Goal: Task Accomplishment & Management: Use online tool/utility

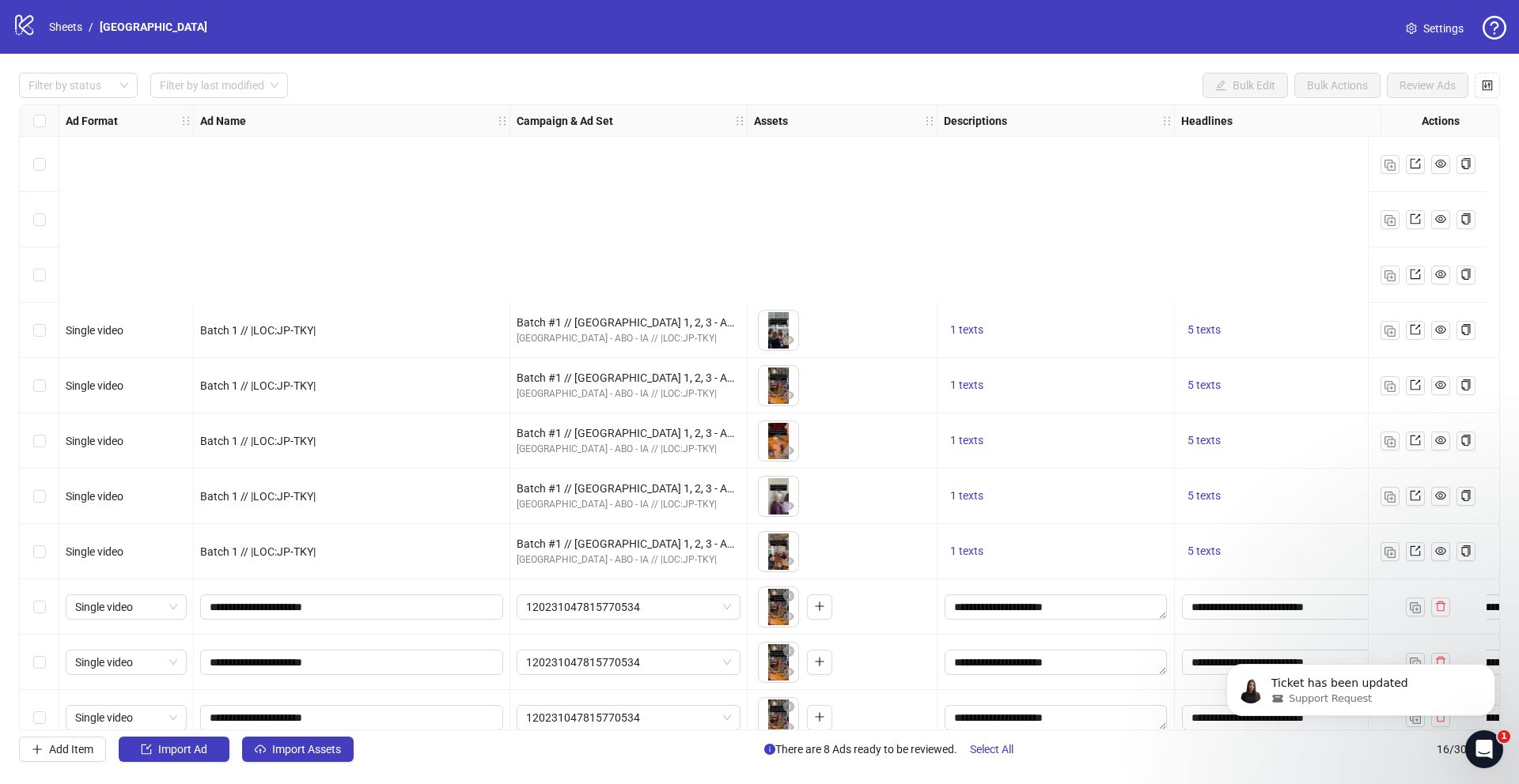
scroll to position [299, 0]
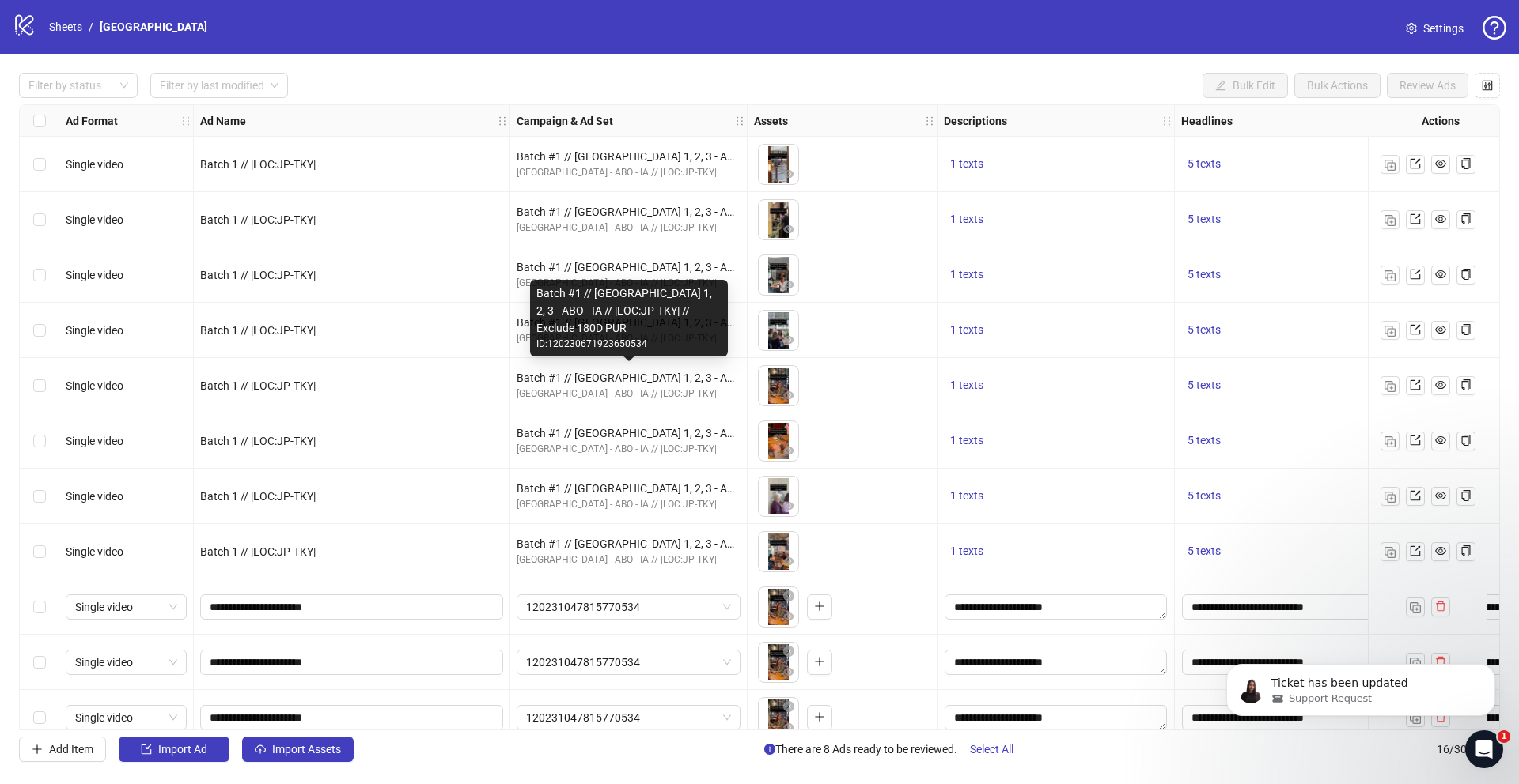
scroll to position [299, 0]
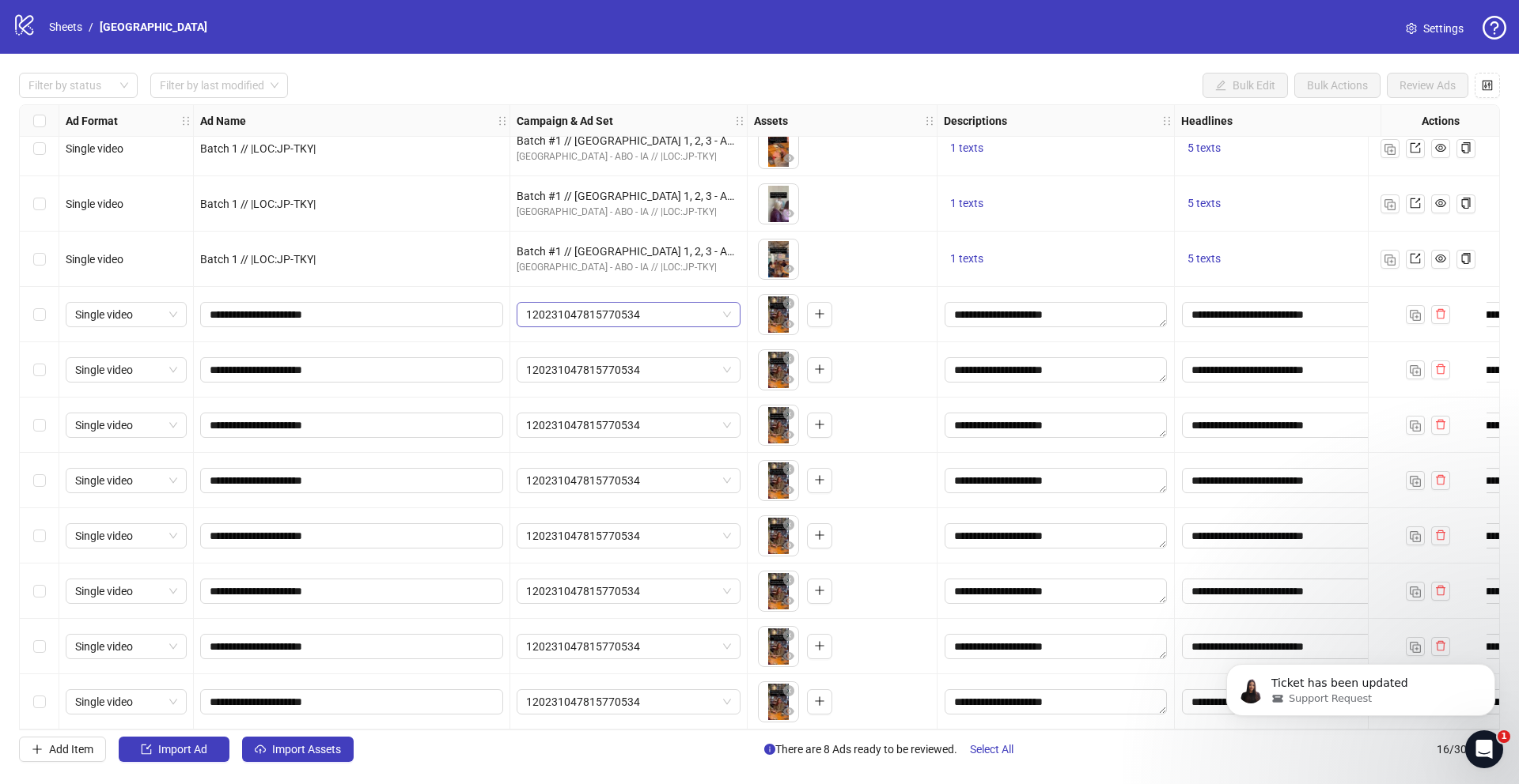
click at [588, 305] on span "120231047815770534" at bounding box center [628, 314] width 205 height 24
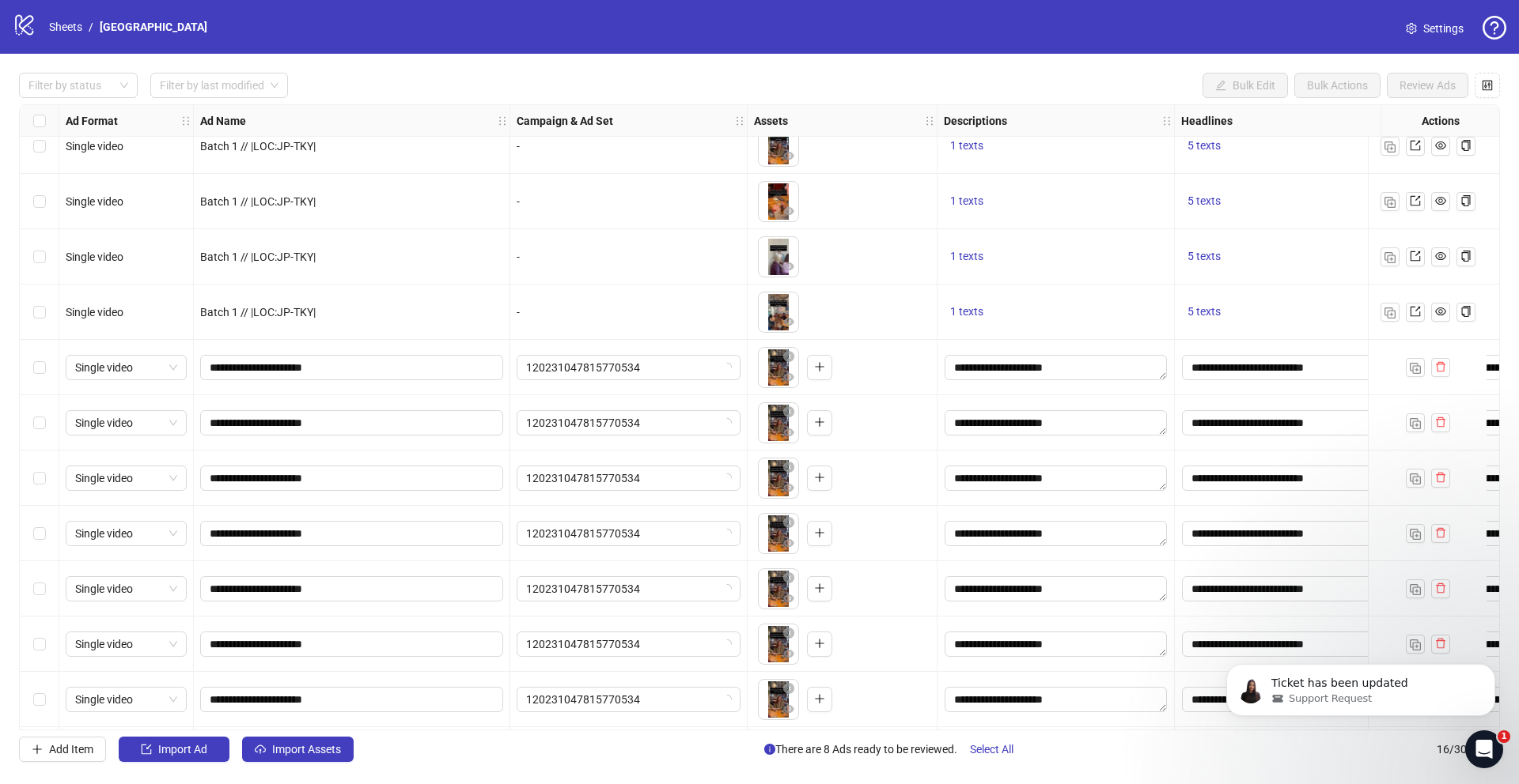
scroll to position [262, 0]
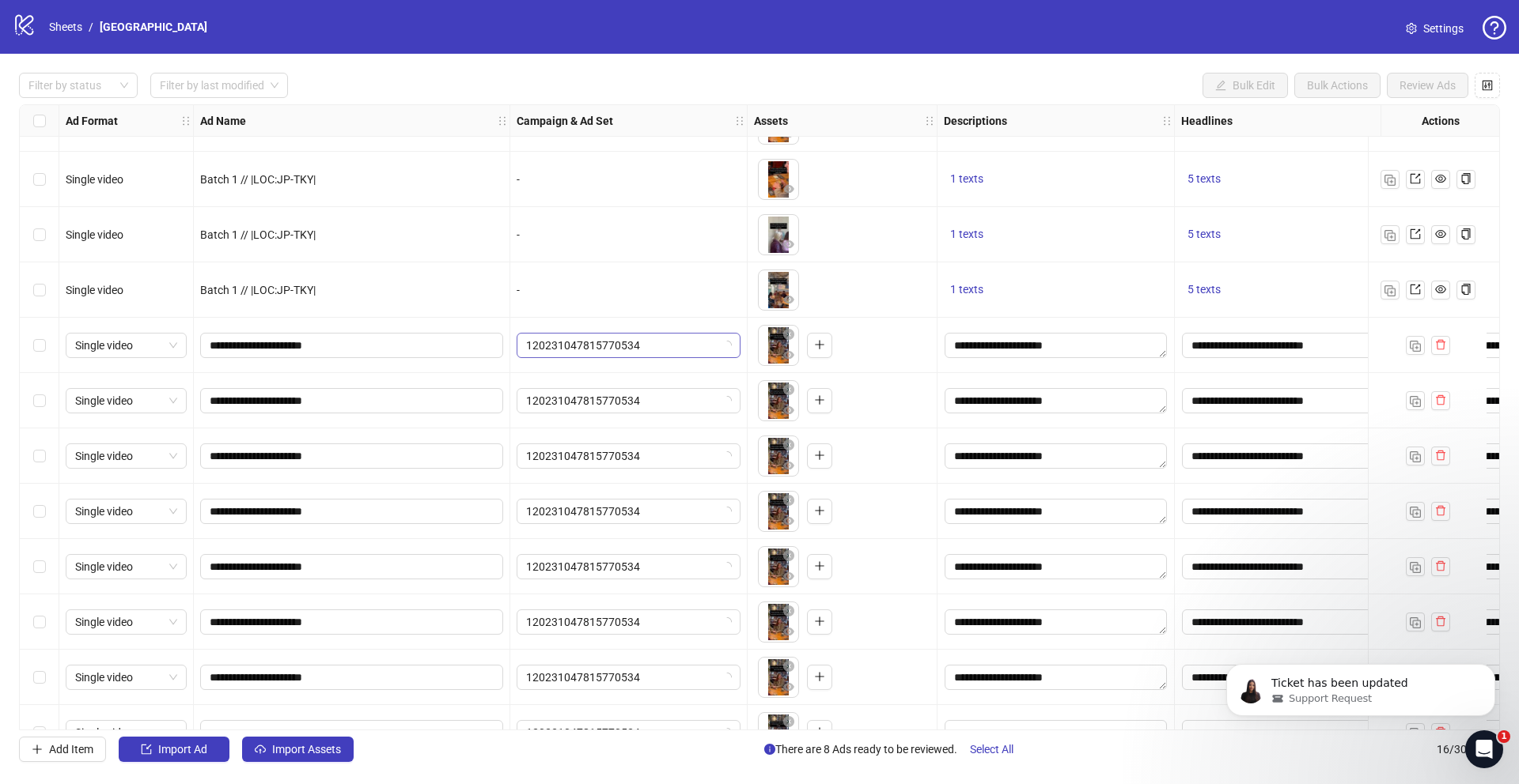
click at [574, 338] on span "120231047815770534" at bounding box center [628, 345] width 205 height 24
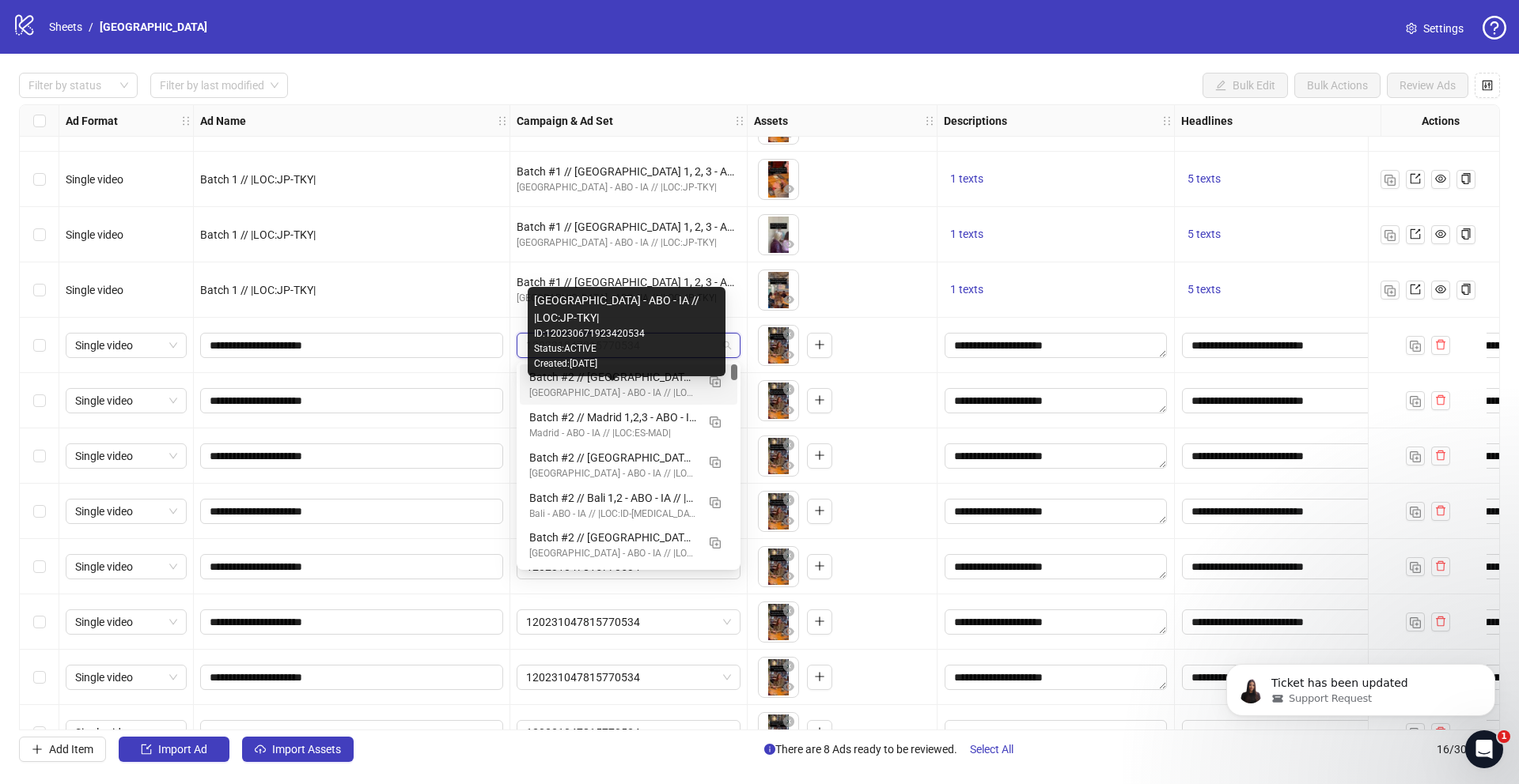
click at [610, 391] on div "[GEOGRAPHIC_DATA] - ABO - IA // |LOC:JP-TKY|" at bounding box center [612, 394] width 167 height 15
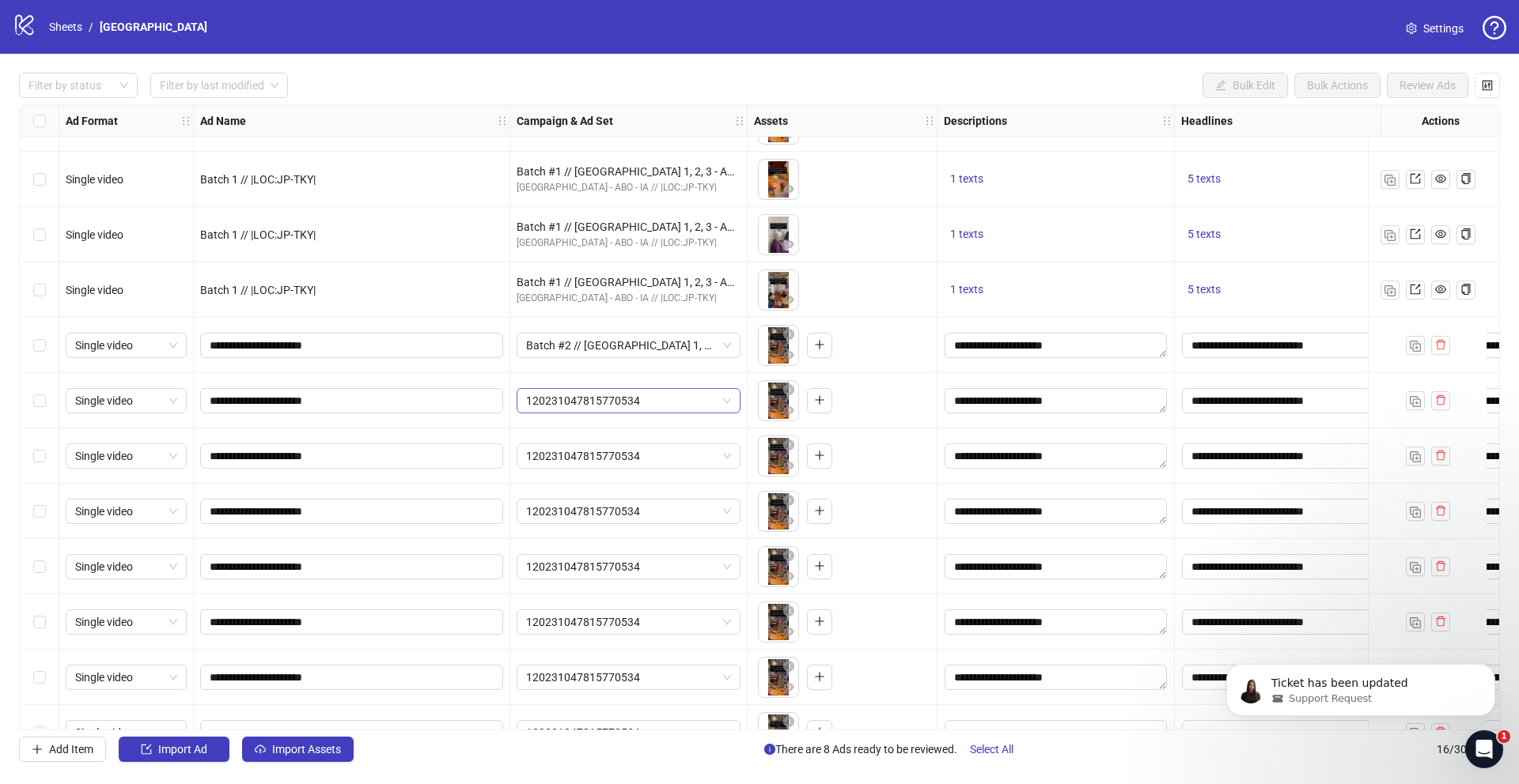
click at [719, 400] on span "120231047815770534" at bounding box center [628, 401] width 205 height 24
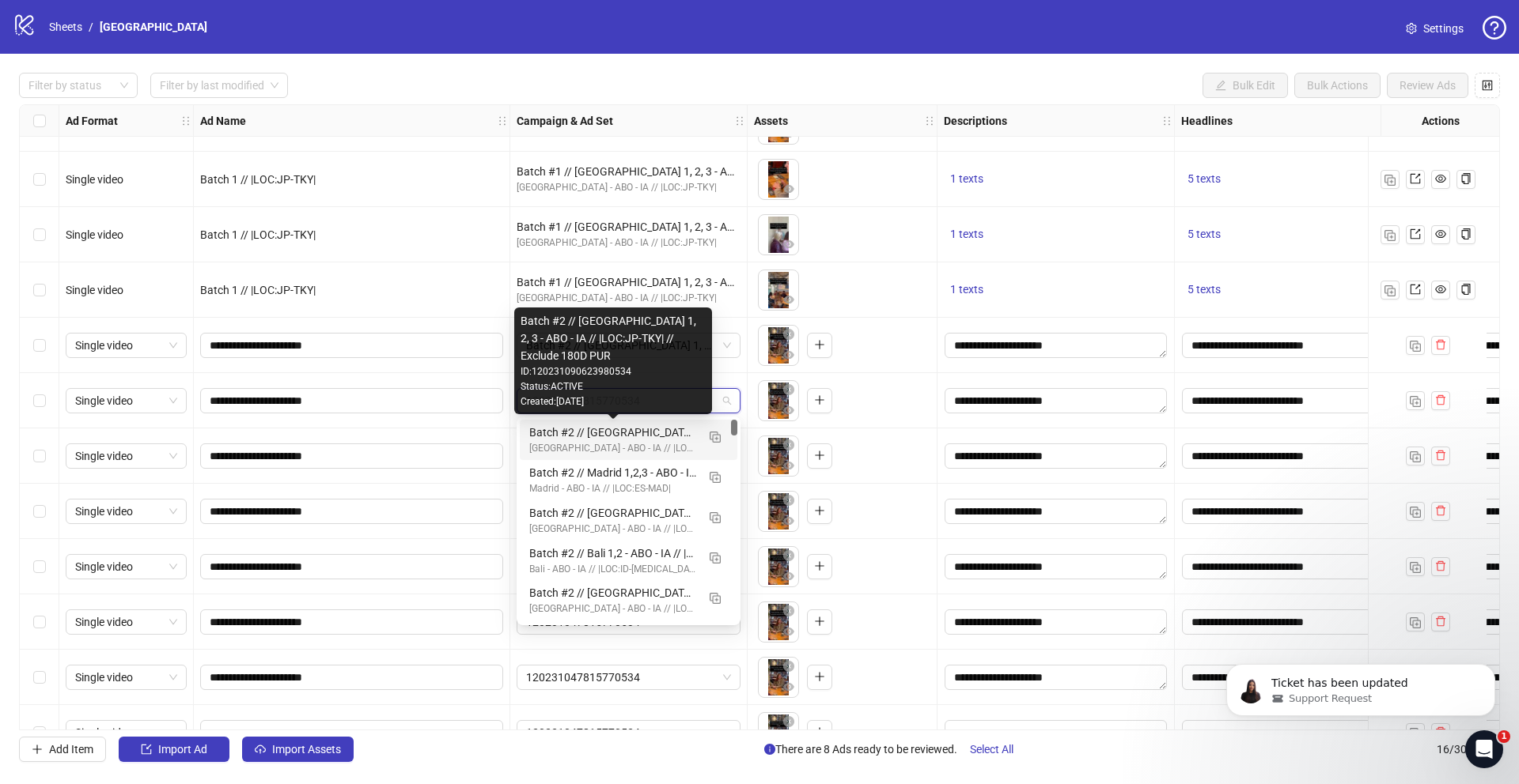
click at [641, 438] on div "Batch #2 // [GEOGRAPHIC_DATA] 1, 2, 3 - ABO - IA // |LOC:JP-TKY| // Exclude 180…" at bounding box center [612, 432] width 167 height 17
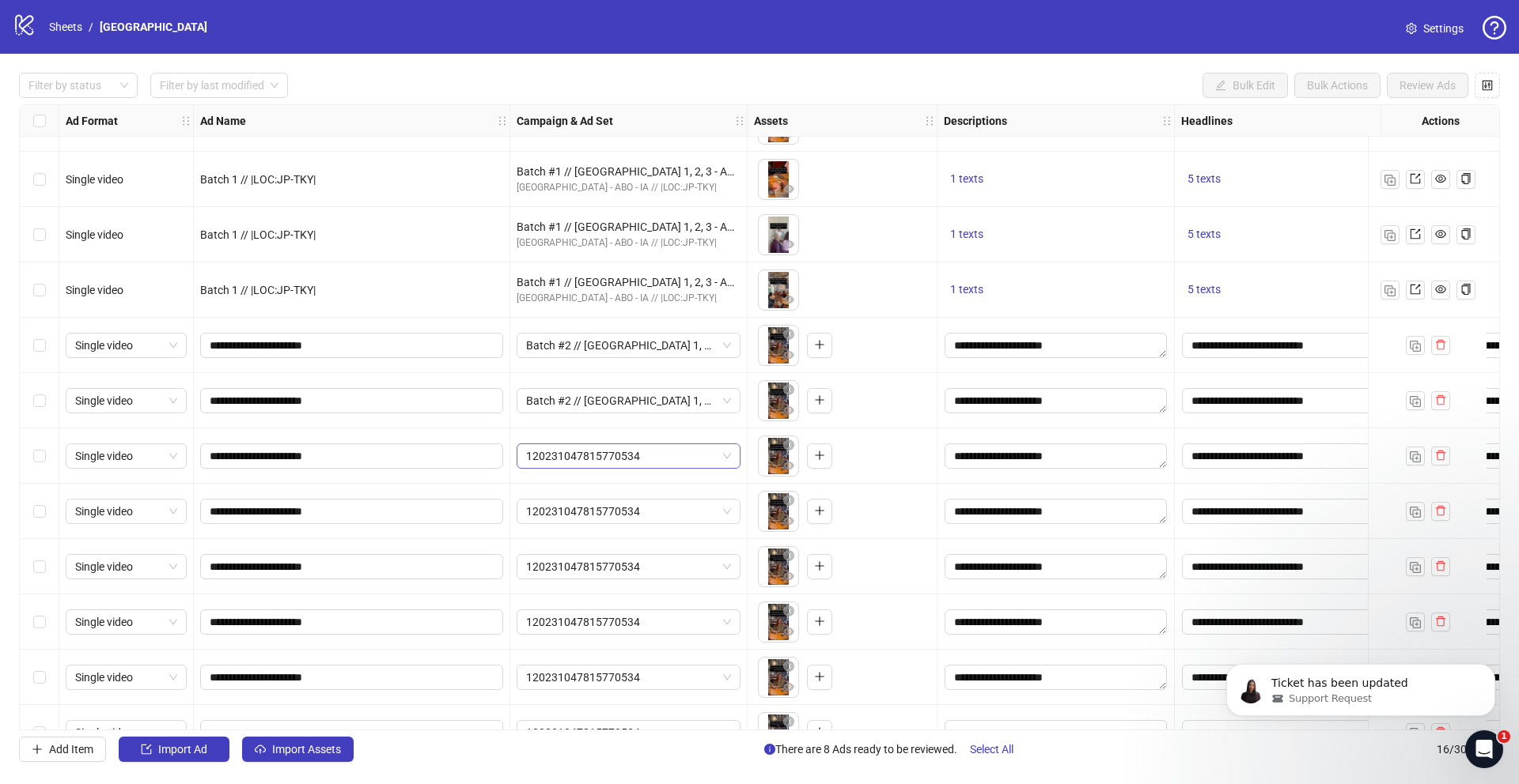
click at [635, 455] on span "120231047815770534" at bounding box center [628, 456] width 205 height 24
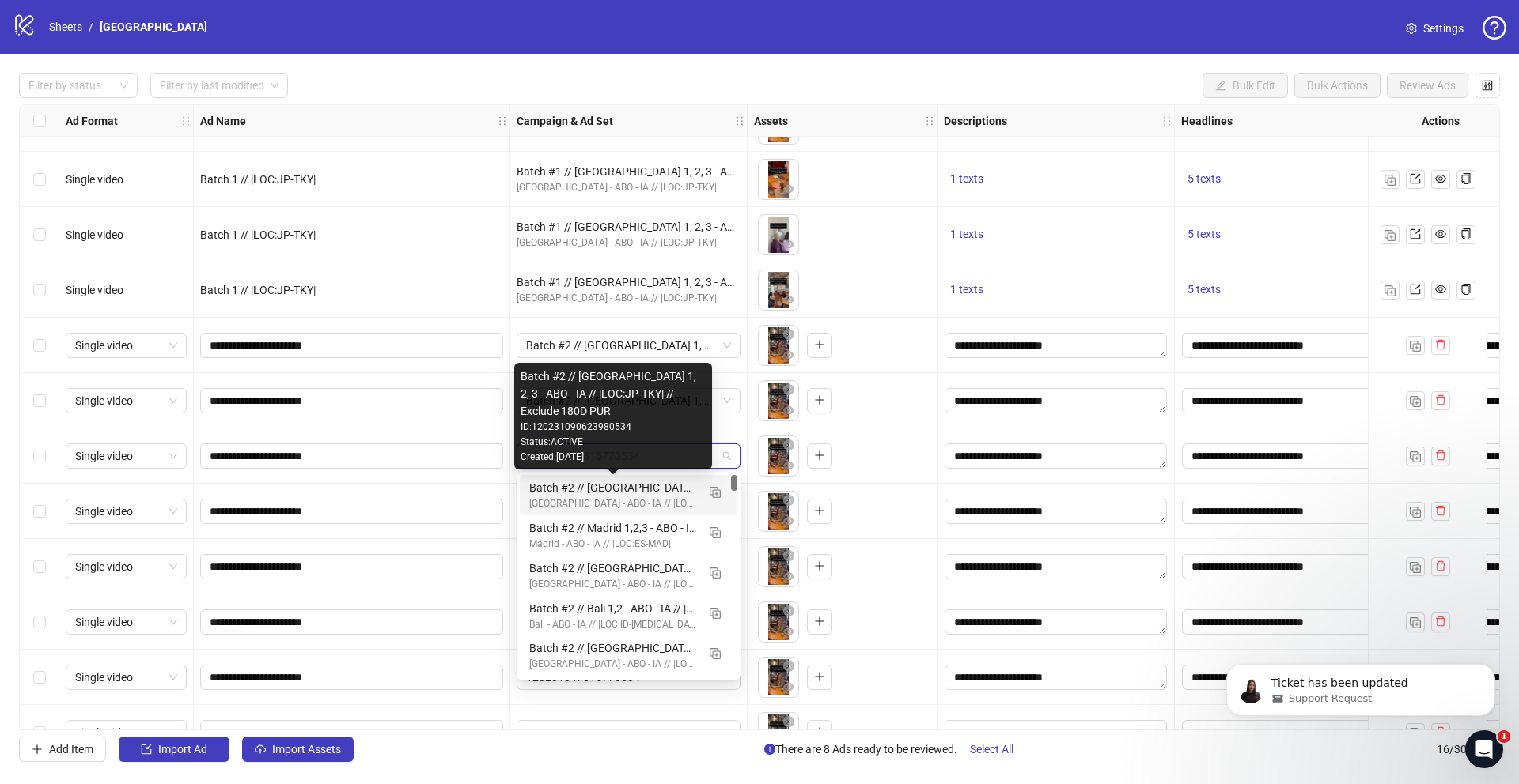
click at [613, 494] on div "Batch #2 // [GEOGRAPHIC_DATA] 1, 2, 3 - ABO - IA // |LOC:JP-TKY| // Exclude 180…" at bounding box center [612, 488] width 167 height 17
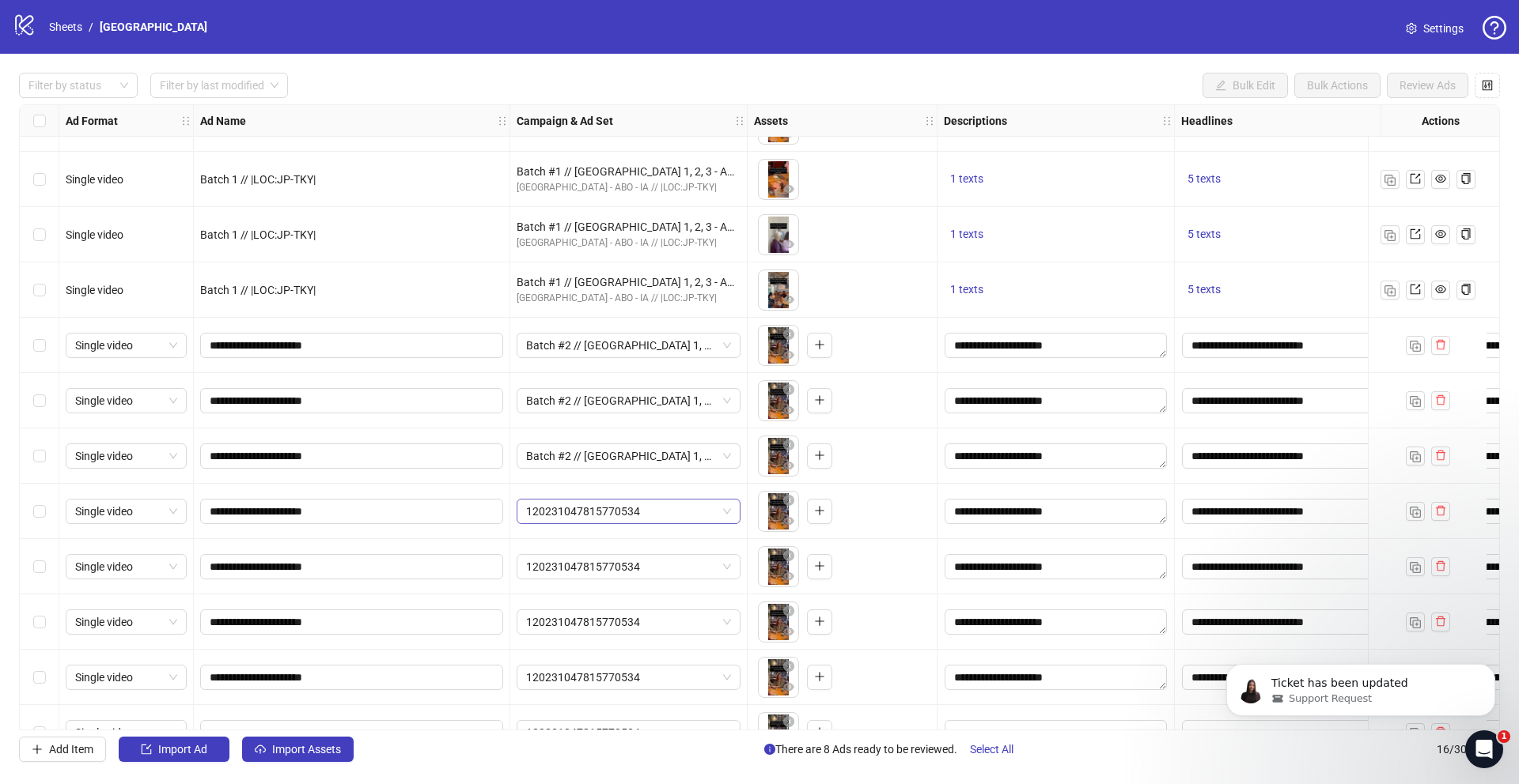
click at [605, 518] on span "120231047815770534" at bounding box center [628, 511] width 205 height 24
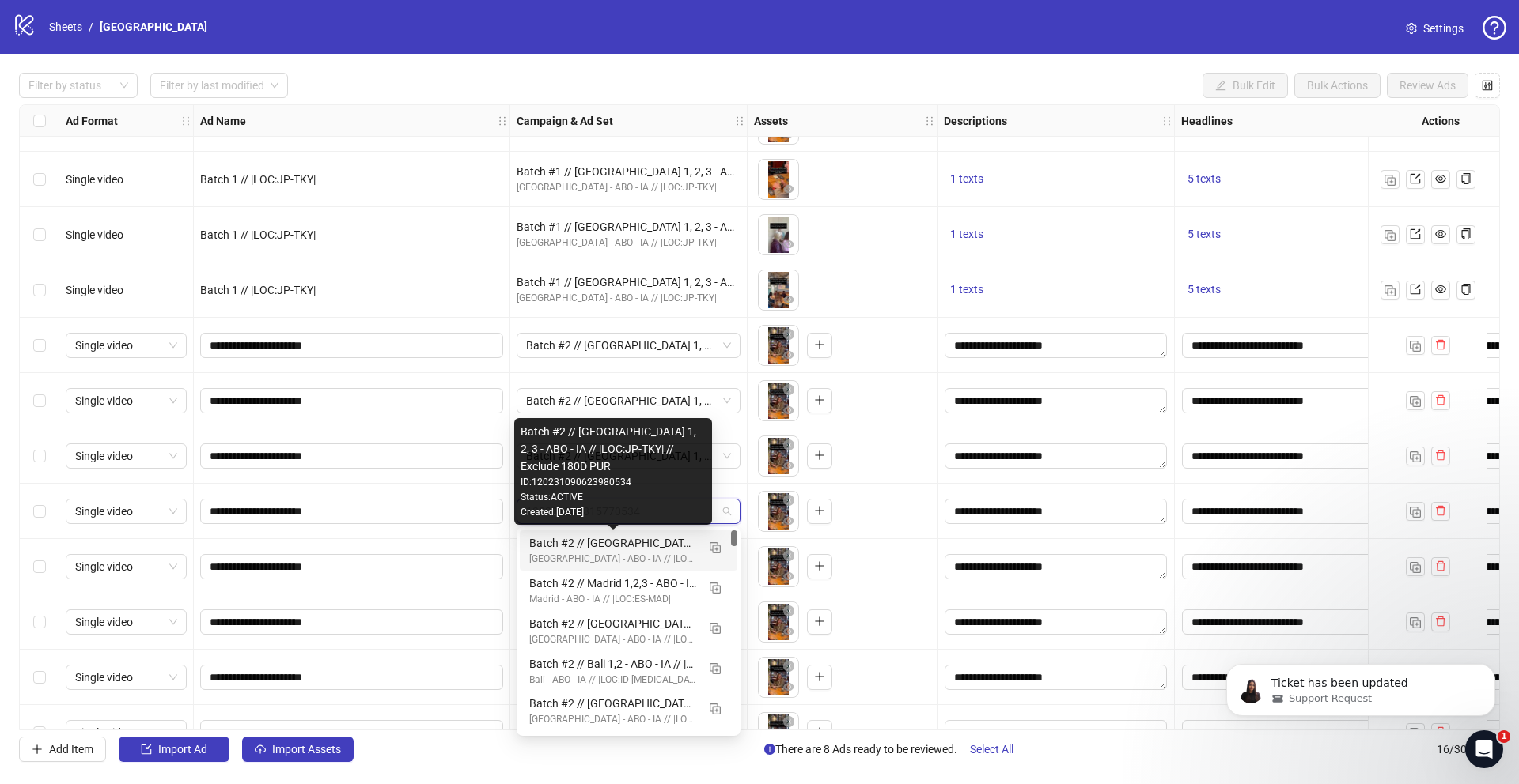
click at [599, 541] on div "Batch #2 // [GEOGRAPHIC_DATA] 1, 2, 3 - ABO - IA // |LOC:JP-TKY| // Exclude 180…" at bounding box center [612, 543] width 167 height 17
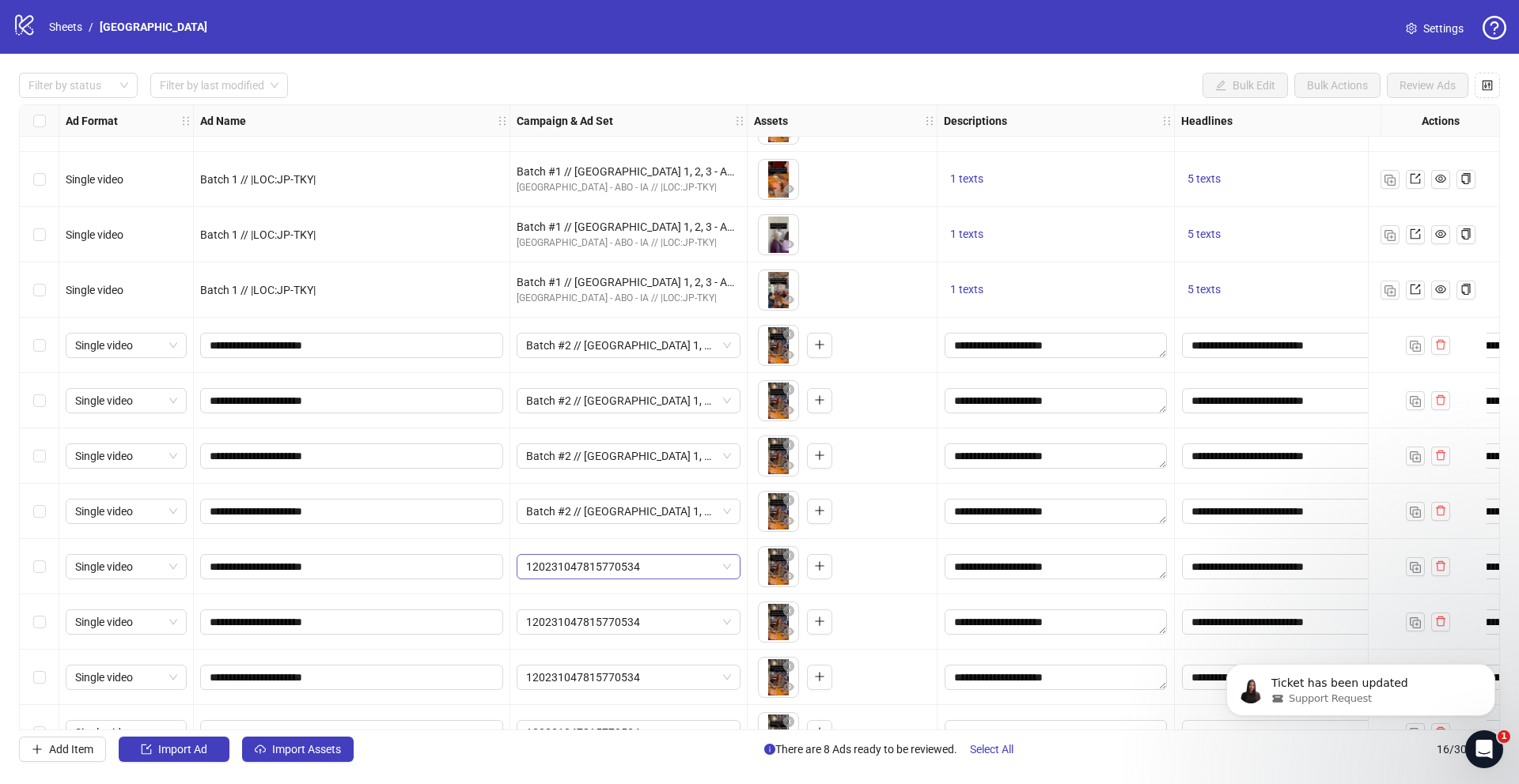
click at [592, 569] on span "120231047815770534" at bounding box center [628, 566] width 205 height 24
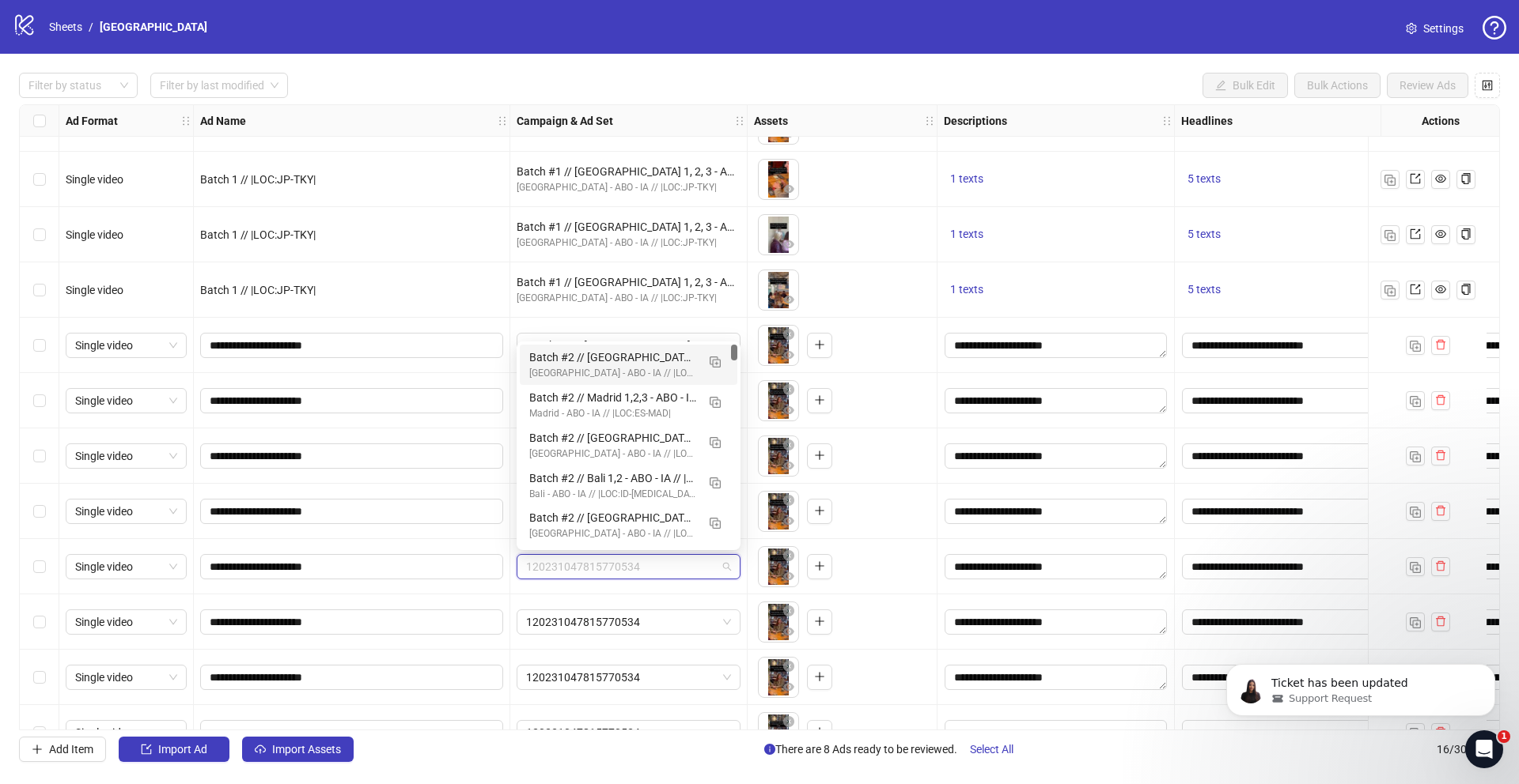
click at [635, 363] on div "Batch #2 // [GEOGRAPHIC_DATA] 1, 2, 3 - ABO - IA // |LOC:JP-TKY| // Exclude 180…" at bounding box center [612, 358] width 167 height 17
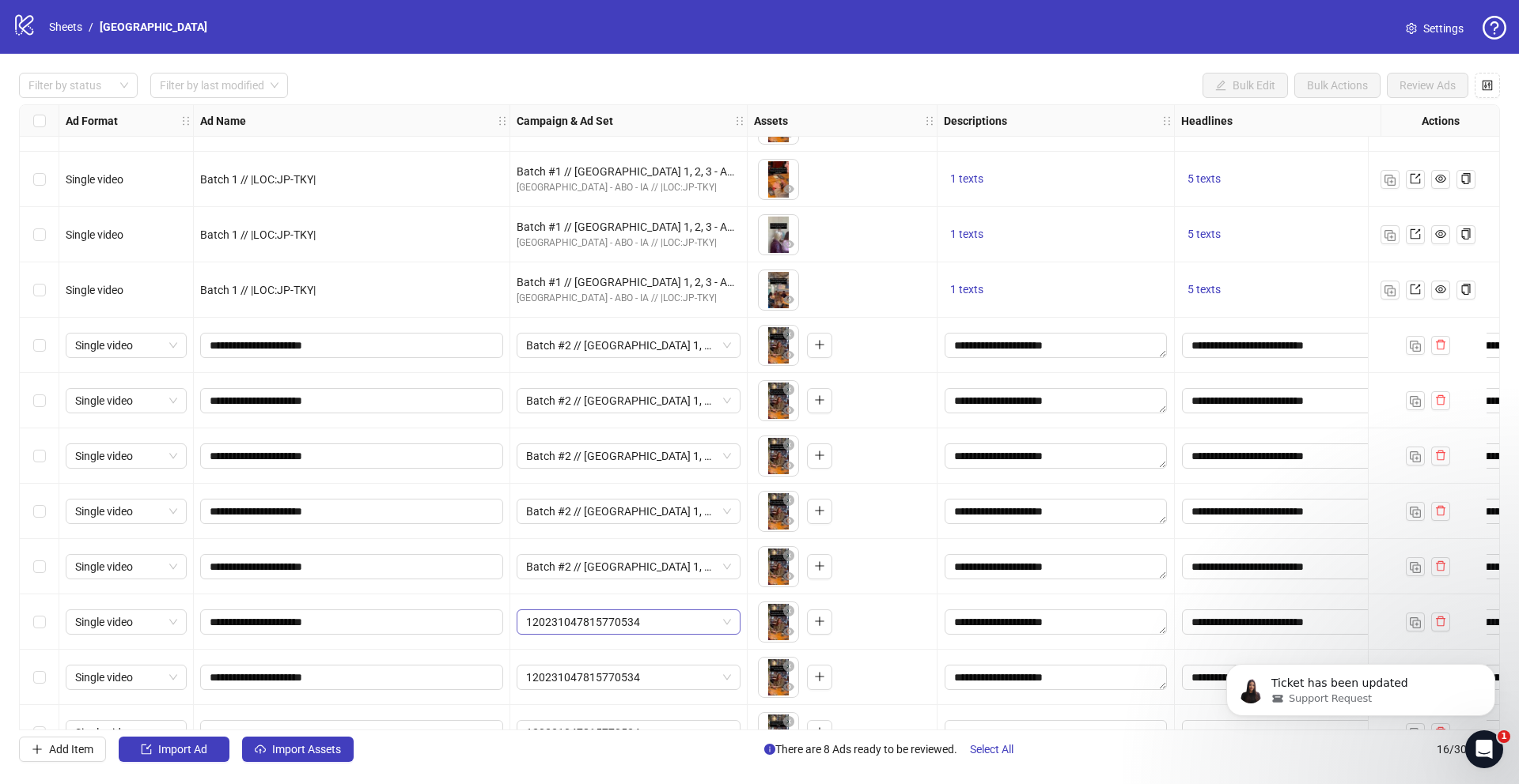
click at [596, 619] on span "120231047815770534" at bounding box center [628, 622] width 205 height 24
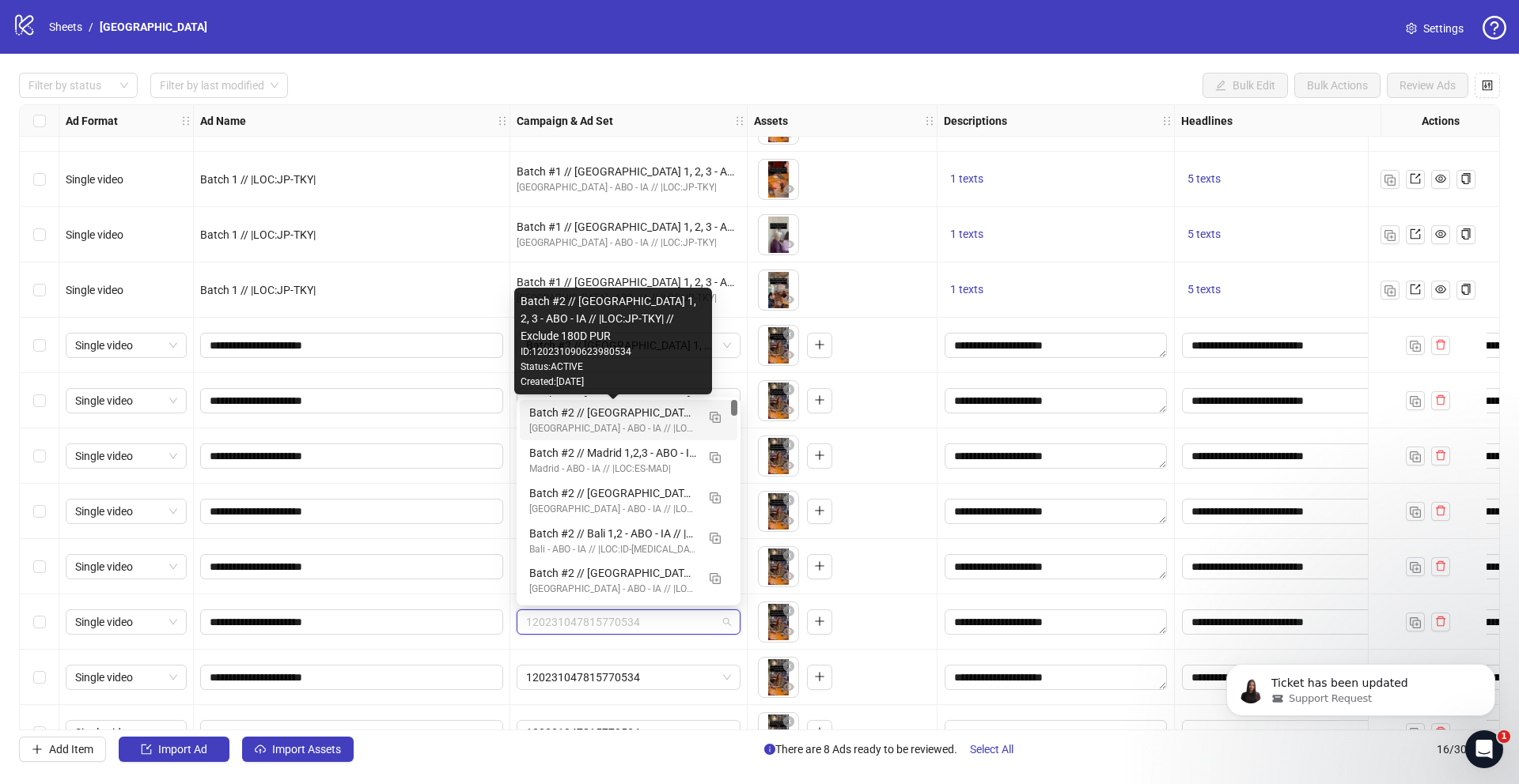
click at [611, 420] on div "Batch #2 // [GEOGRAPHIC_DATA] 1, 2, 3 - ABO - IA // |LOC:JP-TKY| // Exclude 180…" at bounding box center [612, 413] width 167 height 17
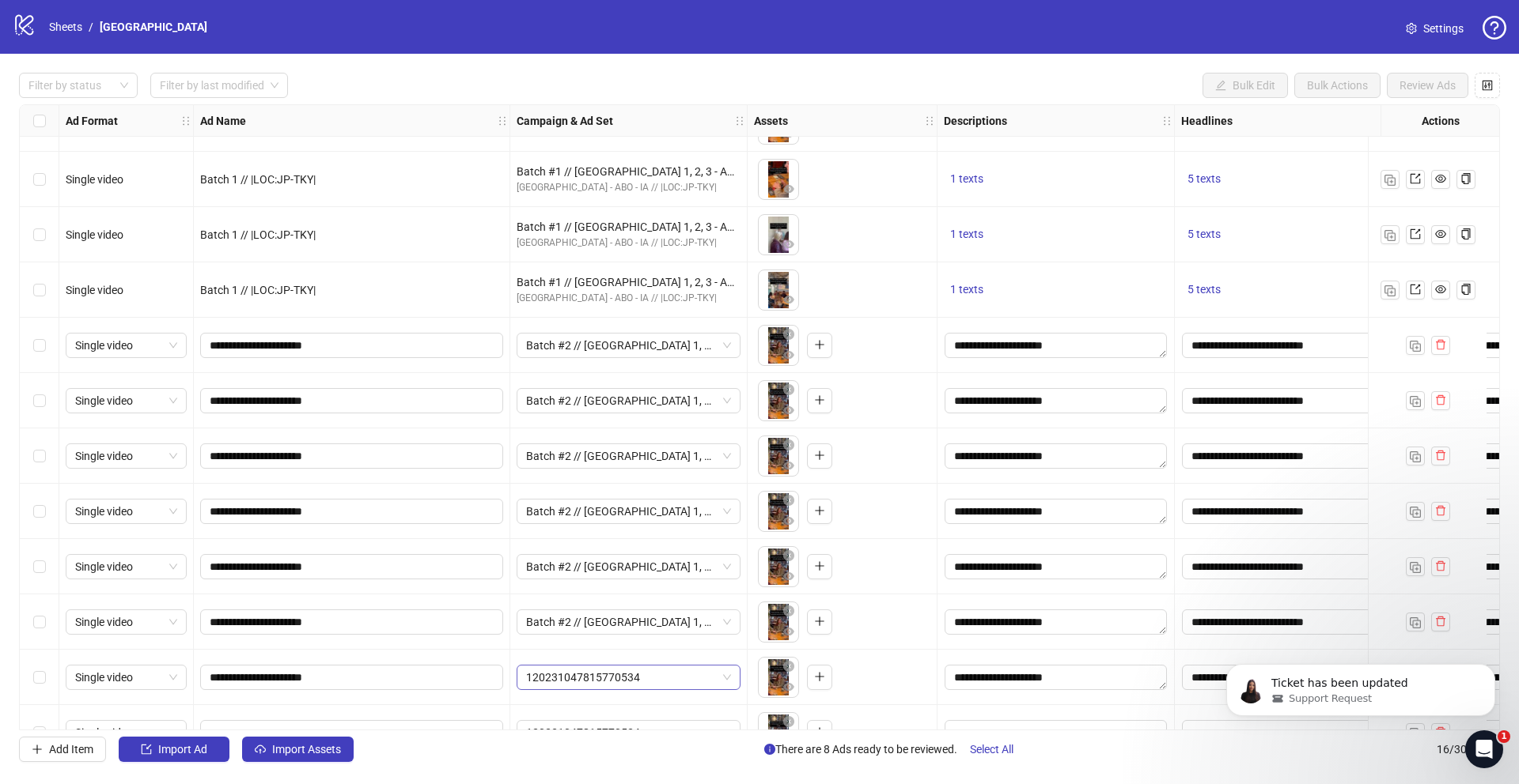
click at [587, 674] on span "120231047815770534" at bounding box center [628, 677] width 205 height 24
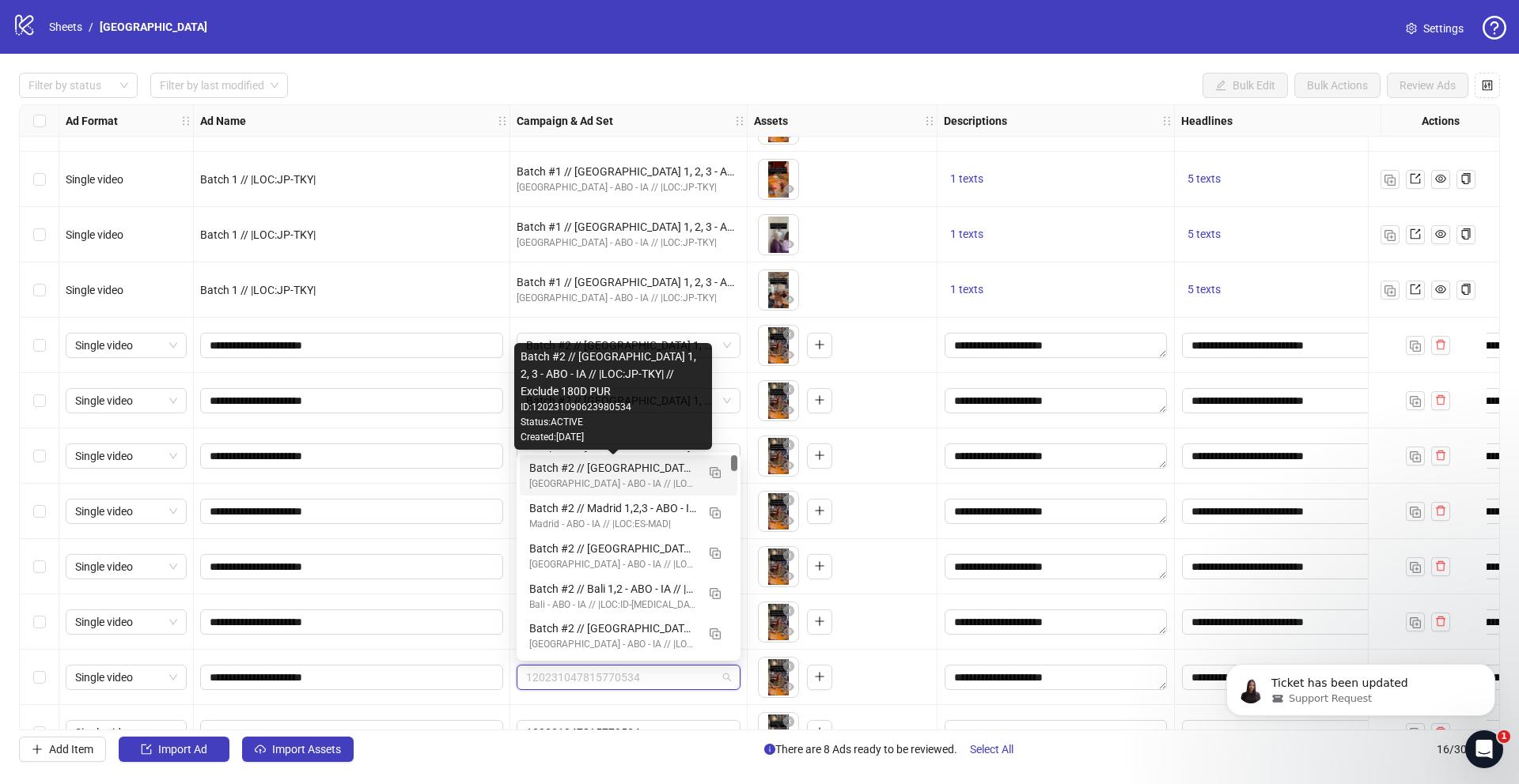
click at [605, 470] on div "Batch #2 // [GEOGRAPHIC_DATA] 1, 2, 3 - ABO - IA // |LOC:JP-TKY| // Exclude 180…" at bounding box center [612, 468] width 167 height 17
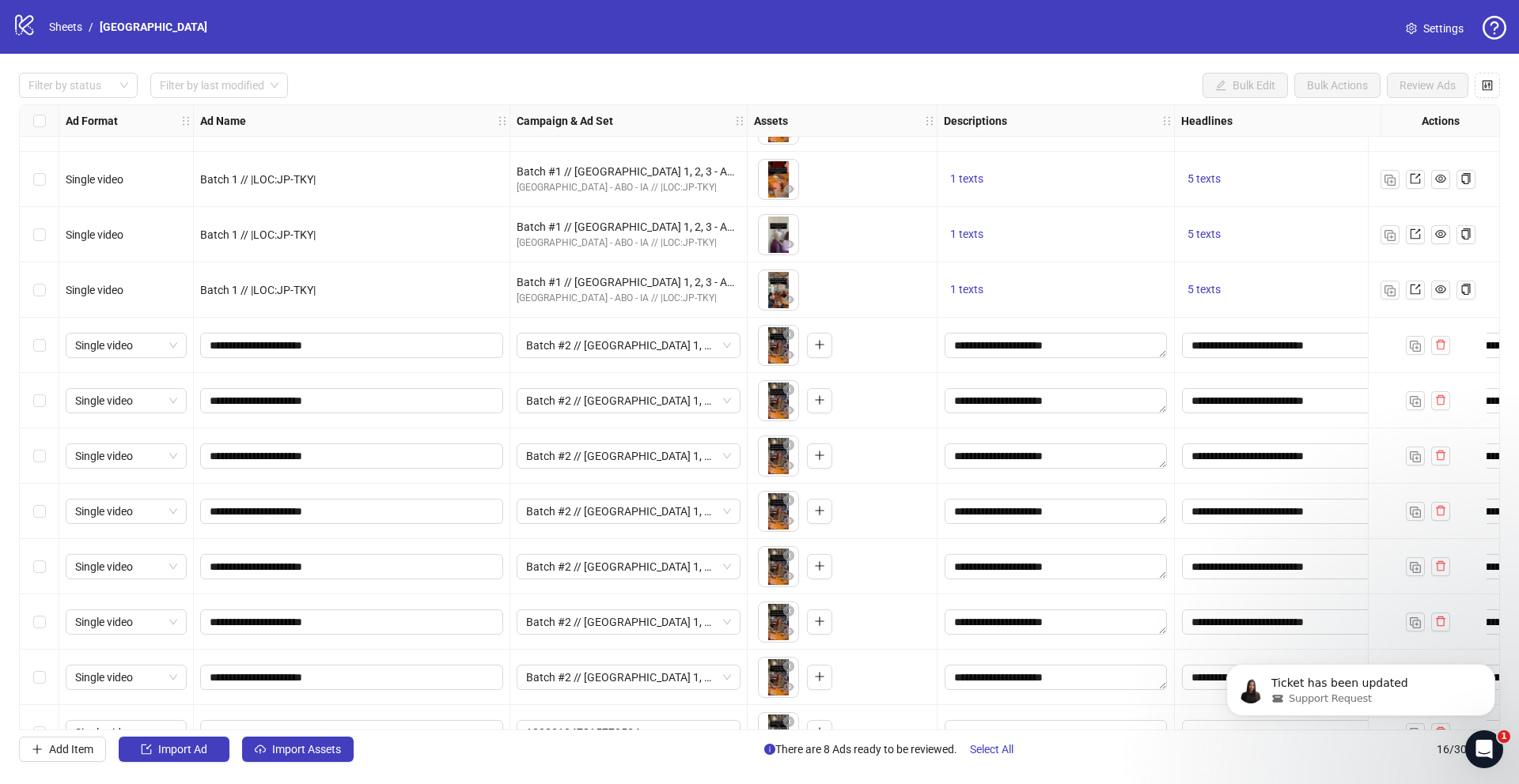
scroll to position [299, 0]
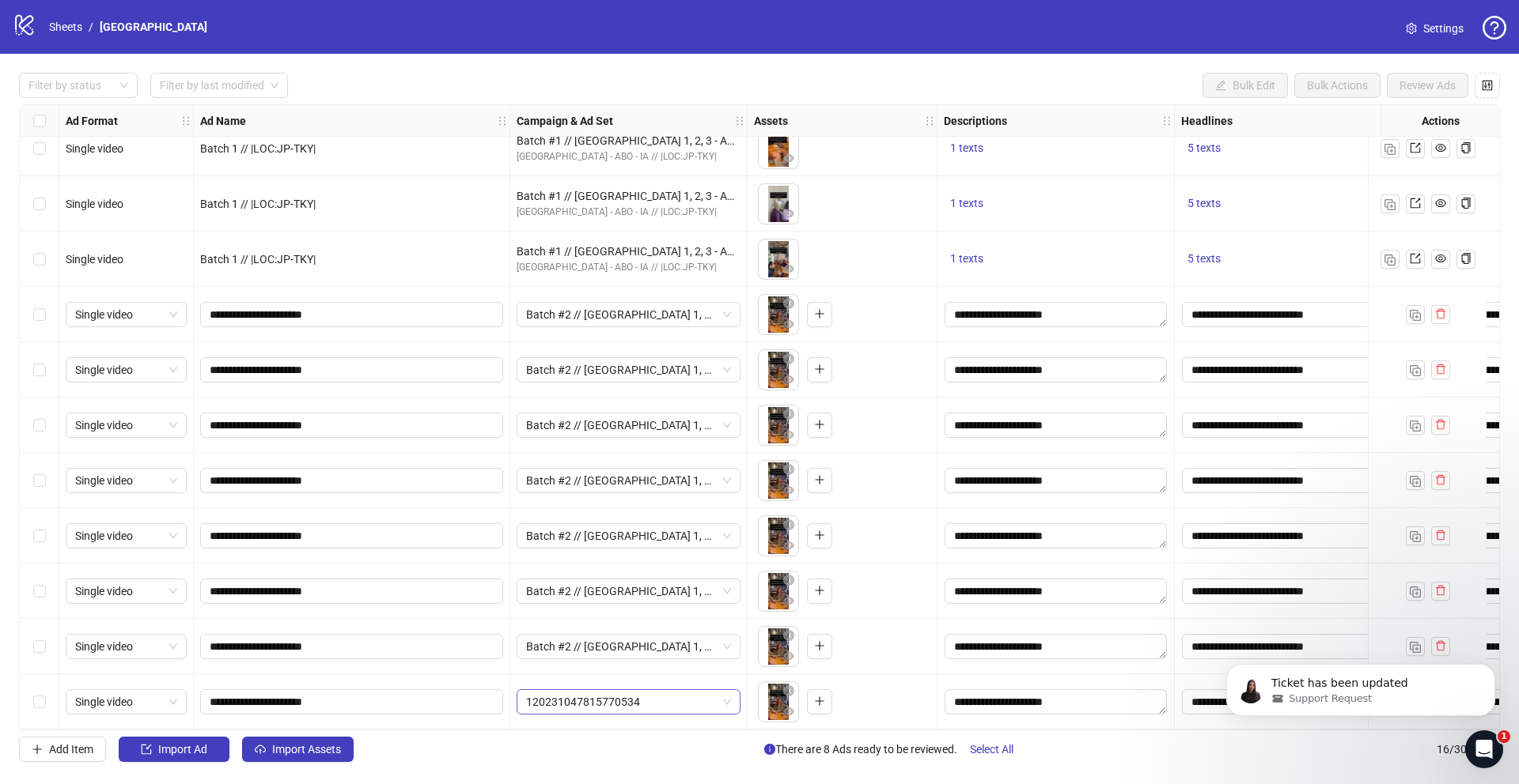
click at [588, 691] on span "120231047815770534" at bounding box center [628, 702] width 205 height 24
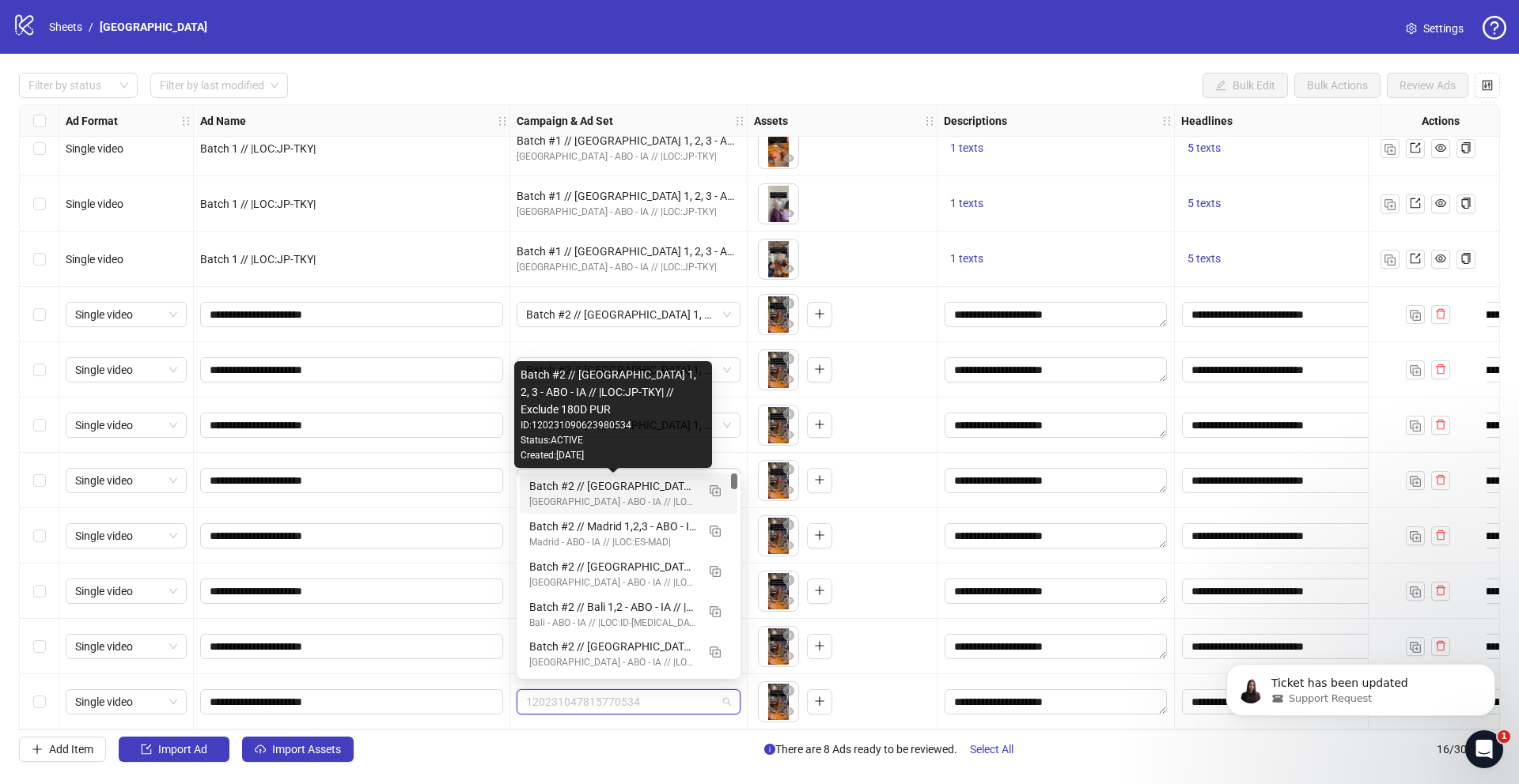
click at [611, 484] on div "Batch #2 // [GEOGRAPHIC_DATA] 1, 2, 3 - ABO - IA // |LOC:JP-TKY| // Exclude 180…" at bounding box center [612, 486] width 167 height 17
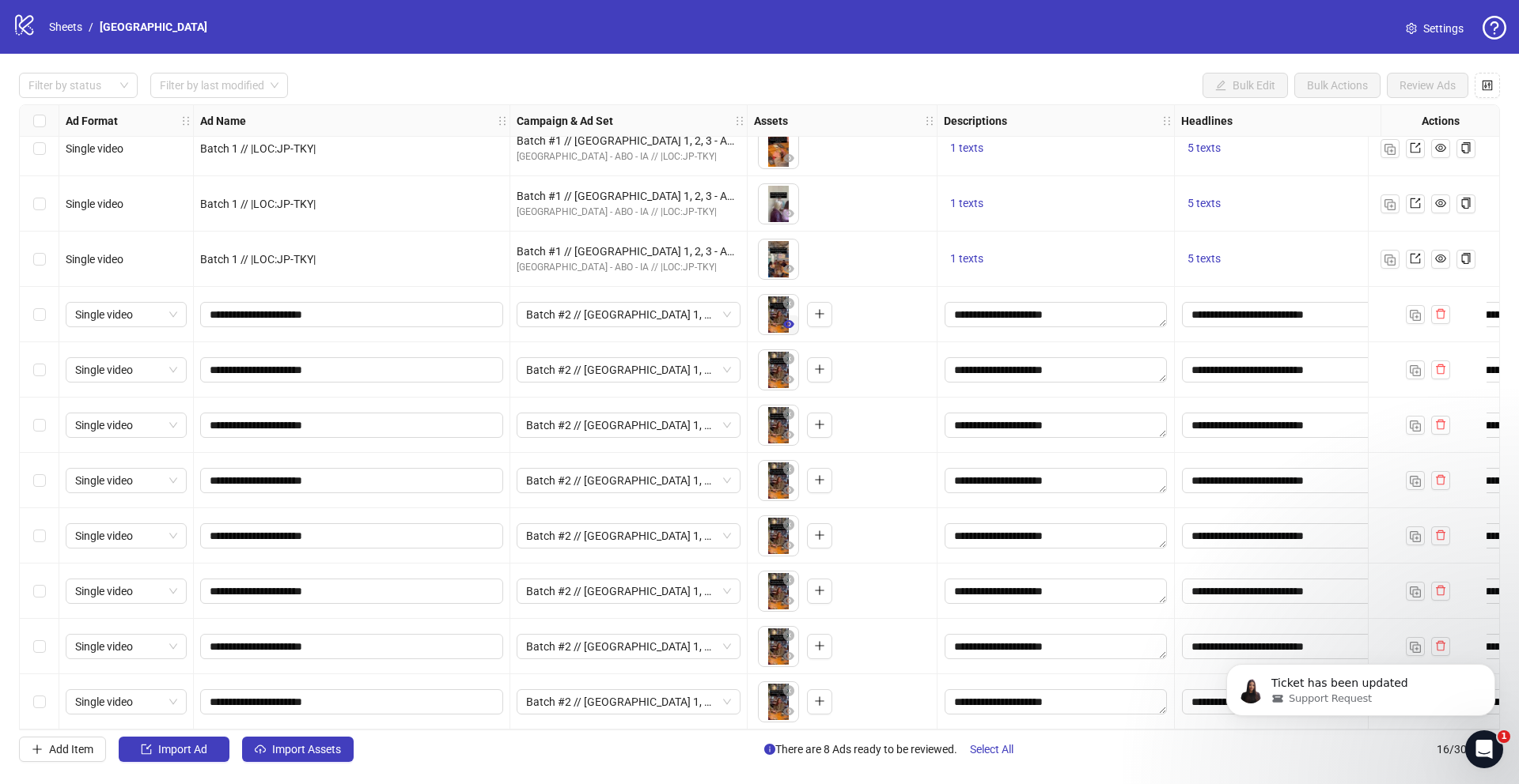
click at [784, 321] on icon "eye" at bounding box center [789, 324] width 11 height 8
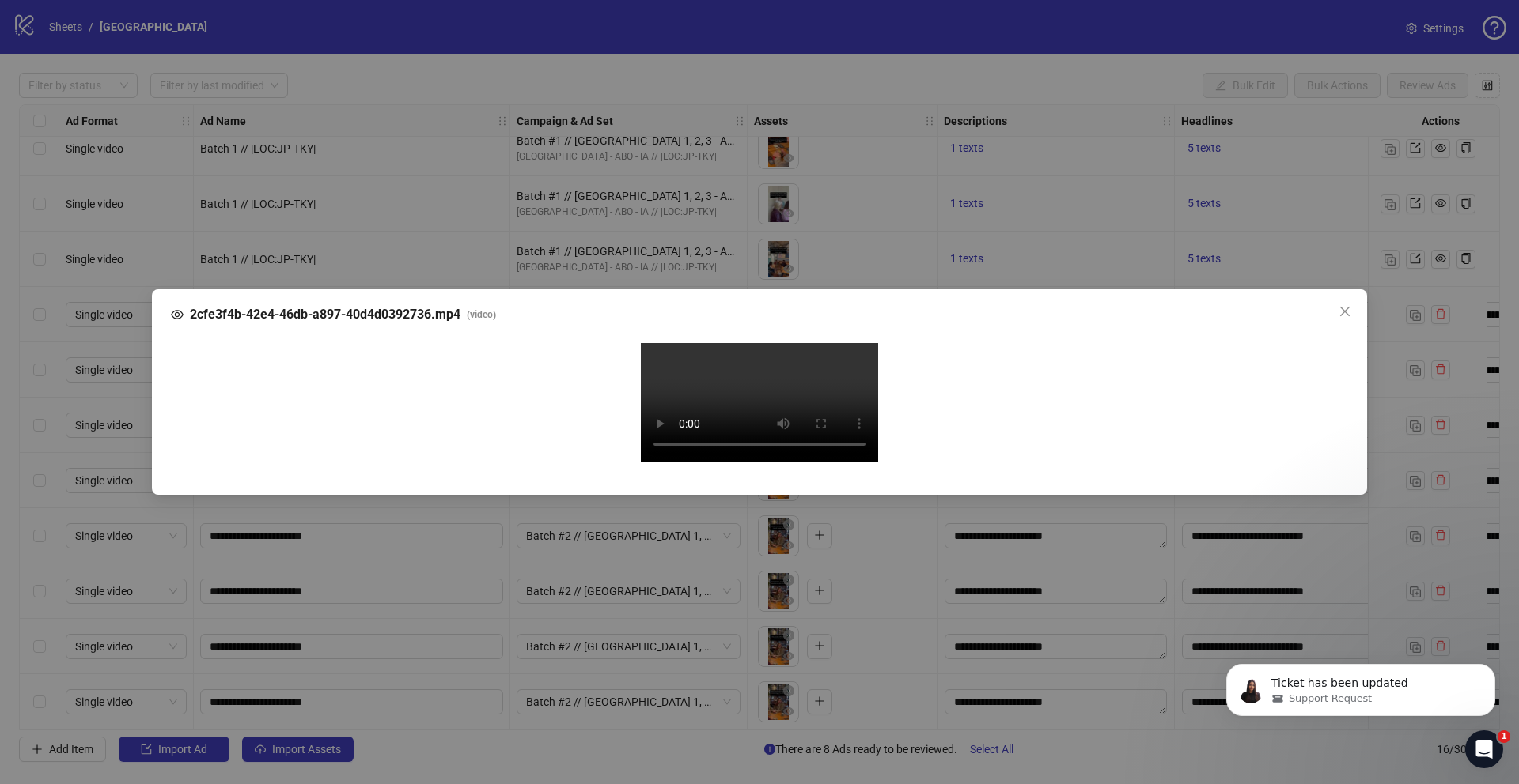
click at [90, 415] on div "2cfe3f4b-42e4-46db-a897-40d4d0392736.mp4 ( video ) Your browser does not suppor…" at bounding box center [760, 392] width 1519 height 784
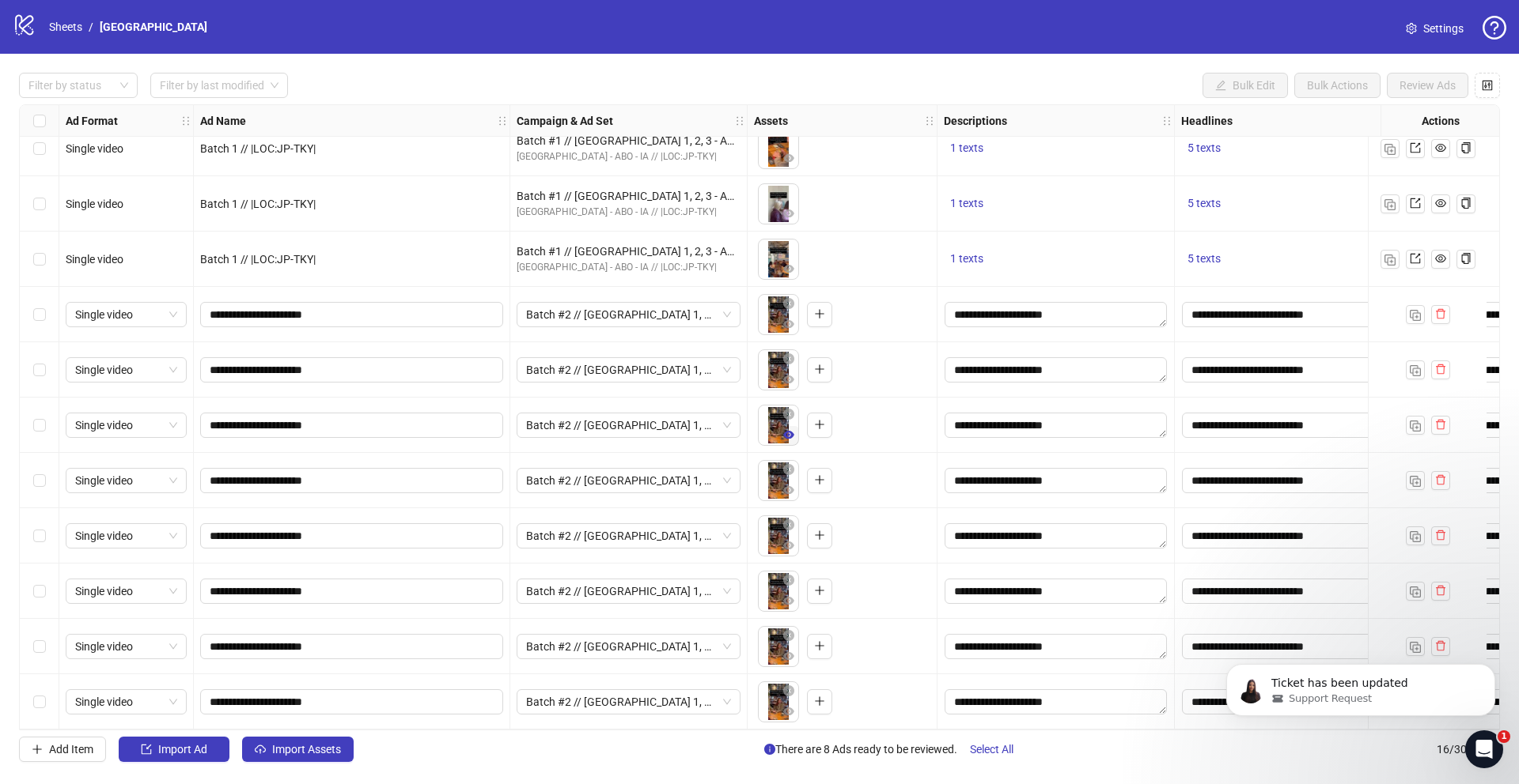
click at [789, 431] on icon "eye" at bounding box center [789, 435] width 11 height 8
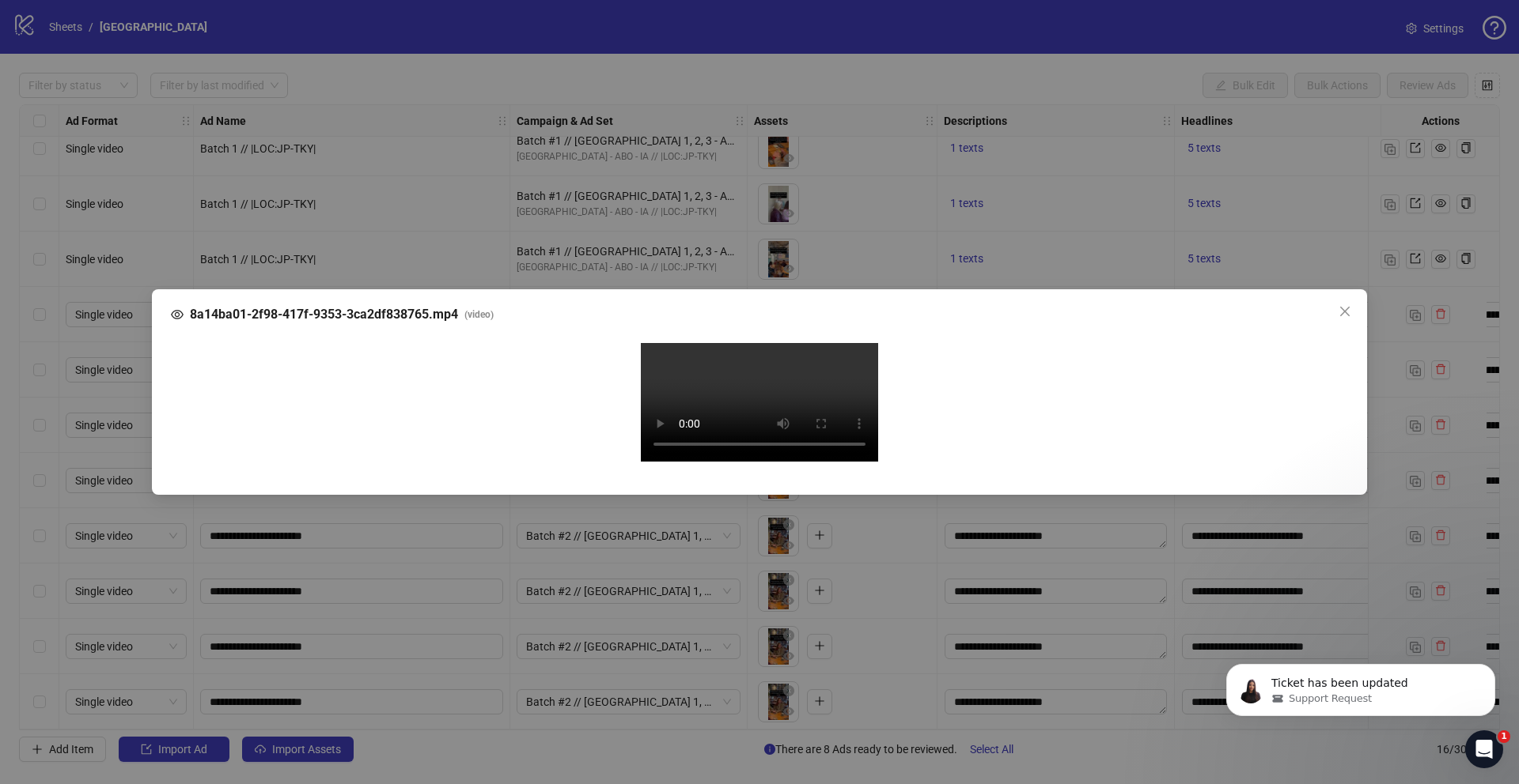
click at [87, 447] on div "8a14ba01-2f98-417f-9353-3ca2df838765.mp4 ( video ) Your browser does not suppor…" at bounding box center [760, 392] width 1519 height 784
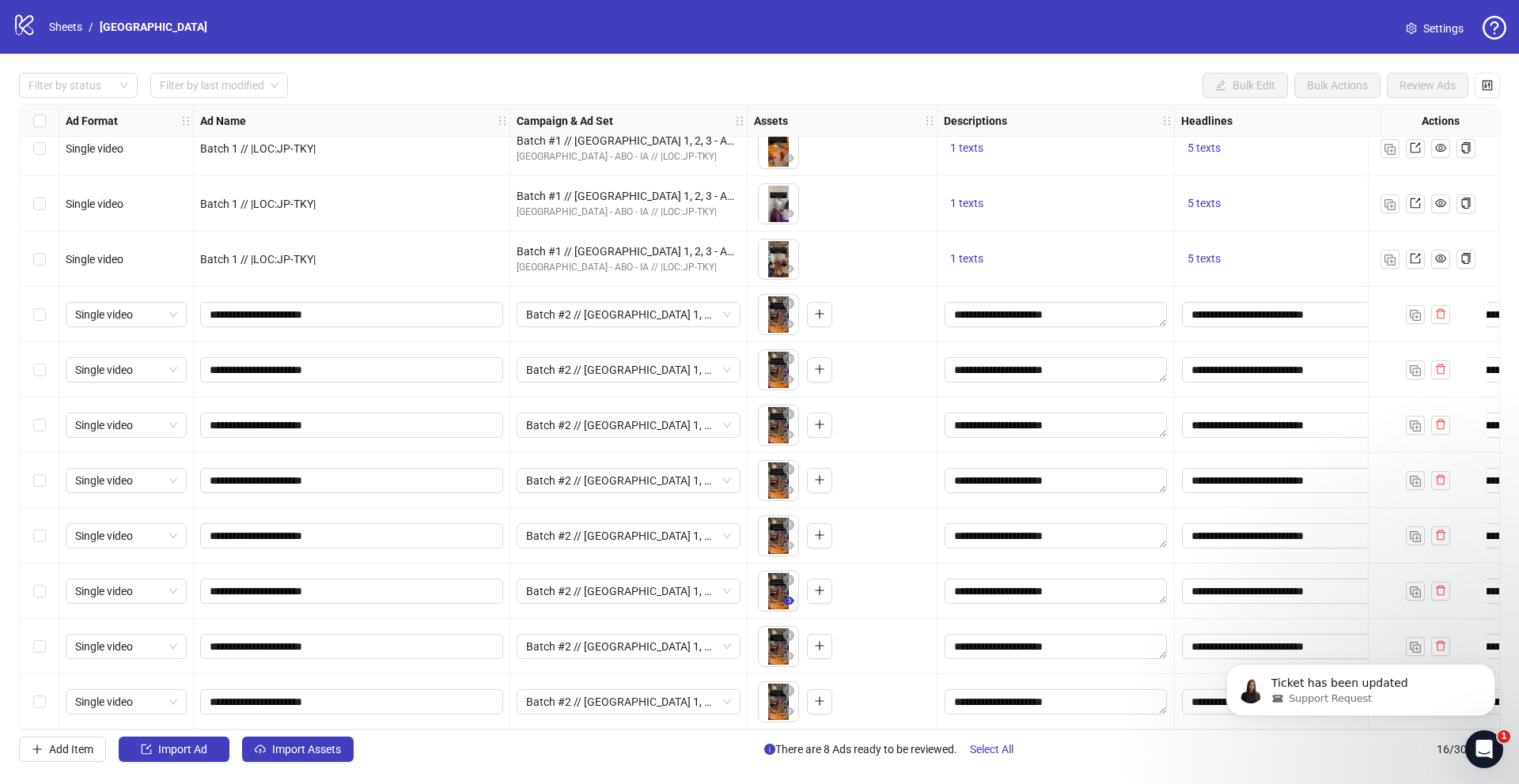
click at [785, 598] on icon "eye" at bounding box center [789, 601] width 11 height 8
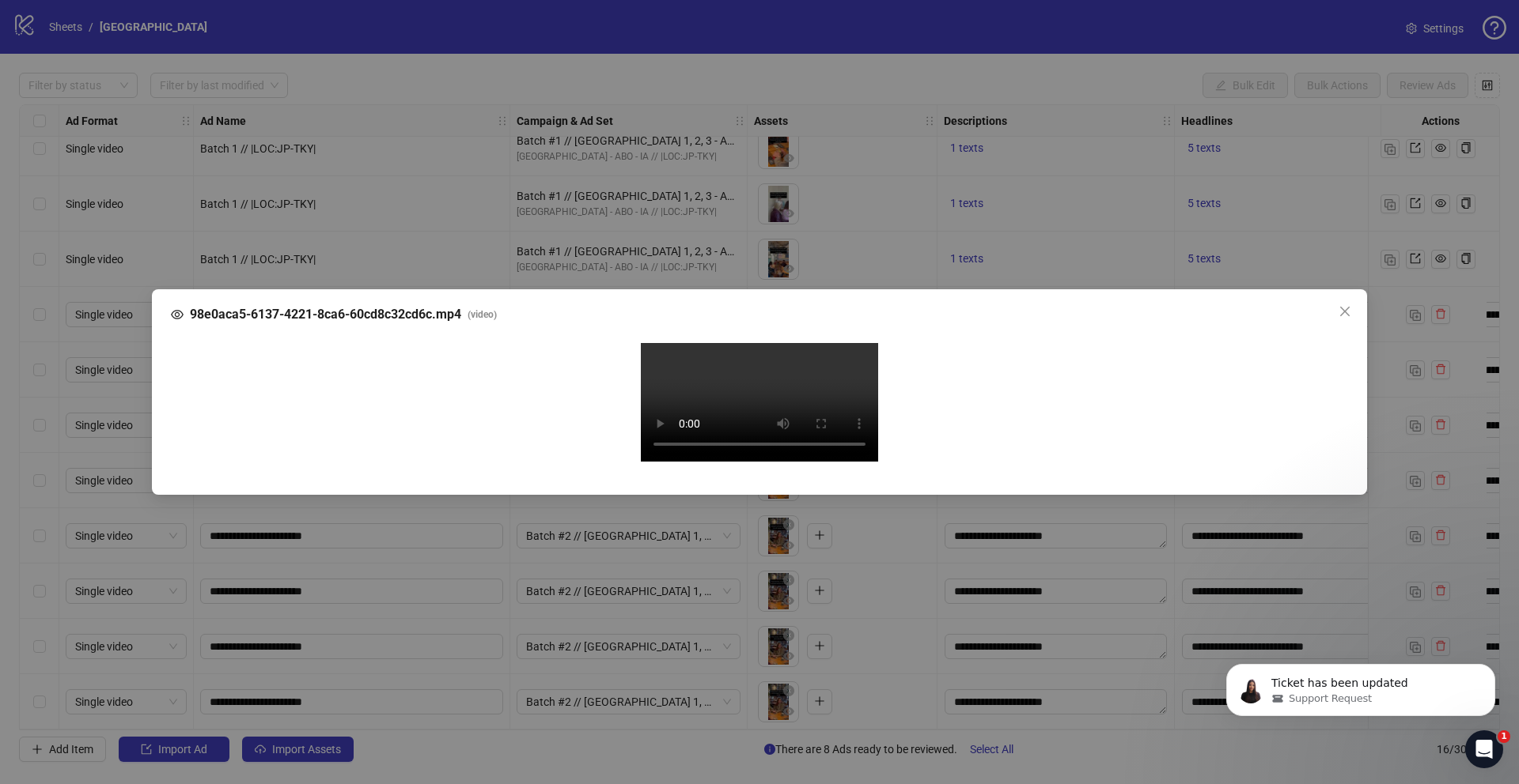
click at [108, 451] on div "98e0aca5-6137-4221-8ca6-60cd8c32cd6c.mp4 ( video ) Your browser does not suppor…" at bounding box center [760, 392] width 1519 height 784
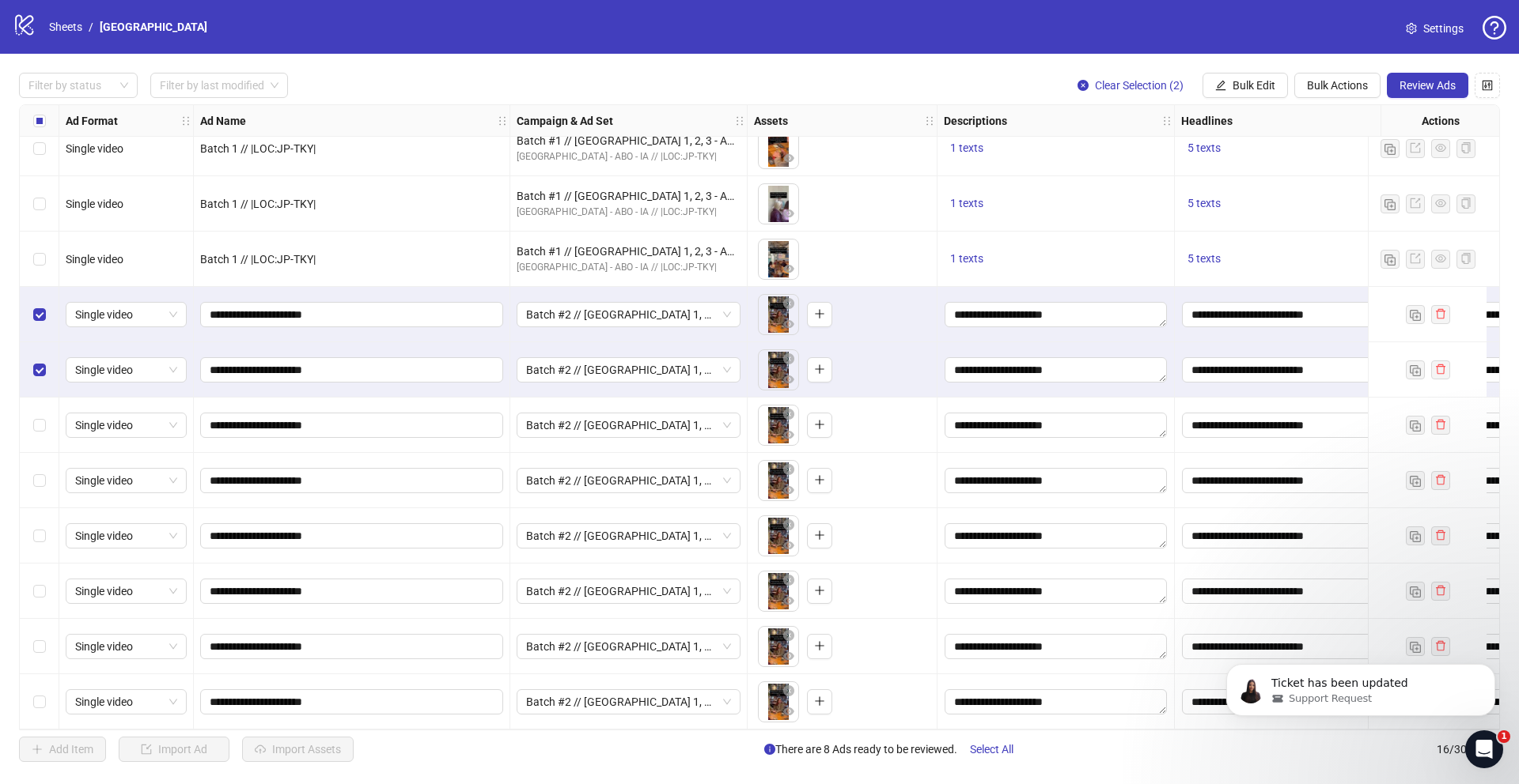
click at [46, 406] on div "Select row 11" at bounding box center [40, 425] width 40 height 55
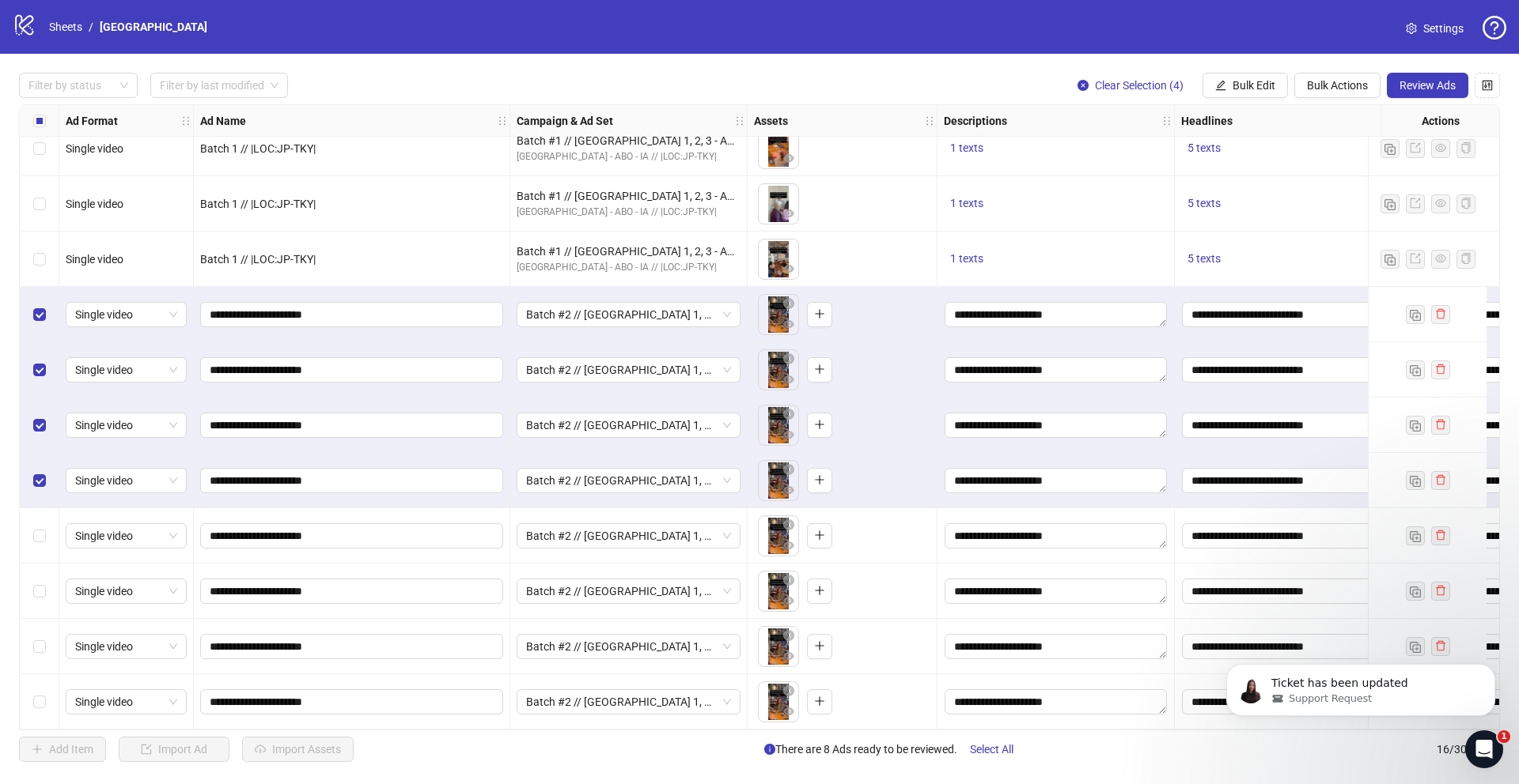
click at [44, 519] on div "Select row 13" at bounding box center [40, 536] width 40 height 55
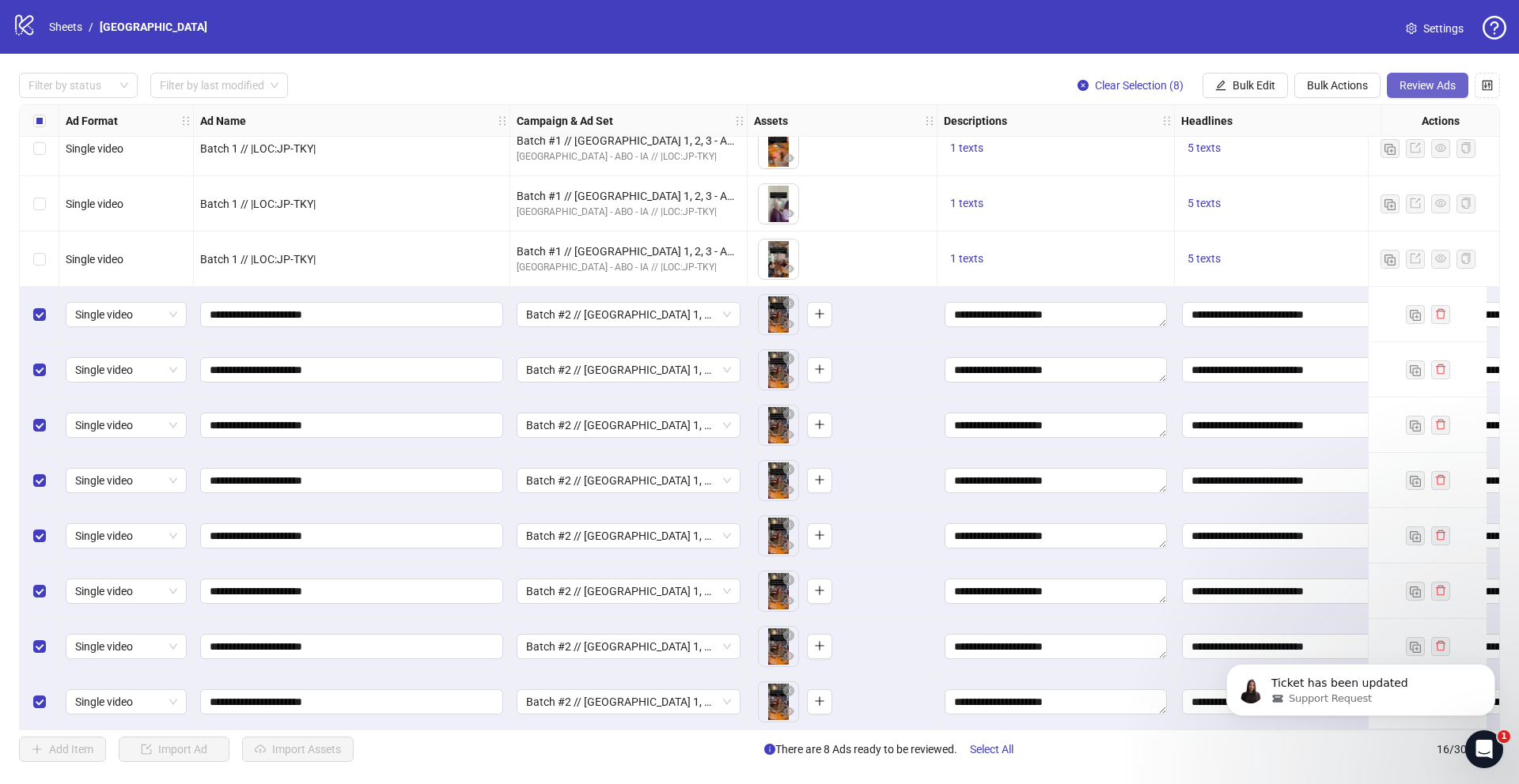
click at [1407, 87] on span "Review Ads" at bounding box center [1427, 85] width 56 height 12
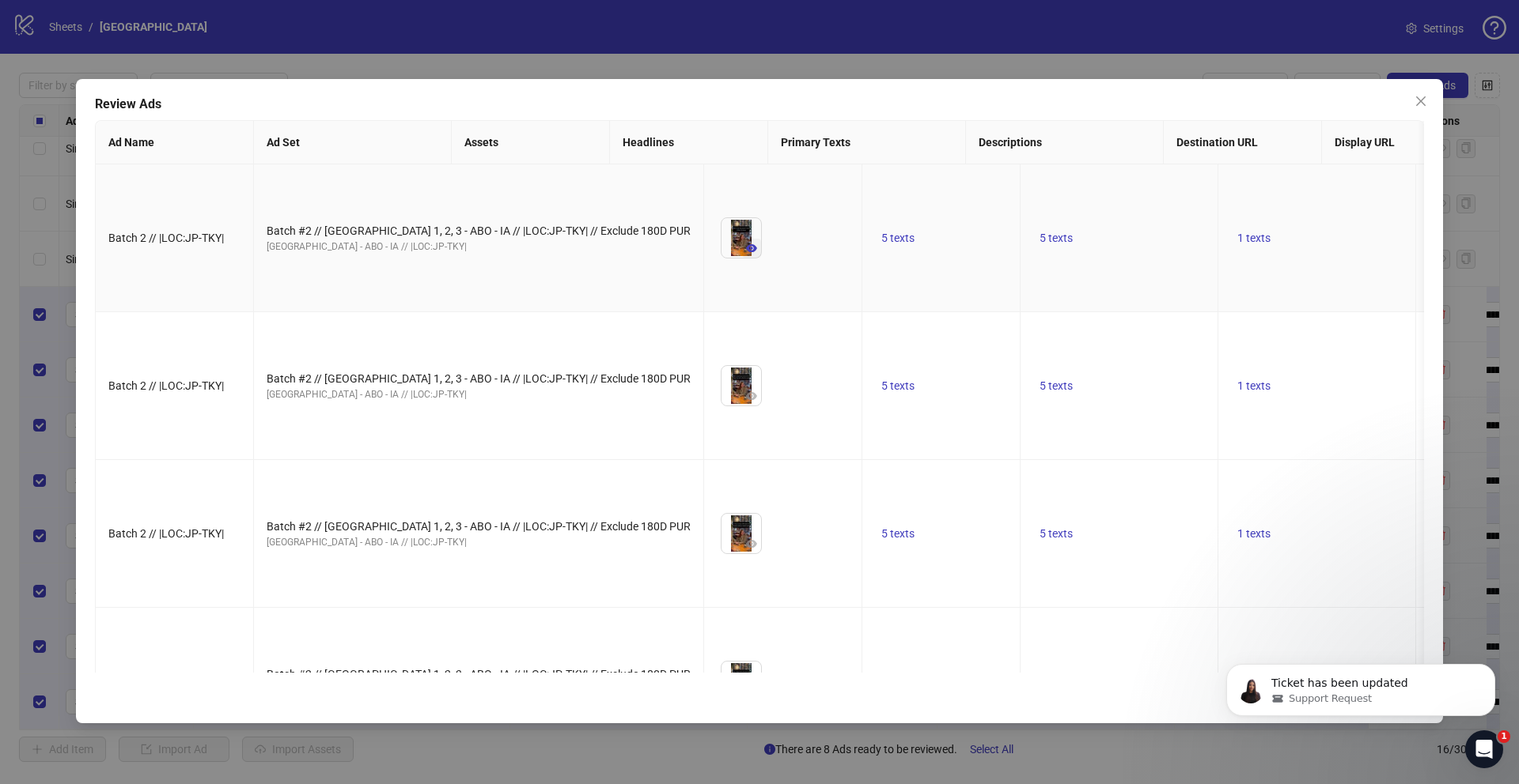
click at [746, 252] on icon "eye" at bounding box center [752, 248] width 11 height 8
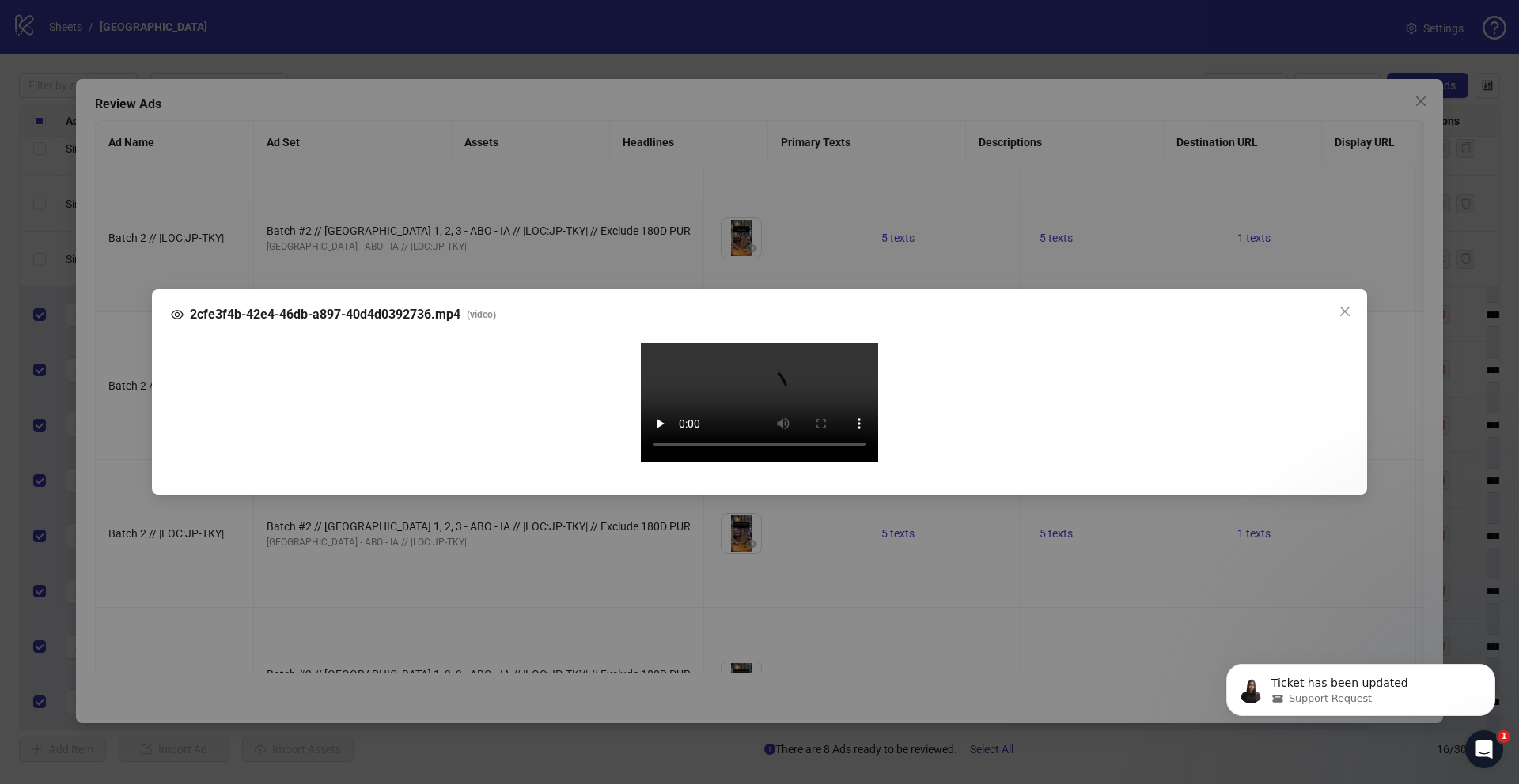
click at [126, 409] on div "2cfe3f4b-42e4-46db-a897-40d4d0392736.mp4 ( video ) Your browser does not suppor…" at bounding box center [760, 392] width 1519 height 784
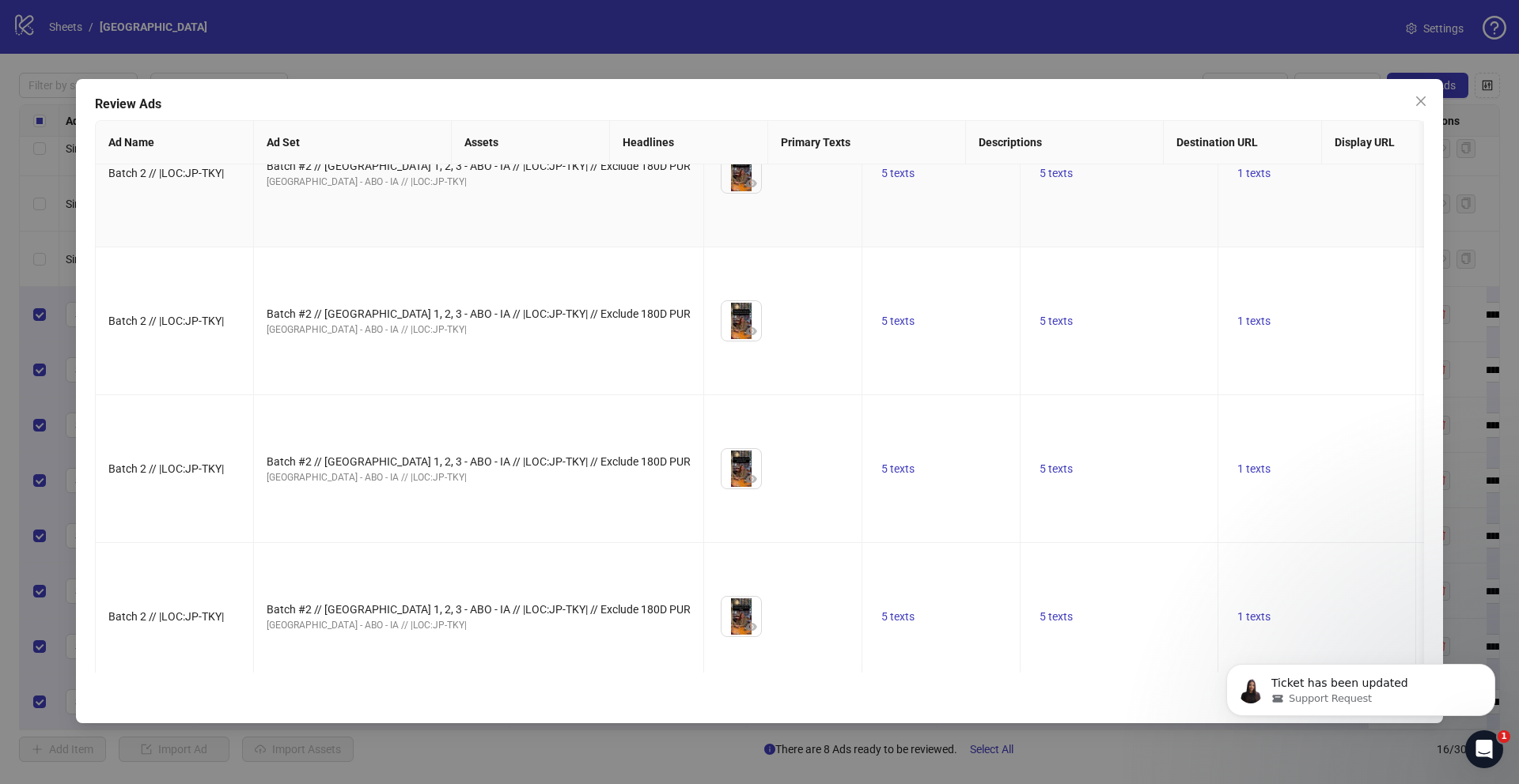
scroll to position [667, 0]
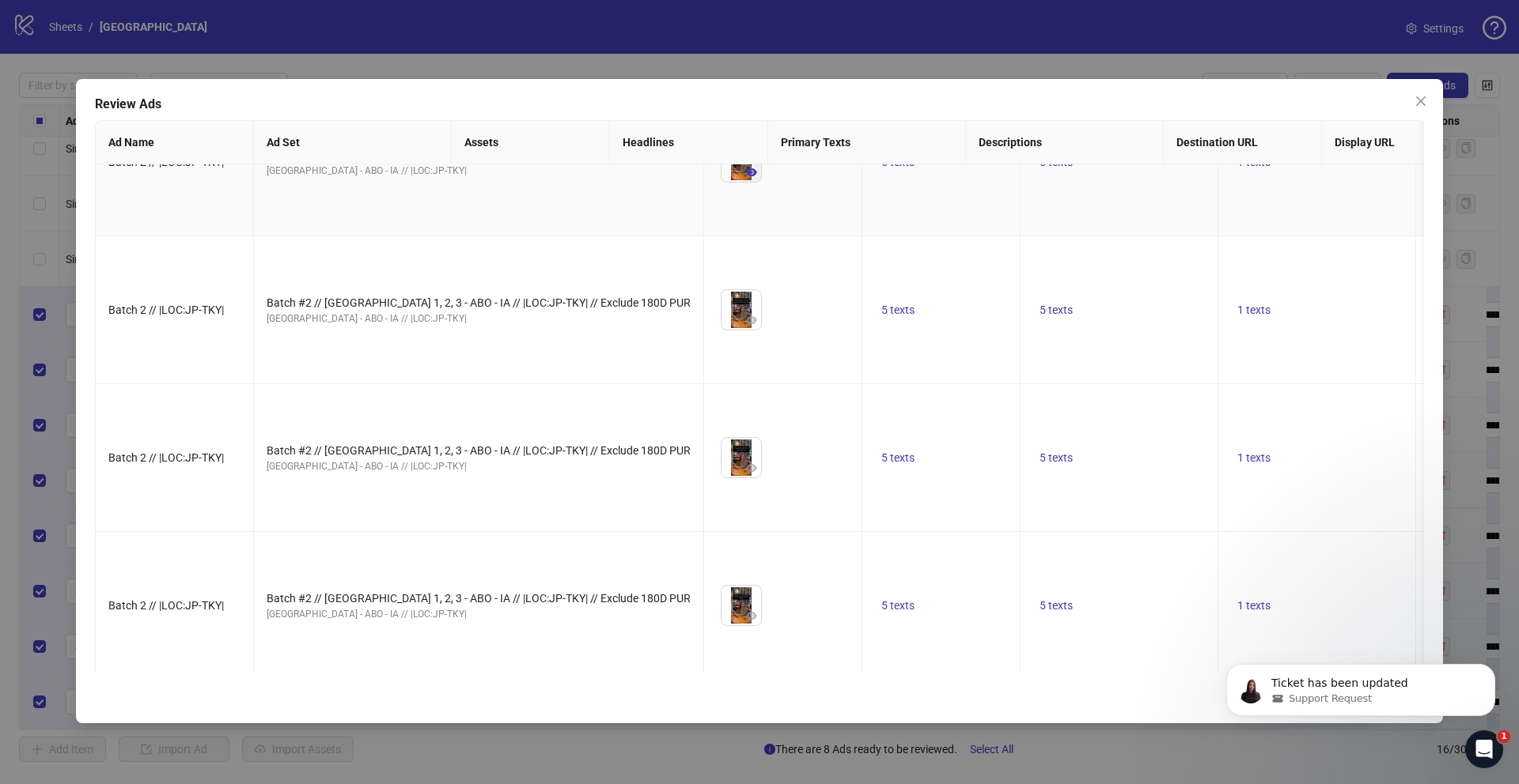
click at [746, 176] on icon "eye" at bounding box center [752, 172] width 11 height 8
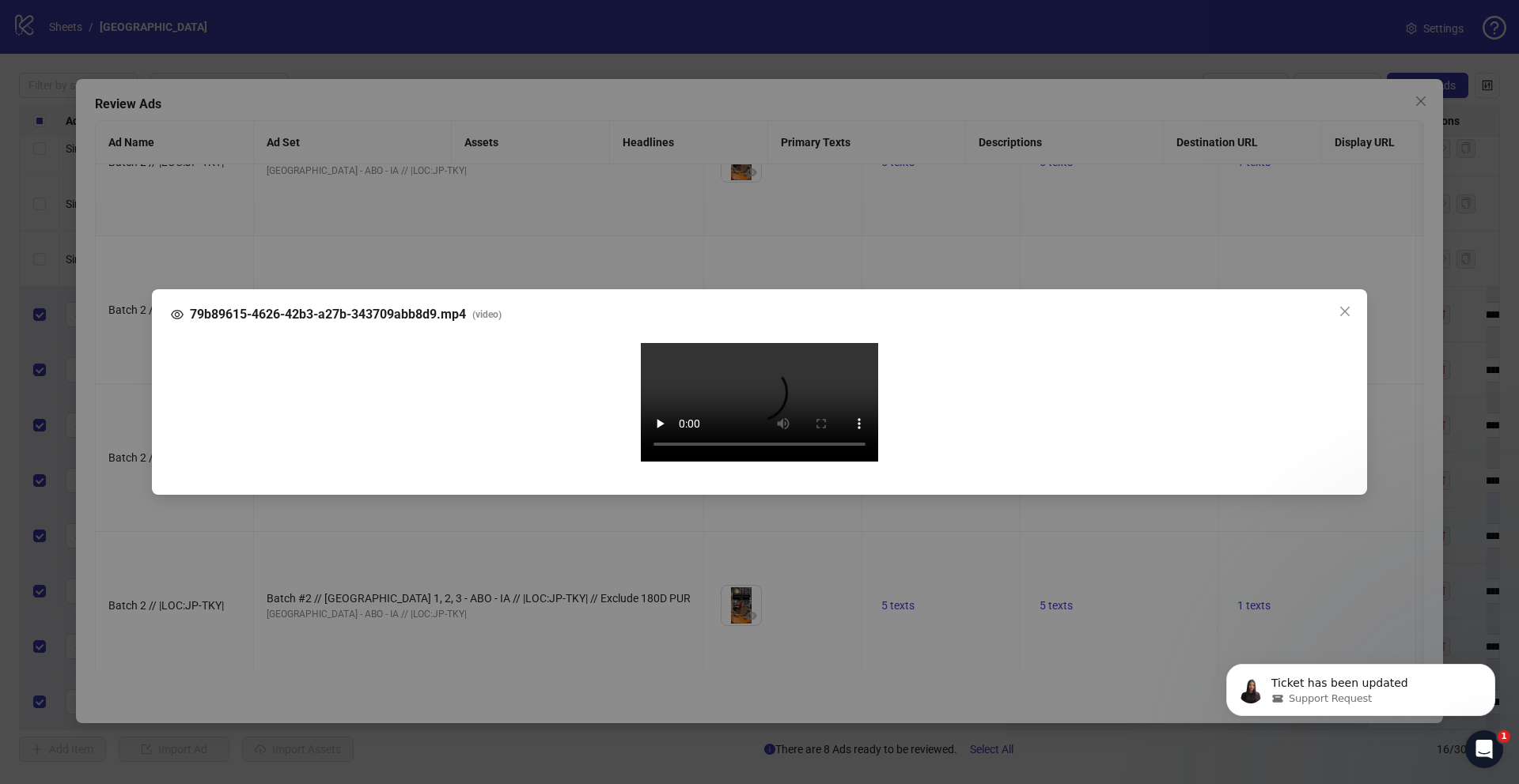
click at [115, 423] on div "79b89615-4626-42b3-a27b-343709abb8d9.mp4 ( video ) Your browser does not suppor…" at bounding box center [760, 392] width 1519 height 784
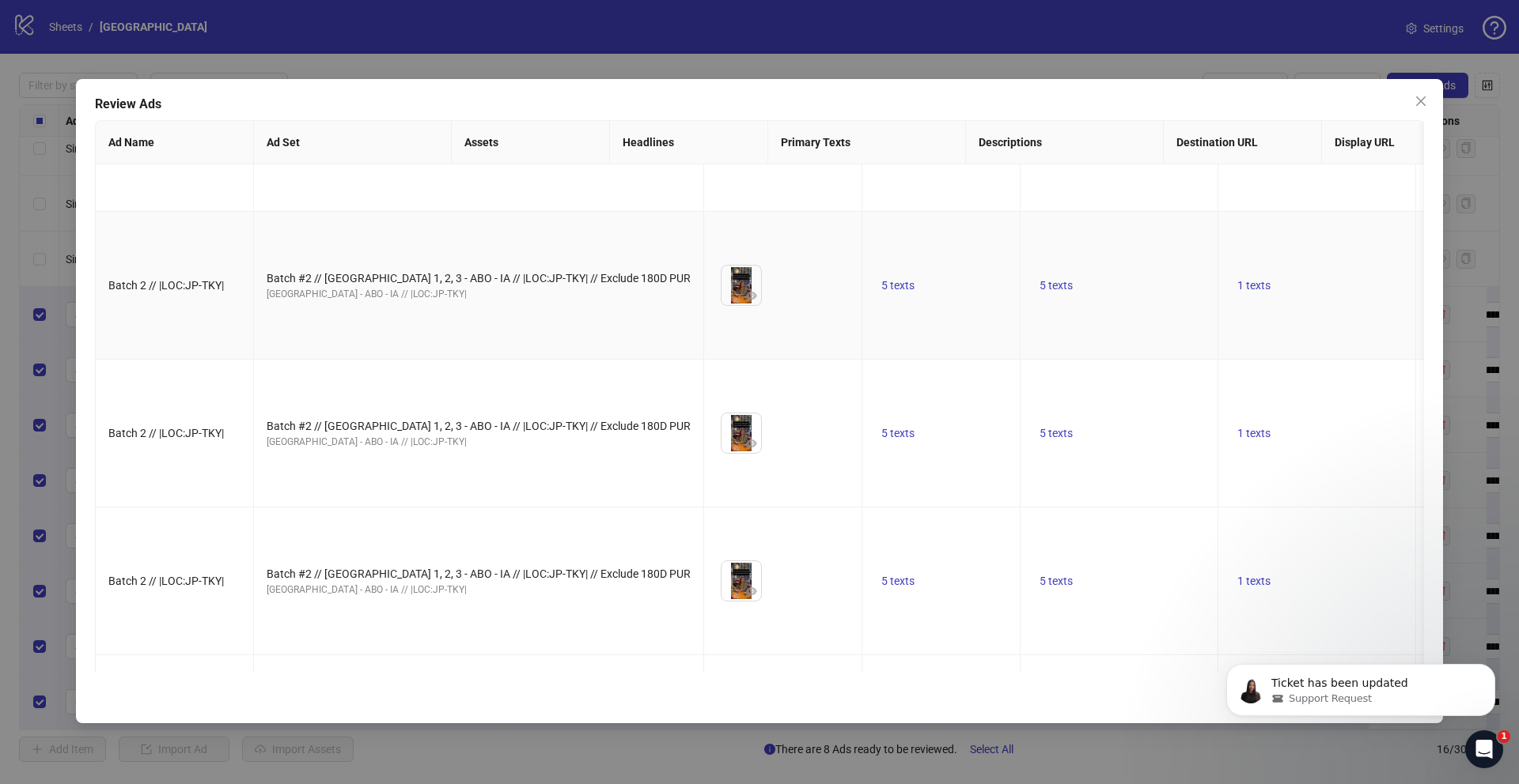
scroll to position [0, 0]
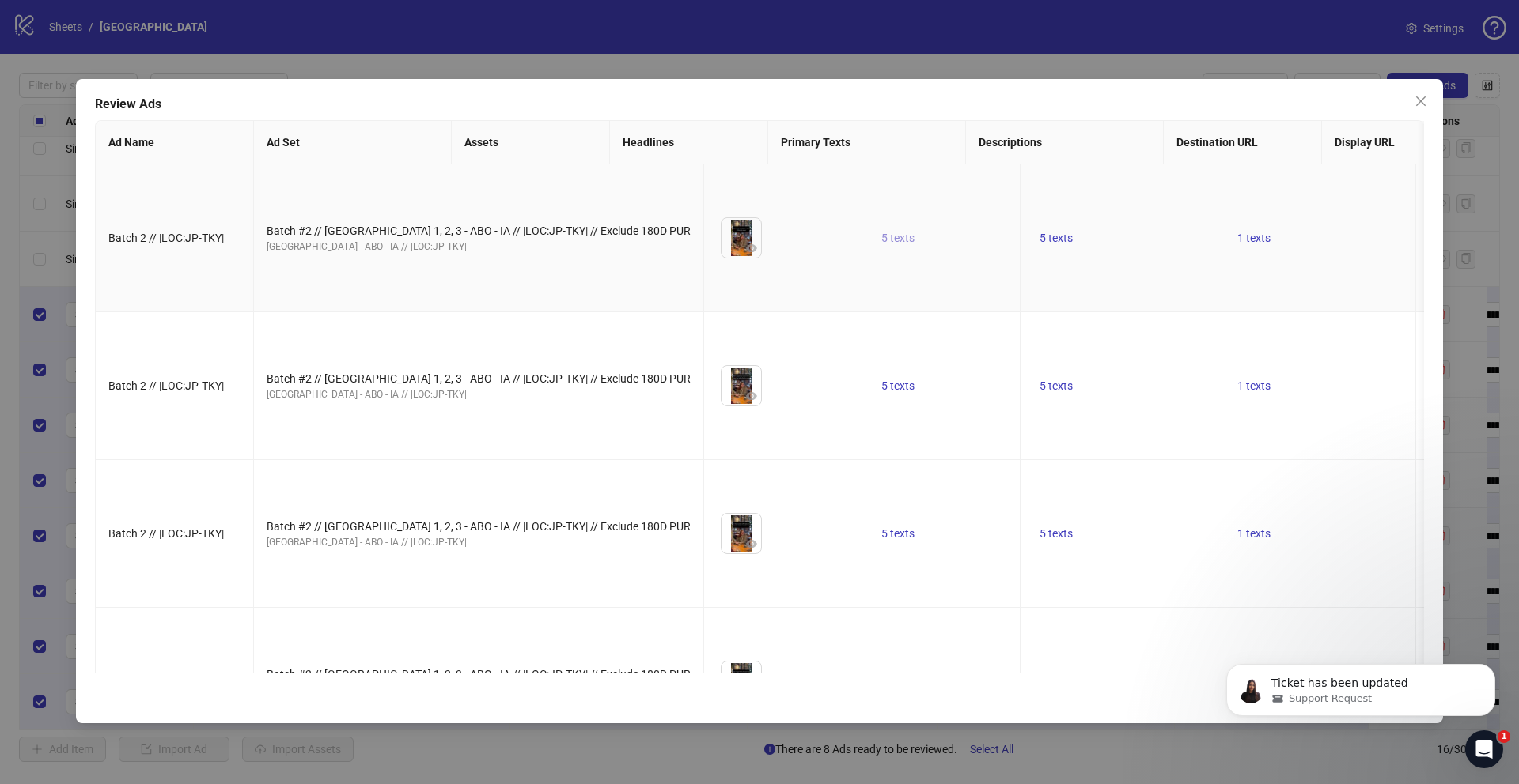
click at [881, 245] on span "5 texts" at bounding box center [898, 238] width 33 height 12
click at [895, 240] on button "button" at bounding box center [892, 251] width 26 height 26
click at [893, 247] on button "button" at bounding box center [892, 260] width 26 height 26
click at [893, 242] on button "button" at bounding box center [892, 251] width 26 height 26
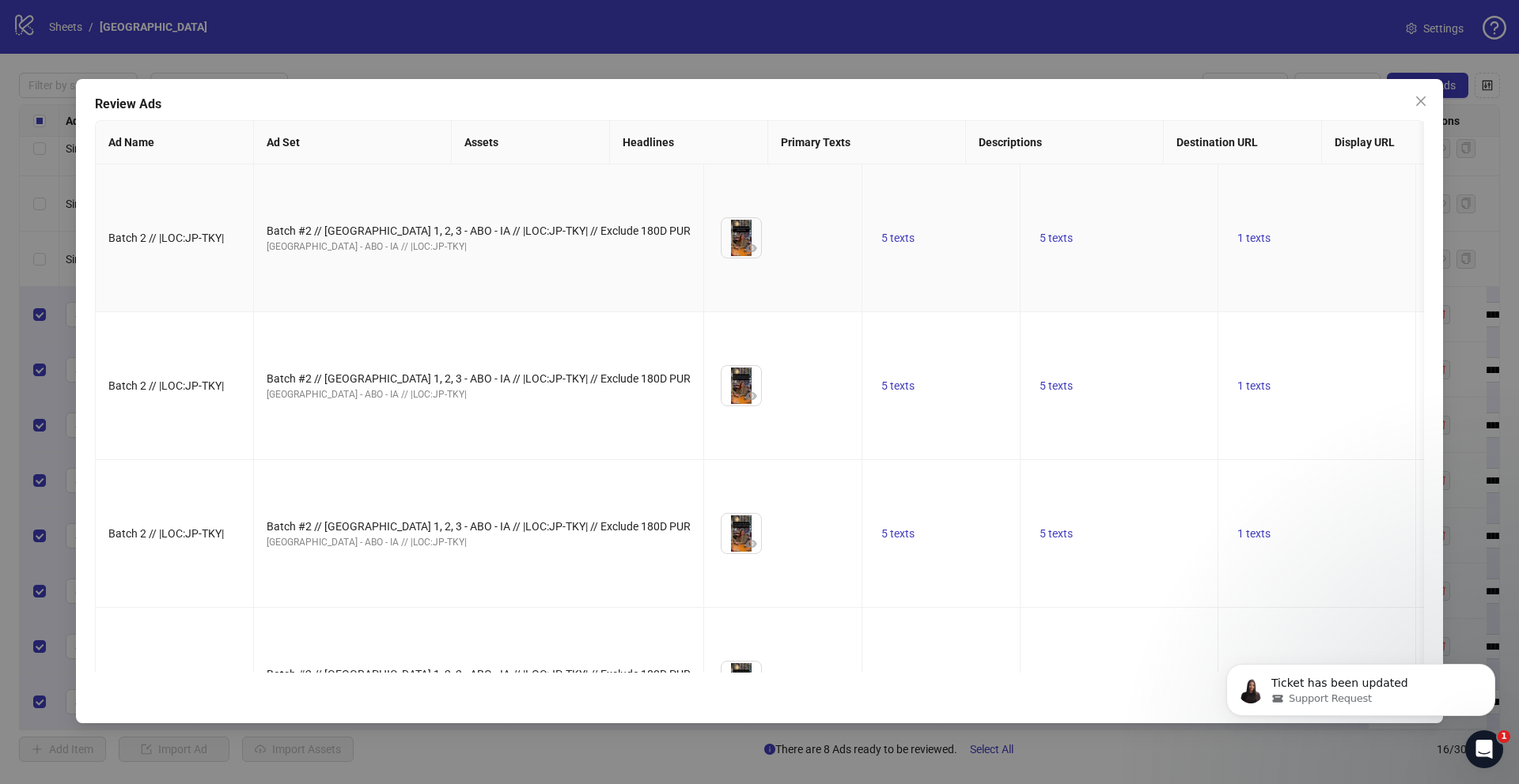
click at [1218, 243] on td "1 texts" at bounding box center [1317, 238] width 198 height 147
click at [1237, 245] on span "1 texts" at bounding box center [1253, 238] width 33 height 12
click at [1020, 265] on td "5 texts" at bounding box center [1119, 238] width 198 height 147
click at [1039, 245] on span "5 texts" at bounding box center [1055, 238] width 33 height 12
click at [1044, 251] on button "button" at bounding box center [1050, 251] width 26 height 26
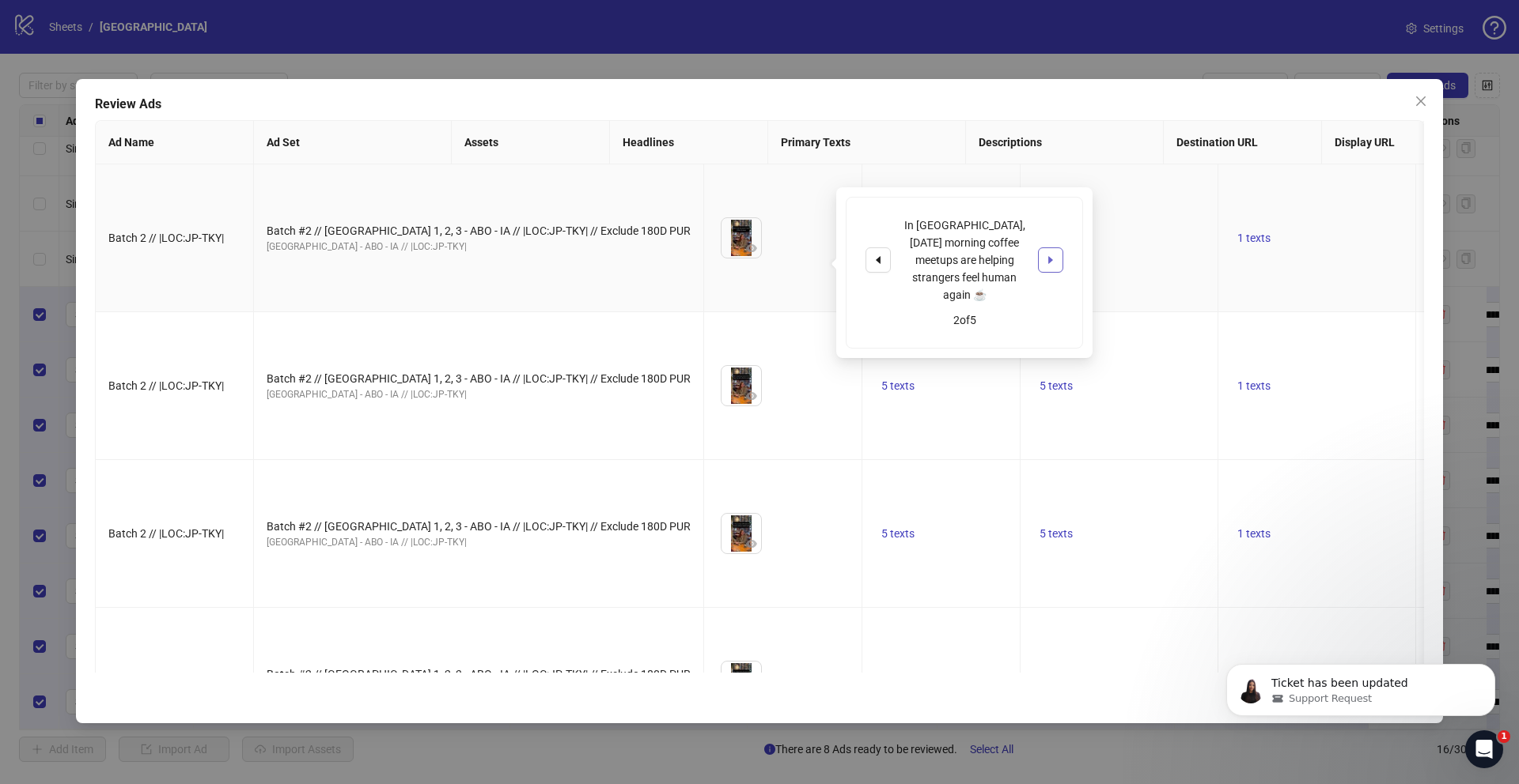
click at [1045, 255] on icon "caret-right" at bounding box center [1051, 261] width 11 height 11
click at [1218, 392] on td "1 texts" at bounding box center [1317, 385] width 198 height 147
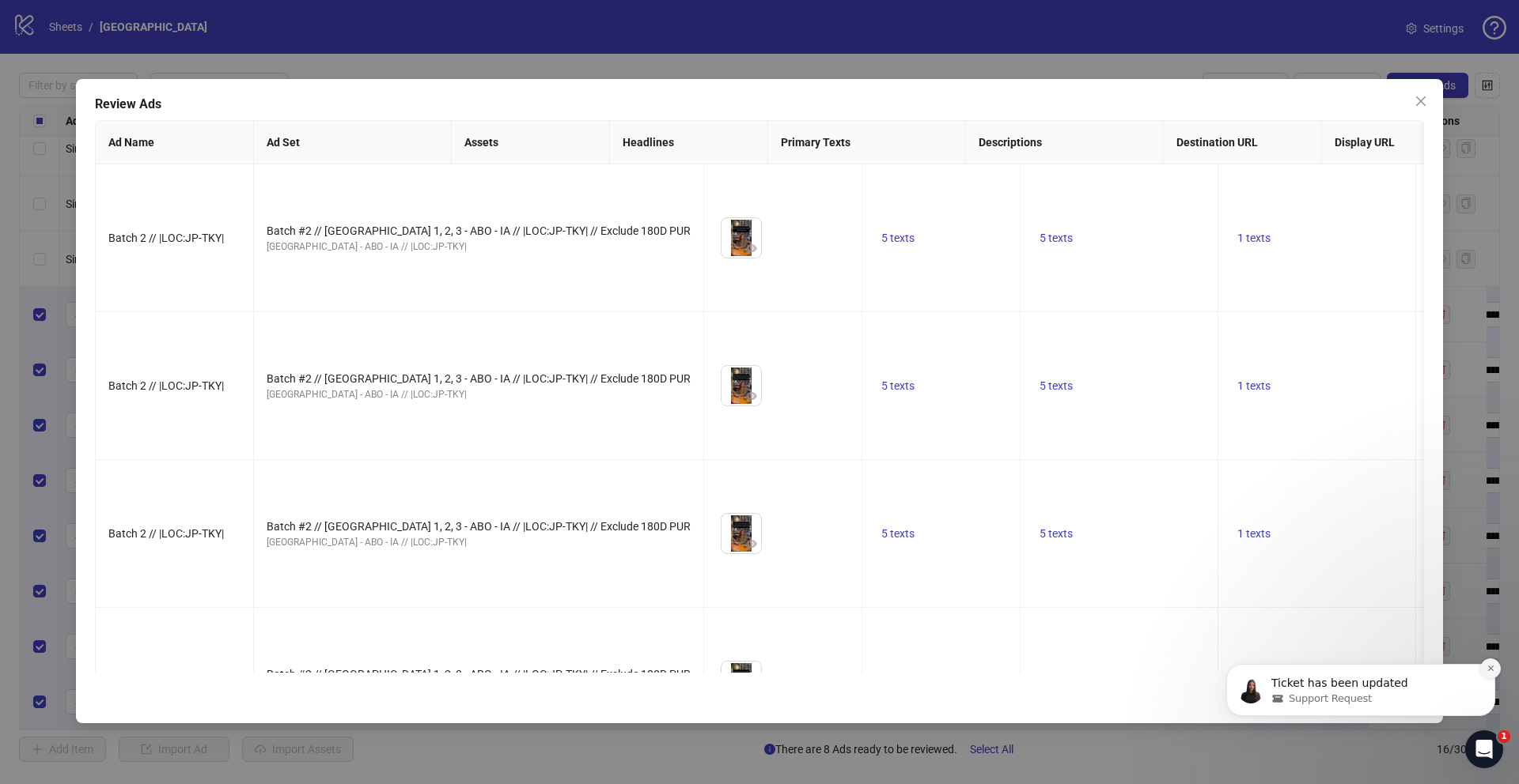
click at [1497, 672] on button "Dismiss notification" at bounding box center [1490, 669] width 21 height 21
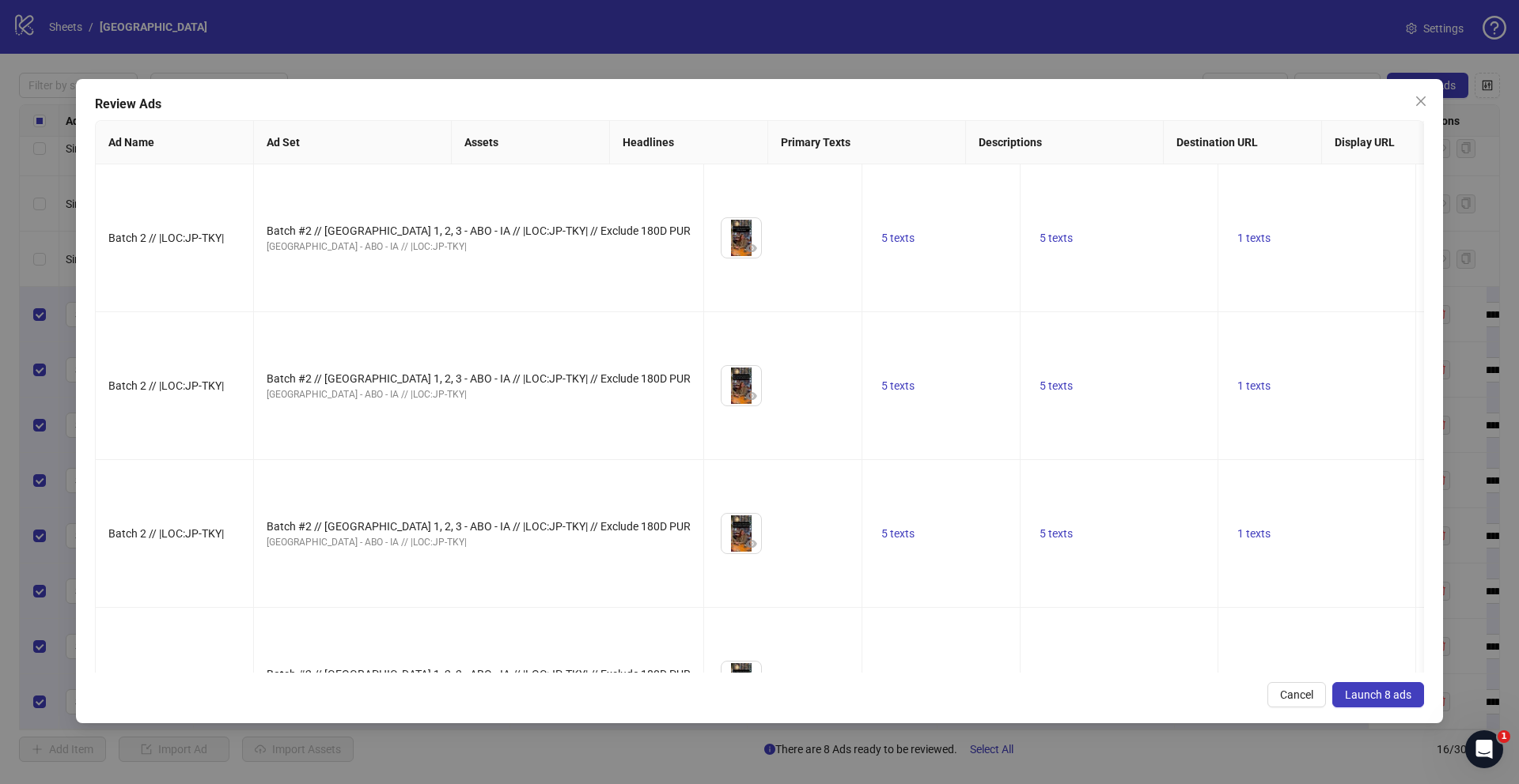
click at [1372, 697] on span "Launch 8 ads" at bounding box center [1378, 695] width 67 height 12
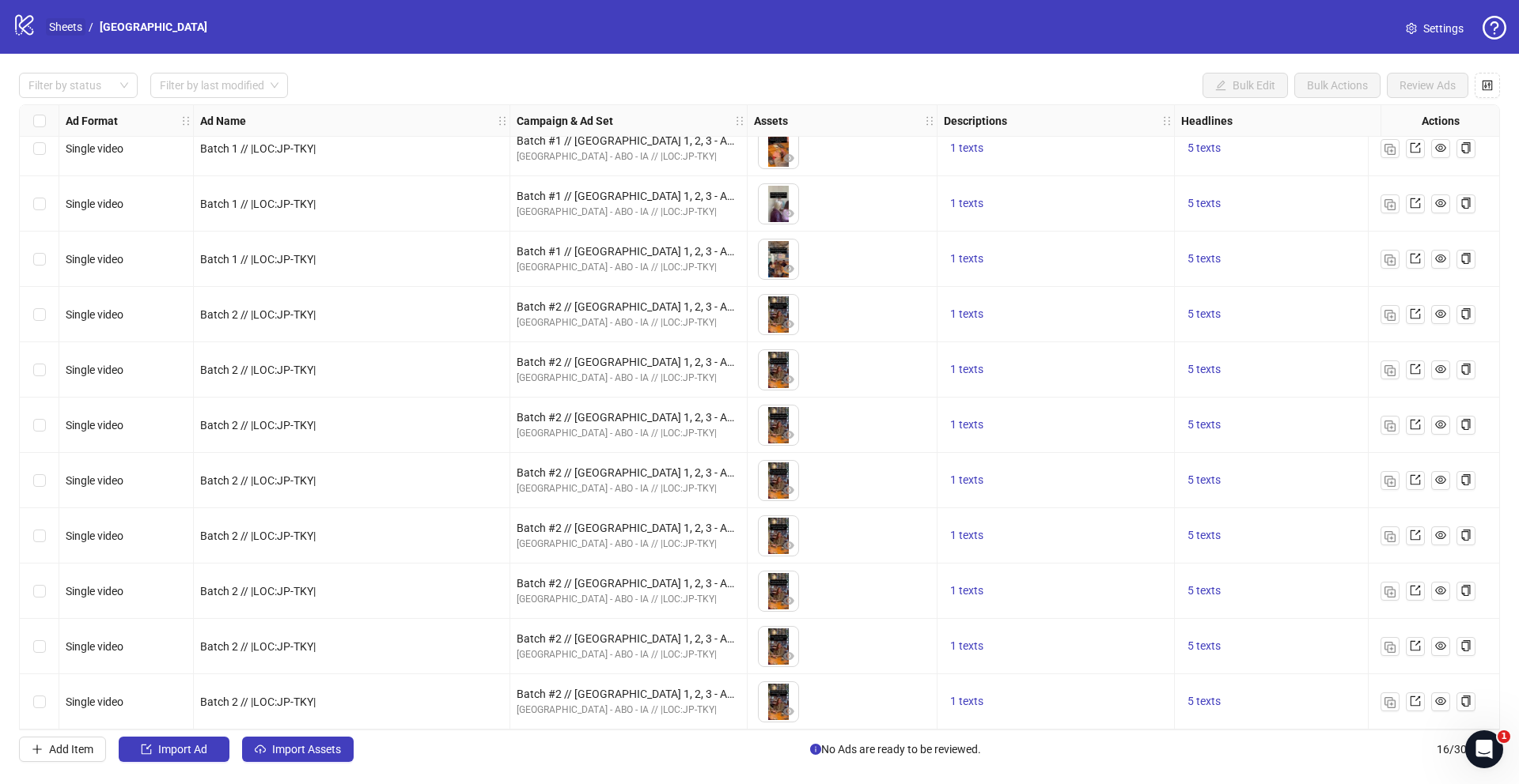
click at [72, 26] on link "Sheets" at bounding box center [66, 27] width 40 height 17
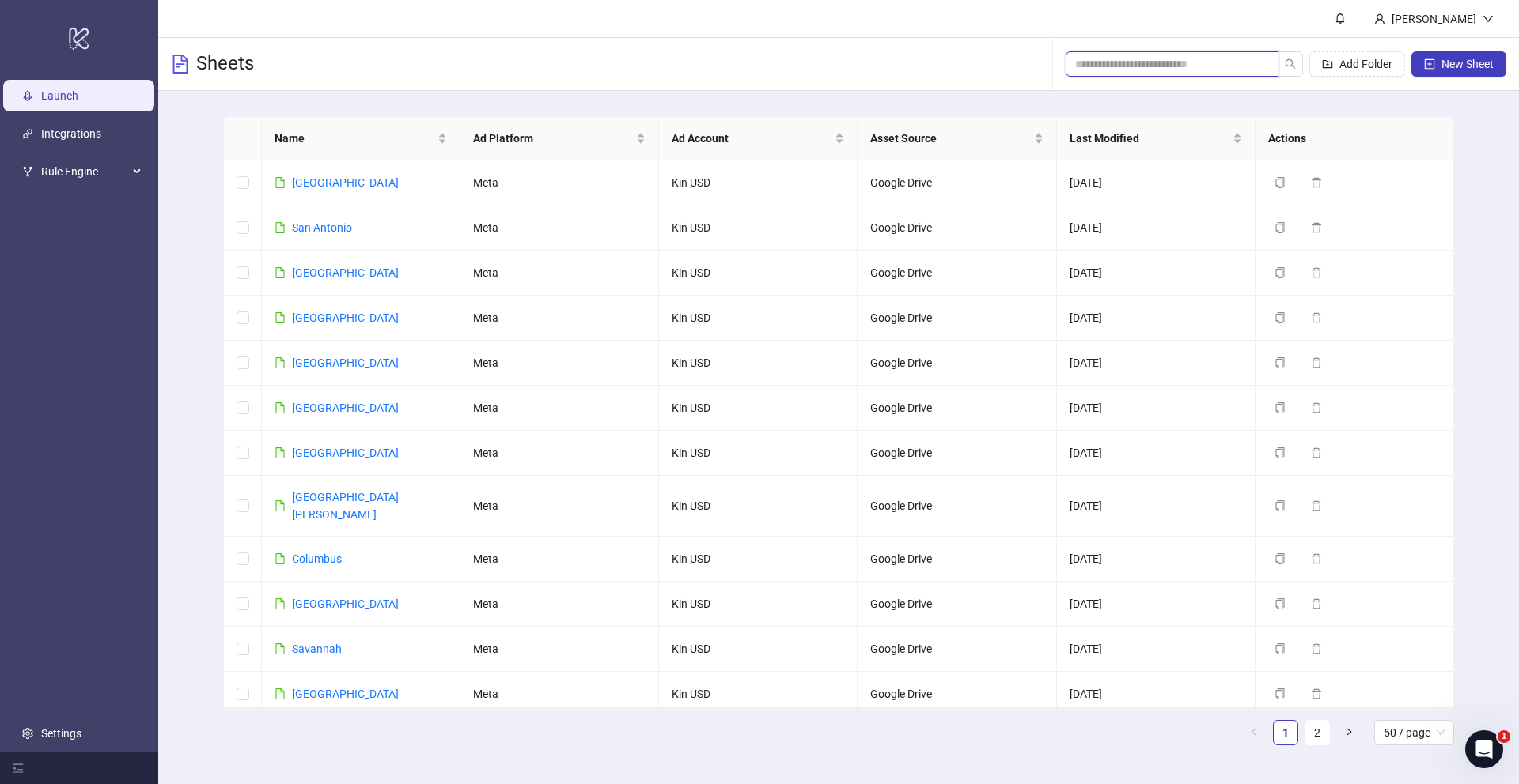
click at [1169, 64] on input "search" at bounding box center [1166, 64] width 181 height 17
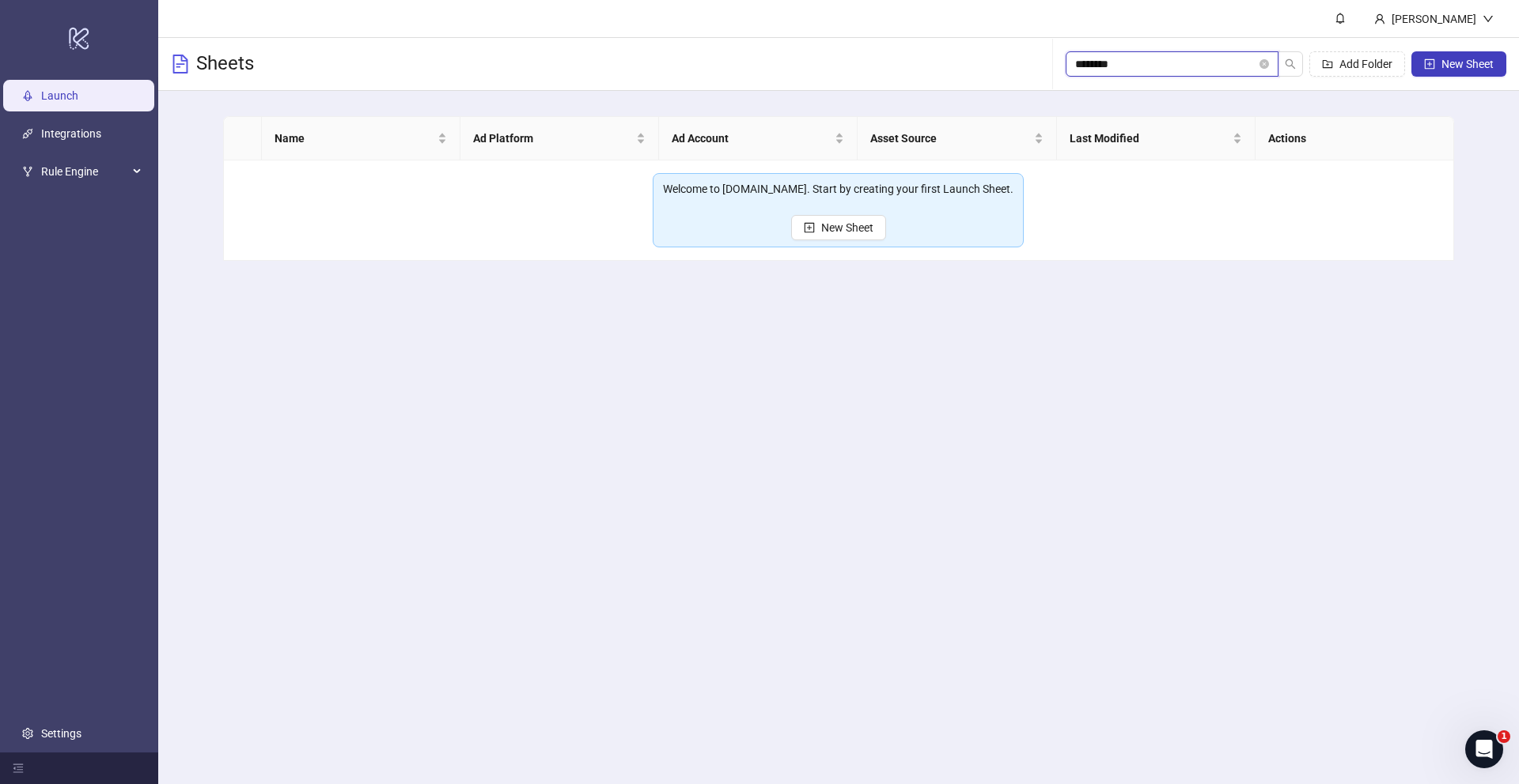
type input "********"
click at [1470, 753] on div "Open Intercom Messenger" at bounding box center [1481, 747] width 52 height 52
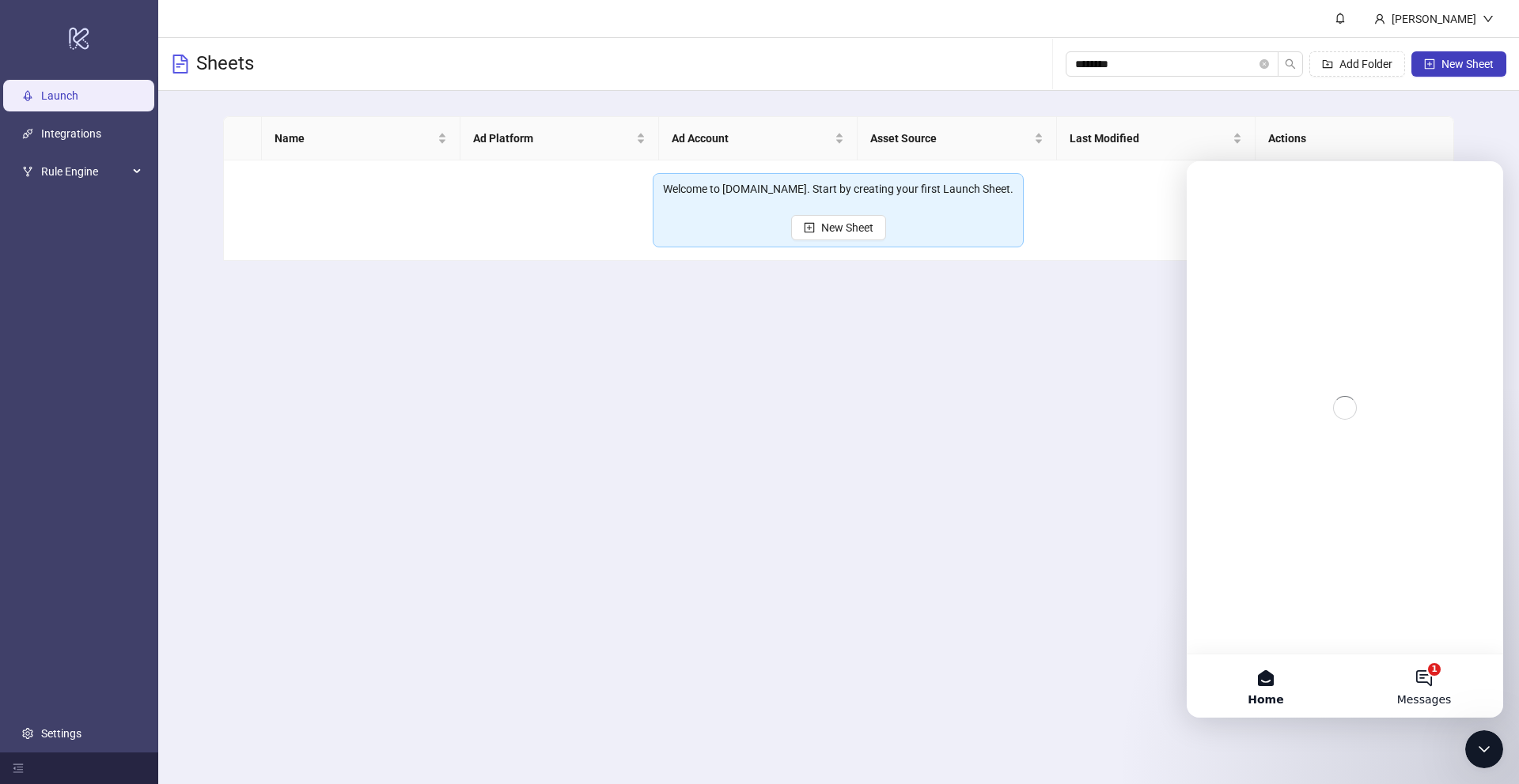
click at [1427, 683] on button "1 Messages" at bounding box center [1424, 686] width 158 height 63
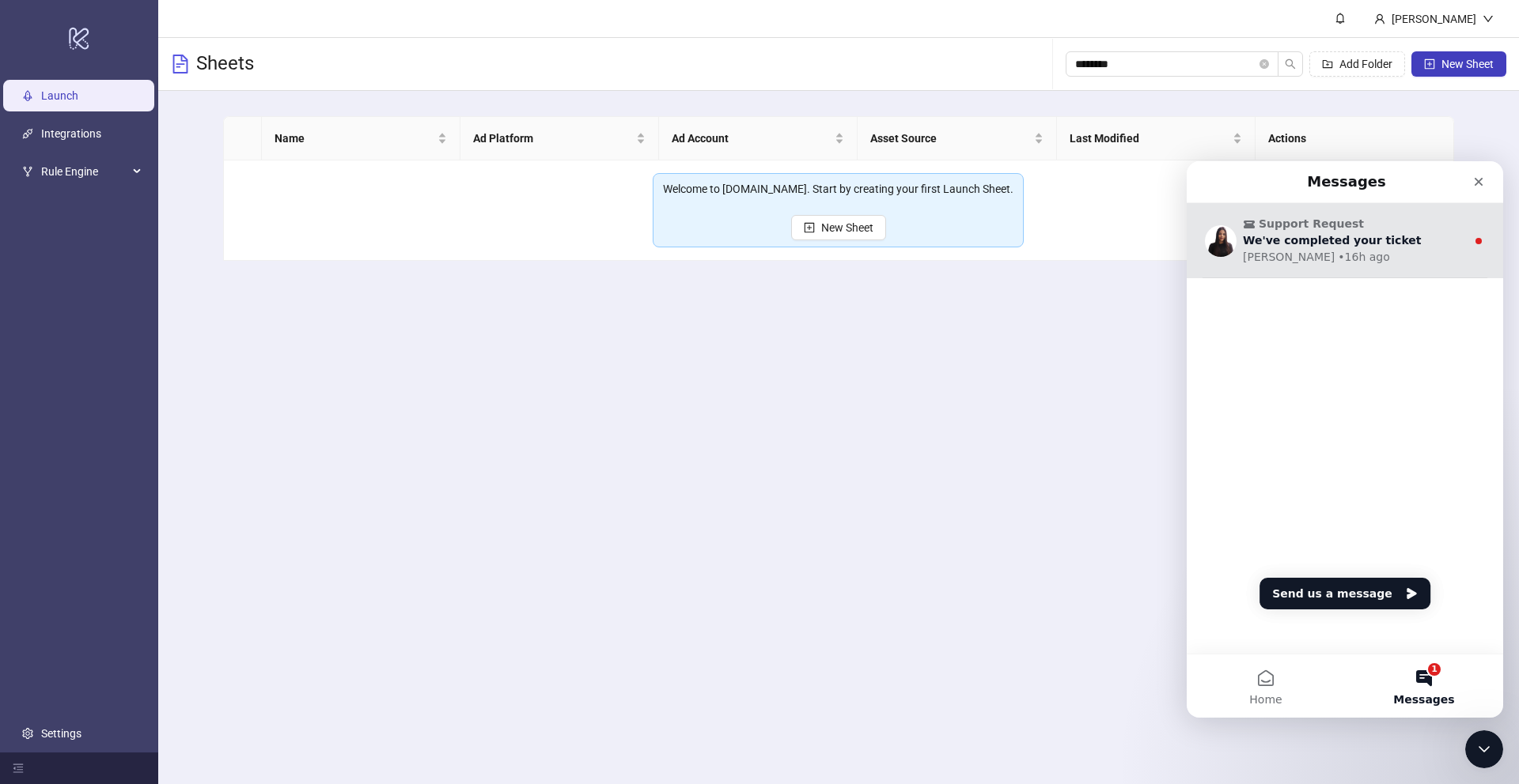
click at [1370, 270] on div "Support Request We've completed your ticket [PERSON_NAME] • 16h ago" at bounding box center [1345, 241] width 316 height 75
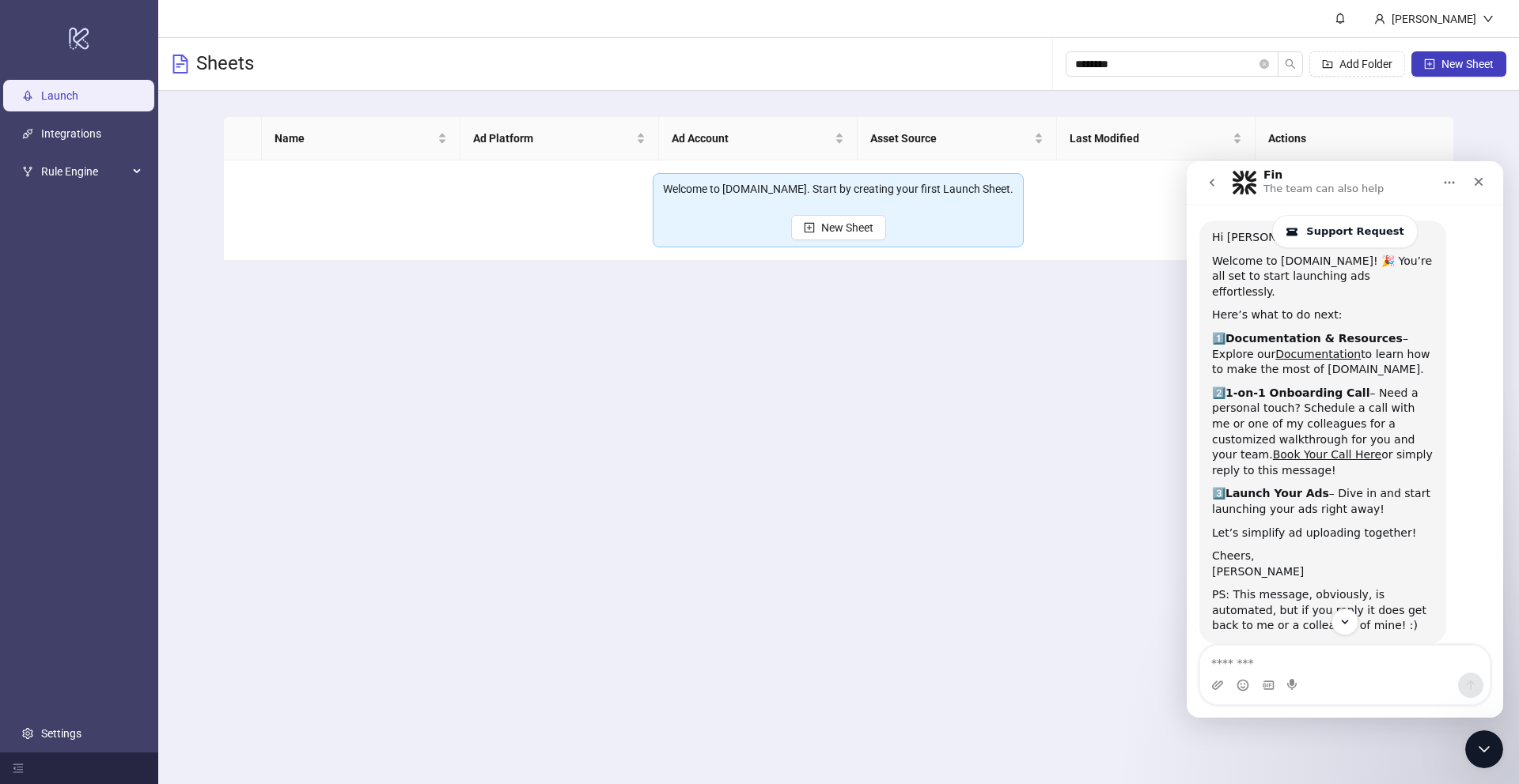
scroll to position [562, 0]
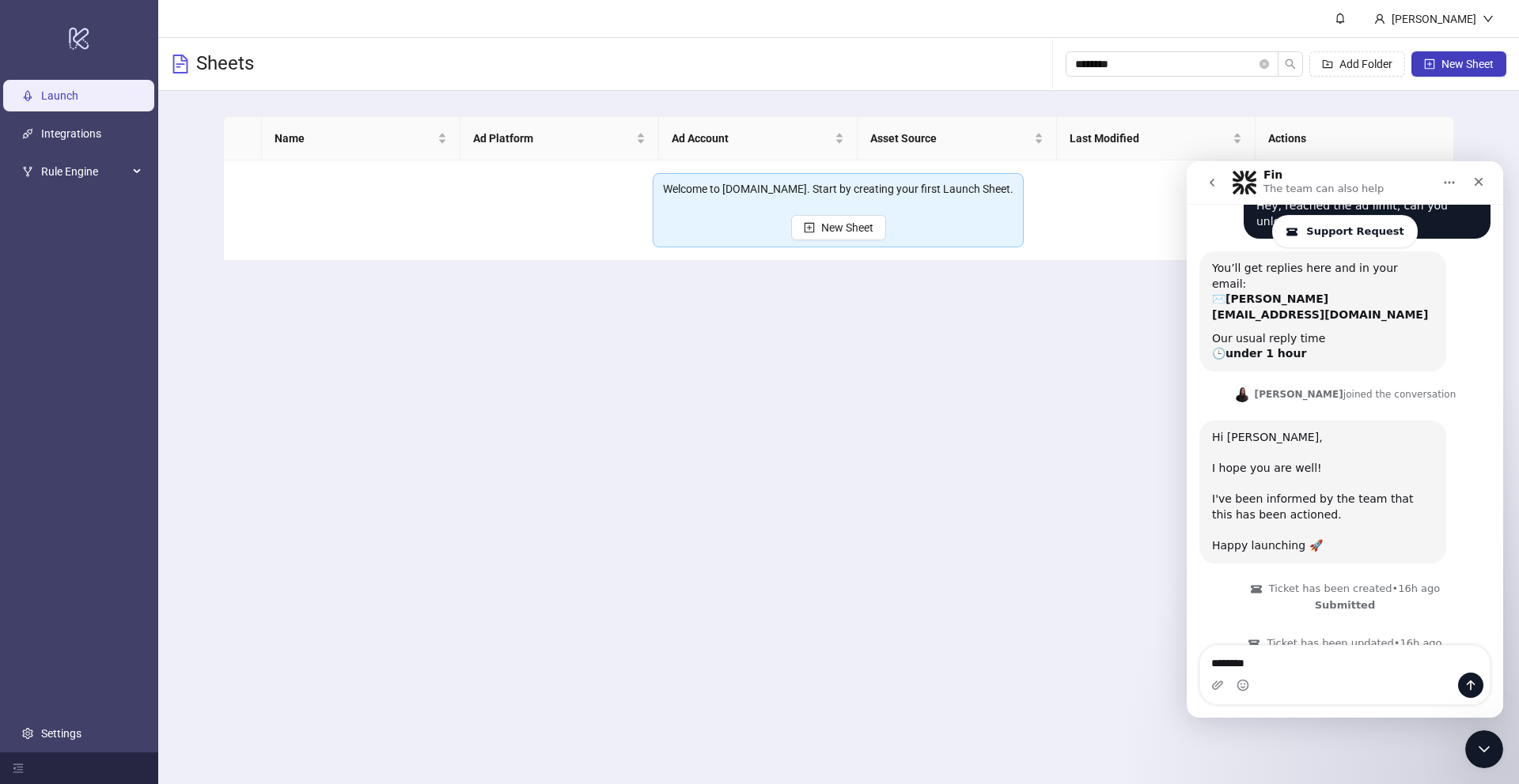
type textarea "*********"
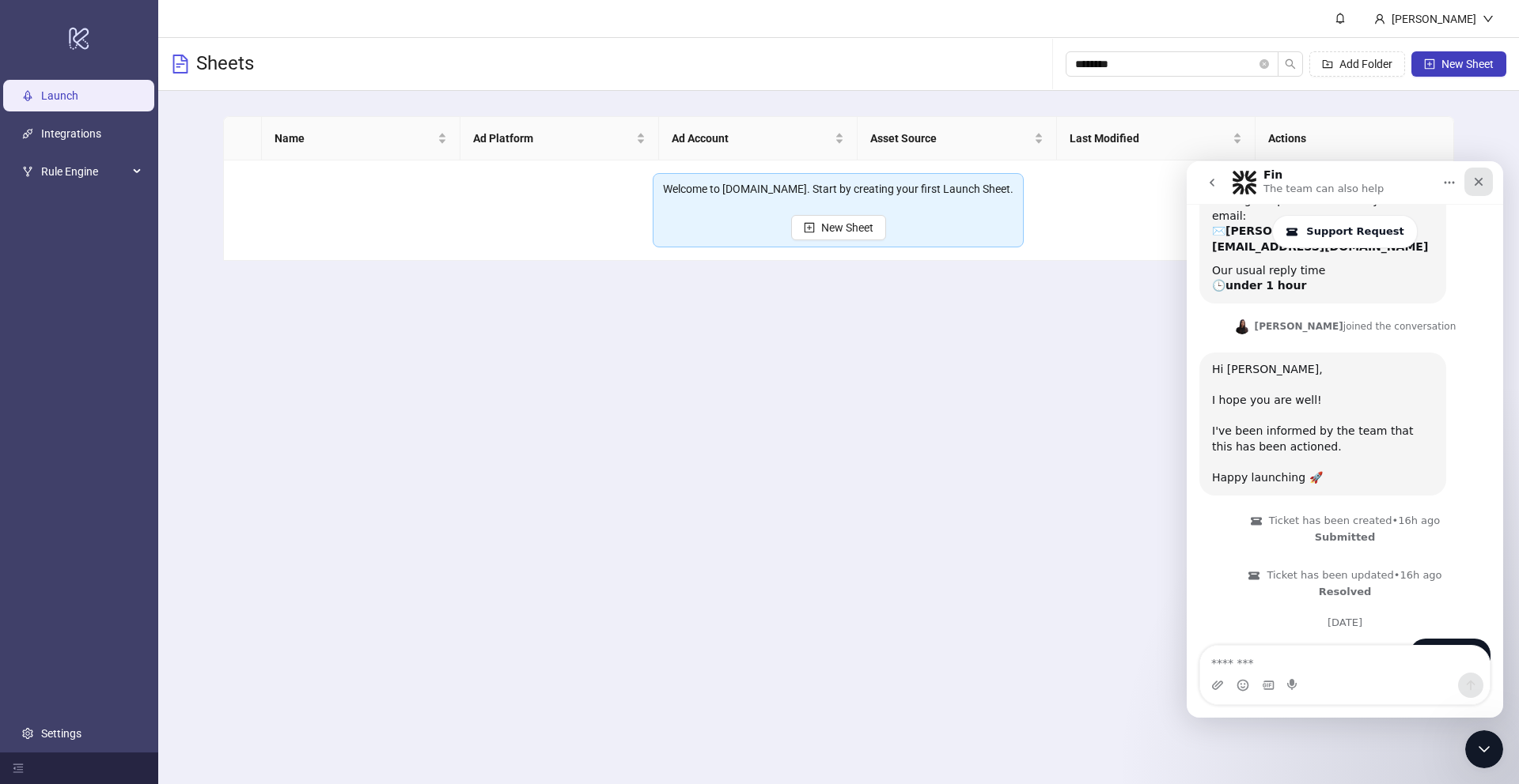
click at [1473, 189] on div "Close" at bounding box center [1478, 182] width 29 height 29
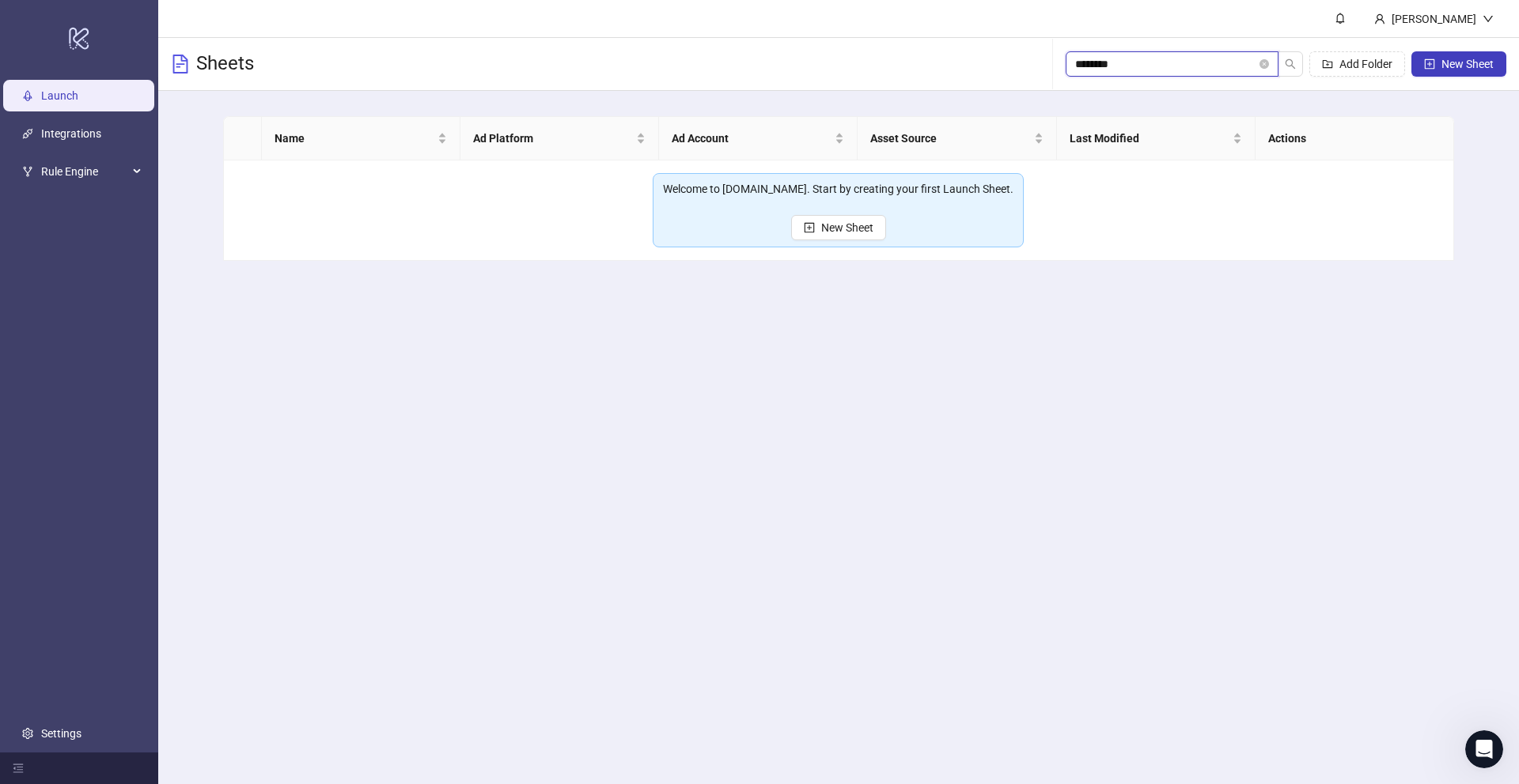
click at [1097, 68] on input "********" at bounding box center [1166, 64] width 181 height 17
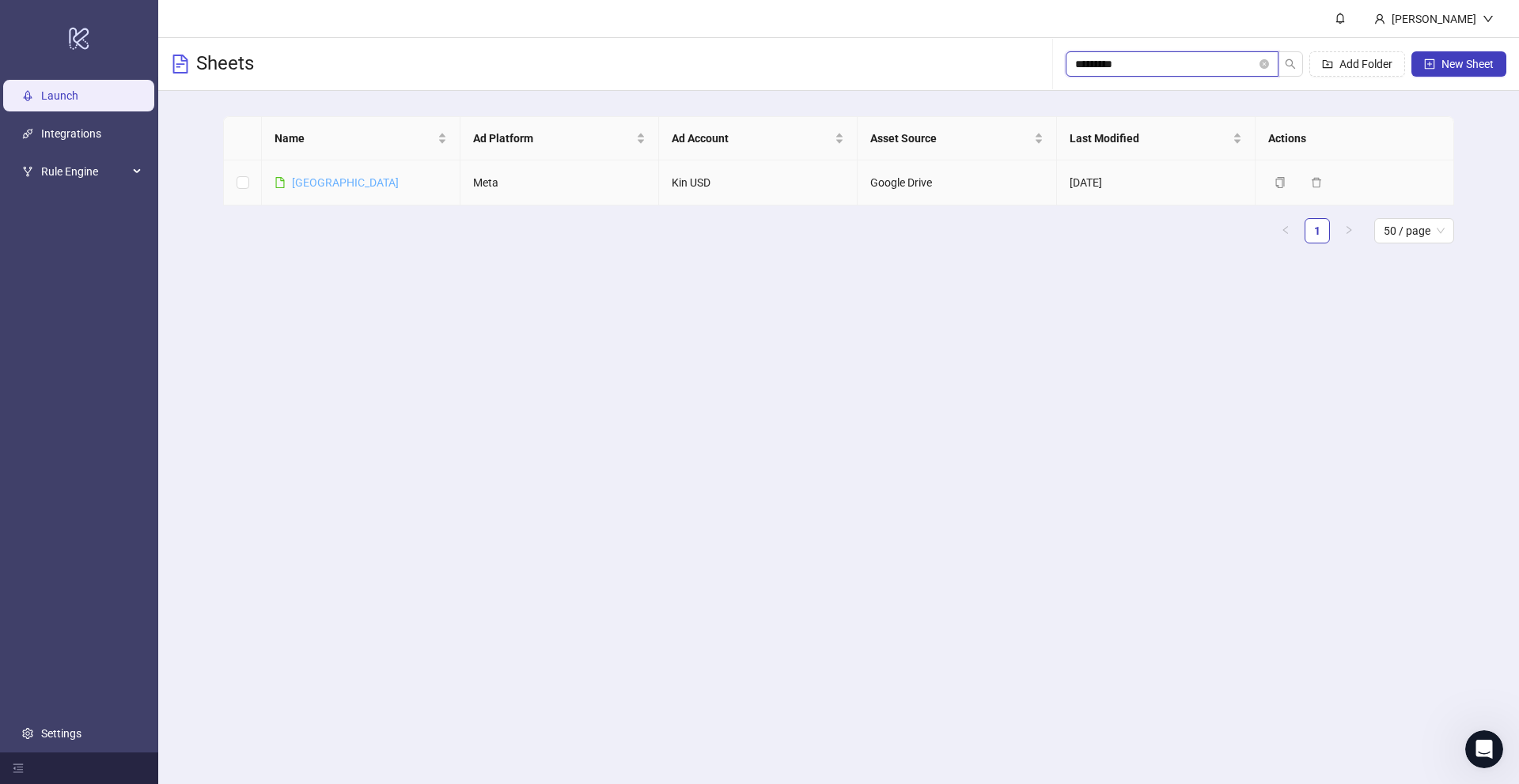
type input "*********"
click at [328, 177] on link "[GEOGRAPHIC_DATA]" at bounding box center [345, 182] width 107 height 12
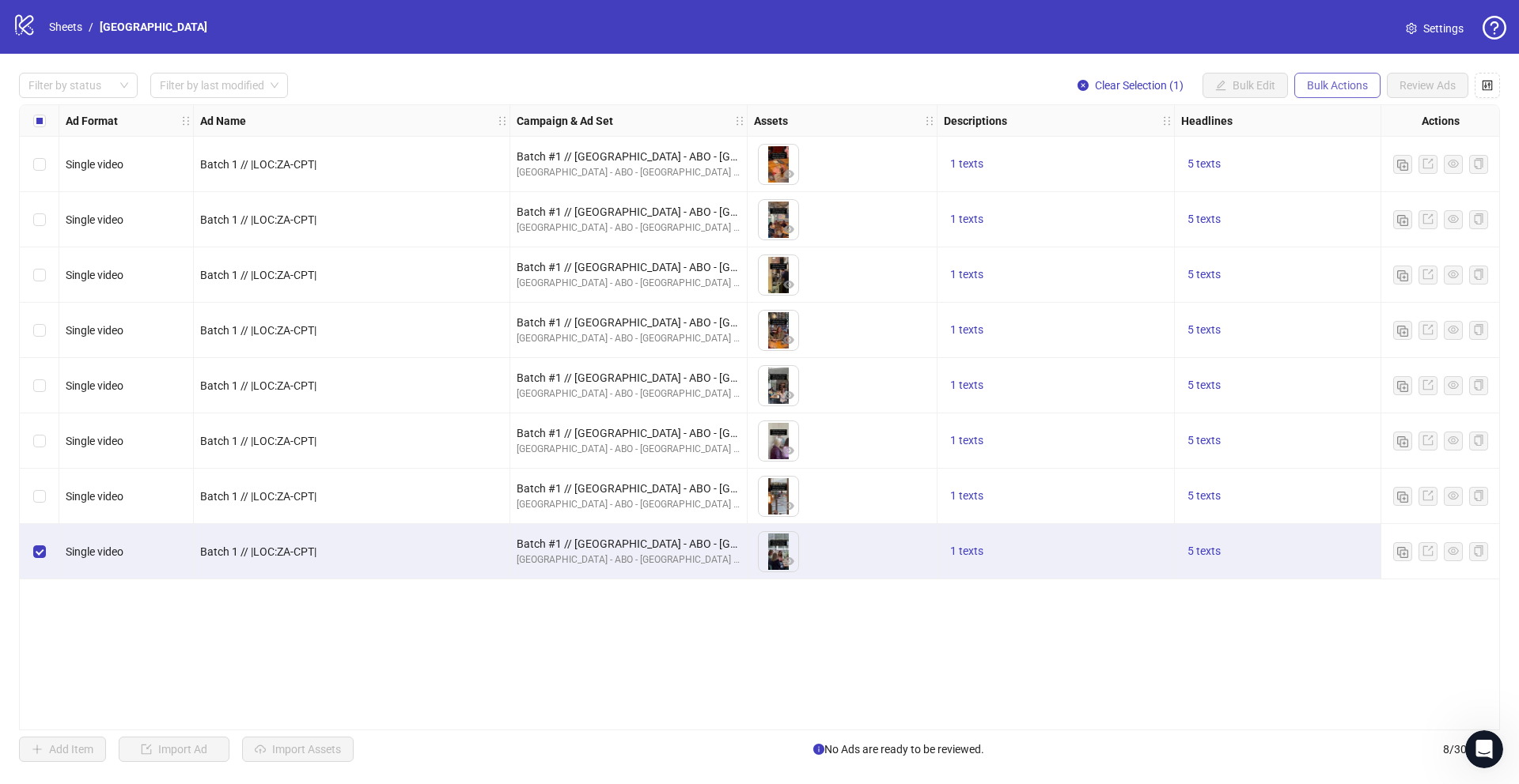
click at [1314, 83] on span "Bulk Actions" at bounding box center [1337, 85] width 61 height 12
click at [1314, 135] on span "Duplicate" at bounding box center [1359, 142] width 108 height 17
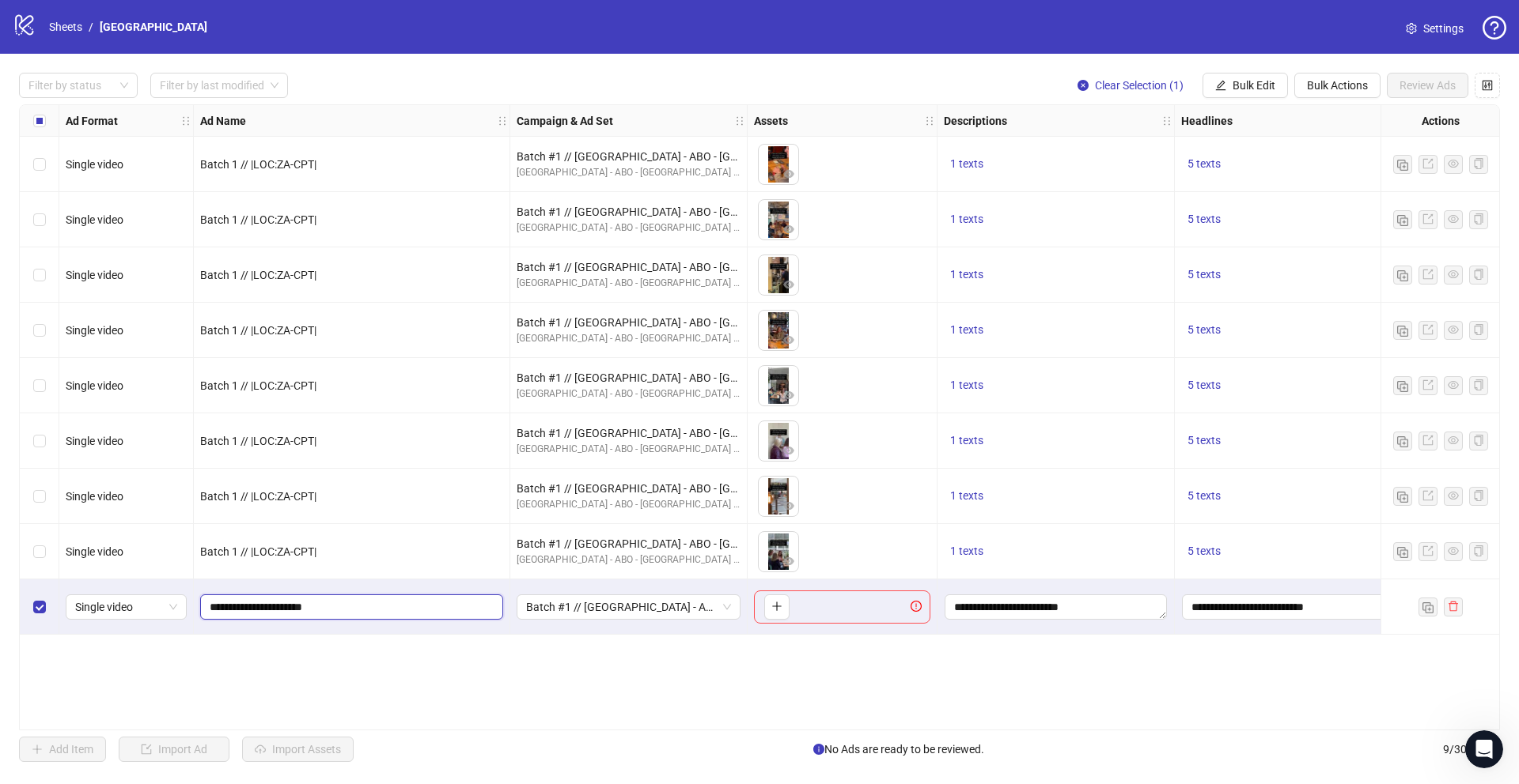
click at [246, 611] on input "**********" at bounding box center [349, 607] width 281 height 17
type input "**********"
click at [415, 691] on div "Ad Format Ad Name Campaign & Ad Set Assets Descriptions Headlines Primary Texts…" at bounding box center [760, 418] width 1481 height 626
click at [570, 611] on span "Batch #1 // [GEOGRAPHIC_DATA] - ABO - [GEOGRAPHIC_DATA] // |LOC:ZA-CPT| // Excl…" at bounding box center [628, 607] width 205 height 24
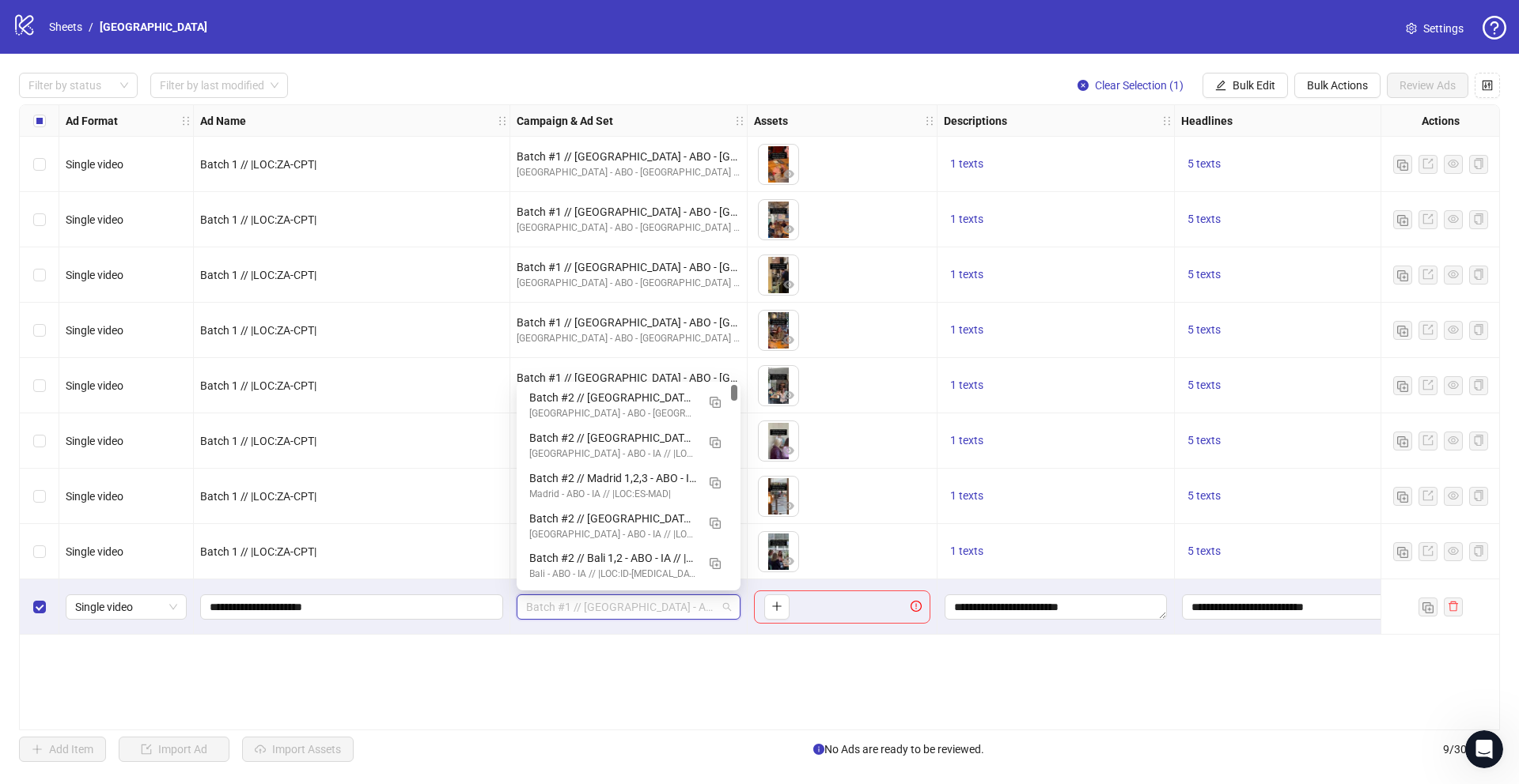
drag, startPoint x: 734, startPoint y: 436, endPoint x: 734, endPoint y: 382, distance: 54.0
click at [734, 382] on div "120230776692440534 120230776205750534 120230775887010534 Batch #2 // [GEOGRAPHI…" at bounding box center [628, 485] width 224 height 208
click at [608, 403] on div "Batch #2 // [GEOGRAPHIC_DATA] - ABO - [GEOGRAPHIC_DATA] // |LOC:ZA-CPT| // Excl…" at bounding box center [612, 398] width 167 height 17
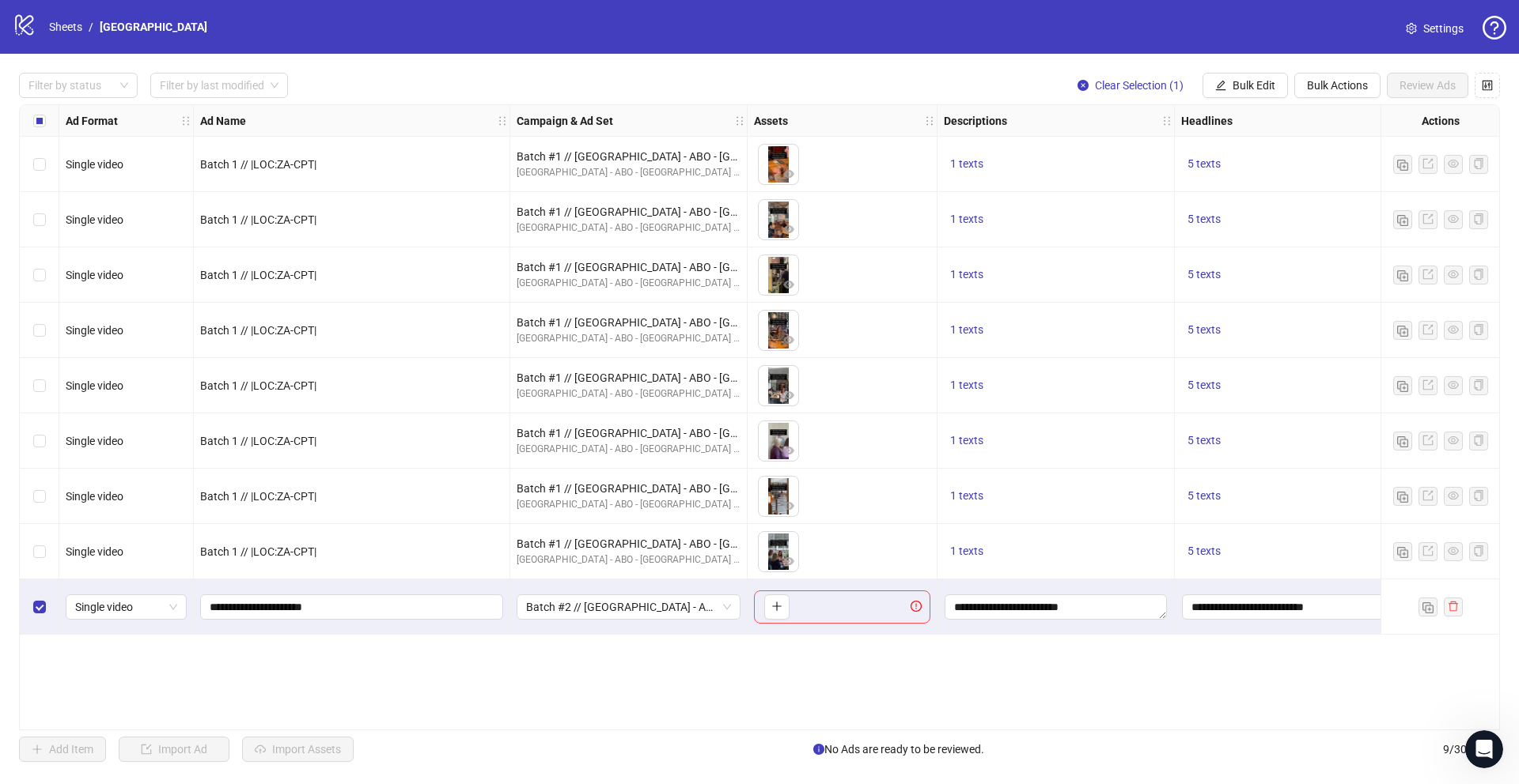
click at [853, 650] on div "Ad Format Ad Name Campaign & Ad Set Assets Descriptions Headlines Primary Texts…" at bounding box center [760, 418] width 1481 height 626
click at [37, 614] on label "Select row 9" at bounding box center [39, 607] width 12 height 17
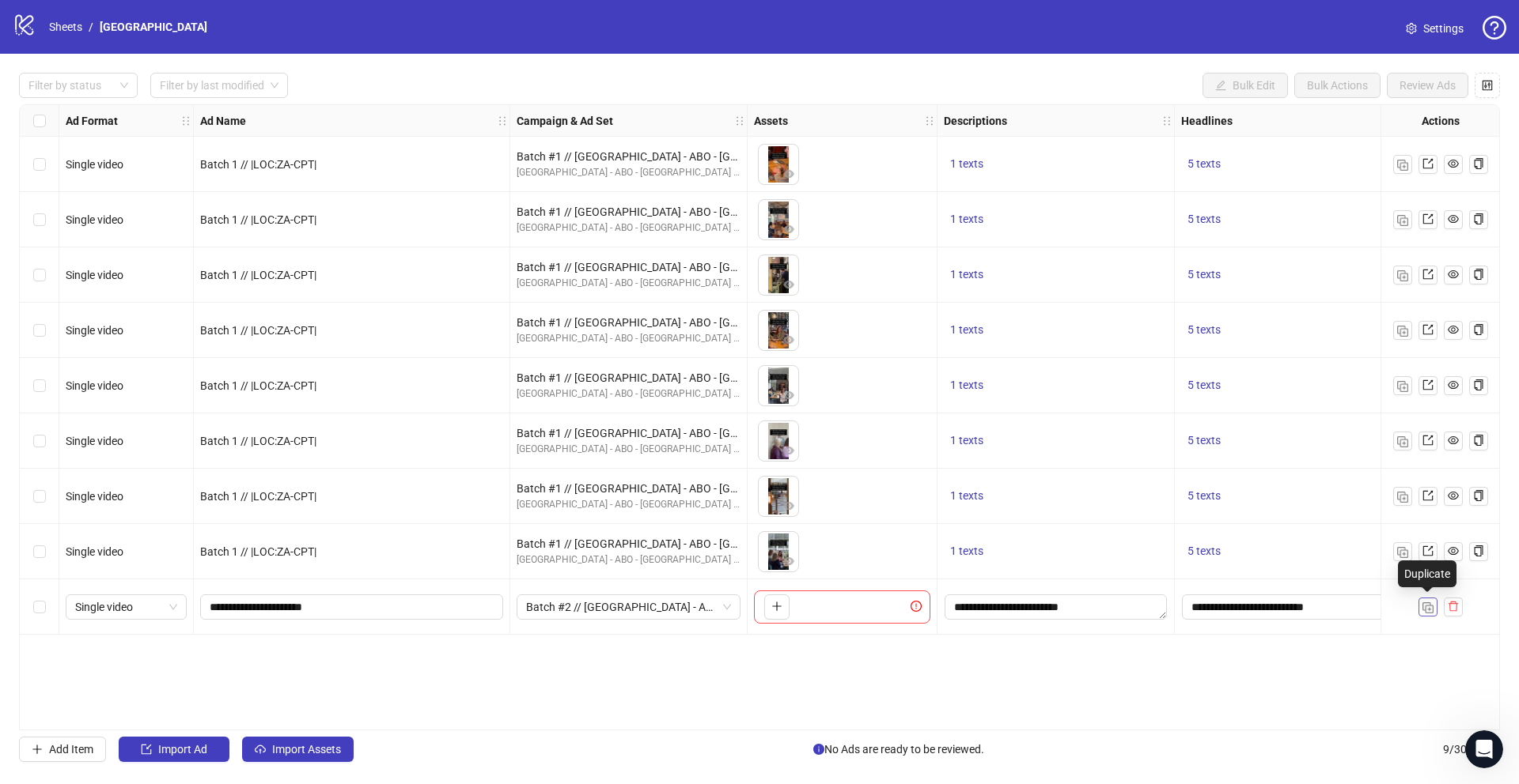
click at [1430, 609] on img "button" at bounding box center [1428, 608] width 11 height 11
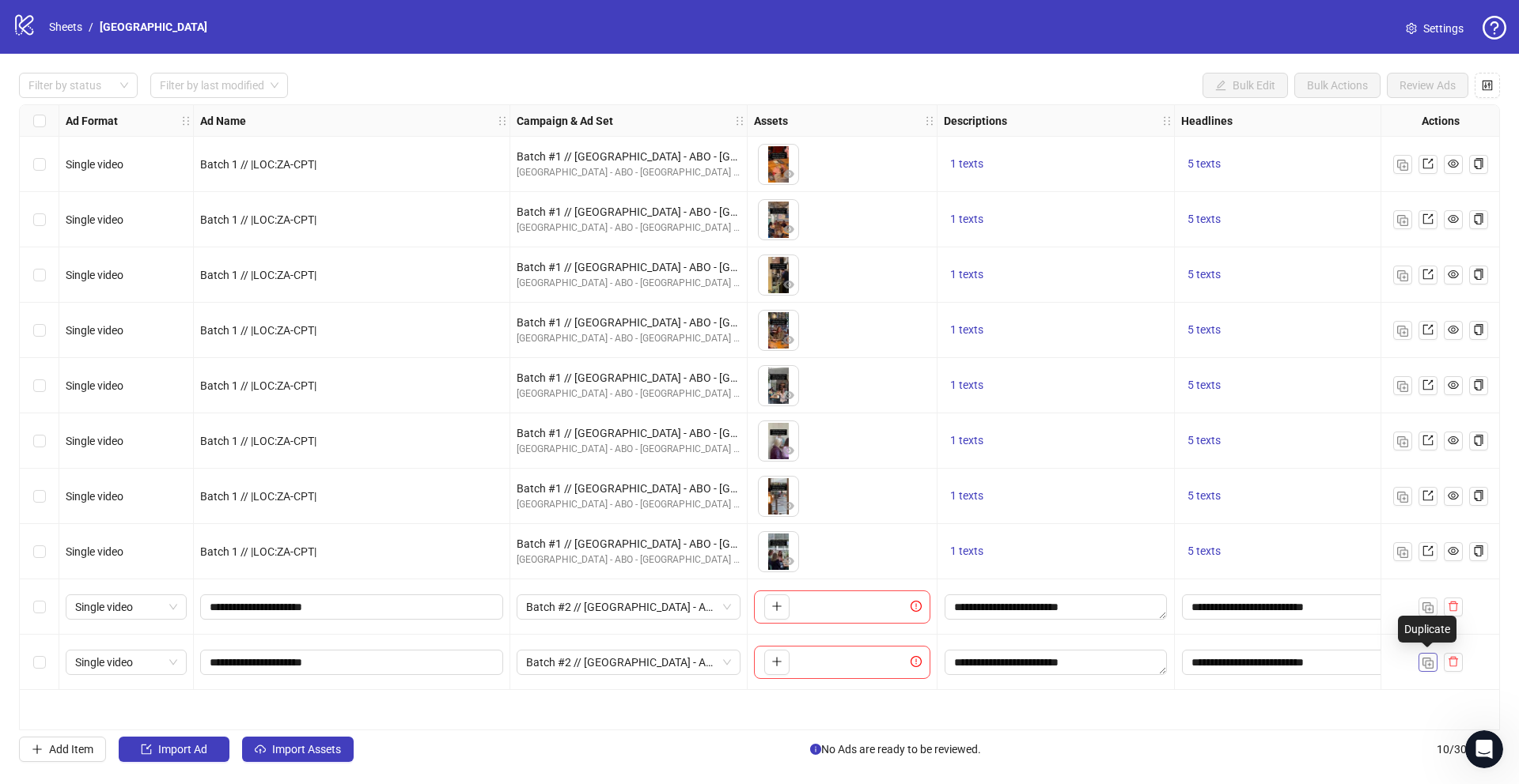
click at [1424, 660] on img "button" at bounding box center [1428, 664] width 11 height 11
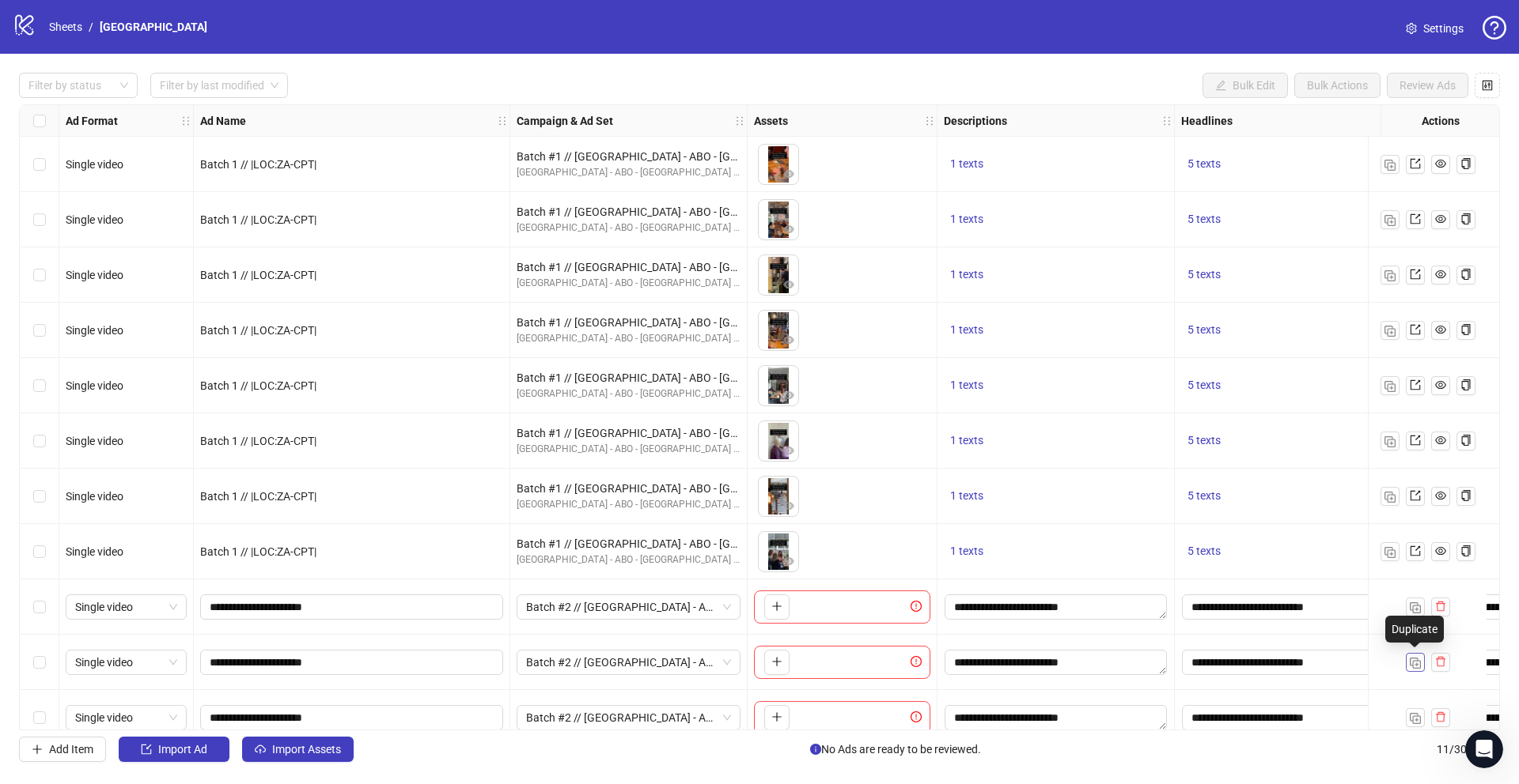
click at [1417, 663] on img "button" at bounding box center [1415, 664] width 11 height 11
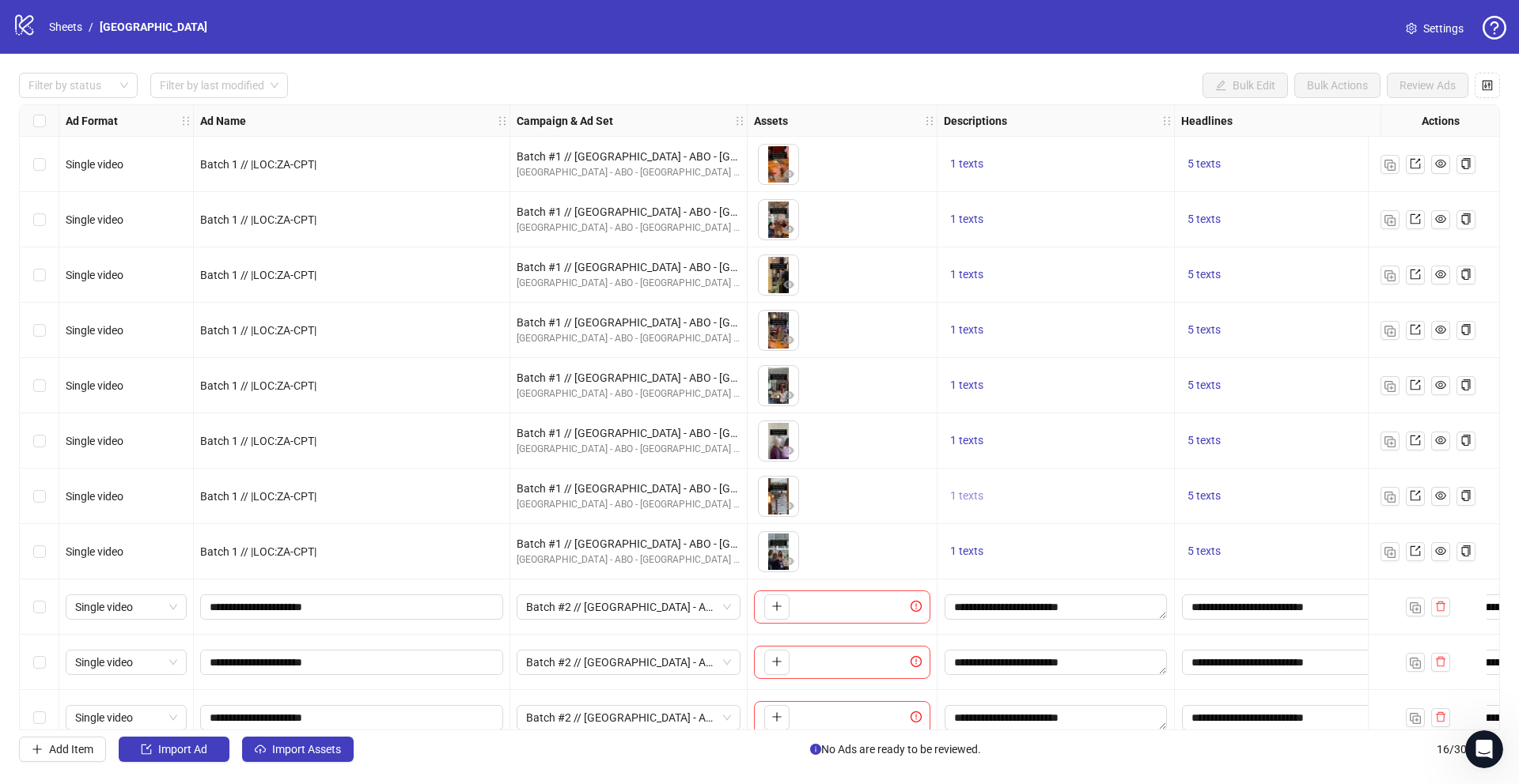
scroll to position [299, 0]
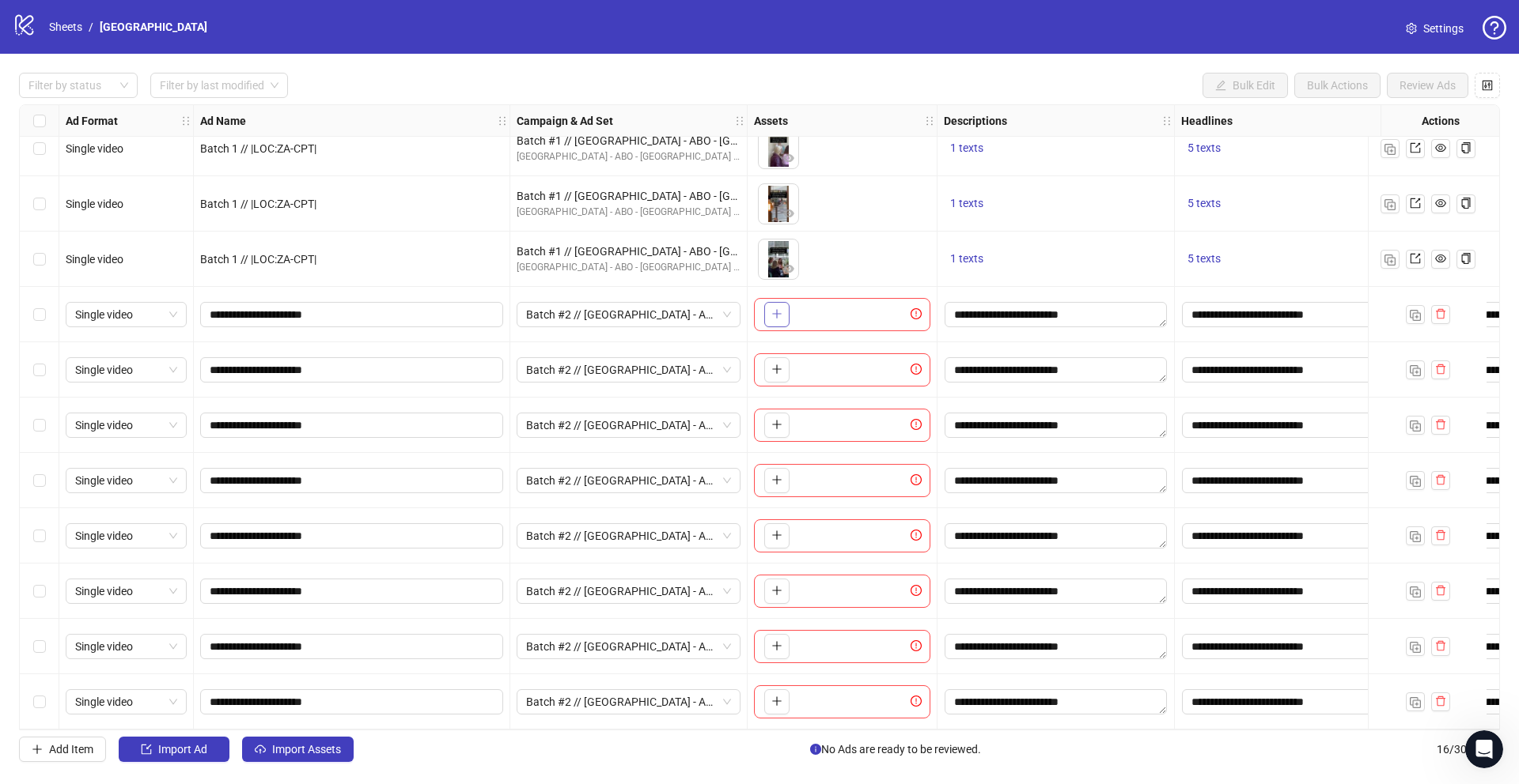
click at [782, 314] on button "button" at bounding box center [777, 314] width 26 height 26
click at [780, 369] on span "button" at bounding box center [777, 368] width 11 height 12
click at [777, 421] on icon "plus" at bounding box center [776, 424] width 1 height 9
click at [775, 480] on span "button" at bounding box center [777, 480] width 11 height 12
click at [779, 533] on icon "plus" at bounding box center [777, 536] width 11 height 11
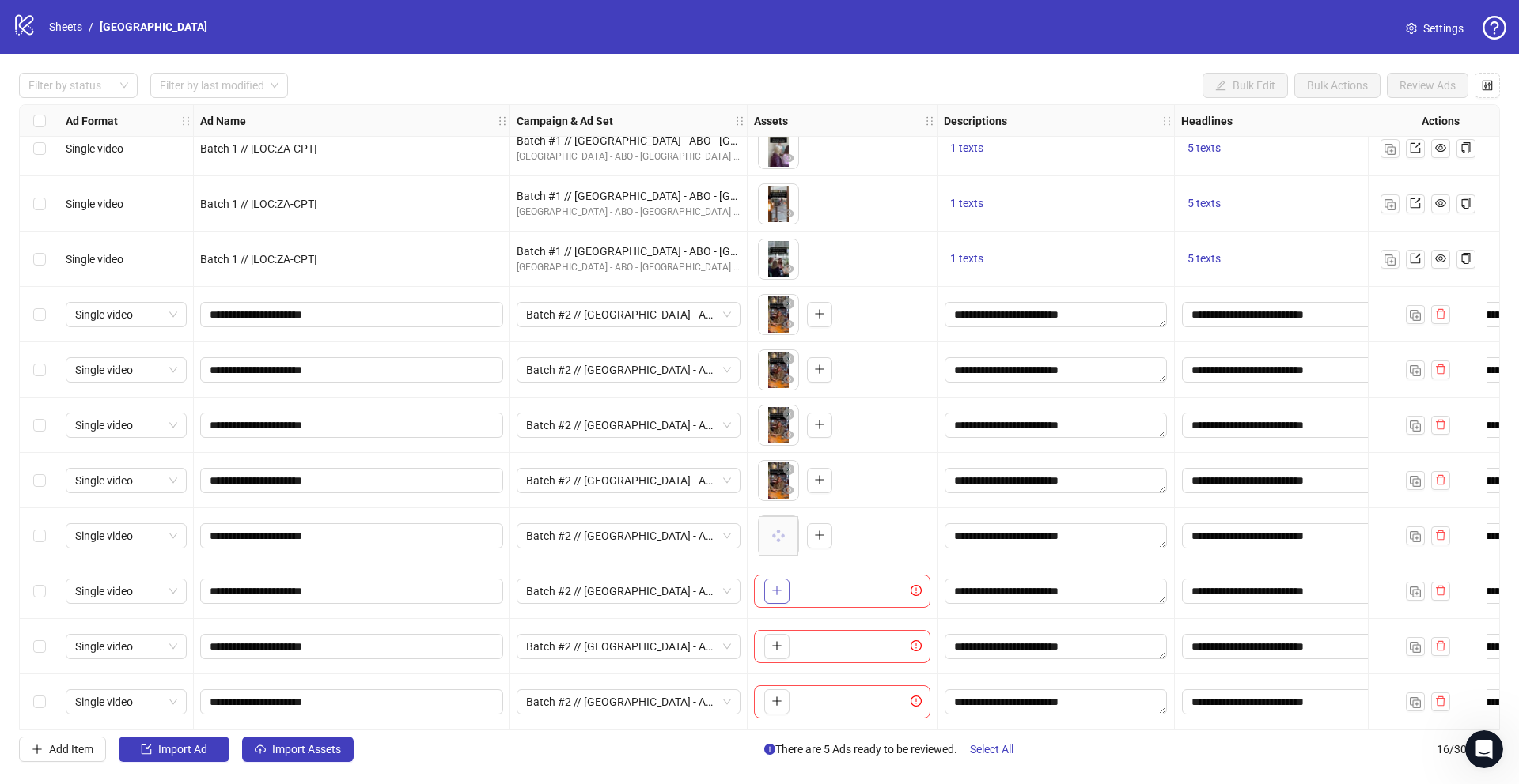
click at [779, 589] on icon "plus" at bounding box center [777, 591] width 11 height 11
click at [773, 640] on icon "plus" at bounding box center [777, 646] width 11 height 11
click at [781, 700] on span "button" at bounding box center [777, 701] width 11 height 12
click at [45, 311] on div "Select row 9" at bounding box center [40, 315] width 40 height 55
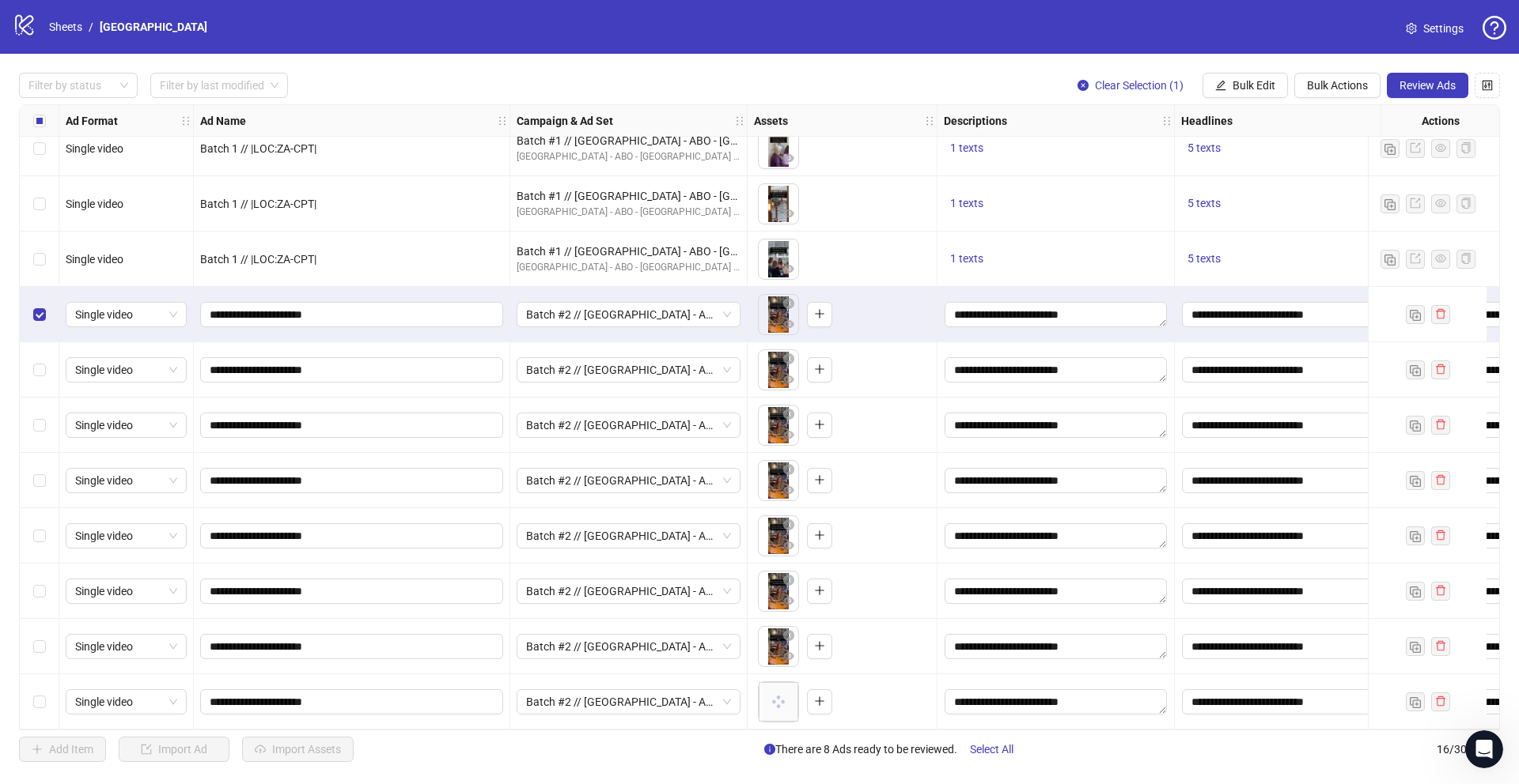
click at [44, 352] on div "Select row 10" at bounding box center [40, 370] width 40 height 55
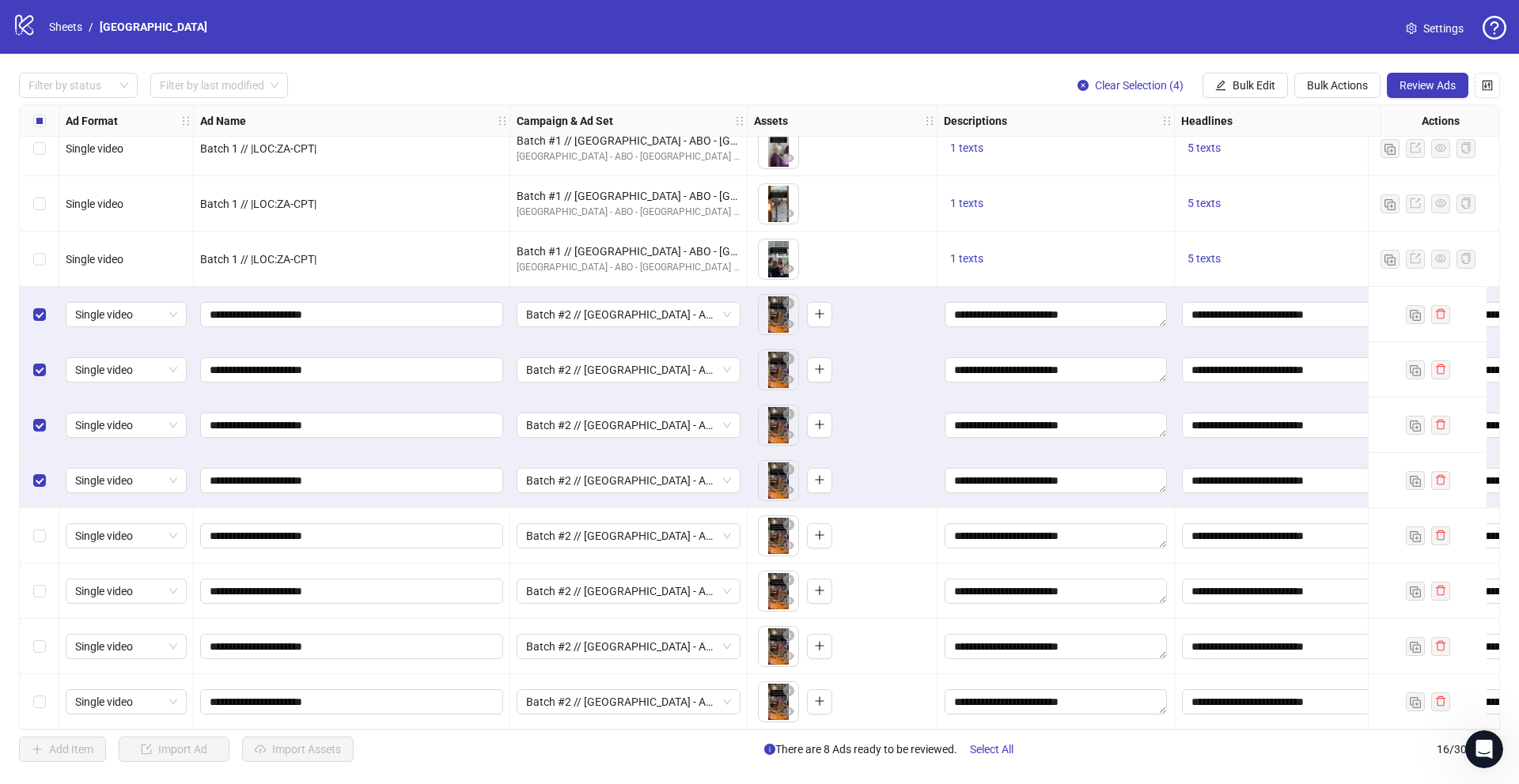
click at [43, 519] on div "Select row 13" at bounding box center [40, 536] width 40 height 55
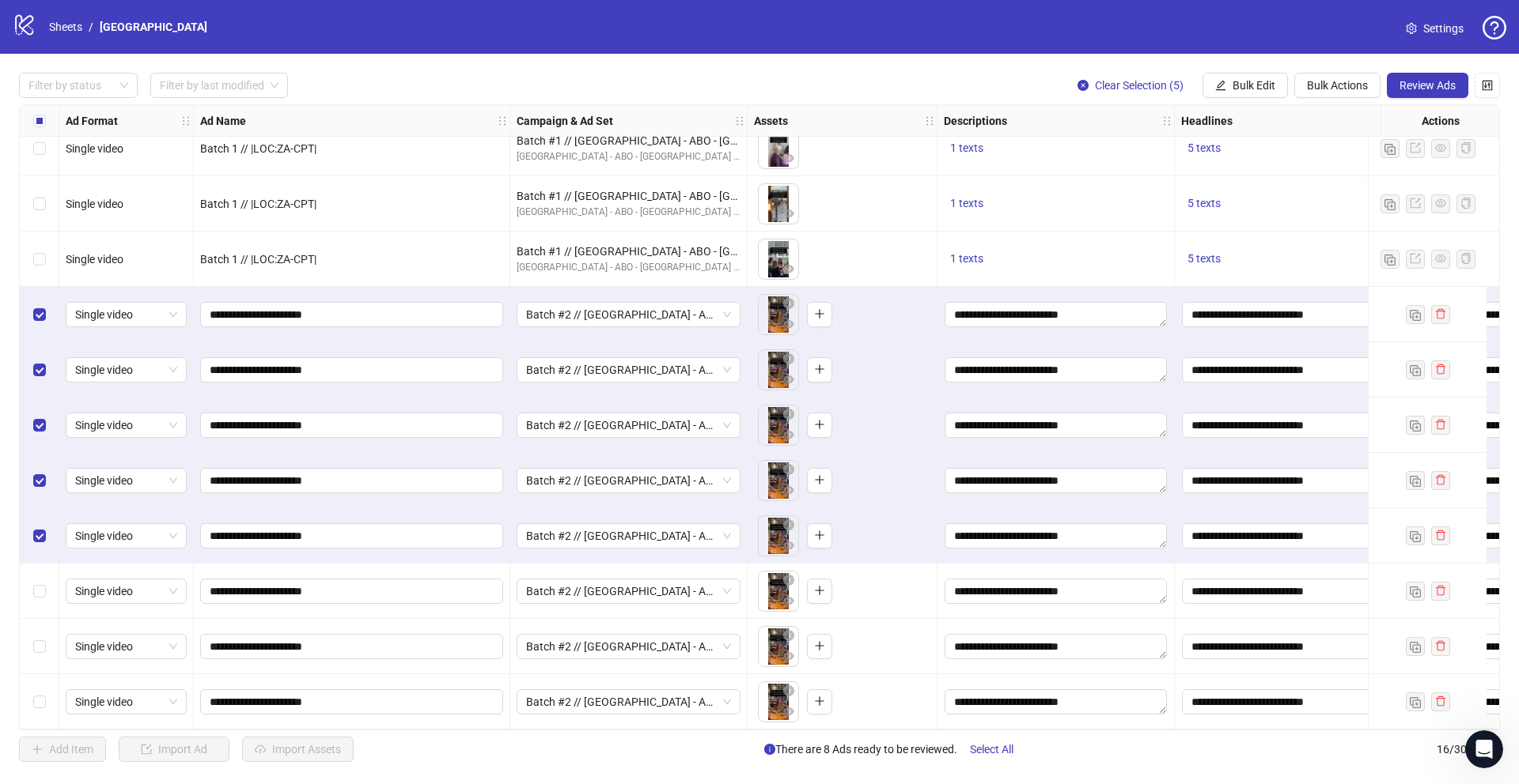
click at [43, 575] on div "Select row 14" at bounding box center [40, 592] width 40 height 55
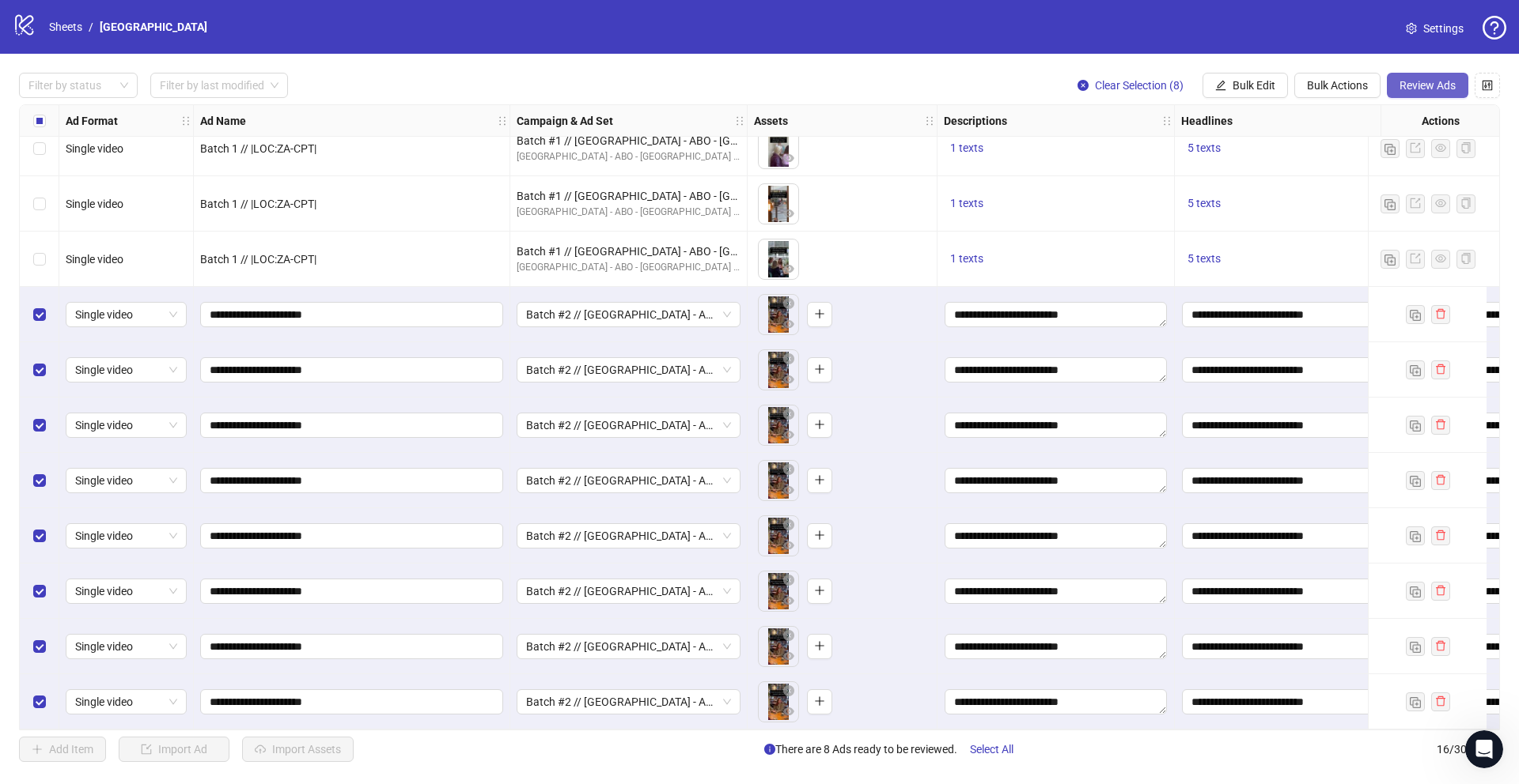
click at [1407, 89] on span "Review Ads" at bounding box center [1427, 85] width 56 height 12
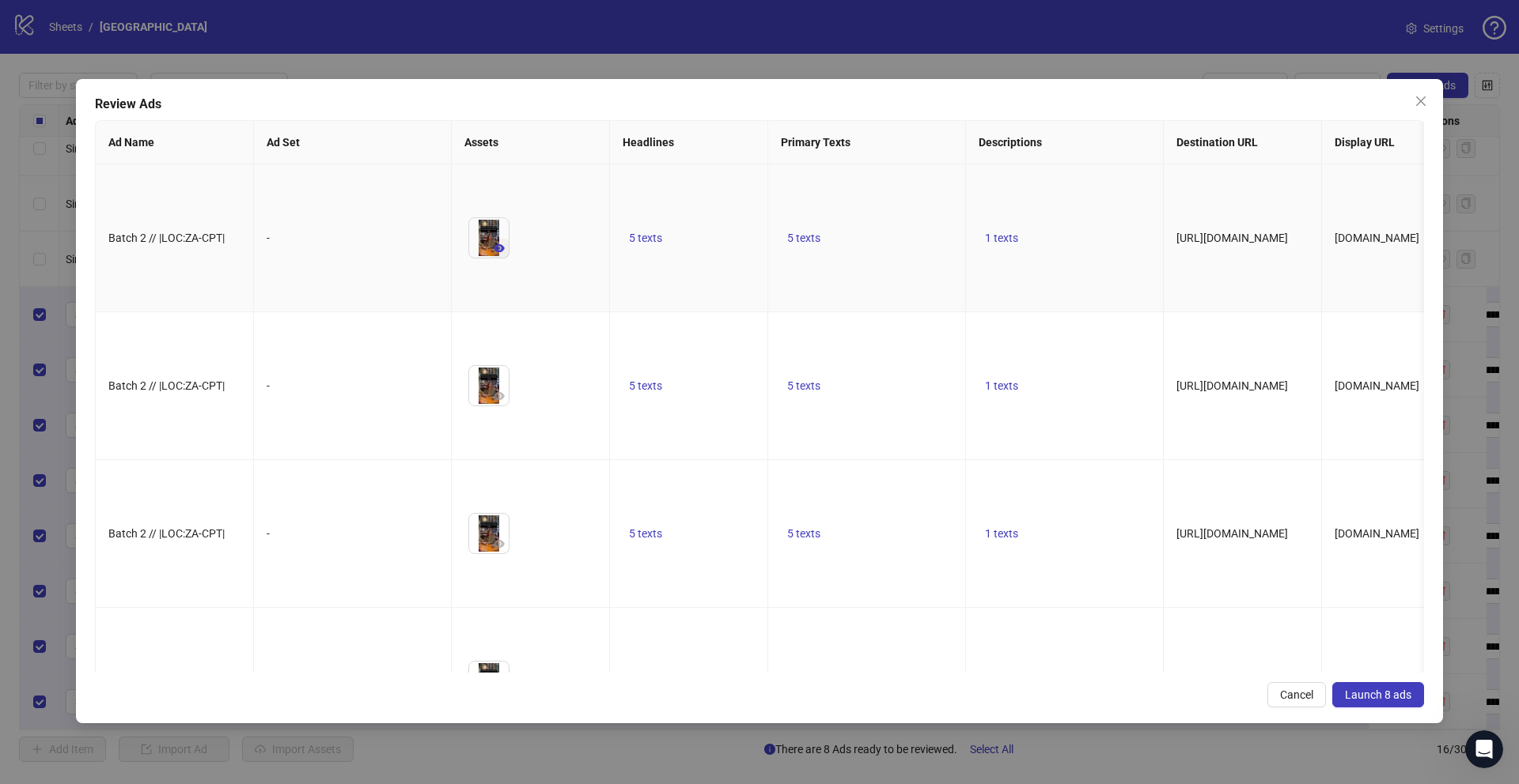
click at [495, 254] on icon "eye" at bounding box center [500, 248] width 11 height 11
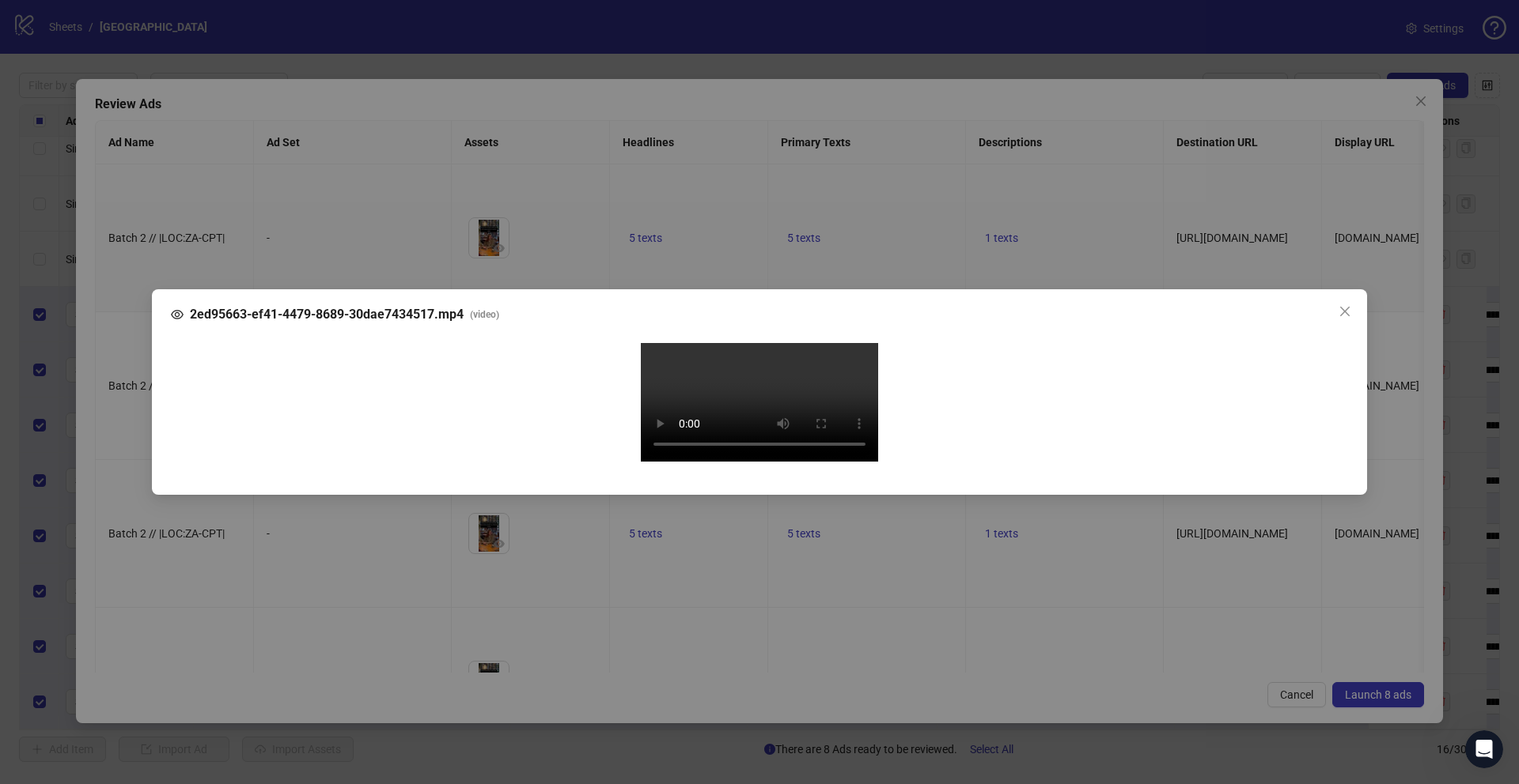
click at [127, 411] on div "2ed95663-ef41-4479-8689-30dae7434517.mp4 ( video ) Your browser does not suppor…" at bounding box center [760, 392] width 1519 height 784
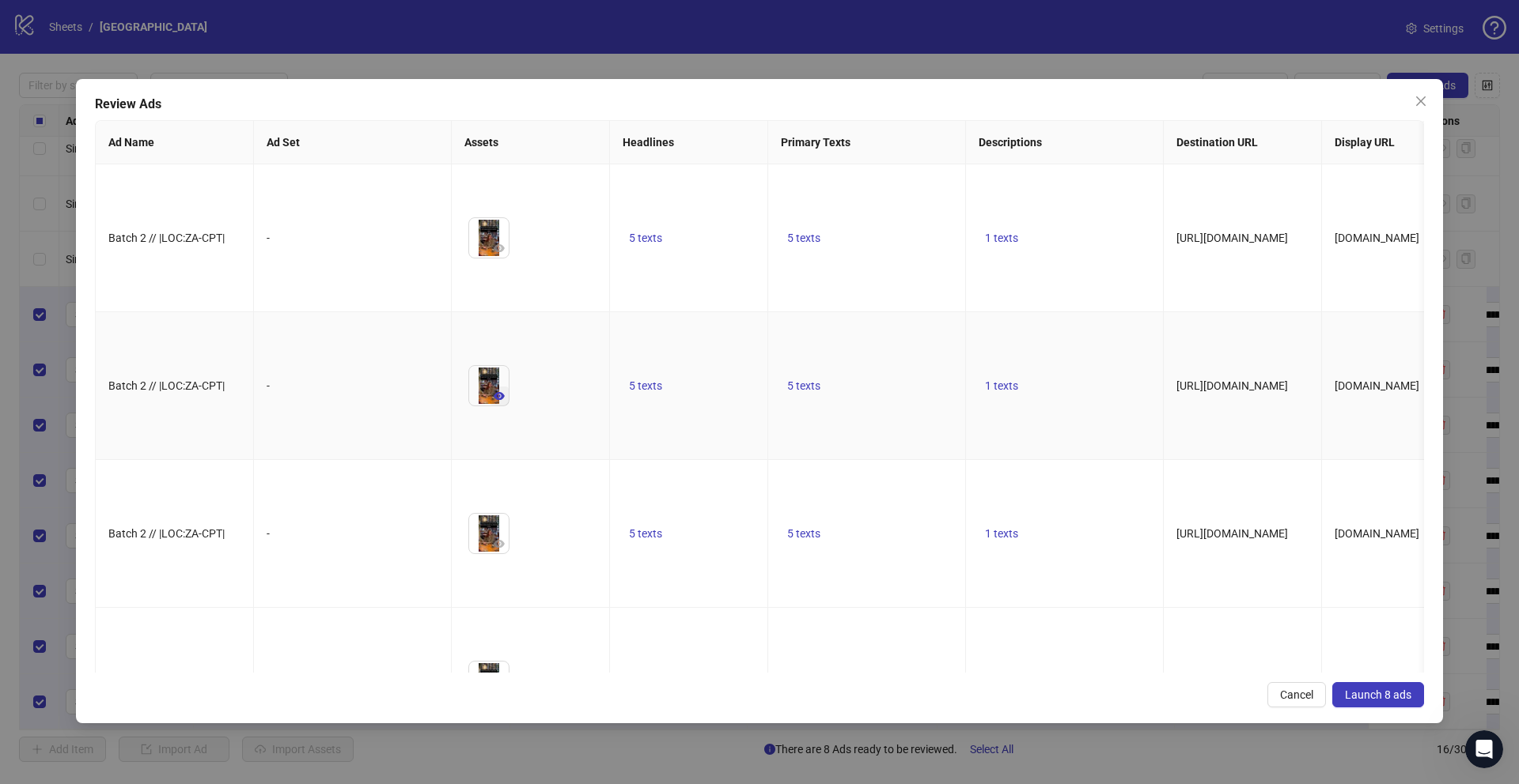
click at [489, 405] on button "button" at bounding box center [499, 396] width 19 height 19
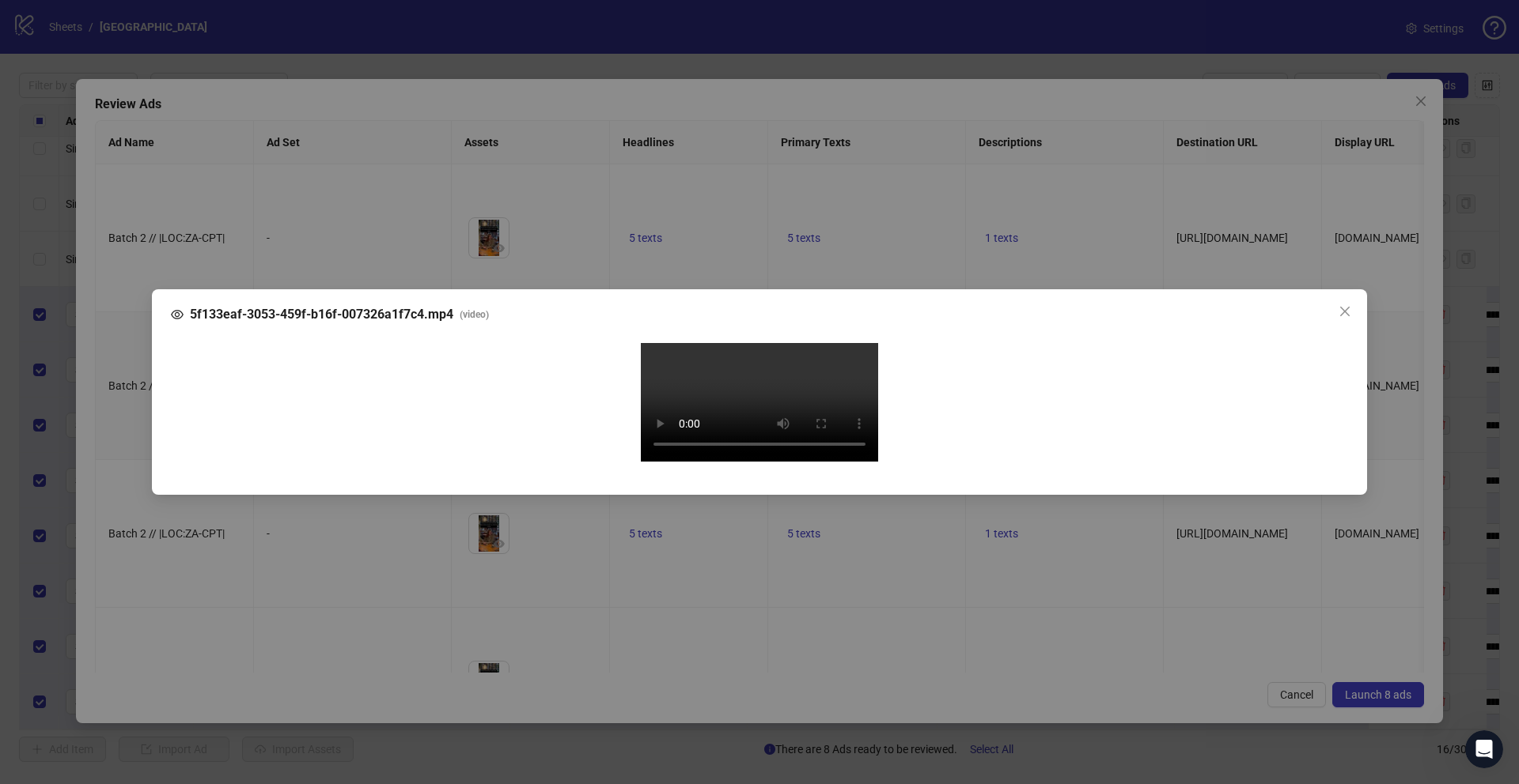
click at [113, 471] on div "5f133eaf-3053-459f-b16f-007326a1f7c4.mp4 ( video ) Your browser does not suppor…" at bounding box center [760, 392] width 1519 height 784
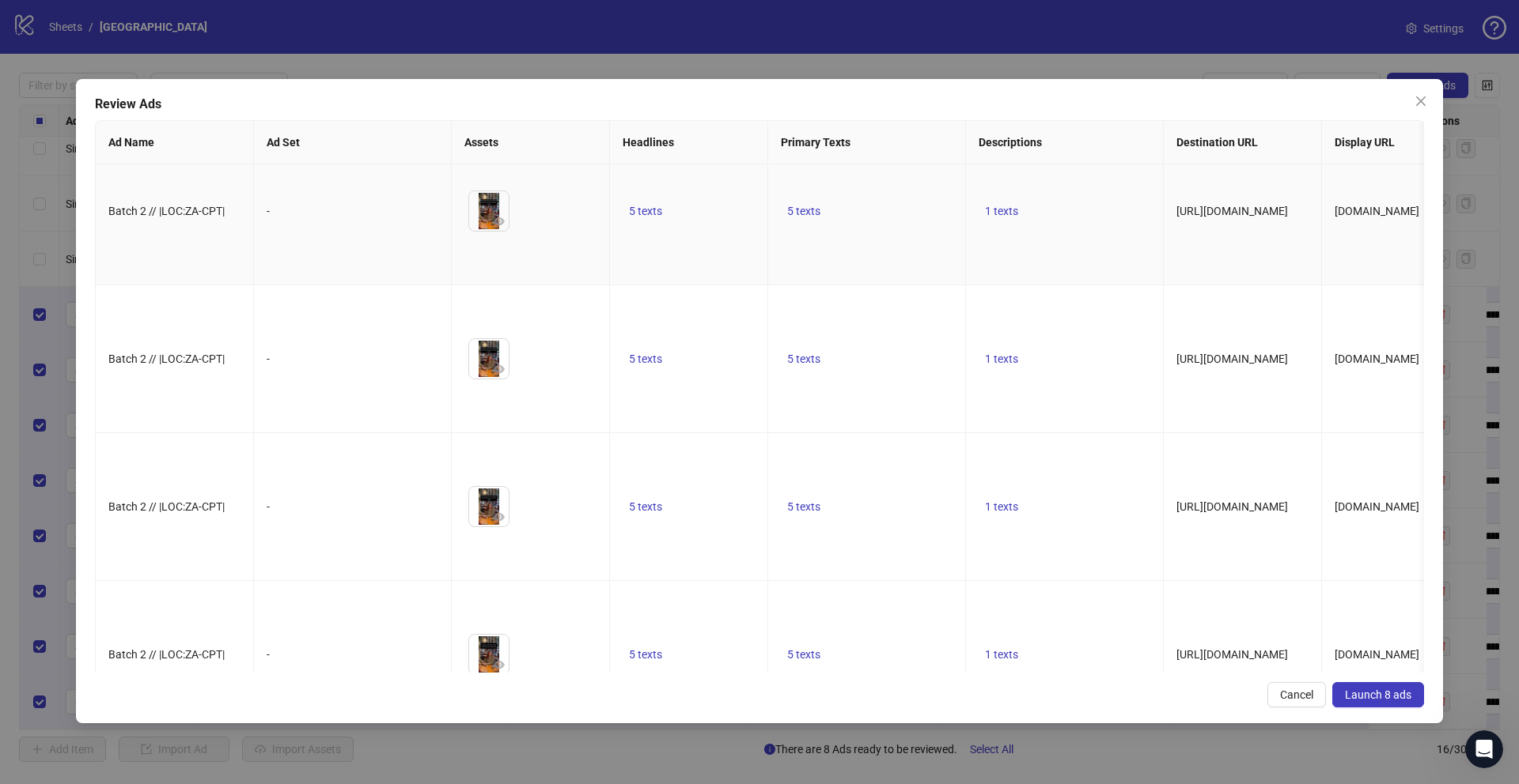
scroll to position [456, 0]
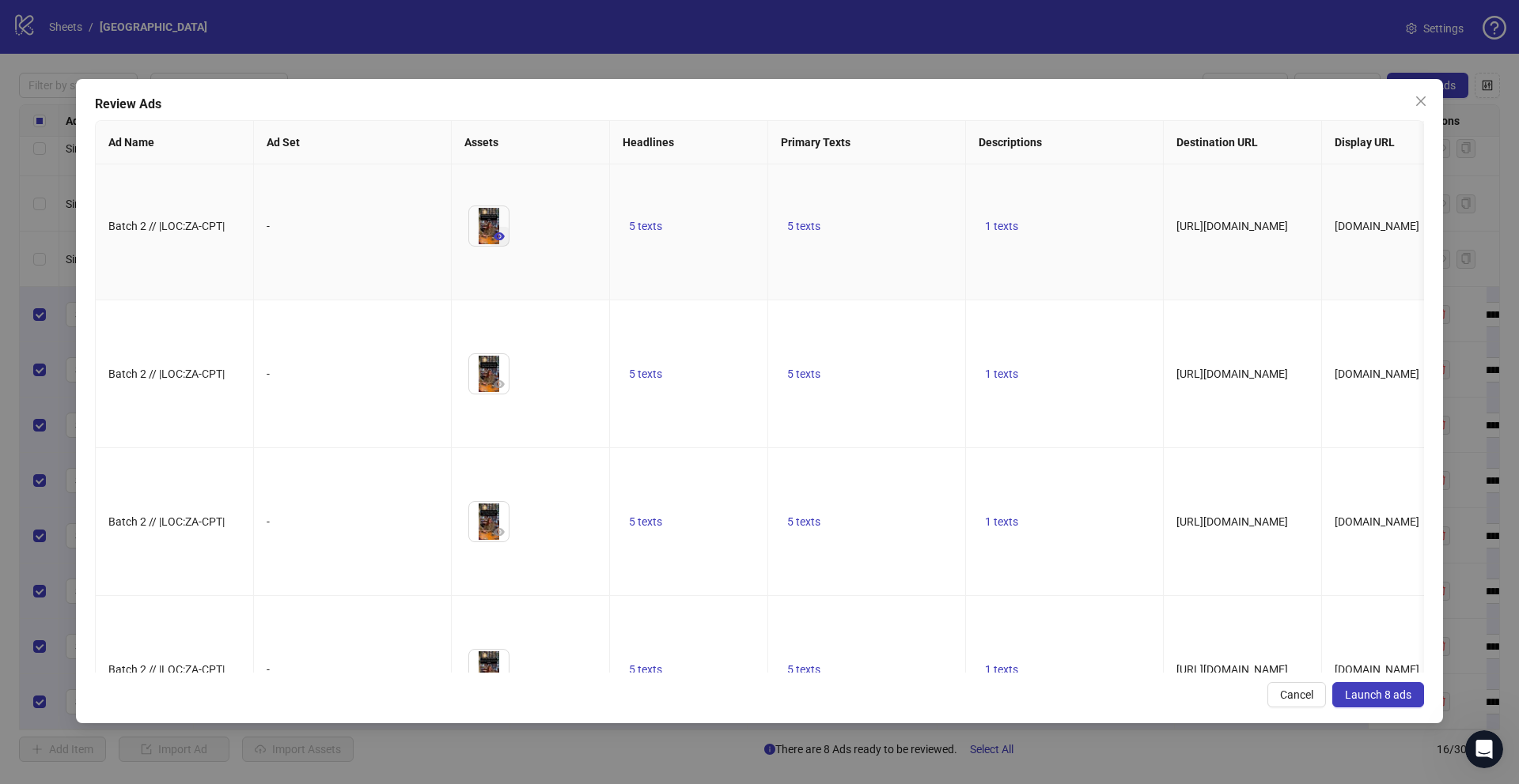
click at [497, 241] on icon "eye" at bounding box center [500, 236] width 11 height 8
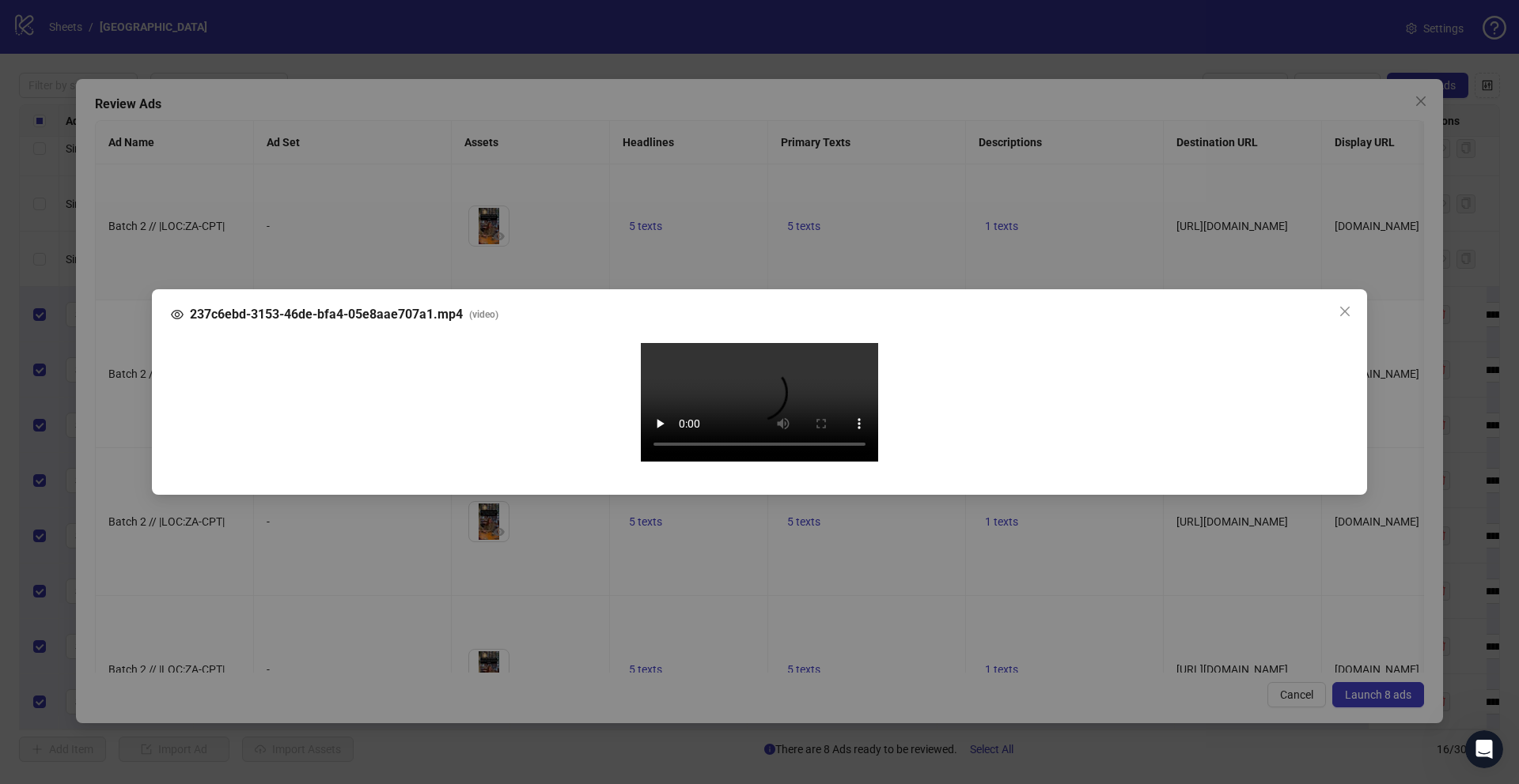
click at [128, 423] on div "237c6ebd-3153-46de-bfa4-05e8aae707a1.mp4 ( video ) Your browser does not suppor…" at bounding box center [760, 392] width 1519 height 784
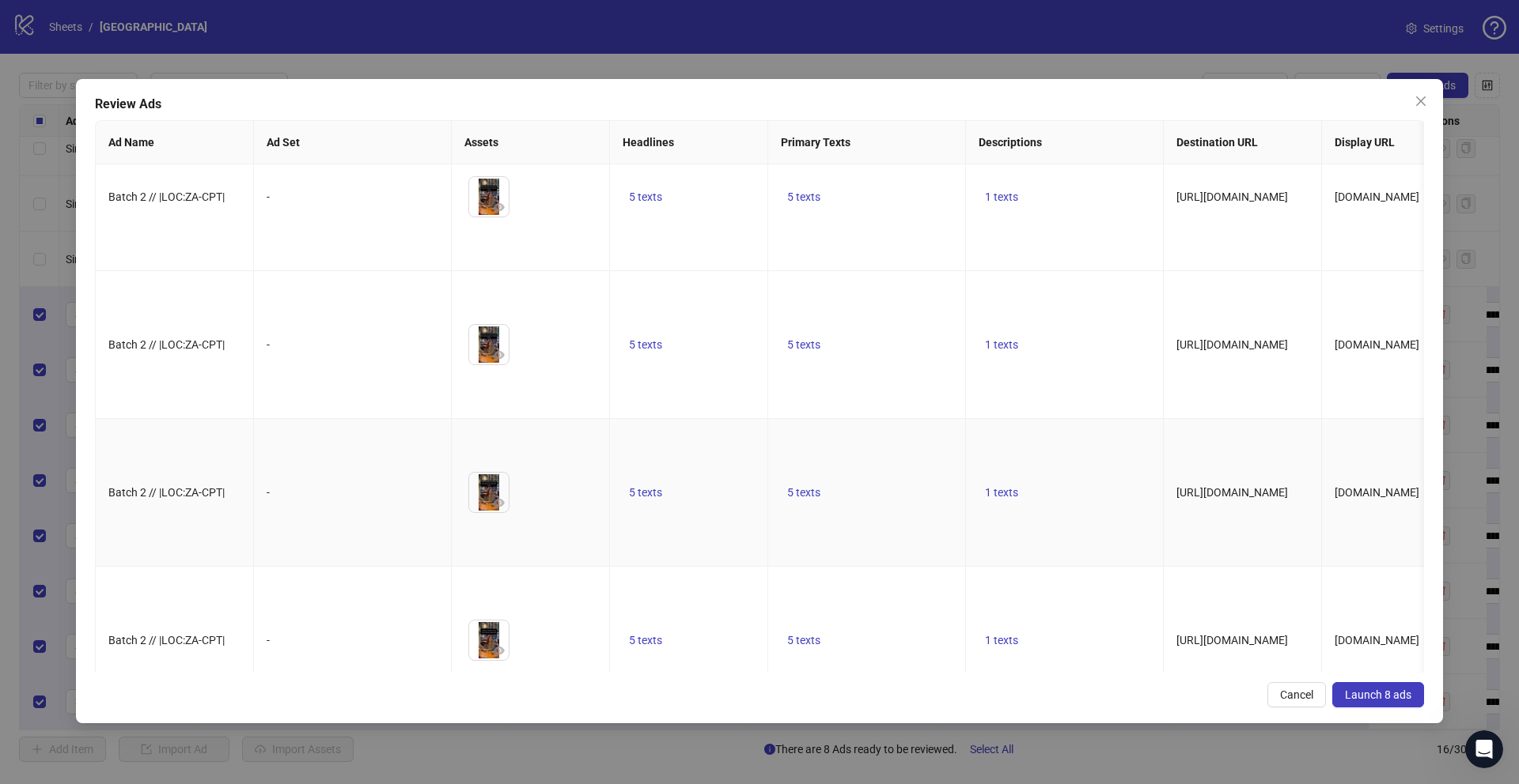
scroll to position [0, 0]
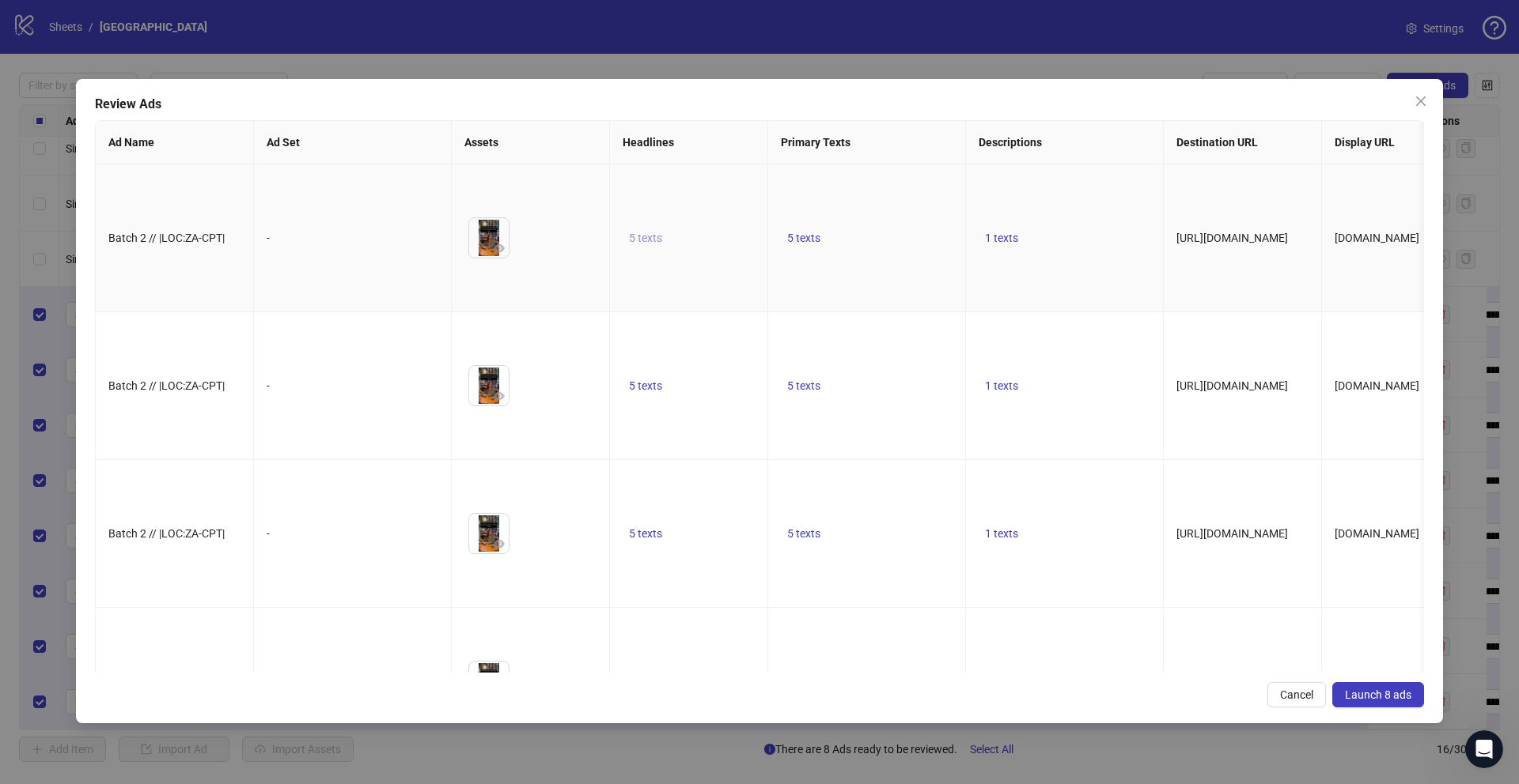
click at [660, 245] on span "5 texts" at bounding box center [645, 238] width 33 height 12
click at [905, 248] on div "Looking for new connections? 1 of 5" at bounding box center [806, 264] width 236 height 98
click at [895, 253] on icon "caret-right" at bounding box center [893, 251] width 11 height 11
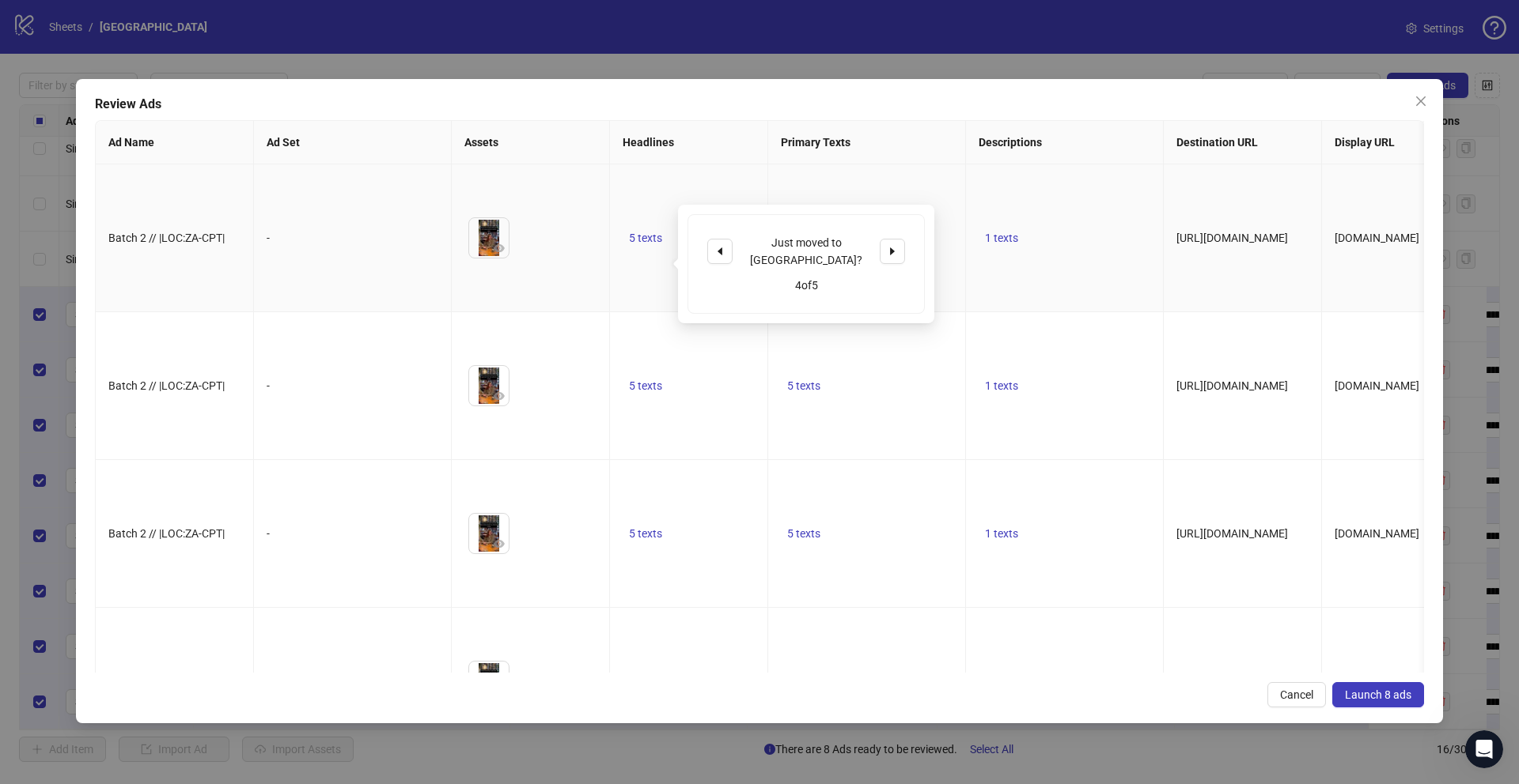
click at [960, 232] on td "5 texts" at bounding box center [867, 238] width 198 height 147
click at [807, 245] on span "5 texts" at bounding box center [803, 238] width 33 height 12
click at [1058, 253] on button "button" at bounding box center [1050, 251] width 26 height 26
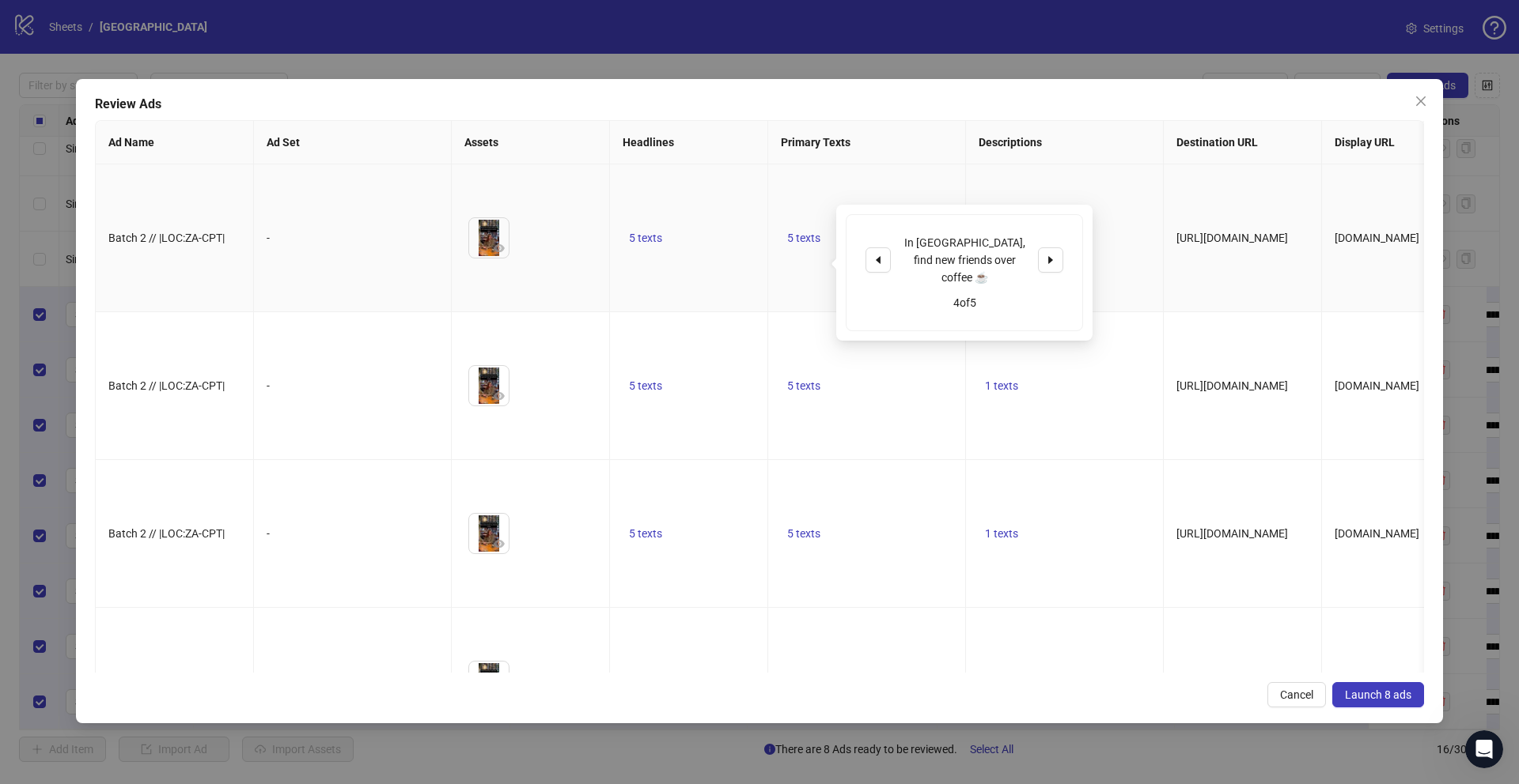
click at [1110, 246] on td "1 texts" at bounding box center [1065, 238] width 198 height 147
click at [1385, 692] on span "Launch 8 ads" at bounding box center [1378, 695] width 67 height 12
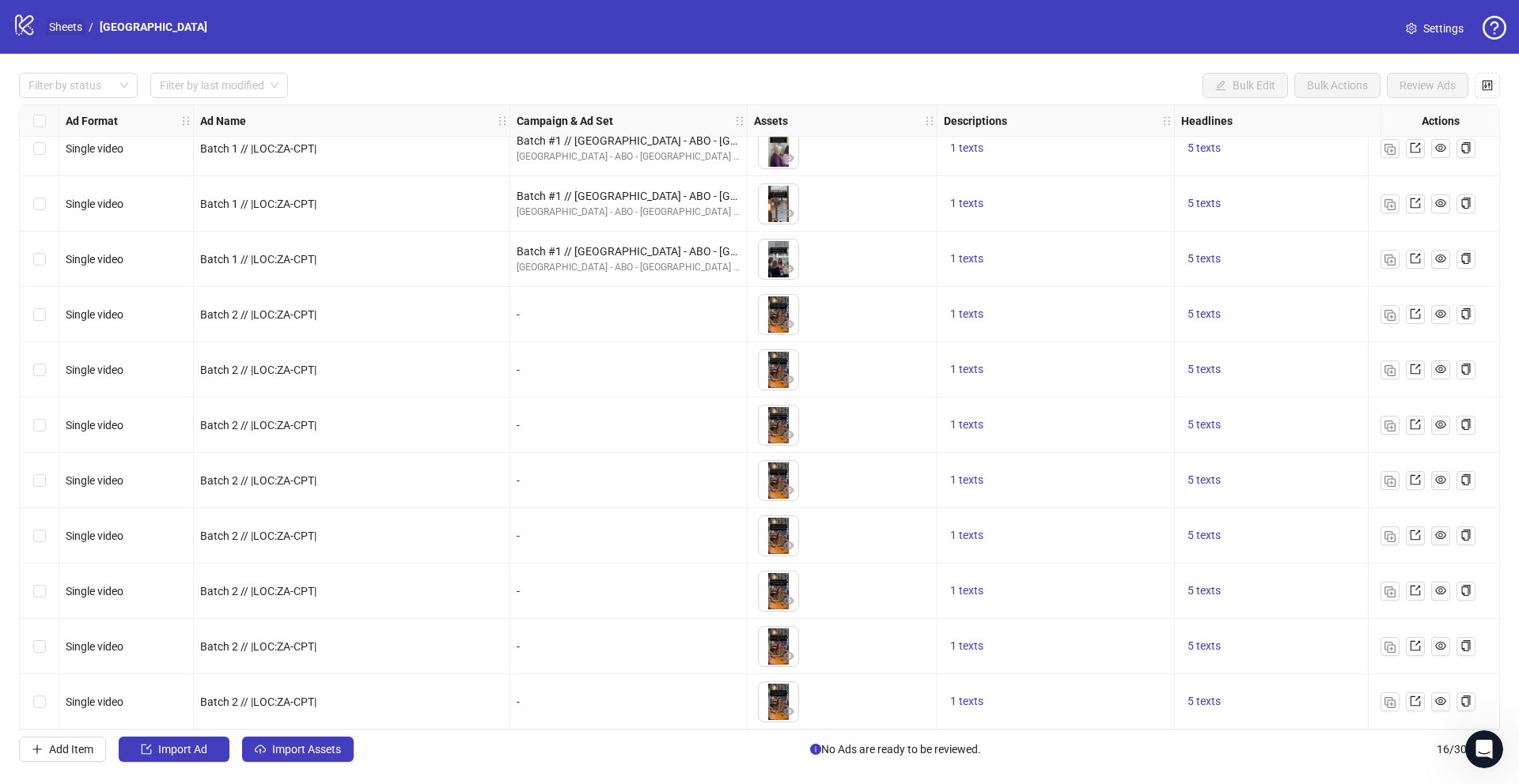
click at [70, 29] on link "Sheets" at bounding box center [66, 27] width 40 height 17
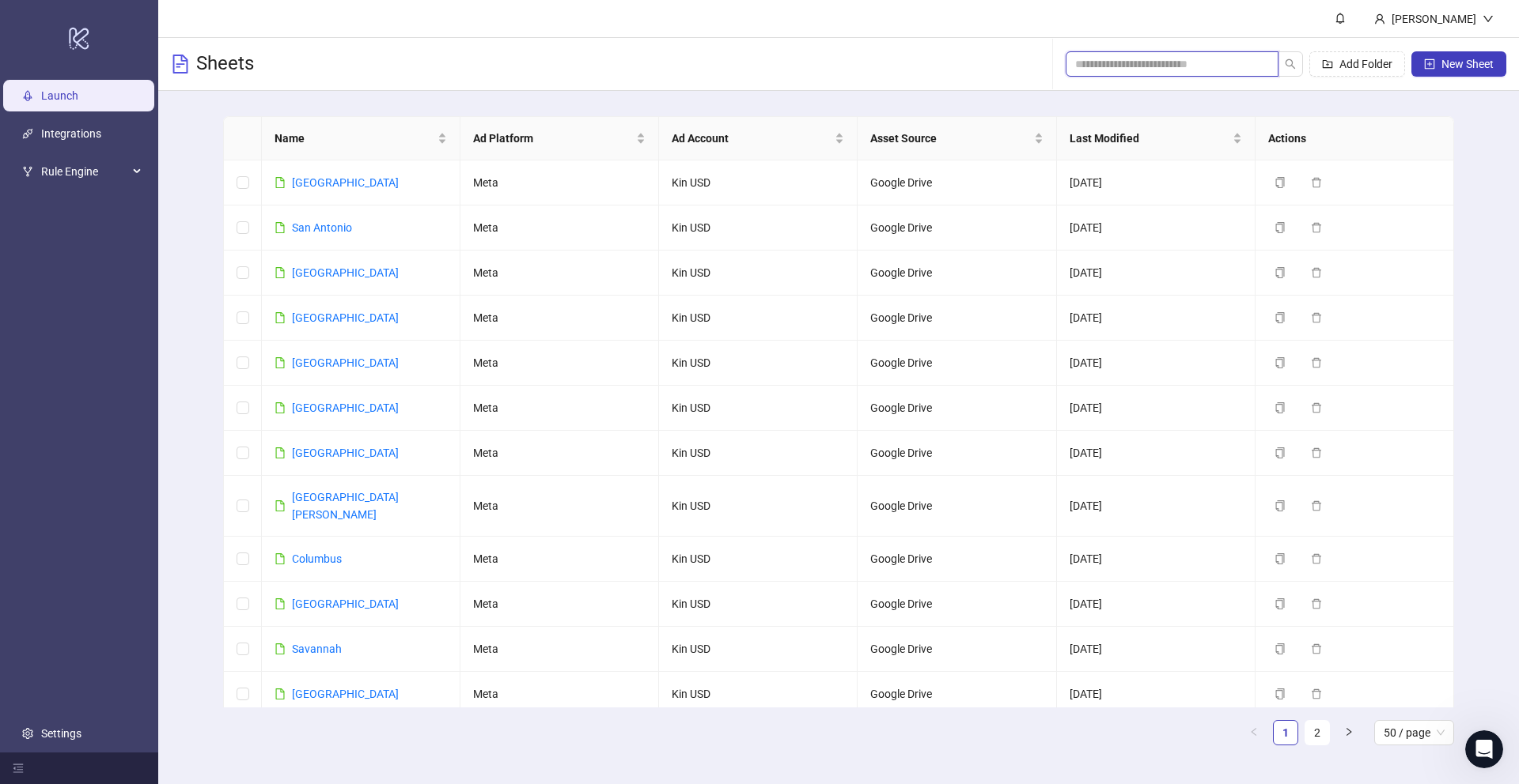
click at [1126, 72] on input "search" at bounding box center [1166, 64] width 181 height 17
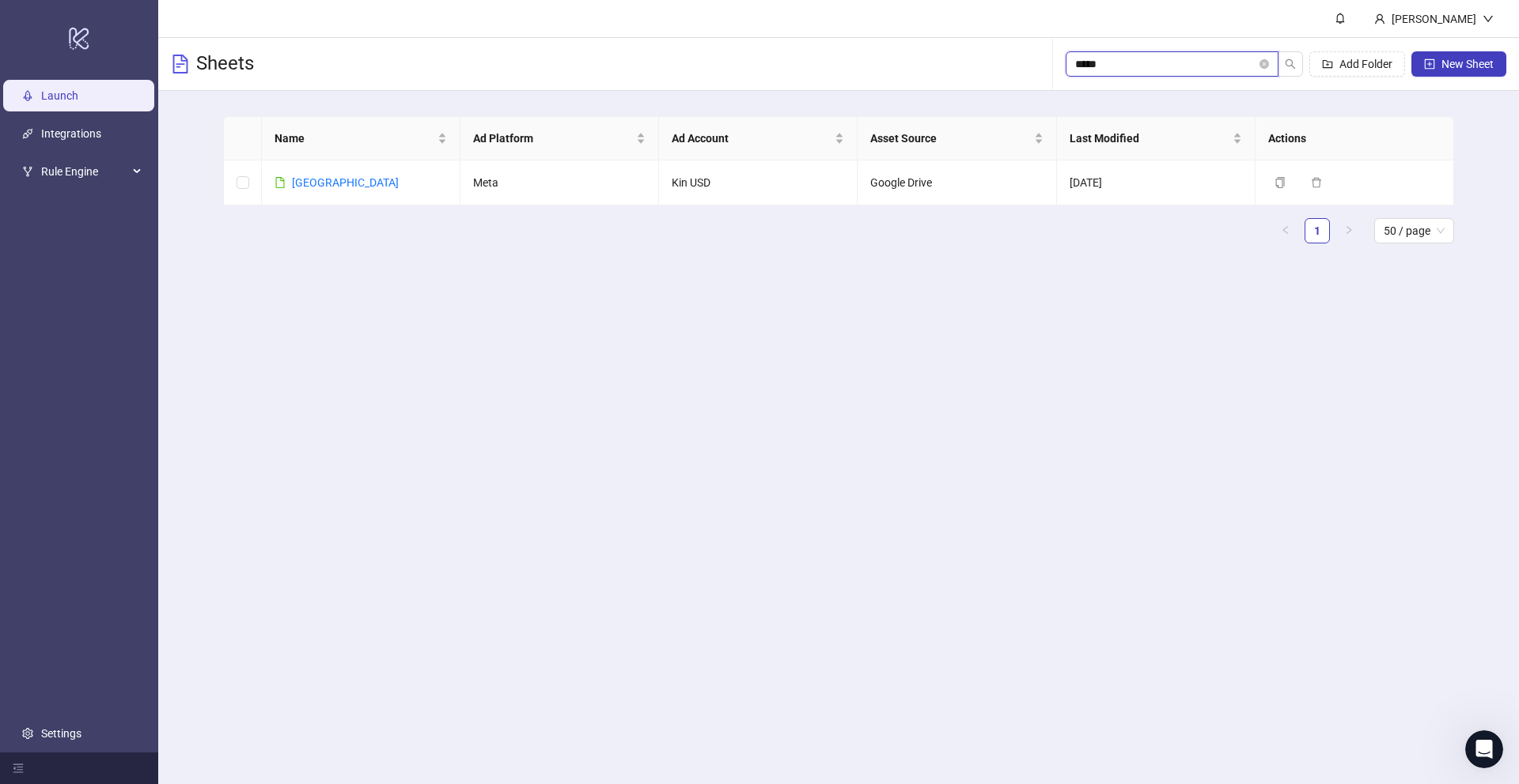
type input "******"
click at [313, 185] on link "[GEOGRAPHIC_DATA]" at bounding box center [345, 182] width 107 height 12
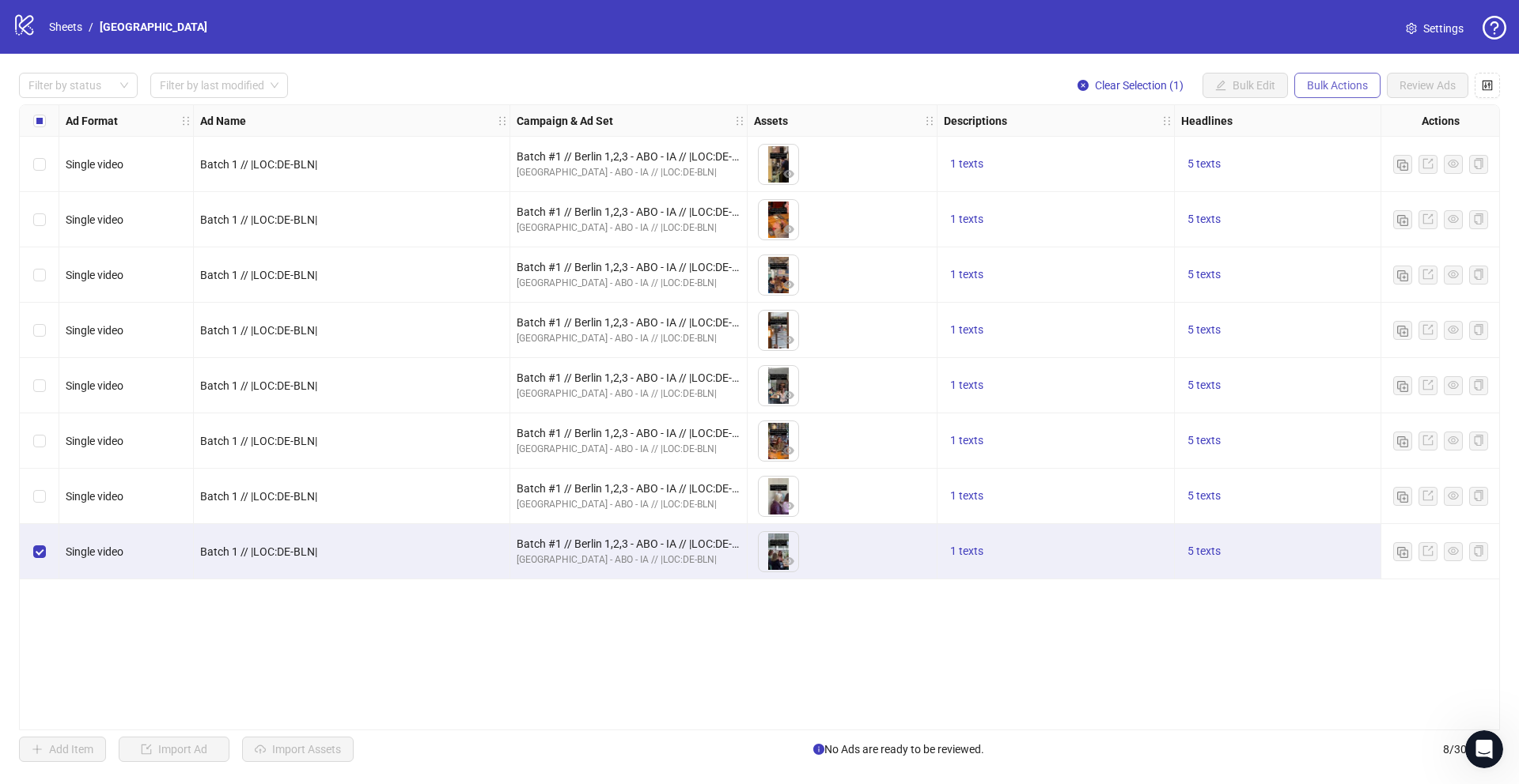
click at [1325, 87] on span "Bulk Actions" at bounding box center [1337, 85] width 61 height 12
click at [1326, 144] on span "Duplicate" at bounding box center [1359, 142] width 108 height 17
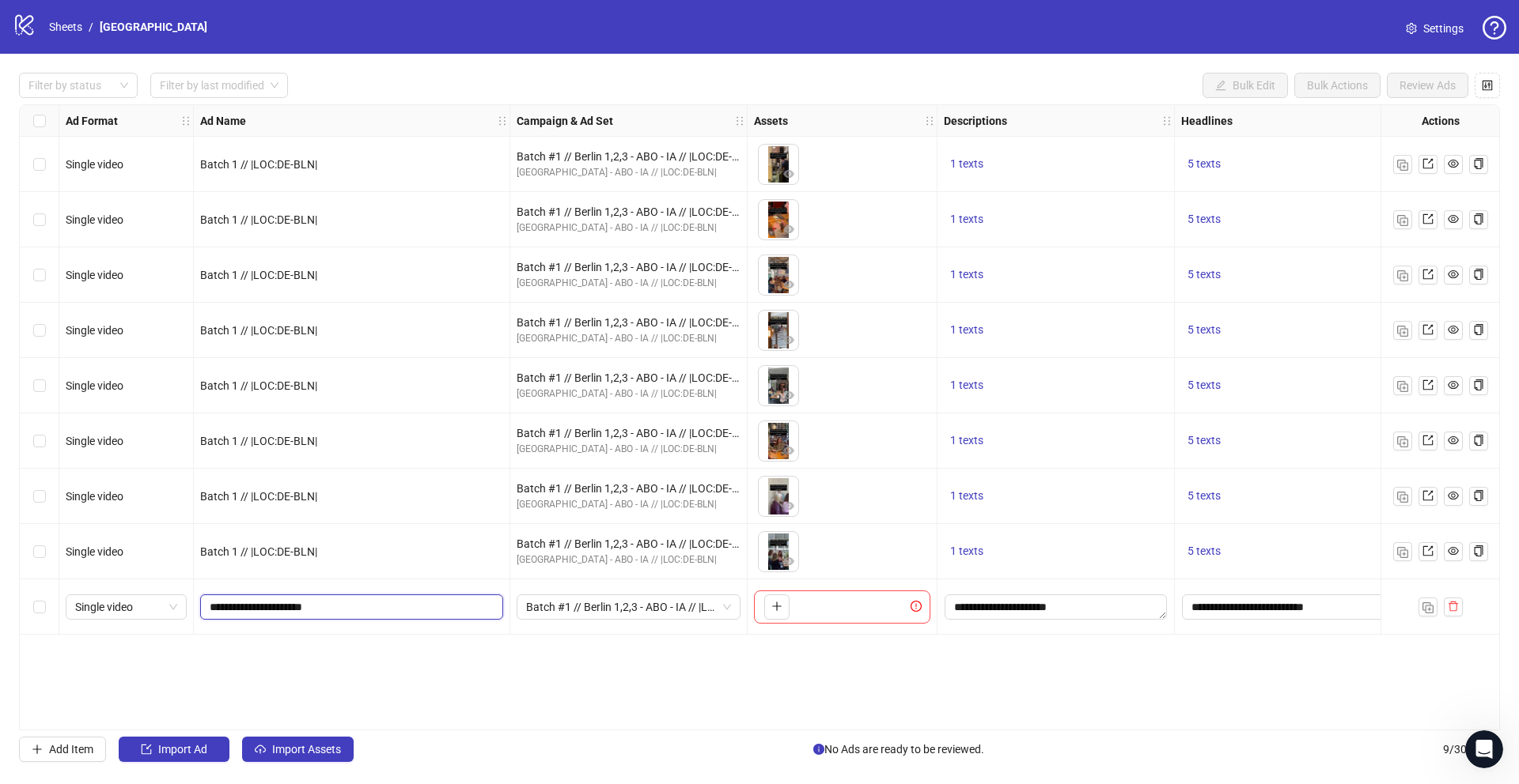
click at [246, 611] on input "**********" at bounding box center [349, 607] width 281 height 17
type input "**********"
click at [346, 655] on div "Ad Format Ad Name Campaign & Ad Set Assets Descriptions Headlines Primary Texts…" at bounding box center [760, 418] width 1481 height 626
click at [612, 610] on span "Batch #1 // Berlin 1,2,3 - ABO - IA // |LOC:DE-BLN| // Exclude 180D PUR" at bounding box center [628, 607] width 205 height 24
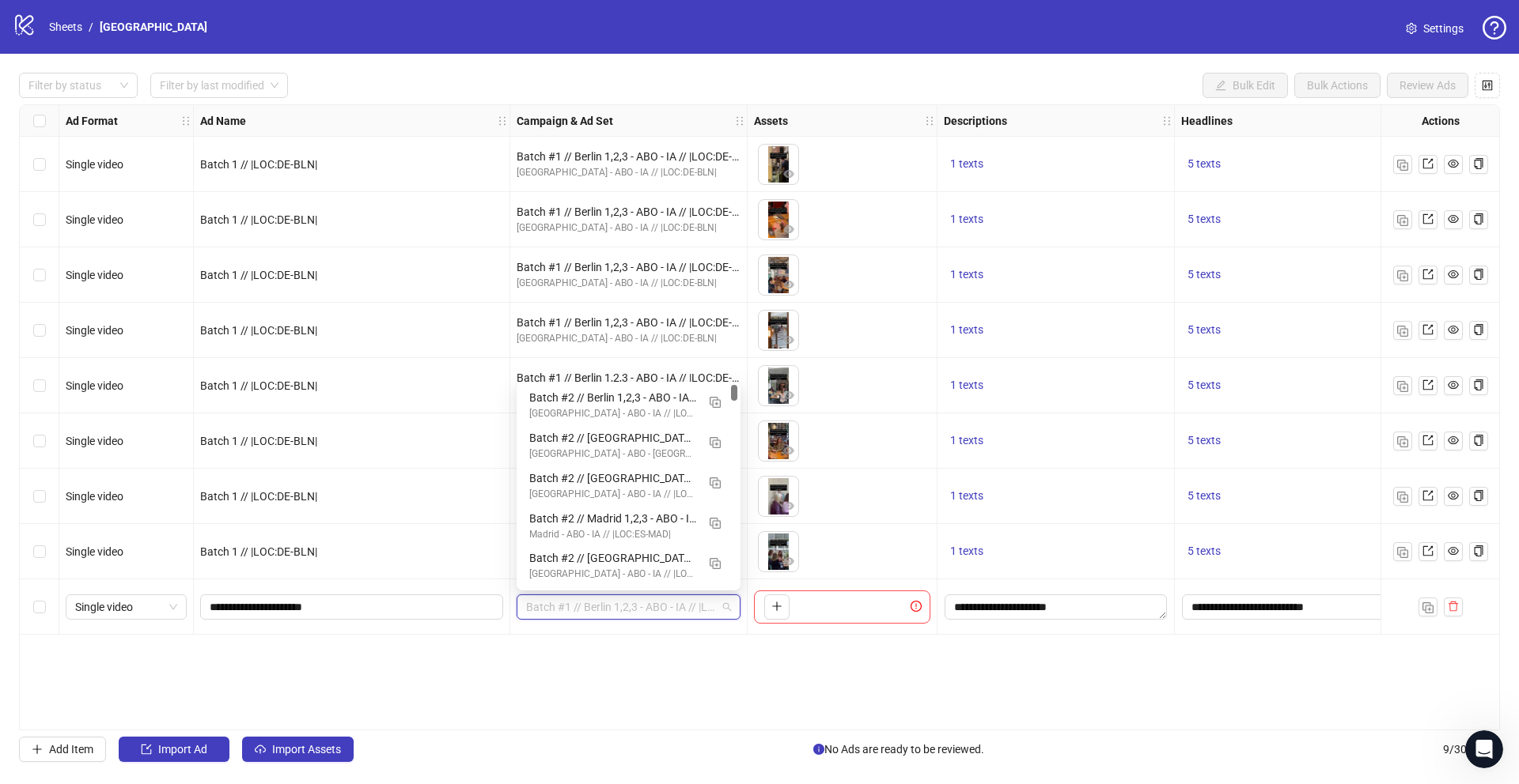
drag, startPoint x: 734, startPoint y: 434, endPoint x: 734, endPoint y: 389, distance: 45.0
click at [734, 389] on div at bounding box center [734, 393] width 7 height 16
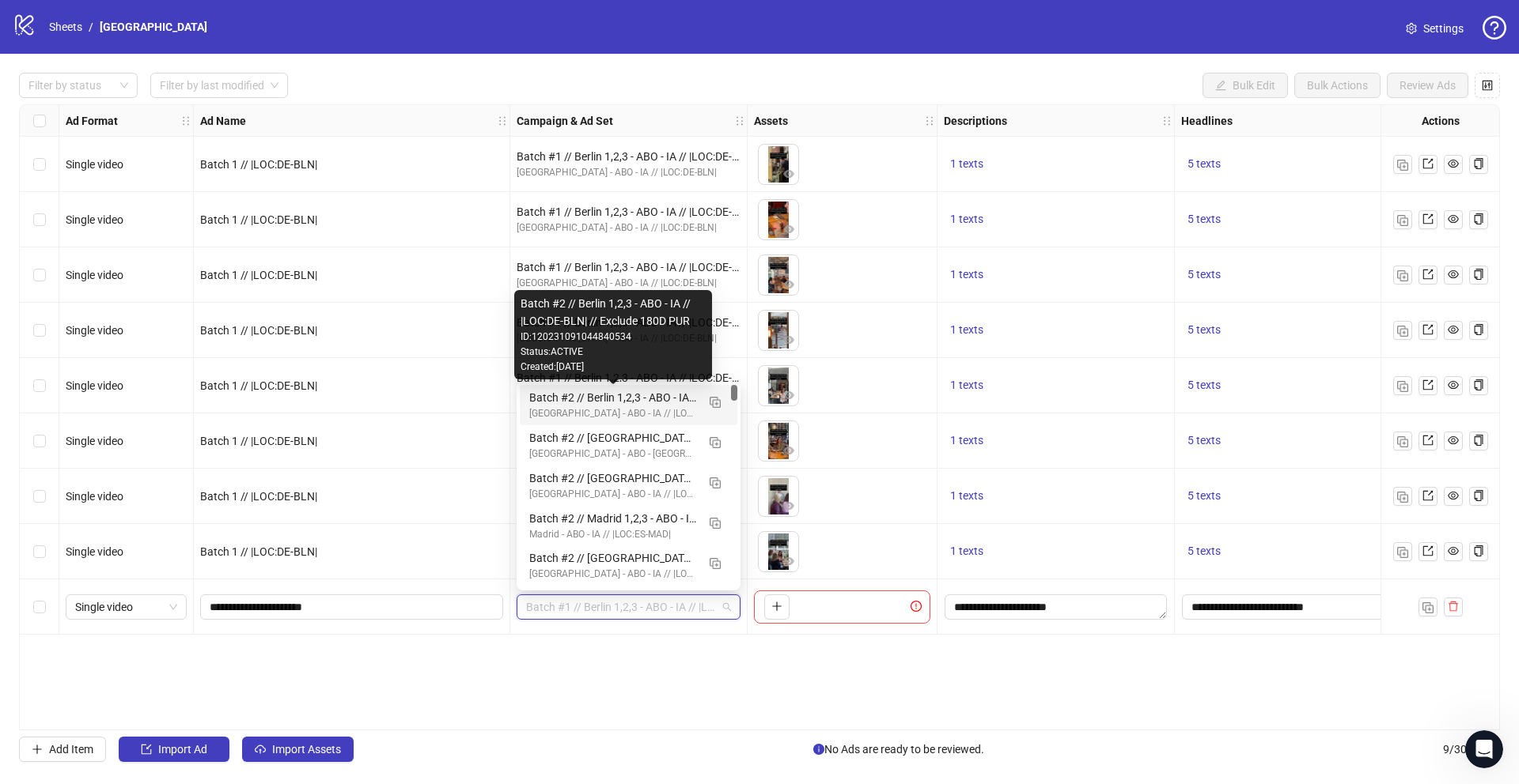
click at [640, 398] on div "Batch #2 // Berlin 1,2,3 - ABO - IA // |LOC:DE-BLN| // Exclude 180D PUR" at bounding box center [612, 398] width 167 height 17
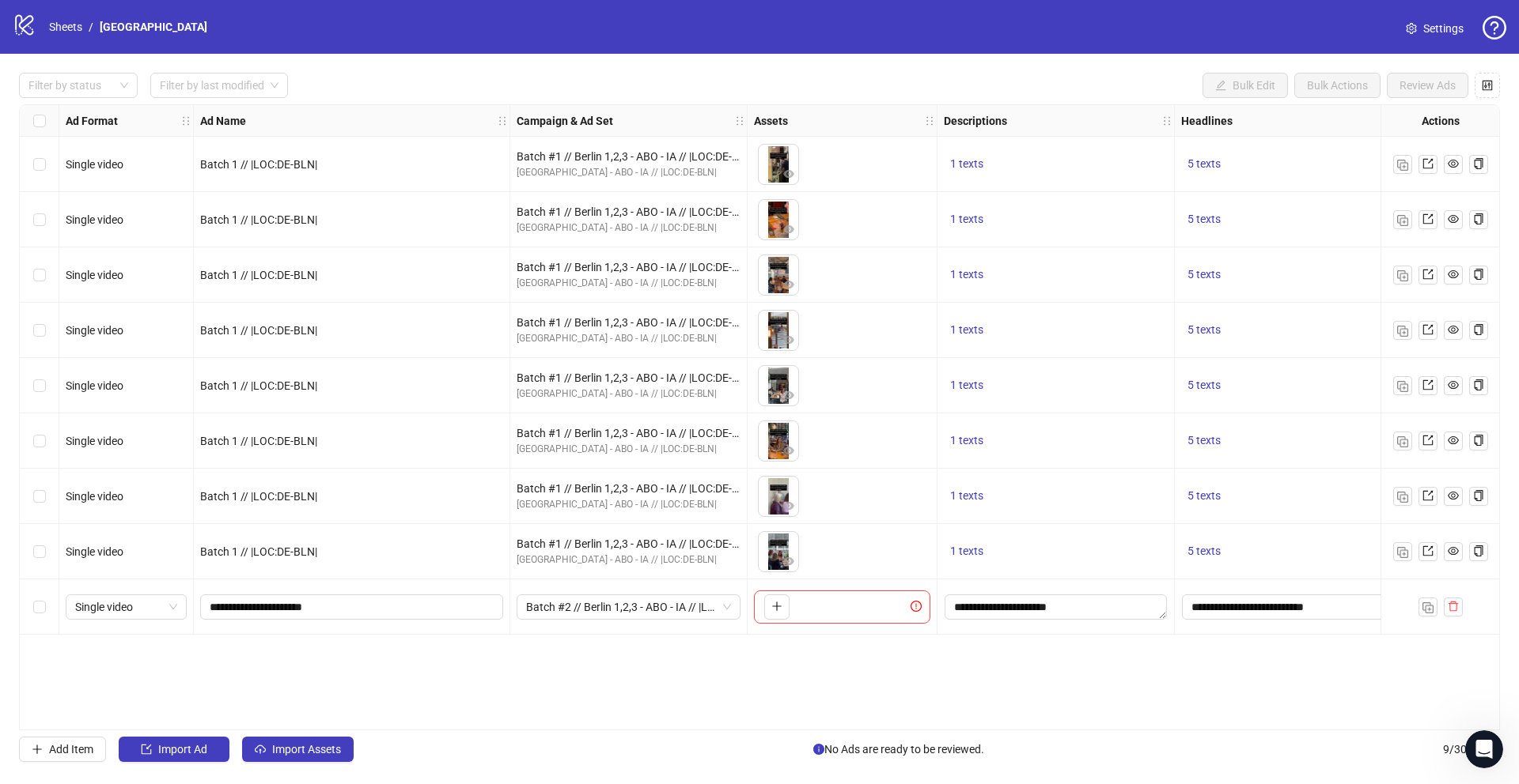
click at [727, 674] on div "Ad Format Ad Name Campaign & Ad Set Assets Descriptions Headlines Primary Texts…" at bounding box center [760, 418] width 1481 height 626
click at [1427, 610] on img "button" at bounding box center [1428, 608] width 11 height 11
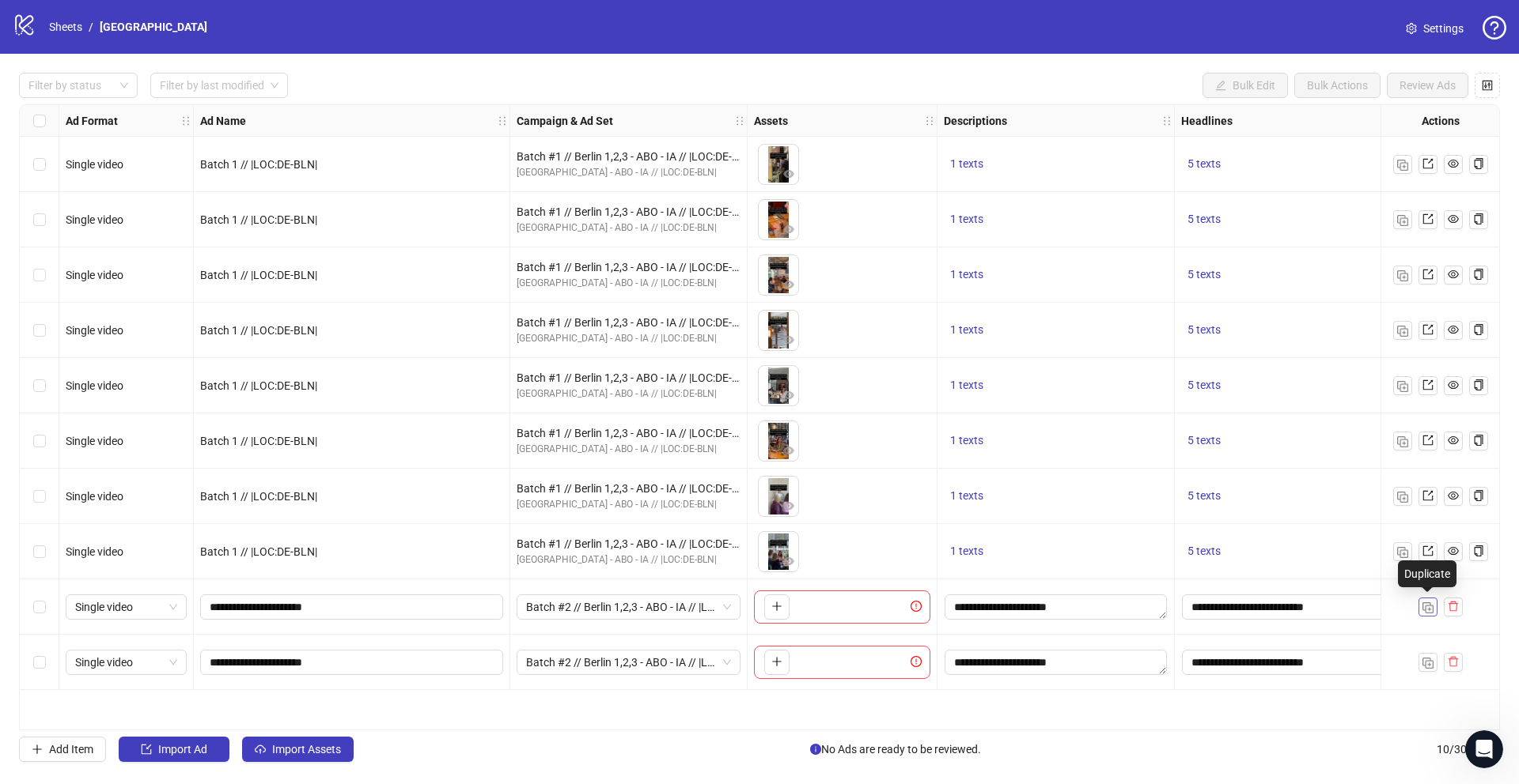
click at [1428, 608] on img "button" at bounding box center [1428, 608] width 11 height 11
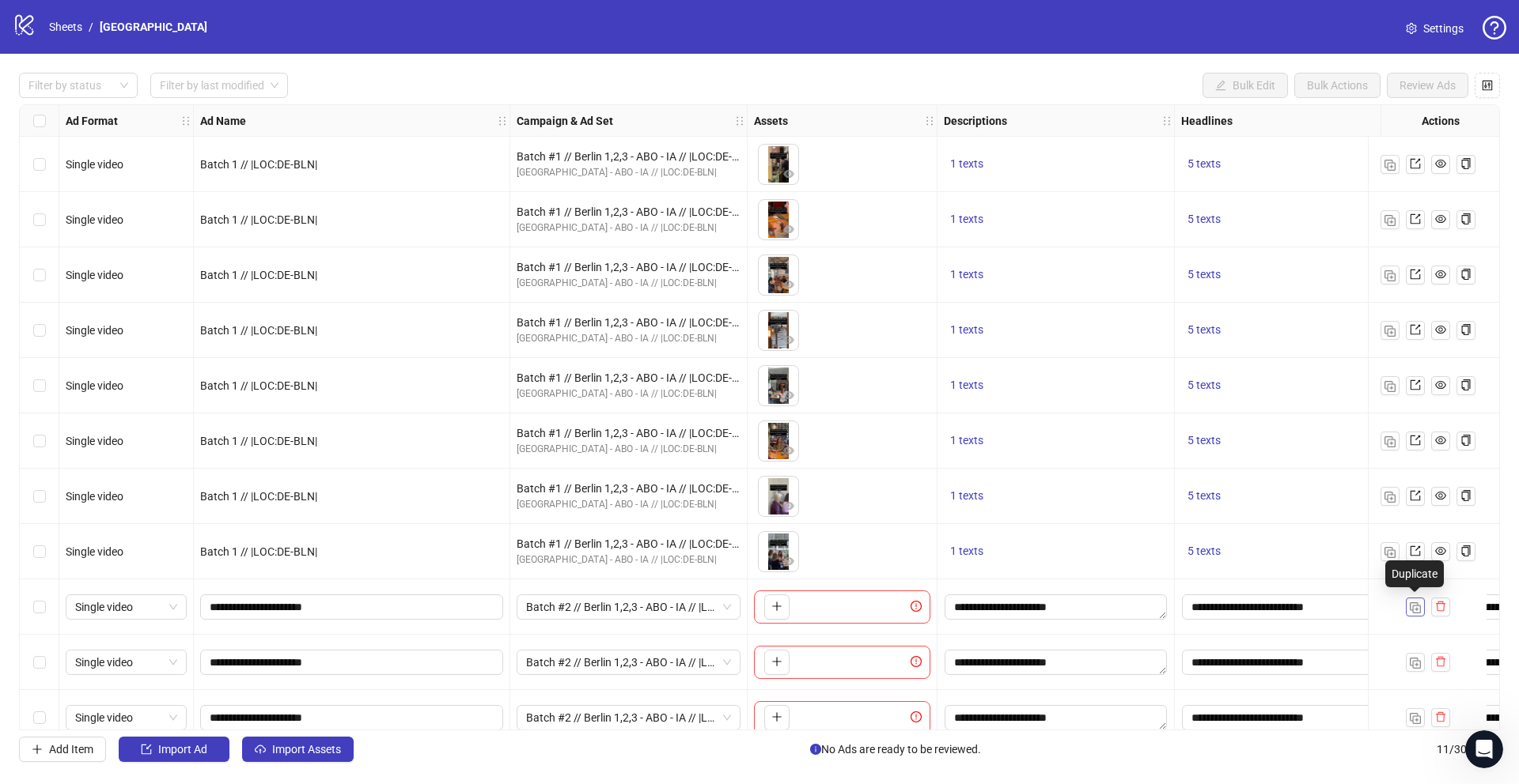
click at [1419, 608] on img "button" at bounding box center [1415, 608] width 11 height 11
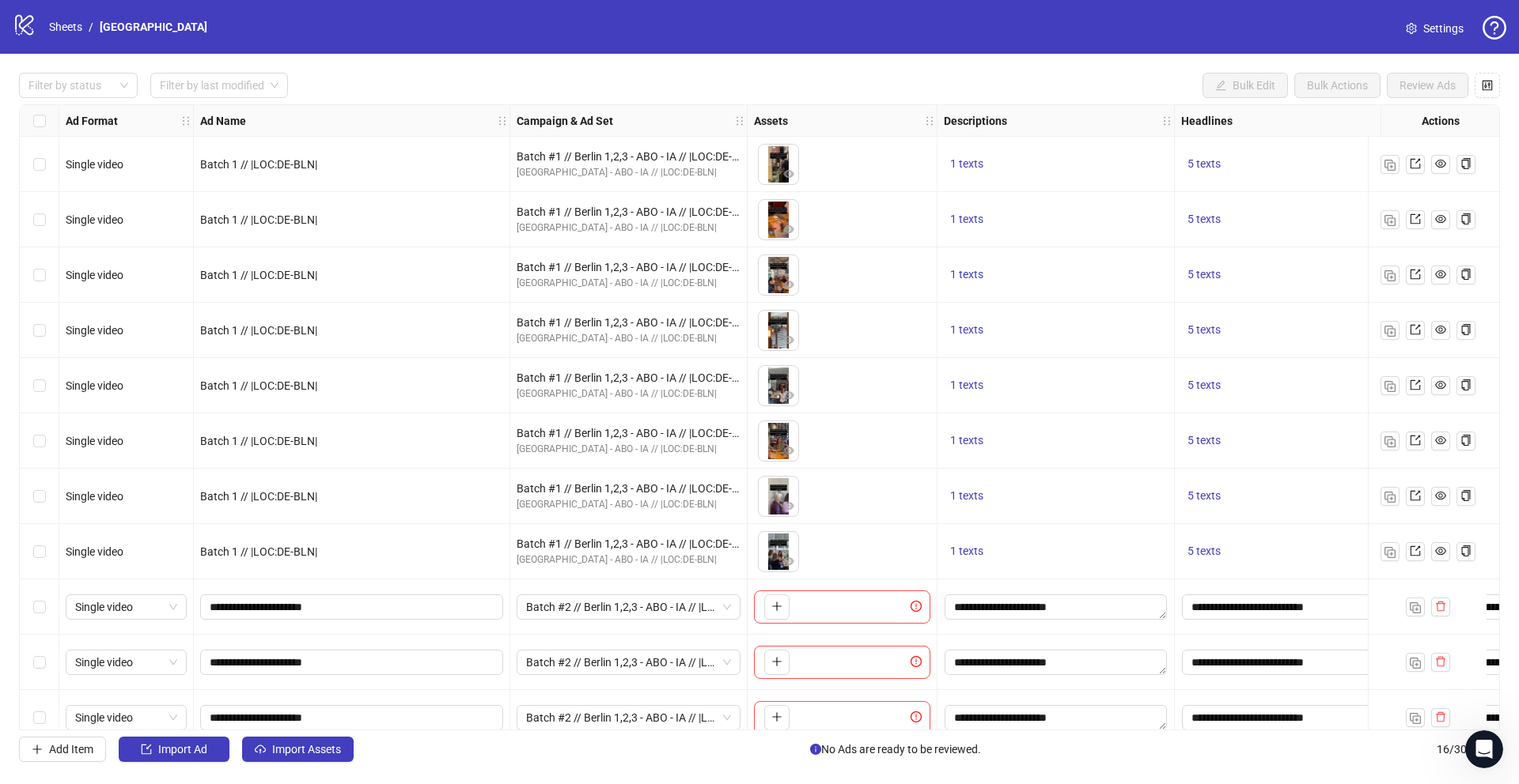
scroll to position [299, 0]
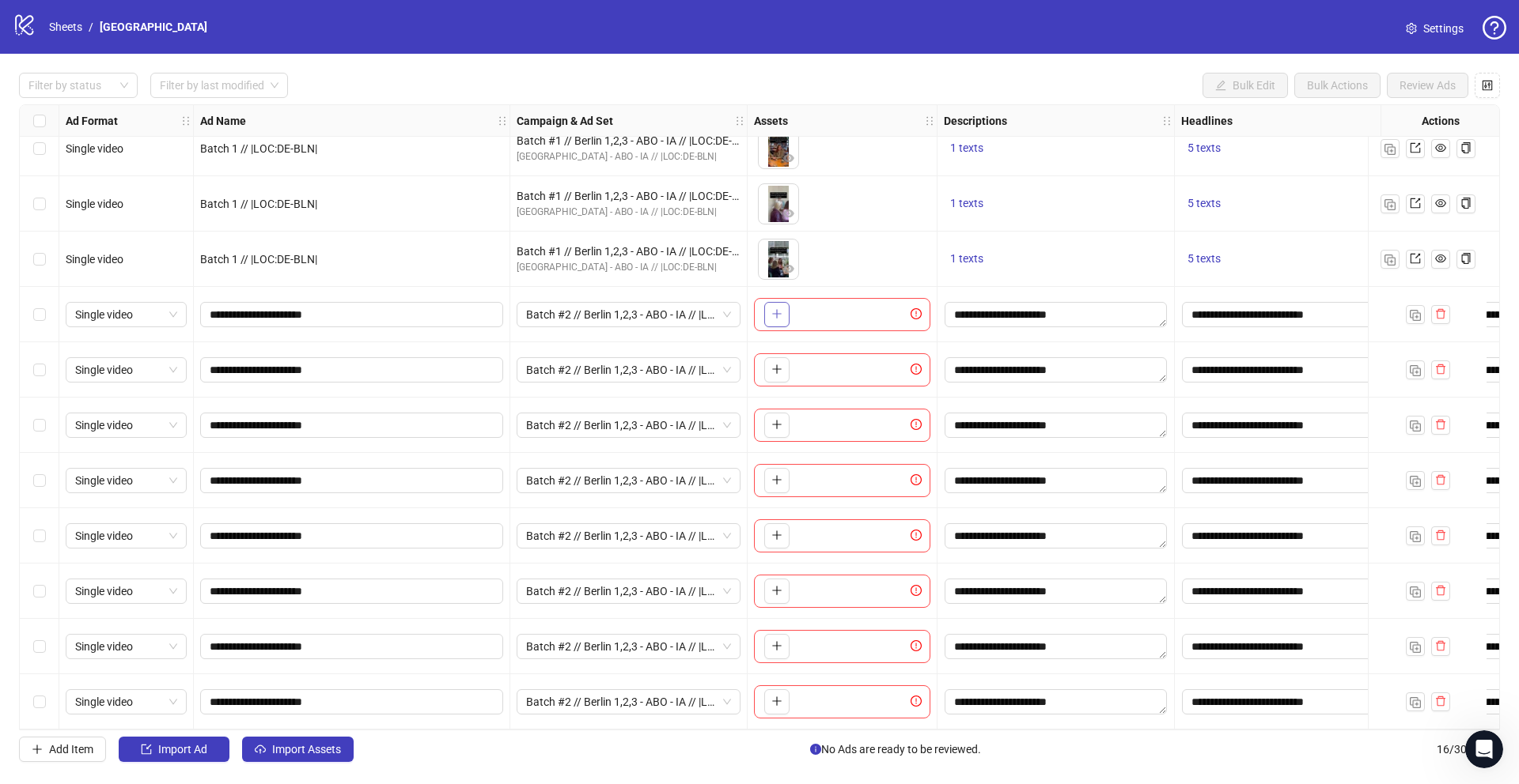
click at [780, 308] on icon "plus" at bounding box center [777, 314] width 11 height 11
click at [776, 368] on span "button" at bounding box center [777, 368] width 11 height 12
click at [779, 428] on button "button" at bounding box center [777, 425] width 26 height 26
click at [784, 476] on button "button" at bounding box center [777, 480] width 26 height 26
click at [776, 531] on icon "plus" at bounding box center [777, 536] width 11 height 11
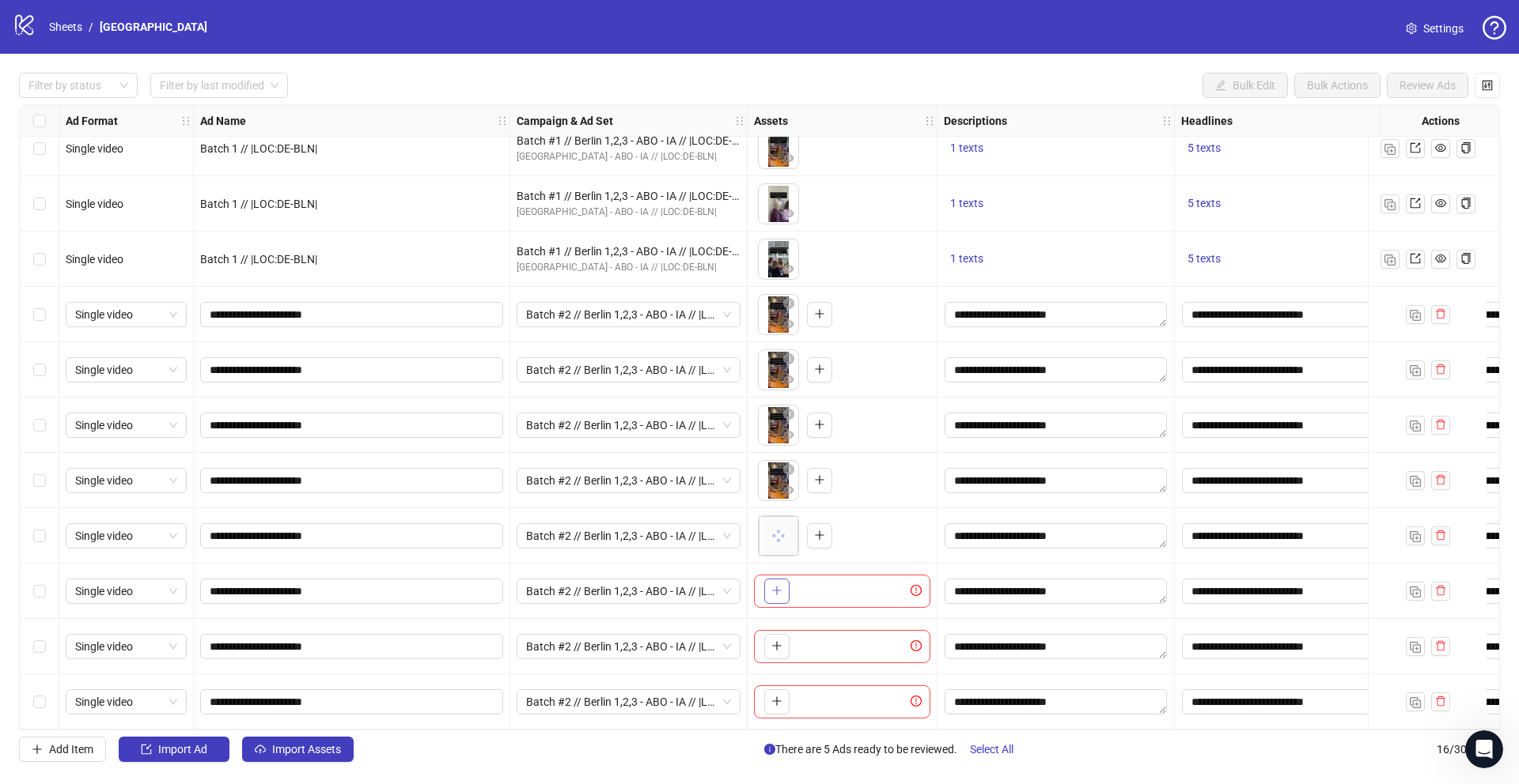
click at [777, 588] on icon "plus" at bounding box center [776, 591] width 1 height 9
click at [772, 640] on icon "plus" at bounding box center [777, 646] width 11 height 11
click at [780, 696] on icon "plus" at bounding box center [777, 701] width 11 height 11
click at [49, 311] on div "Select row 9" at bounding box center [40, 315] width 40 height 55
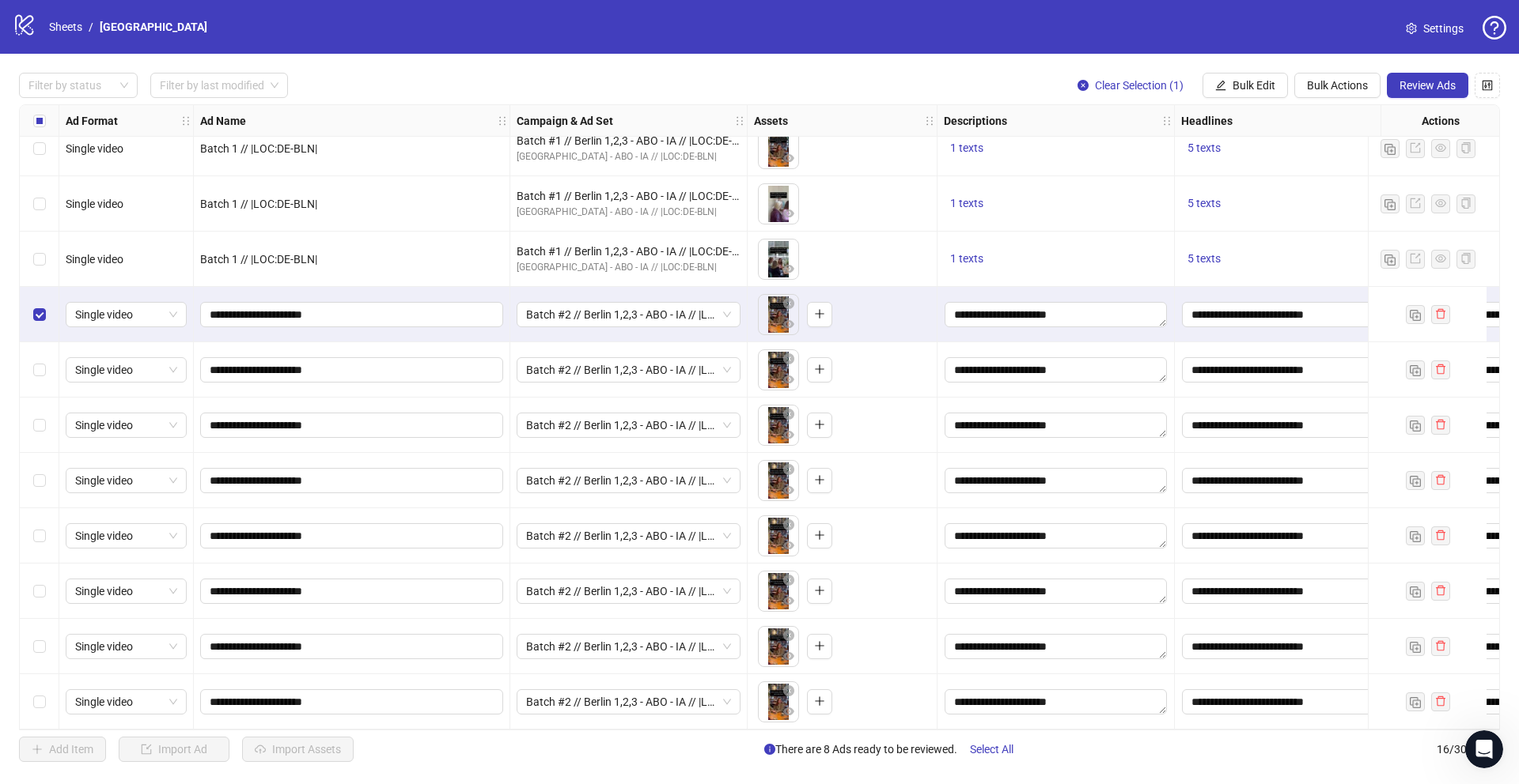
click at [46, 372] on div "Select row 10" at bounding box center [40, 370] width 40 height 55
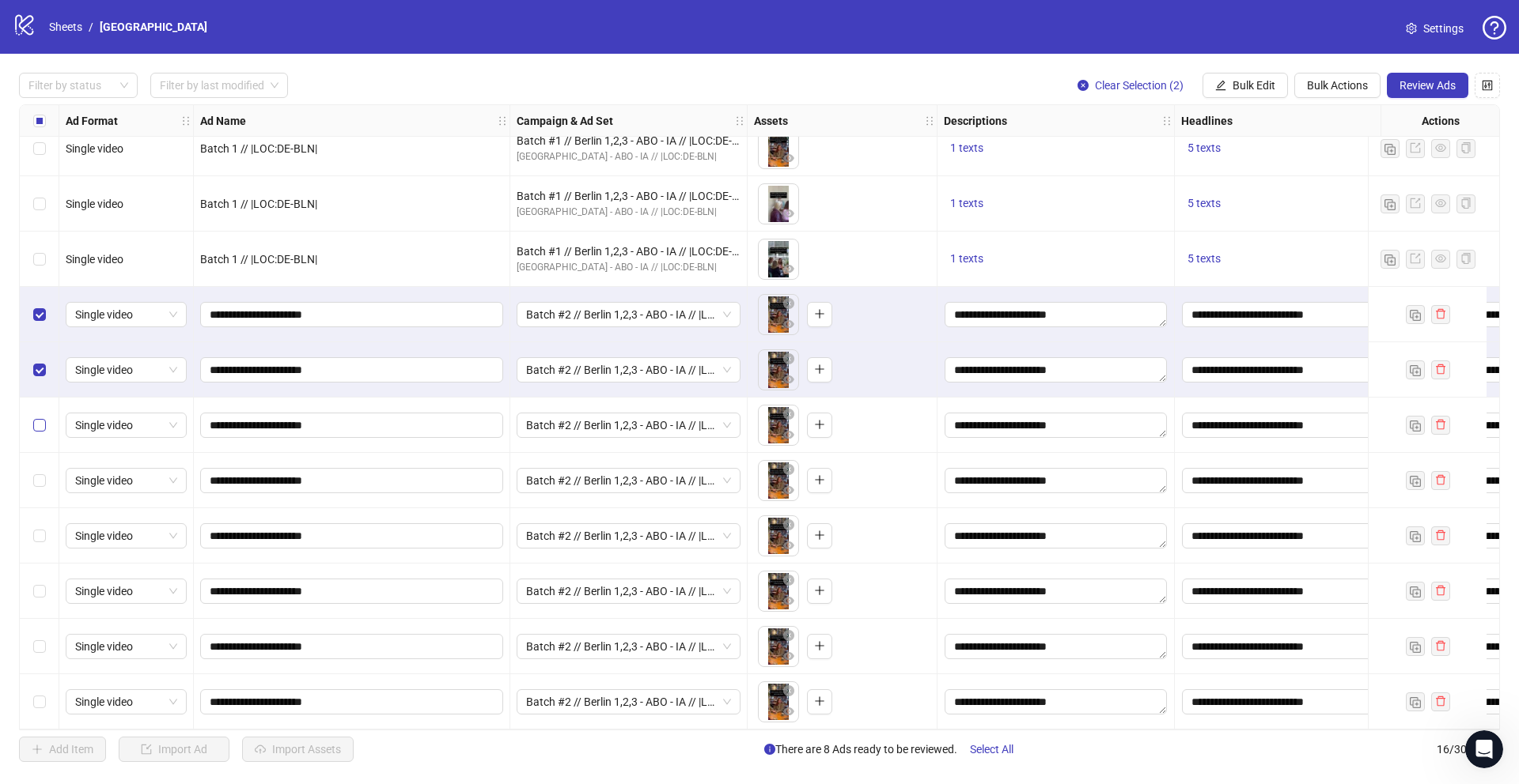
click at [45, 417] on label "Select row 11" at bounding box center [39, 425] width 12 height 17
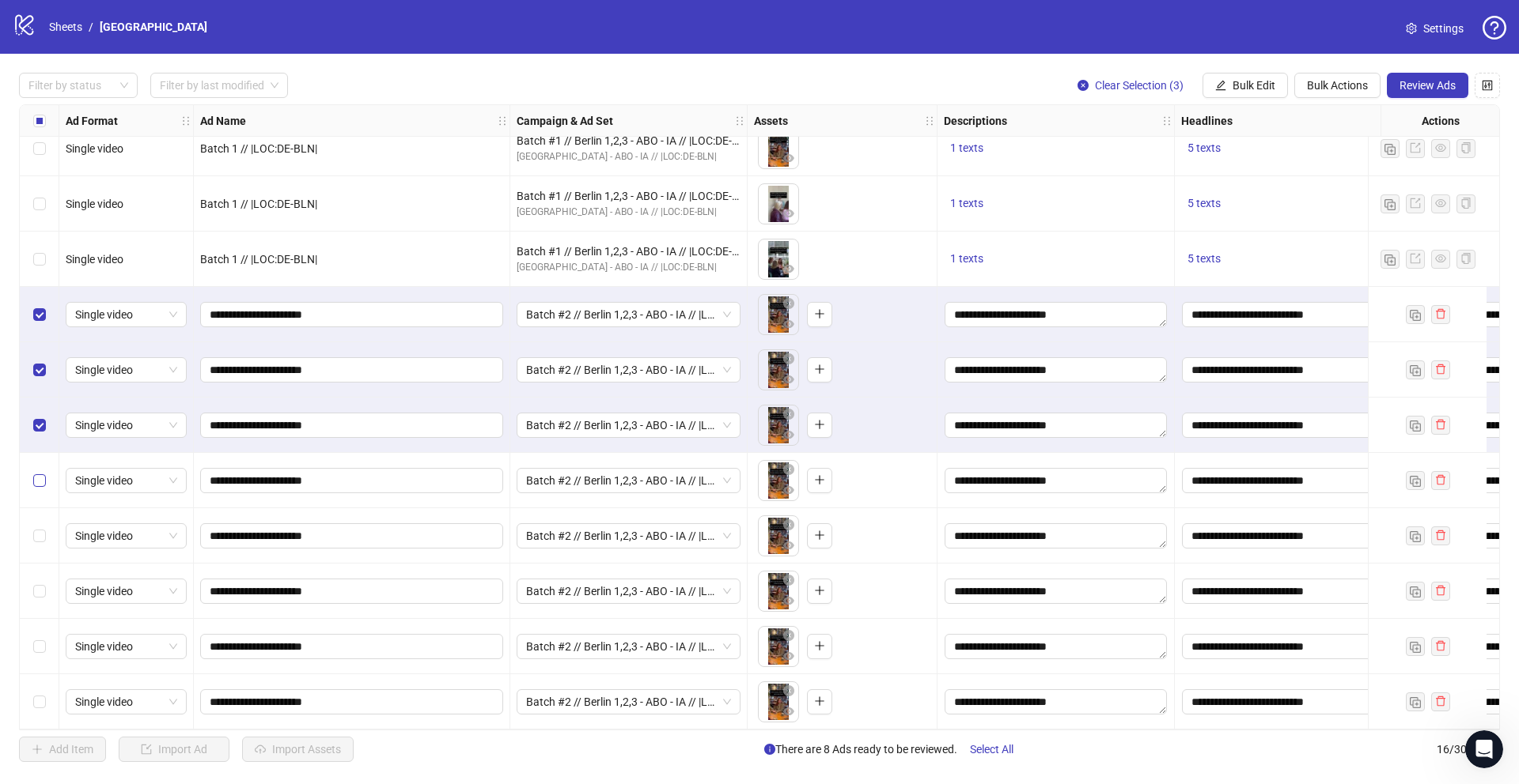
click at [44, 481] on label "Select row 12" at bounding box center [39, 480] width 12 height 17
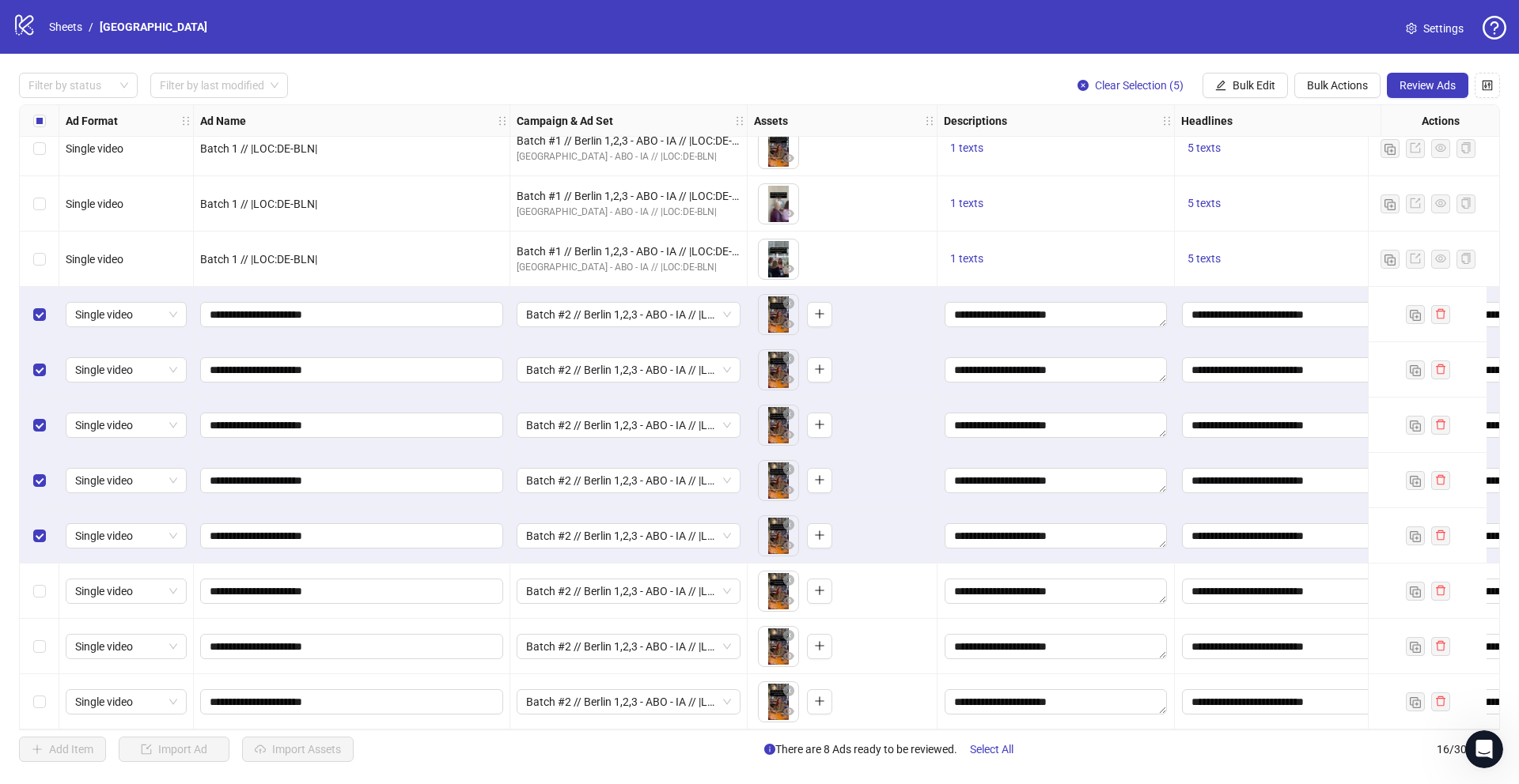
click at [41, 609] on div "Select row 14" at bounding box center [40, 592] width 40 height 55
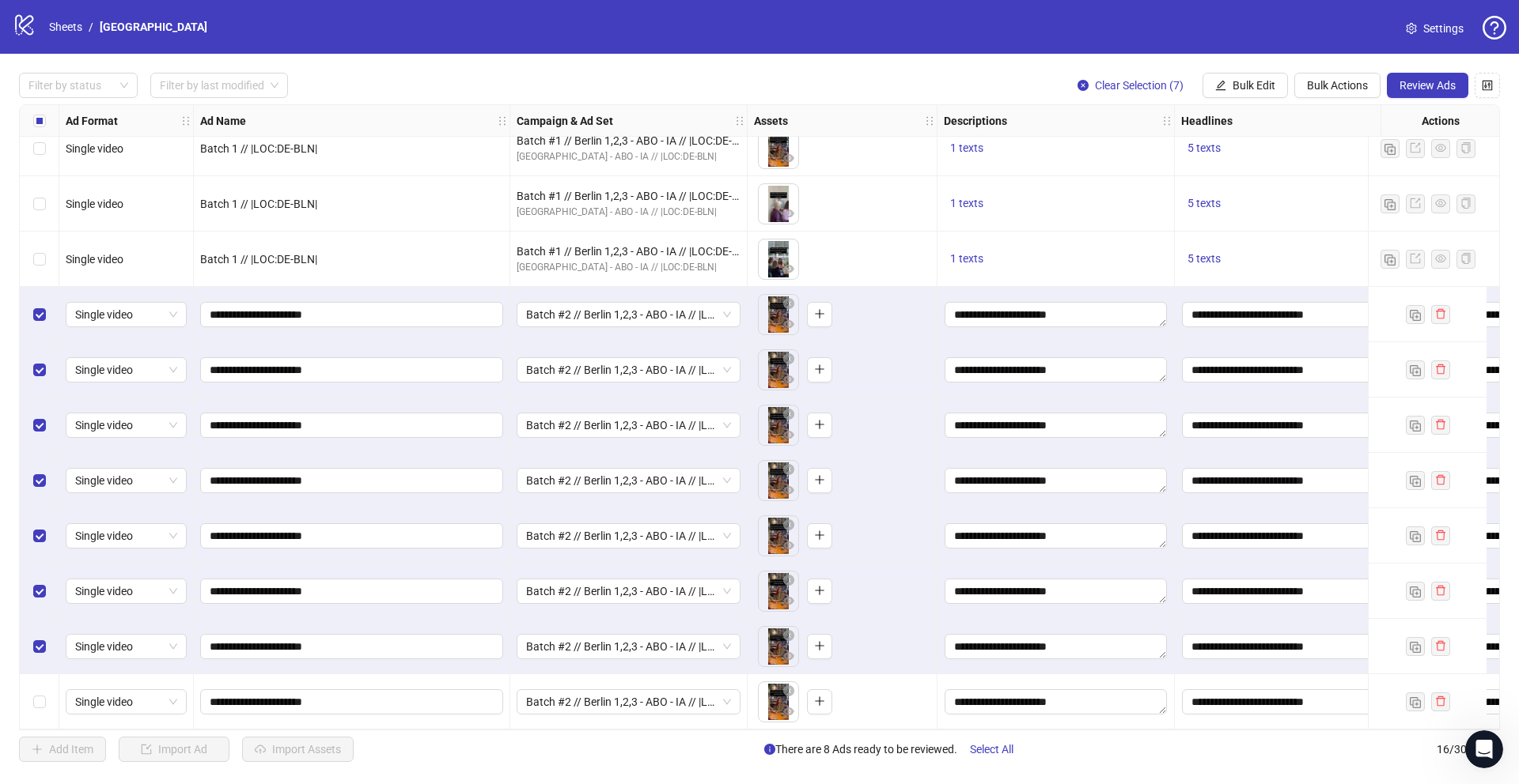
click at [43, 682] on div "Select row 16" at bounding box center [40, 702] width 40 height 55
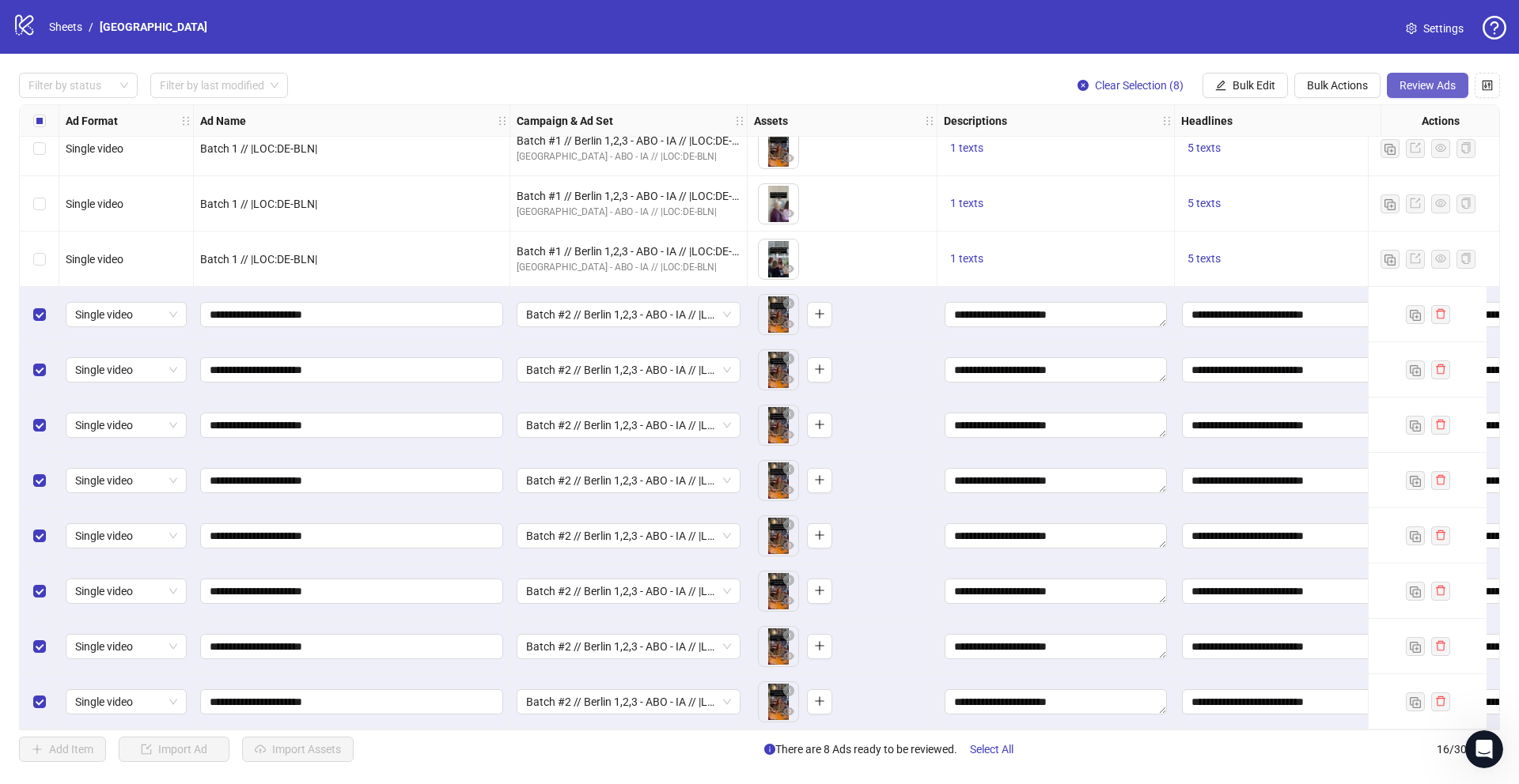
click at [1398, 92] on button "Review Ads" at bounding box center [1428, 85] width 82 height 26
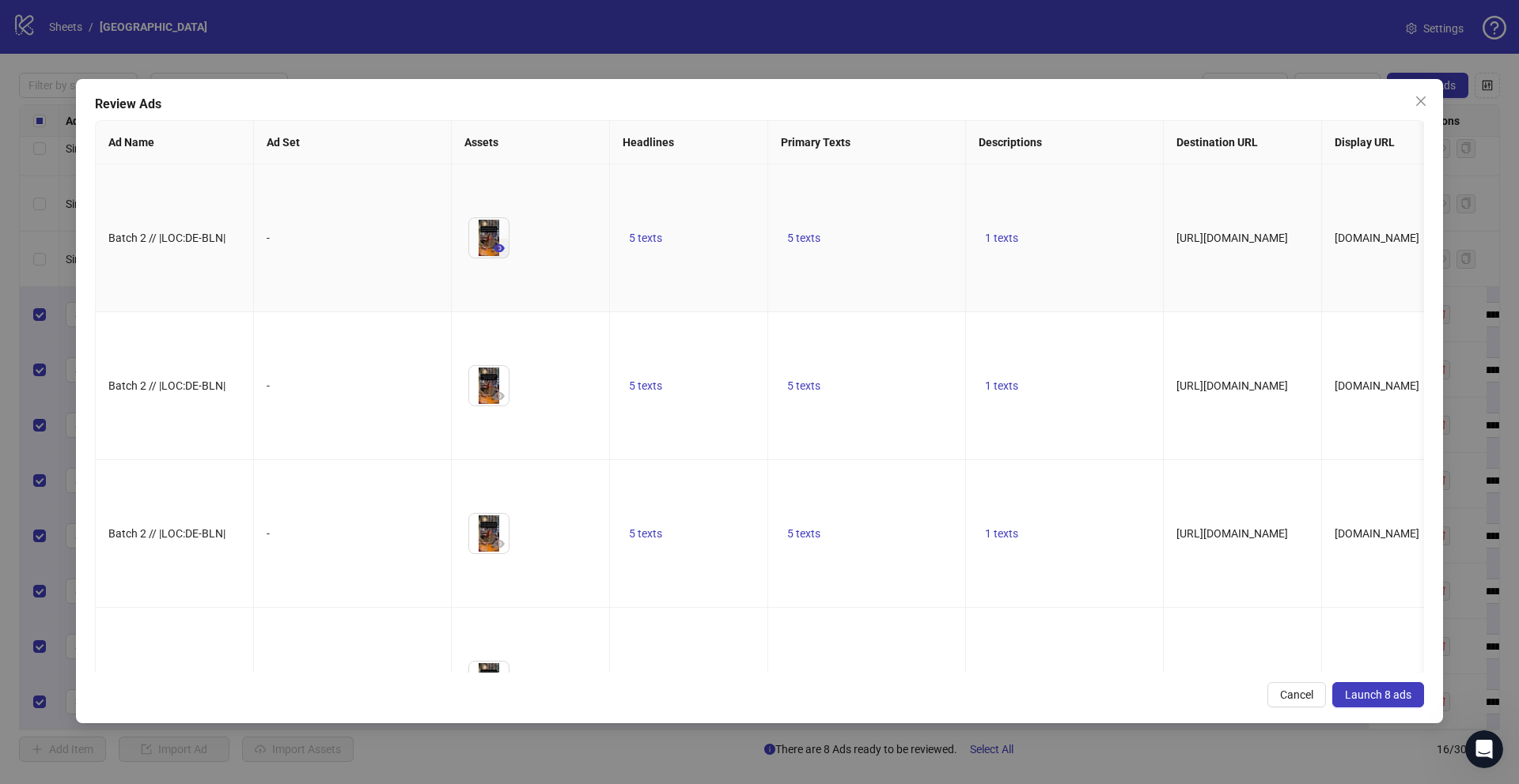
click at [496, 252] on icon "eye" at bounding box center [500, 248] width 11 height 8
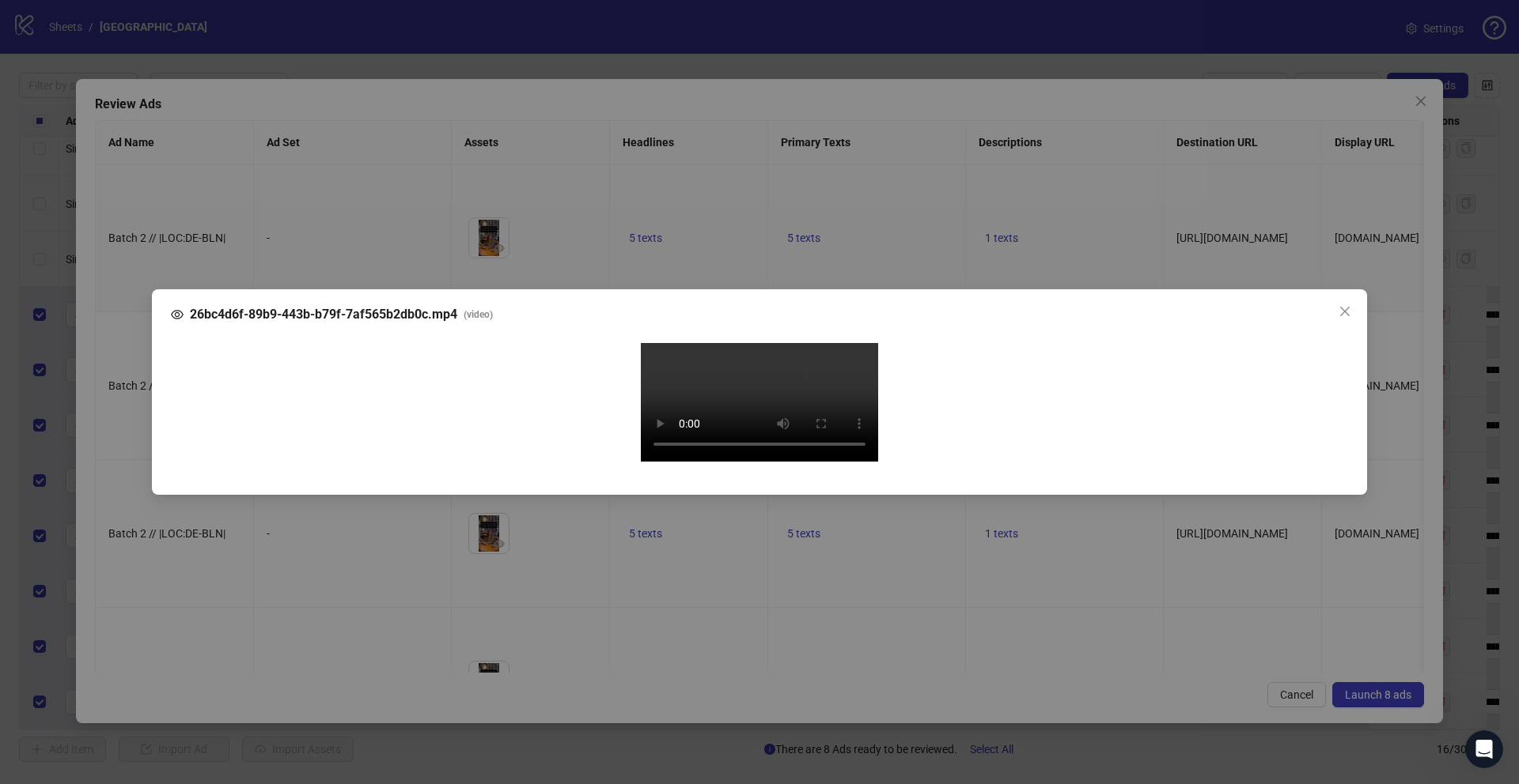
click at [142, 438] on div "26bc4d6f-89b9-443b-b79f-7af565b2db0c.mp4 ( video ) Your browser does not suppor…" at bounding box center [760, 392] width 1519 height 784
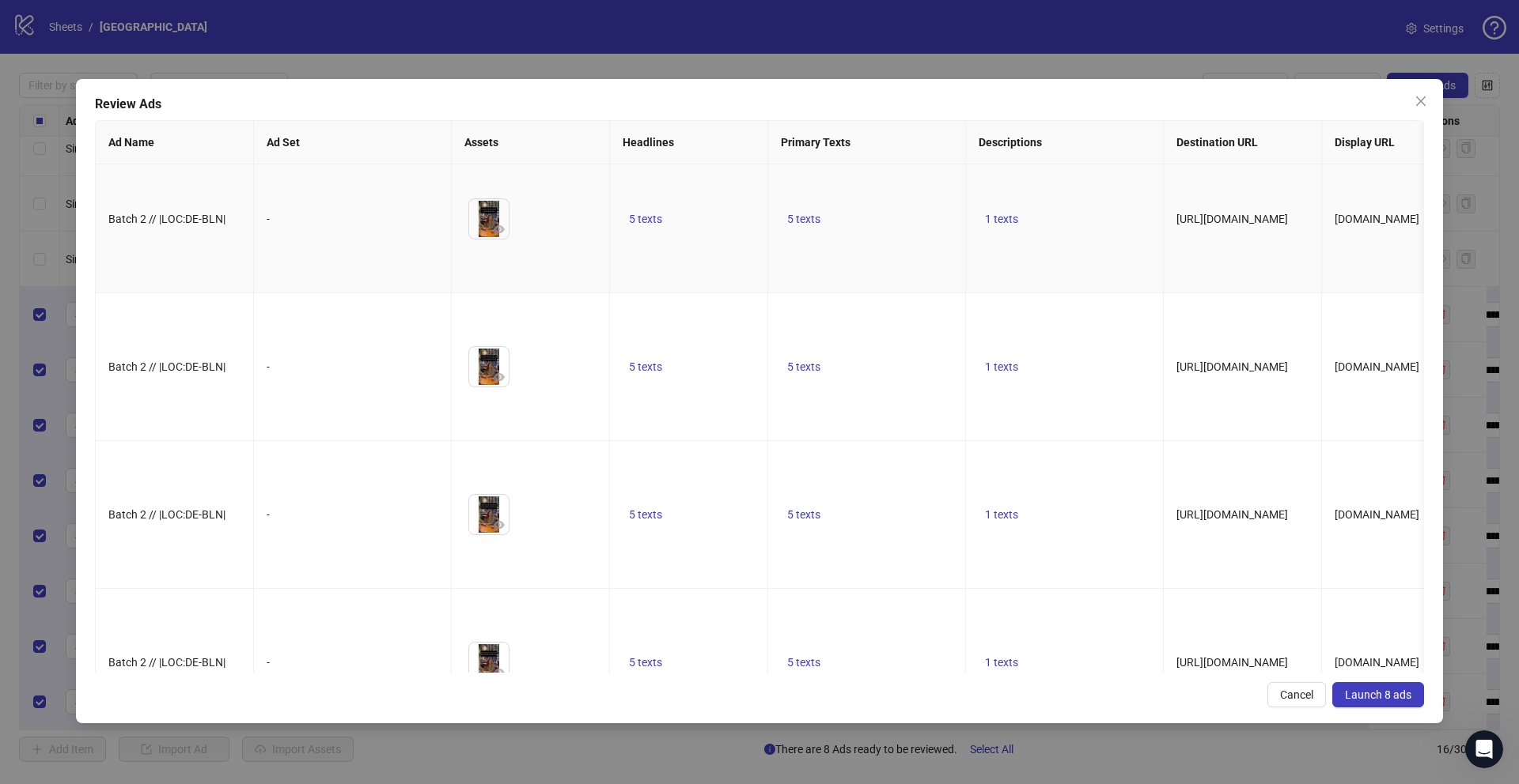
scroll to position [265, 0]
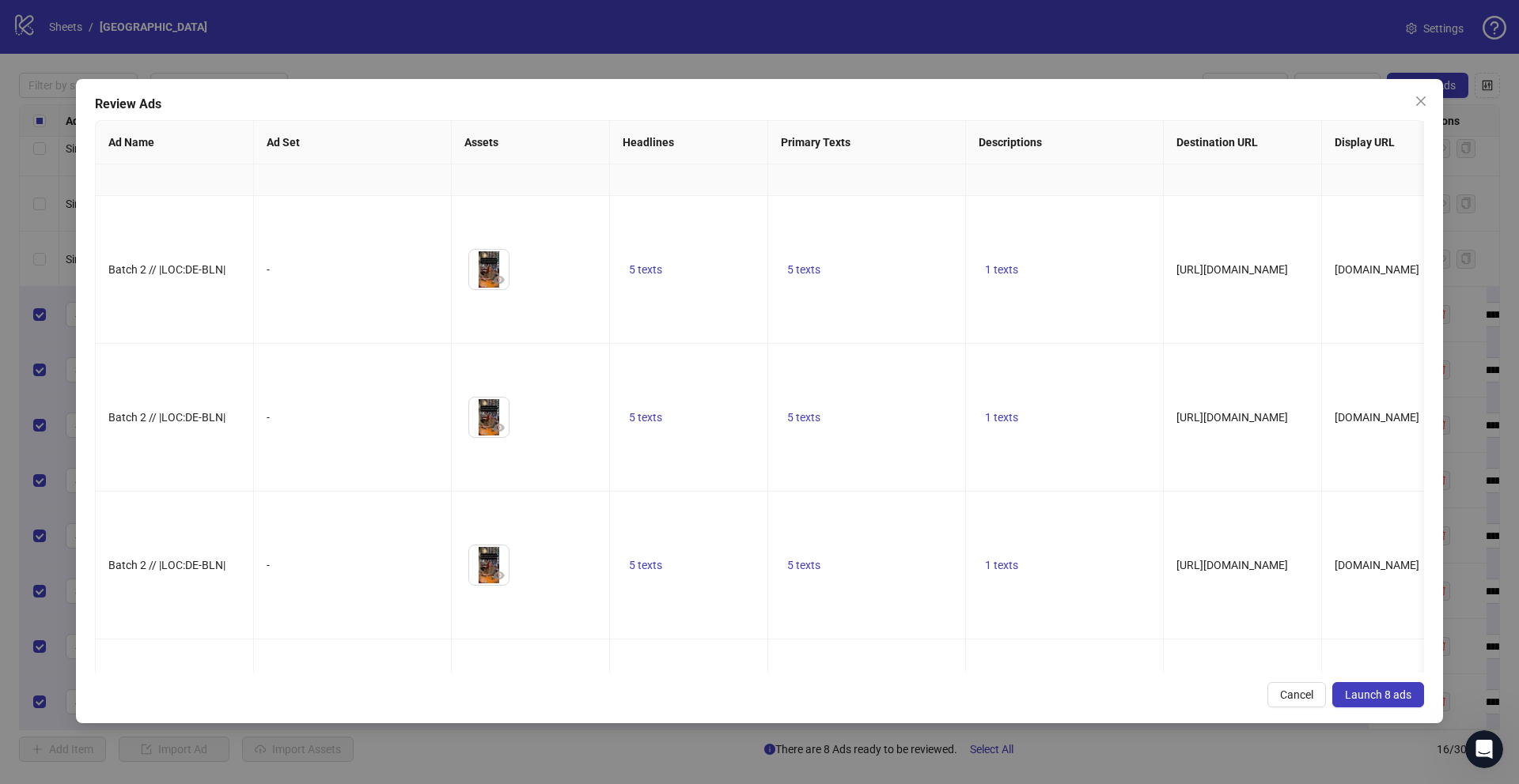
click at [496, 138] on icon "eye" at bounding box center [500, 132] width 11 height 11
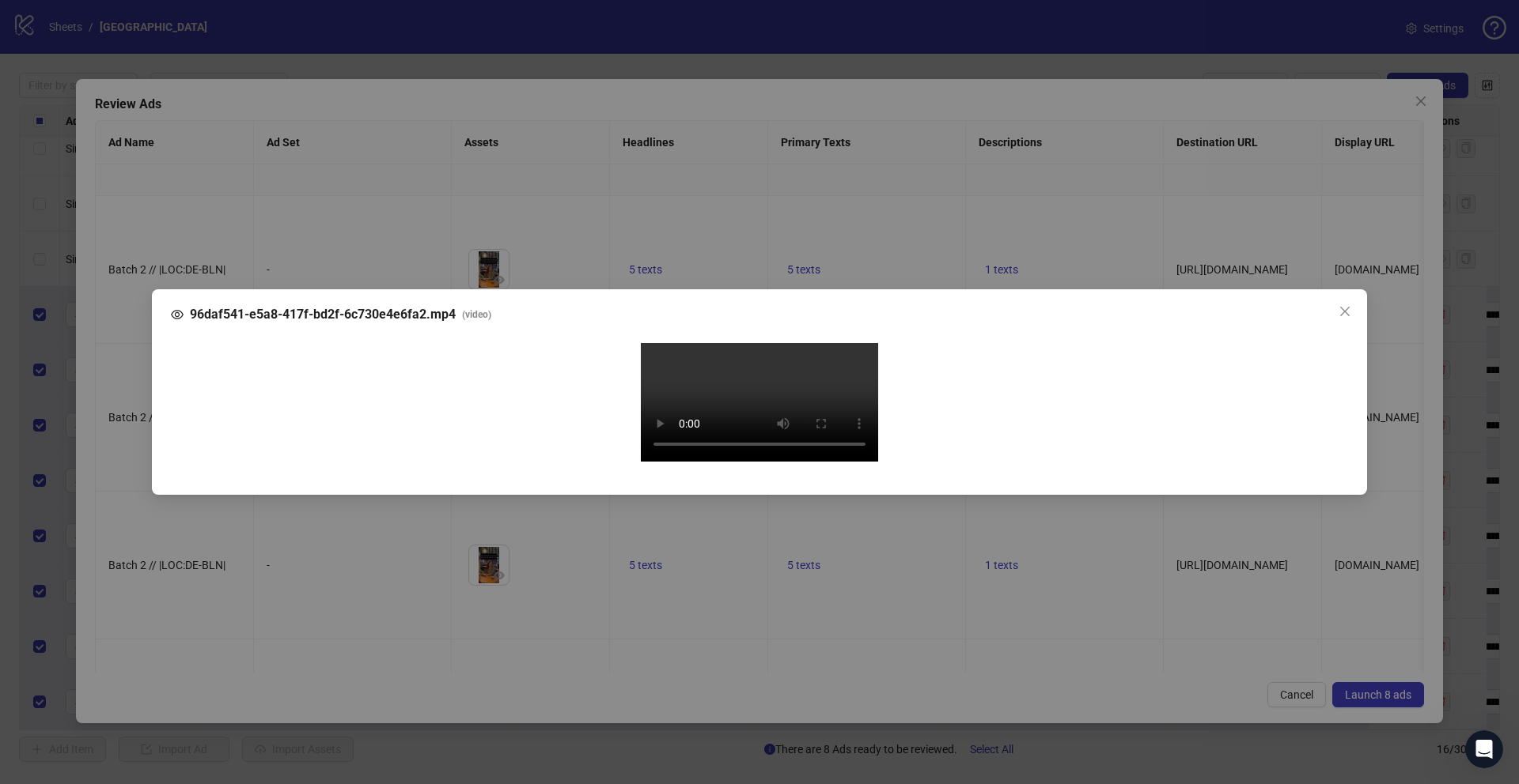
click at [132, 461] on div "96daf541-e5a8-417f-bd2f-6c730e4e6fa2.mp4 ( video ) Your browser does not suppor…" at bounding box center [760, 392] width 1519 height 784
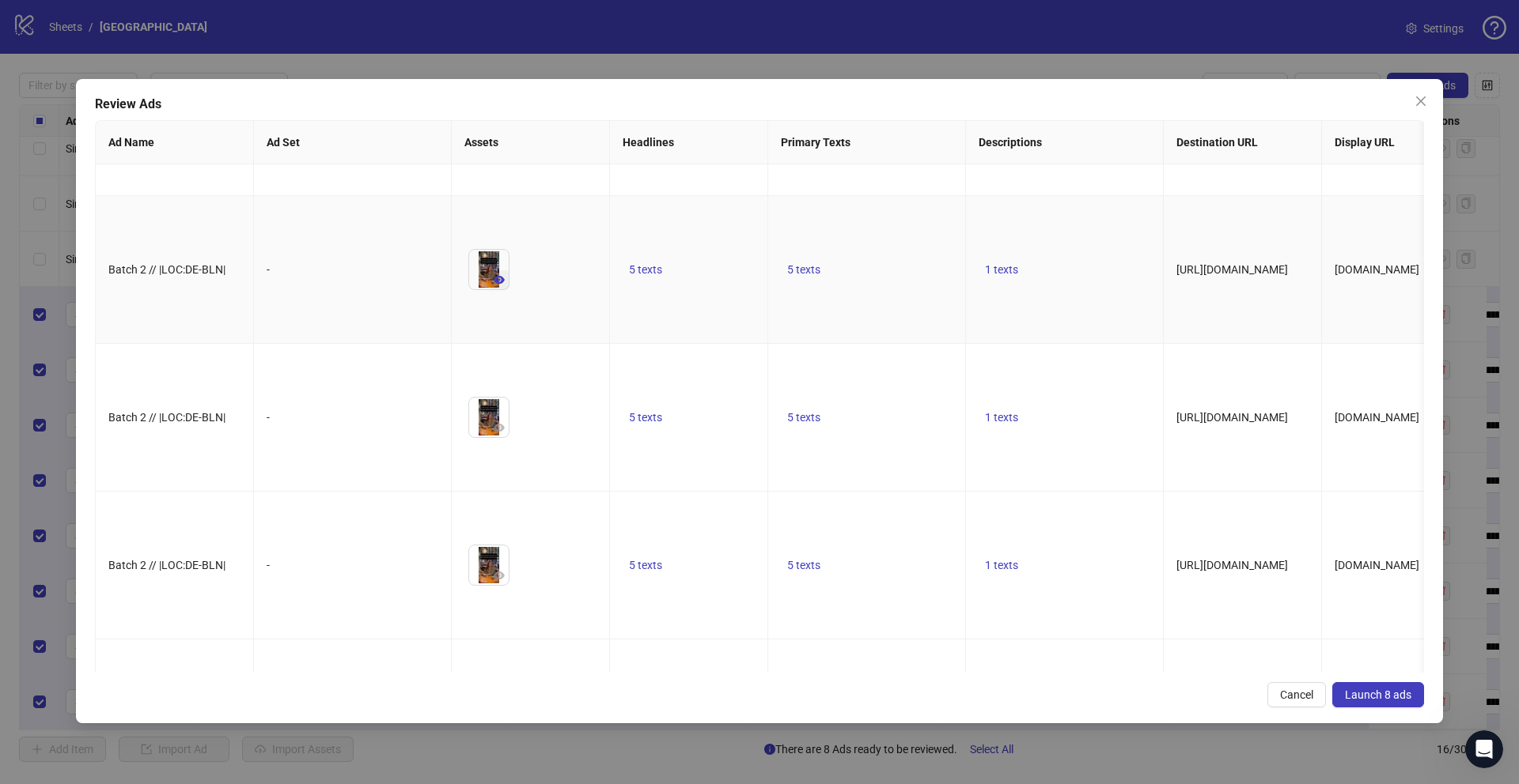
click at [505, 289] on button "button" at bounding box center [499, 280] width 19 height 19
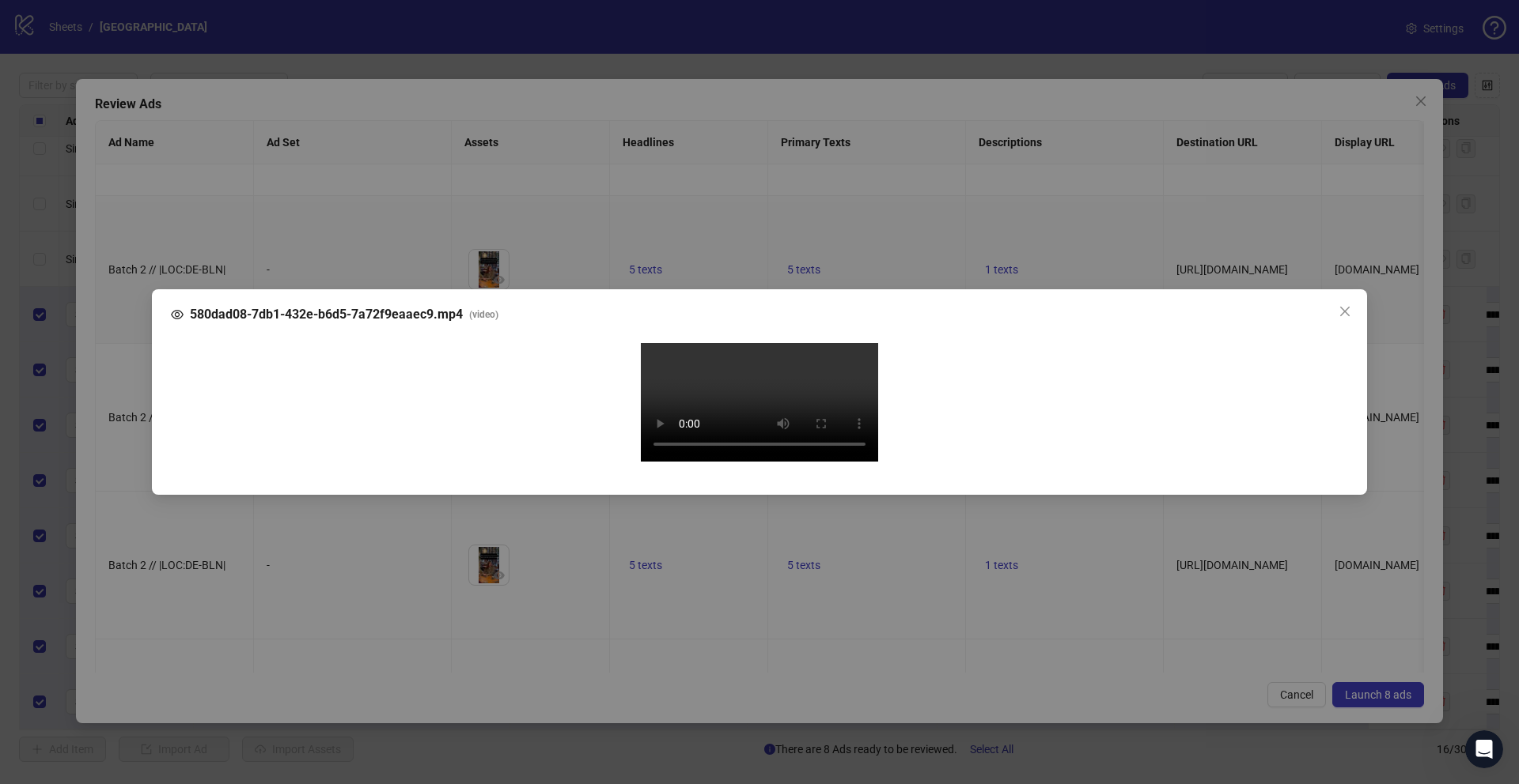
click at [128, 456] on div "580dad08-7db1-432e-b6d5-7a72f9eaaec9.mp4 ( video ) Your browser does not suppor…" at bounding box center [760, 392] width 1519 height 784
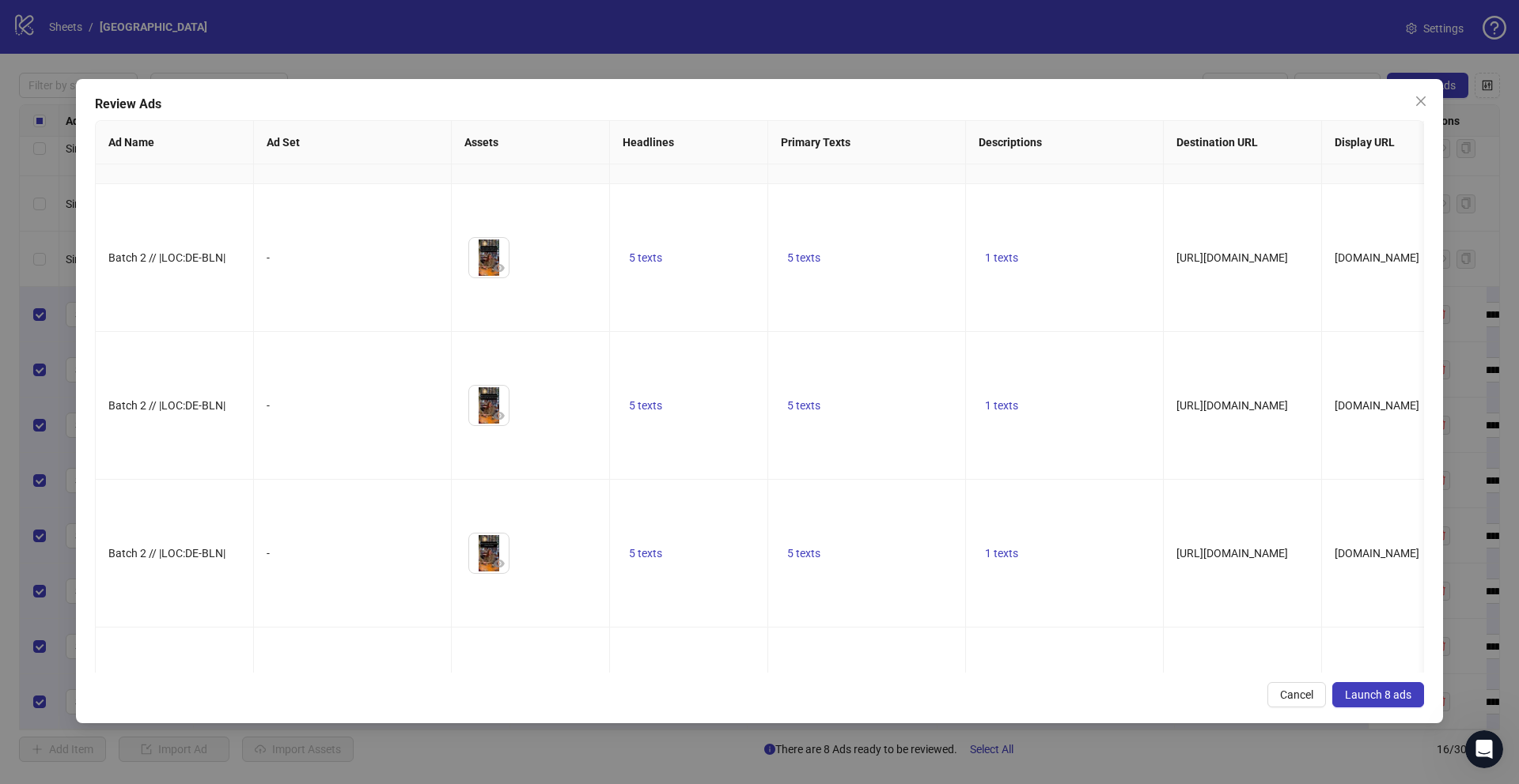
scroll to position [430, 0]
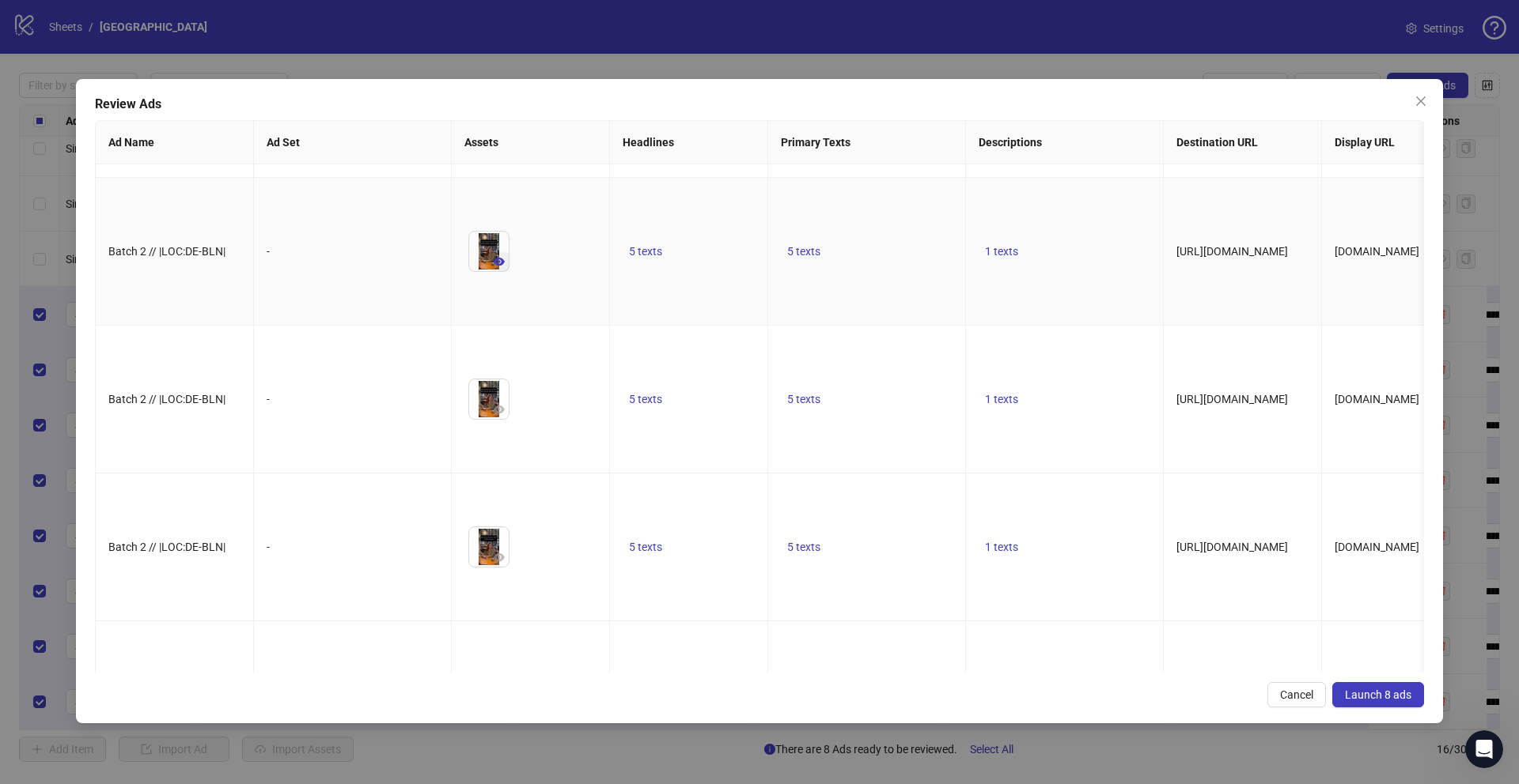
click at [503, 265] on icon "eye" at bounding box center [500, 262] width 11 height 8
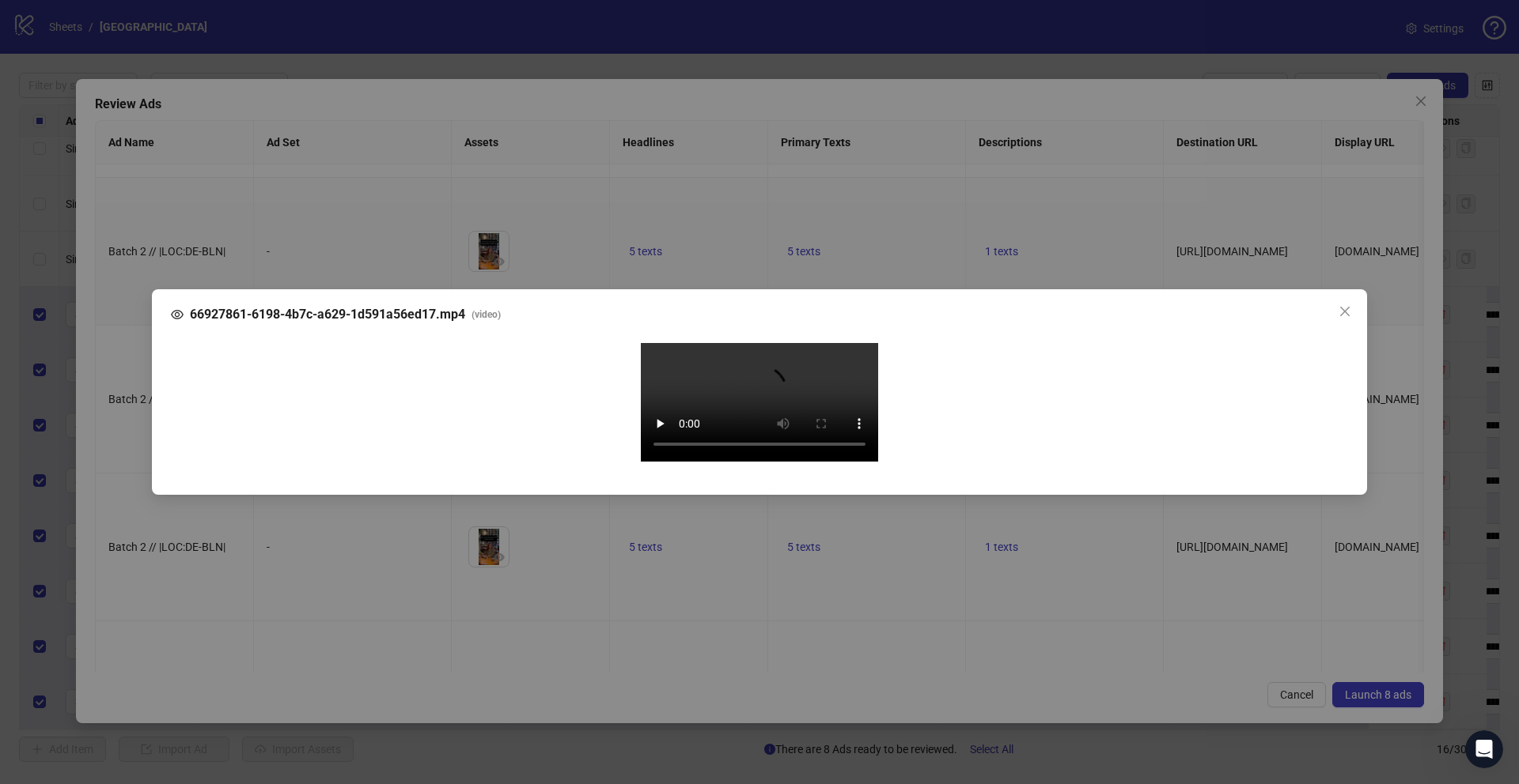
click at [131, 465] on div "66927861-6198-4b7c-a629-1d591a56ed17.mp4 ( video ) Your browser does not suppor…" at bounding box center [760, 392] width 1519 height 784
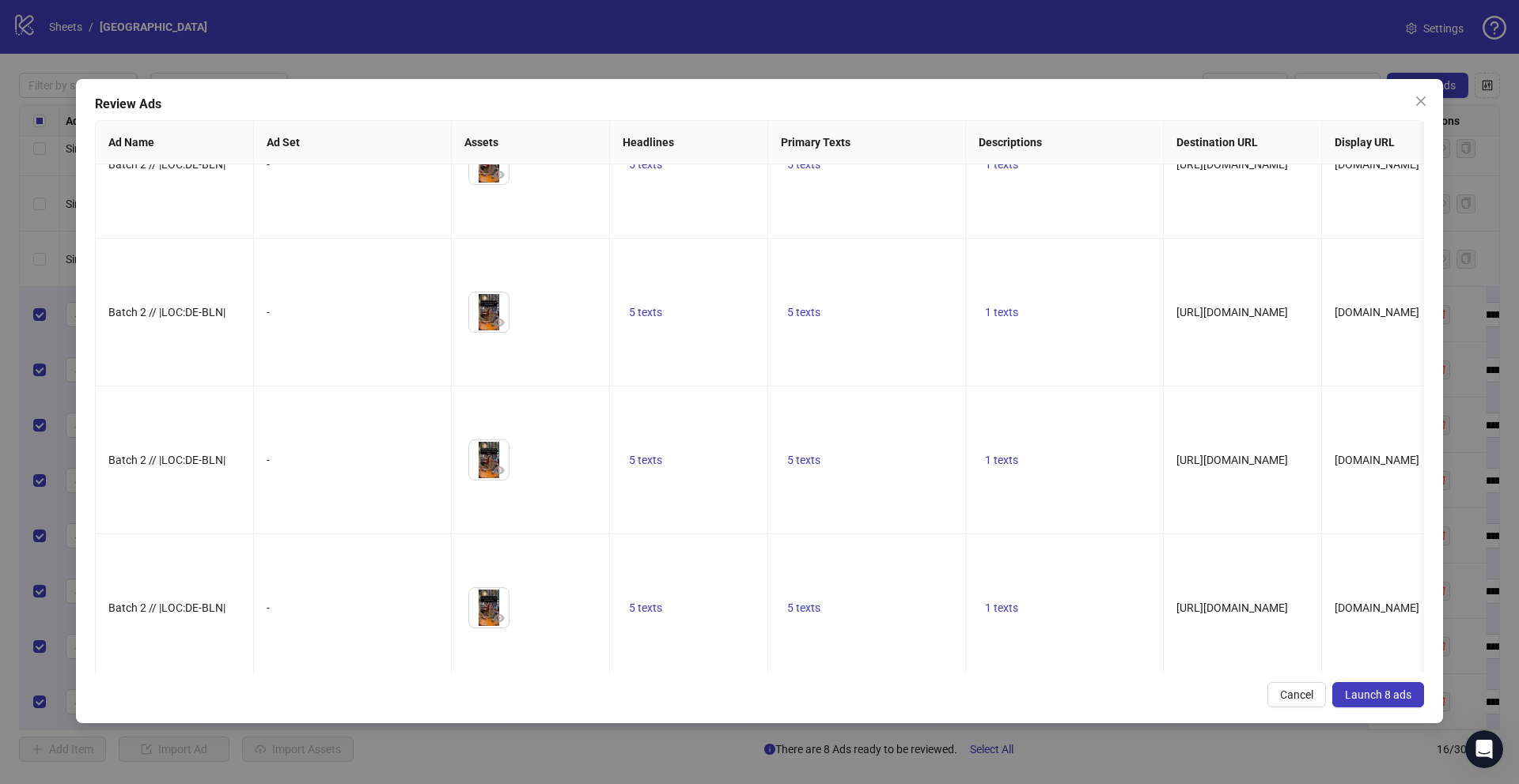
scroll to position [763, 0]
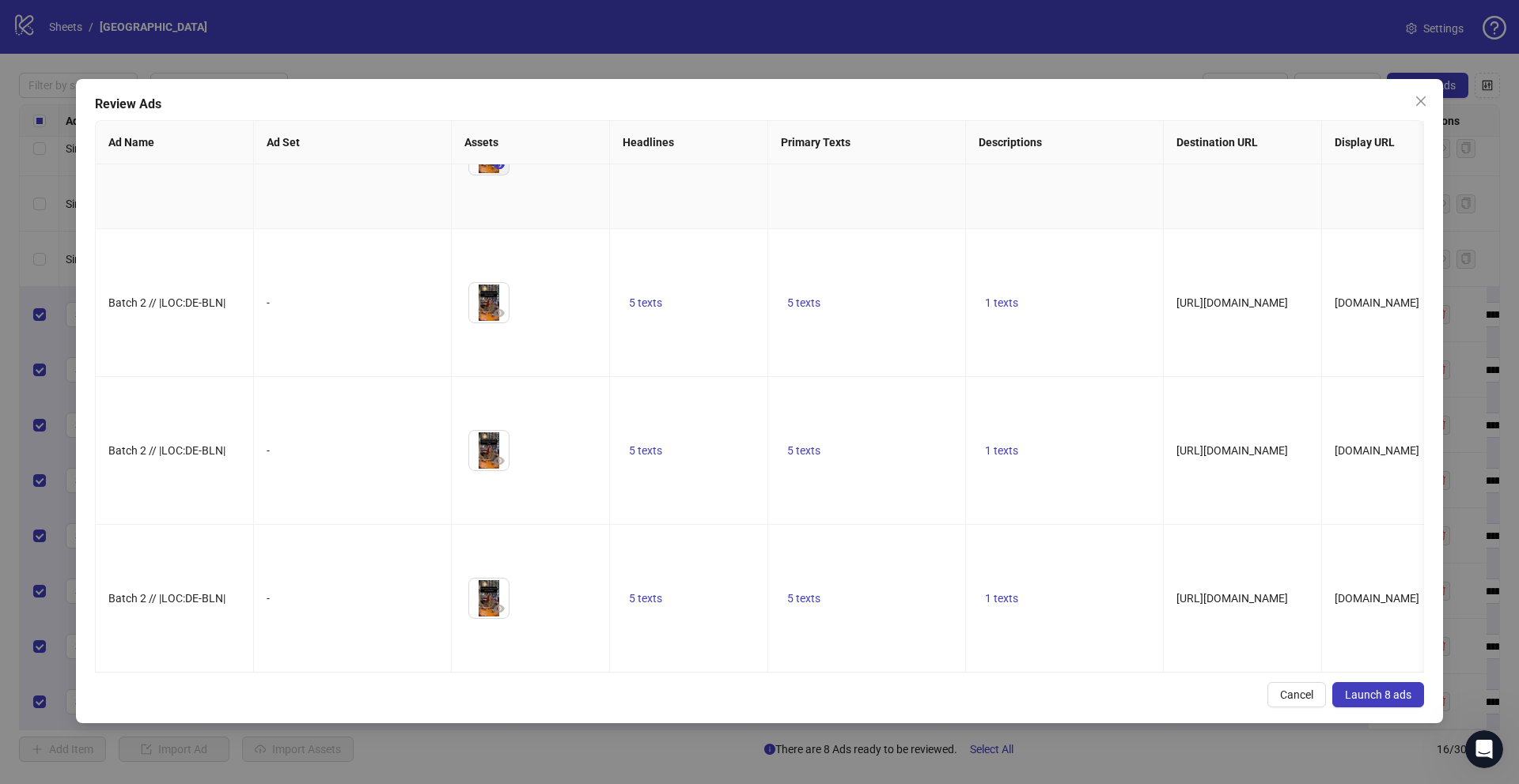
click at [503, 171] on icon "eye" at bounding box center [500, 166] width 11 height 11
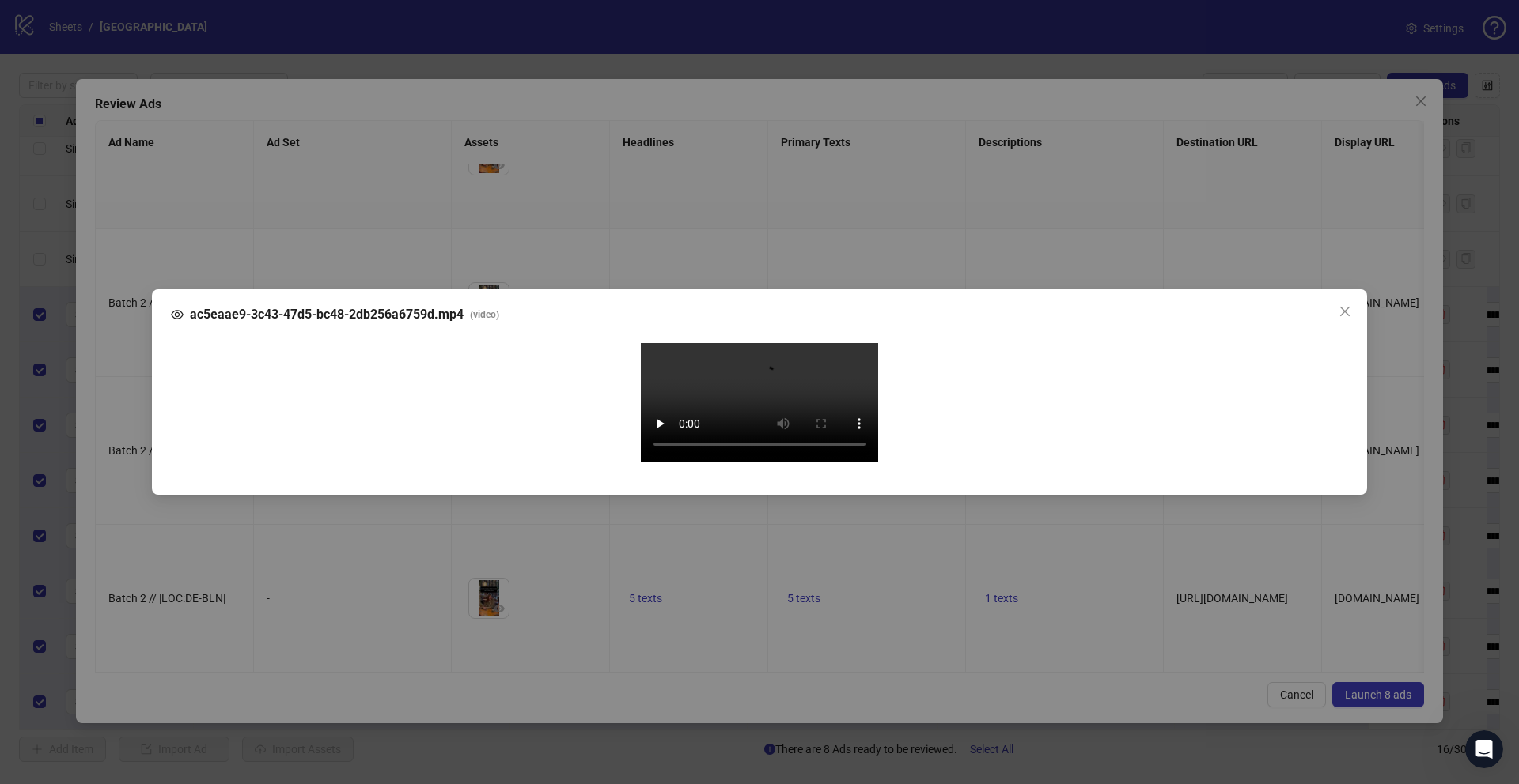
click at [132, 476] on div "ac5eaae9-3c43-47d5-bc48-2db256a6759d.mp4 ( video ) Your browser does not suppor…" at bounding box center [760, 392] width 1519 height 784
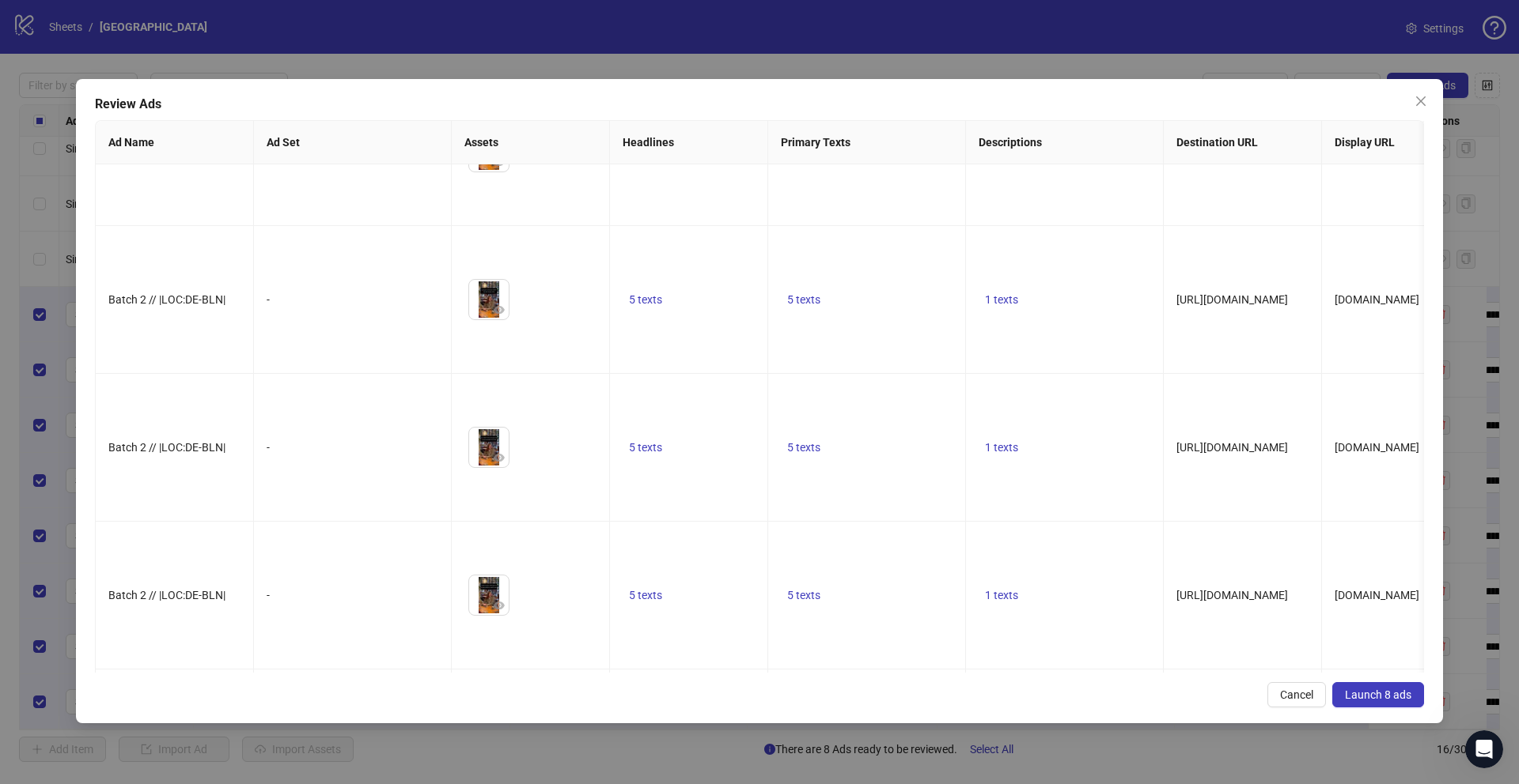
scroll to position [0, 0]
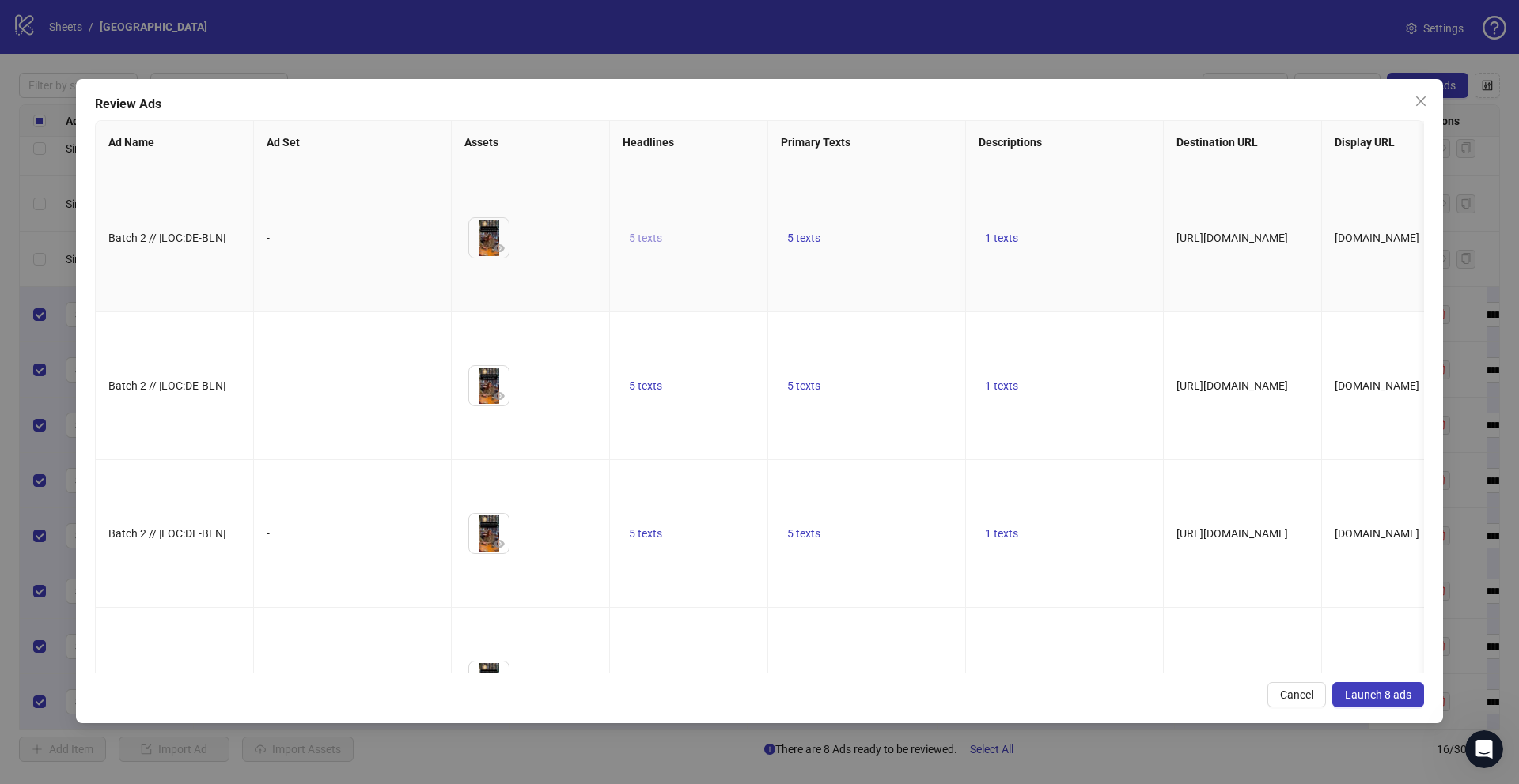
click at [659, 245] on span "5 texts" at bounding box center [645, 238] width 33 height 12
click at [893, 250] on icon "caret-right" at bounding box center [892, 251] width 5 height 8
click at [893, 256] on icon "caret-right" at bounding box center [892, 260] width 5 height 8
click at [893, 250] on icon "caret-right" at bounding box center [892, 251] width 5 height 8
click at [893, 252] on icon "caret-right" at bounding box center [892, 256] width 5 height 8
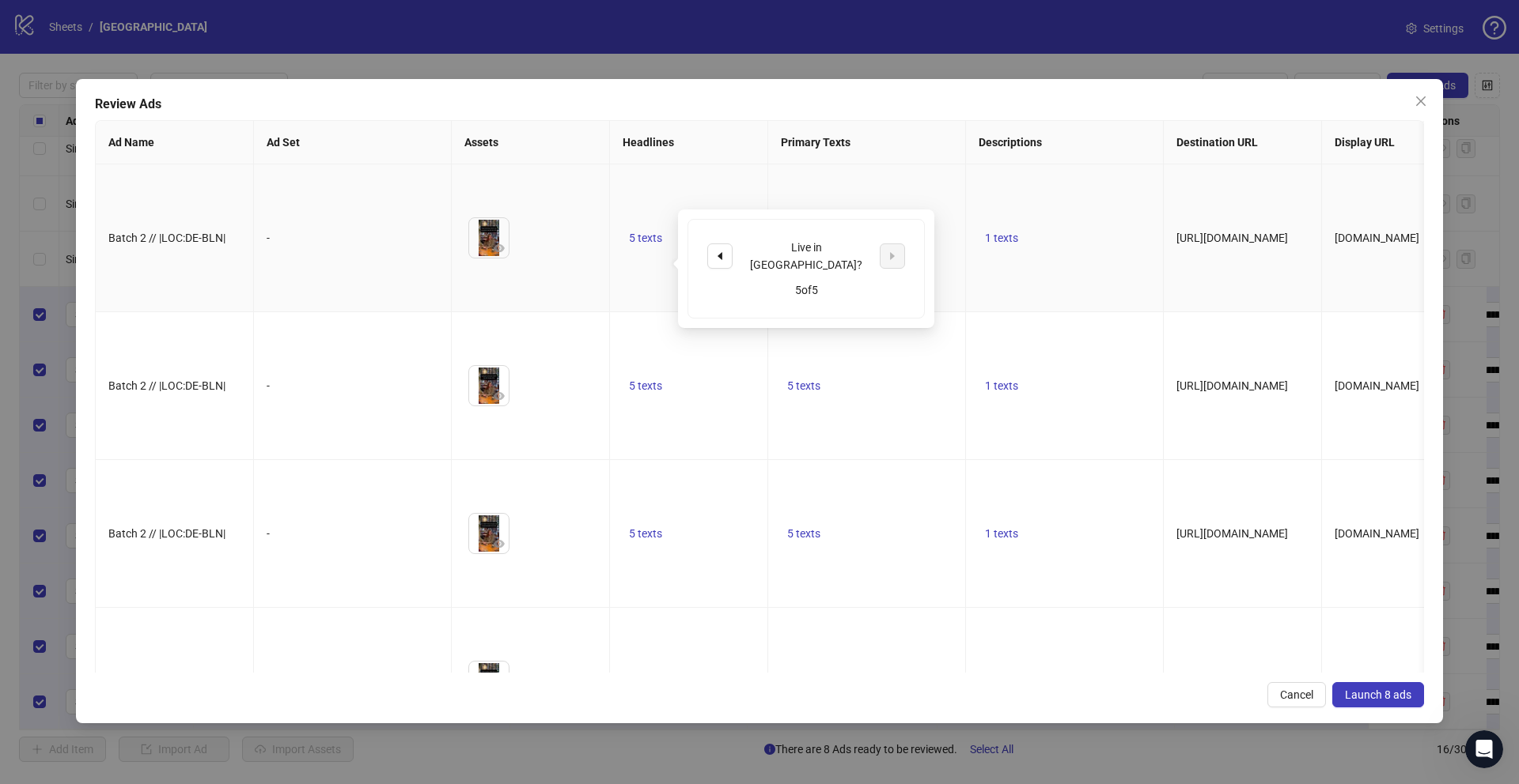
click at [984, 203] on td "1 texts" at bounding box center [1065, 238] width 198 height 147
click at [796, 245] on span "5 texts" at bounding box center [803, 238] width 33 height 12
click at [1055, 248] on icon "caret-right" at bounding box center [1051, 251] width 11 height 11
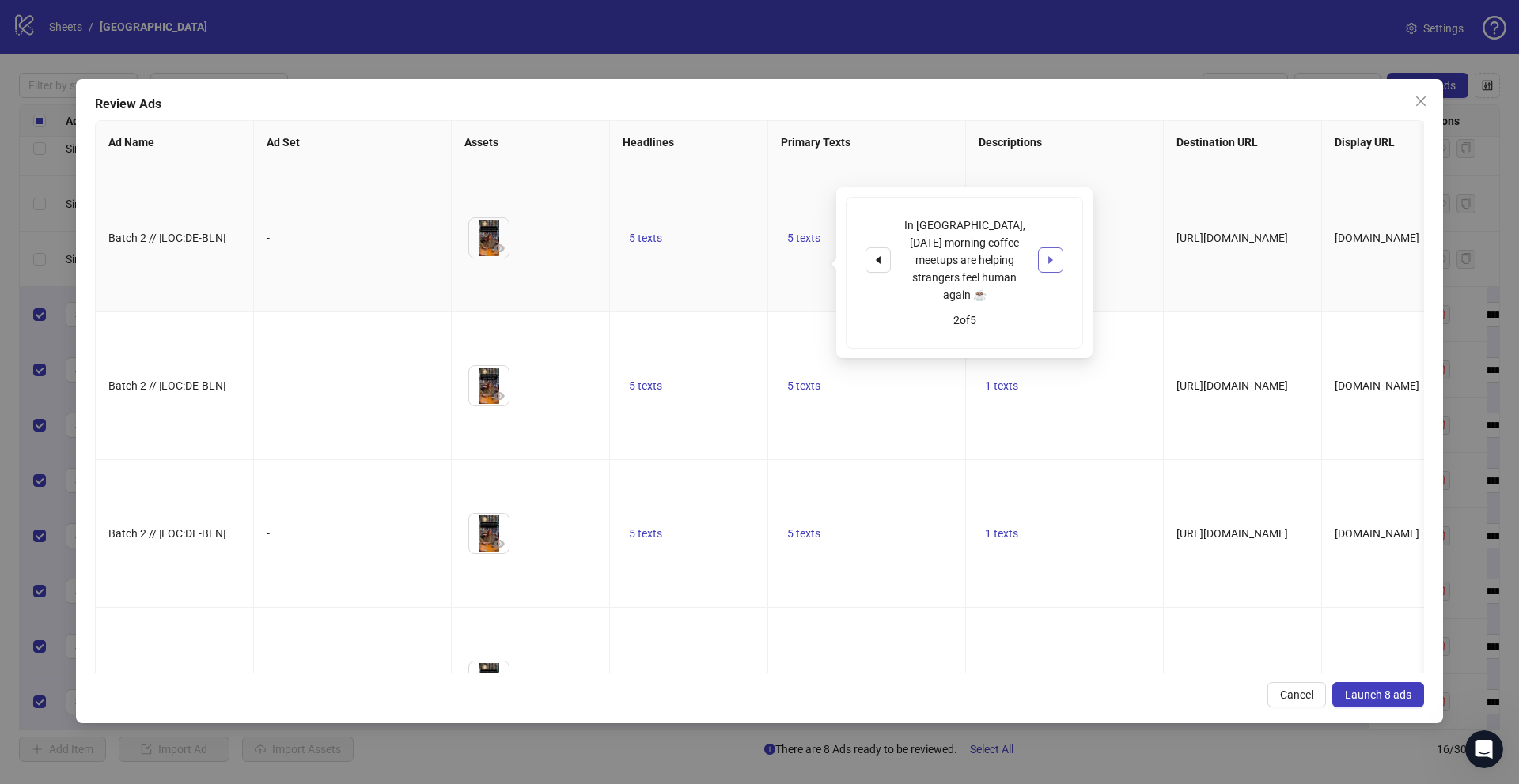
click at [1055, 255] on icon "caret-right" at bounding box center [1051, 261] width 11 height 11
click at [1112, 187] on td "1 texts" at bounding box center [1065, 238] width 198 height 147
click at [1007, 245] on span "1 texts" at bounding box center [1001, 238] width 33 height 12
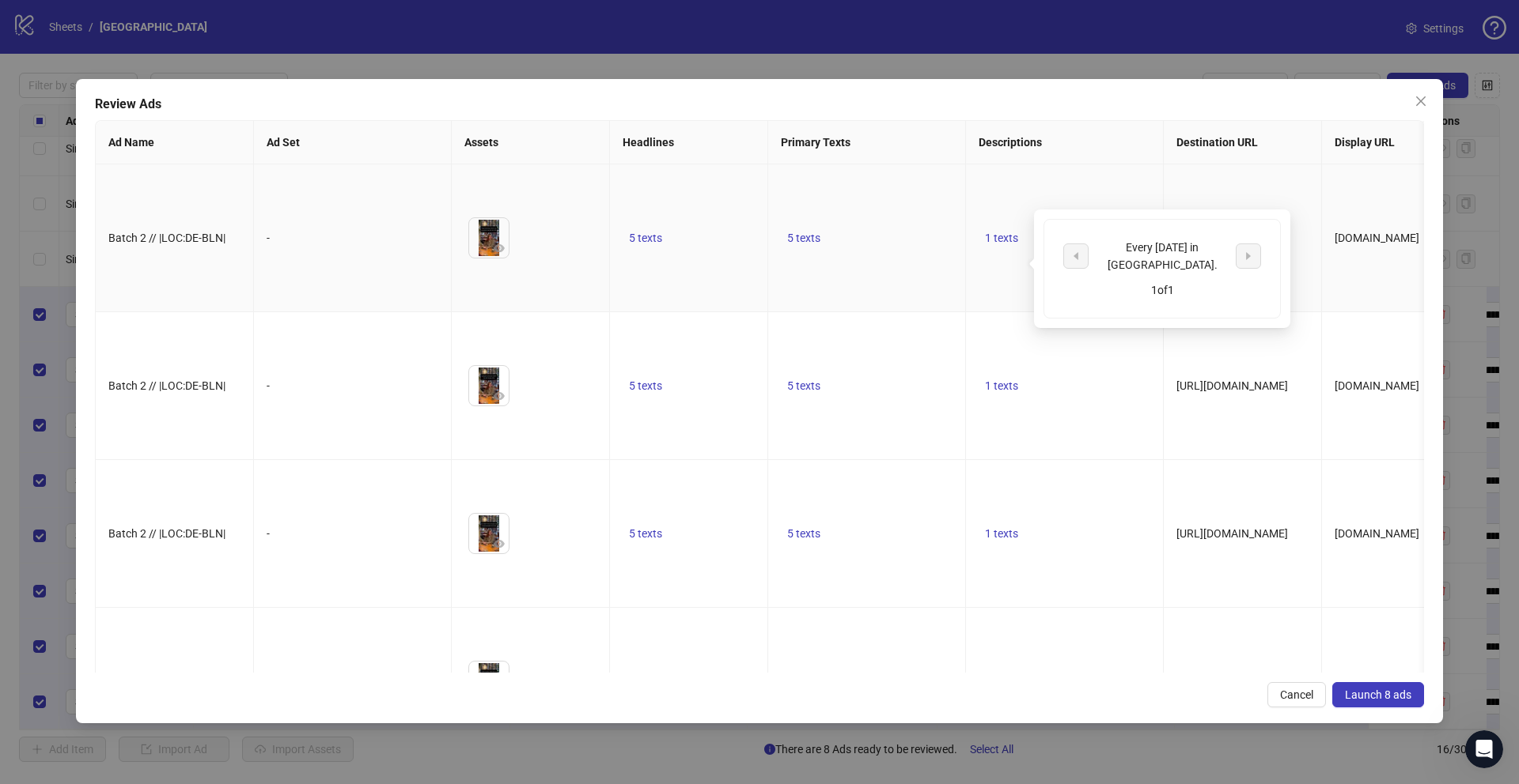
click at [1021, 367] on td "1 texts" at bounding box center [1065, 385] width 198 height 147
click at [1361, 699] on span "Launch 8 ads" at bounding box center [1378, 695] width 67 height 12
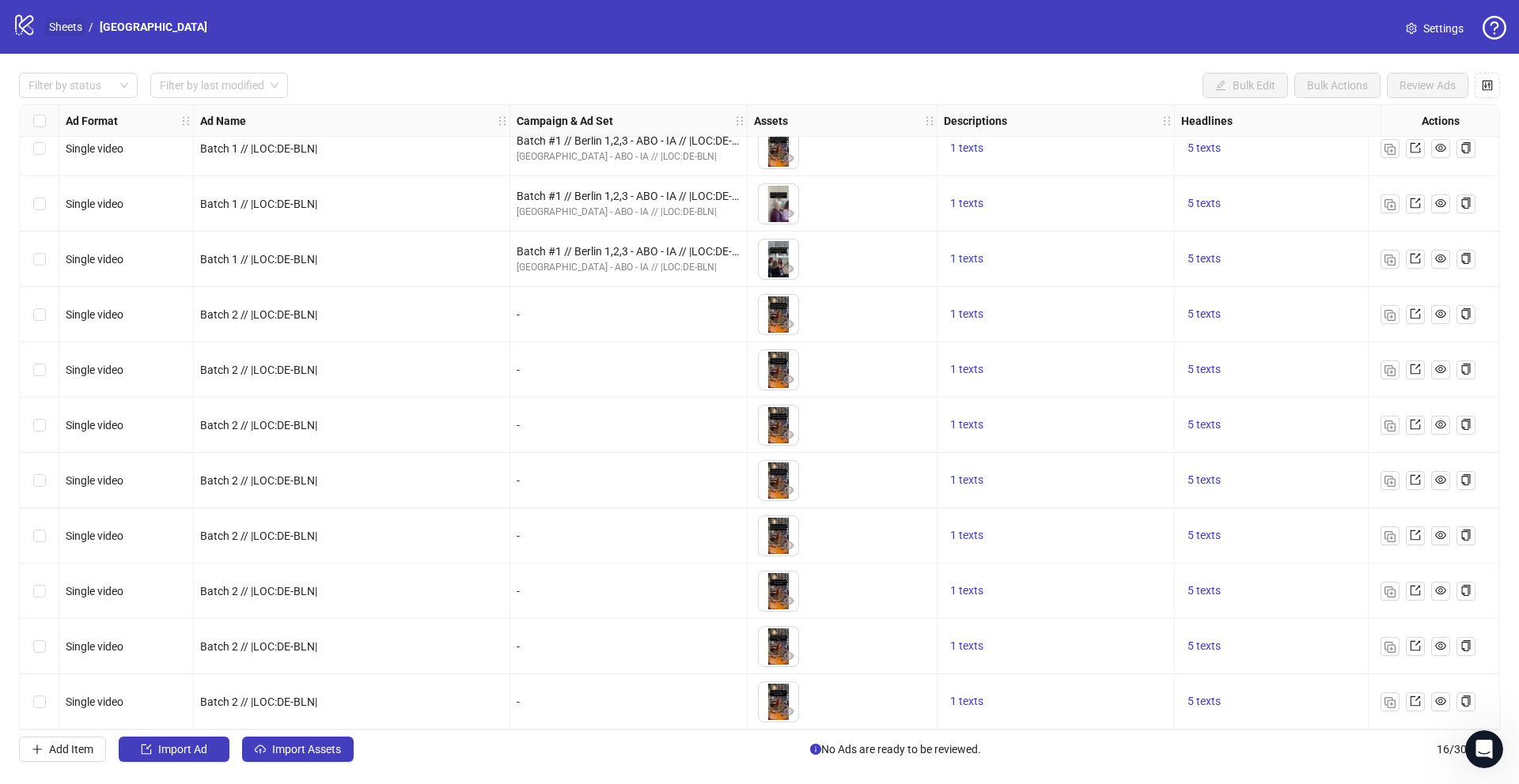
click at [65, 29] on link "Sheets" at bounding box center [66, 27] width 40 height 17
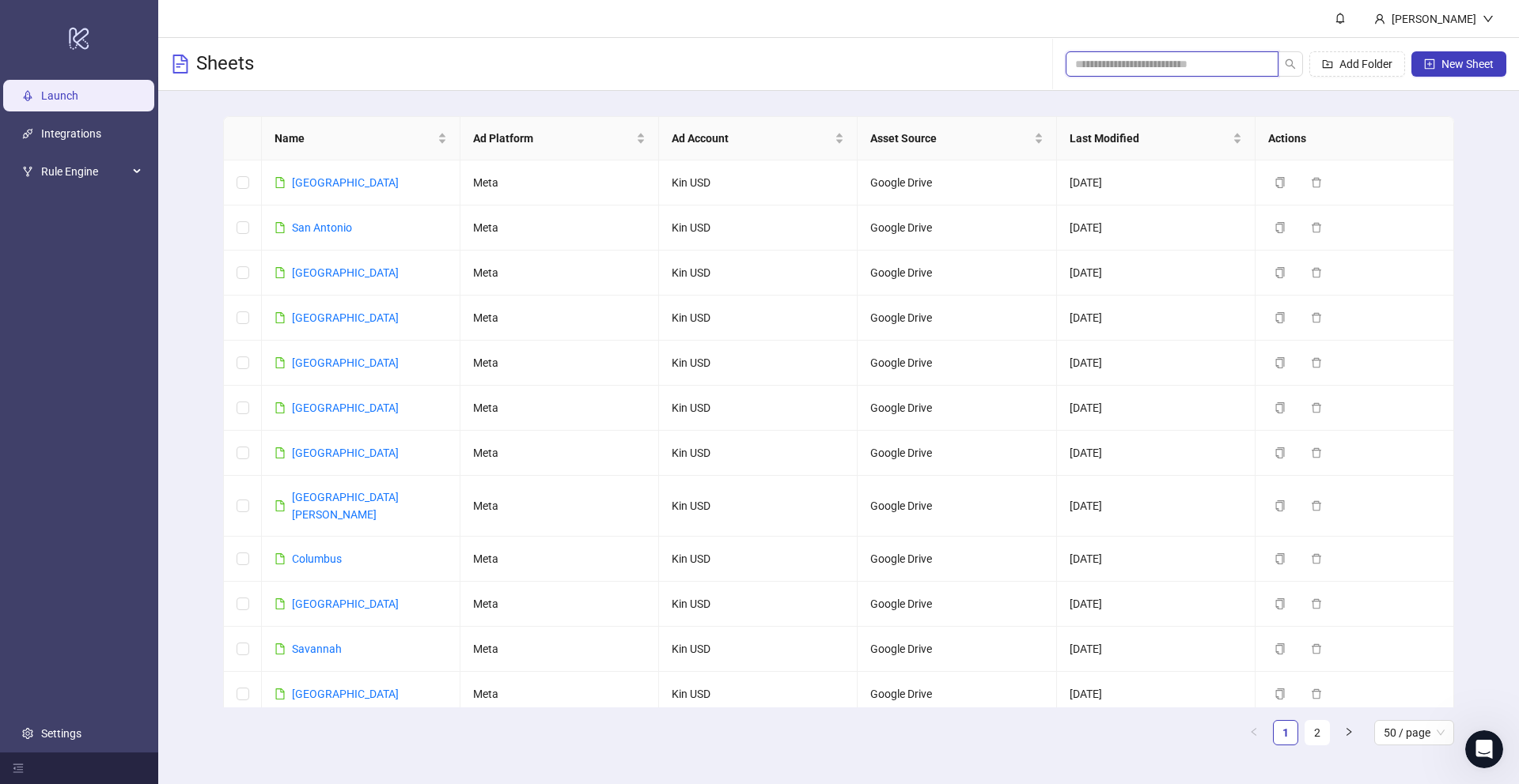
click at [1183, 69] on input "search" at bounding box center [1166, 64] width 181 height 17
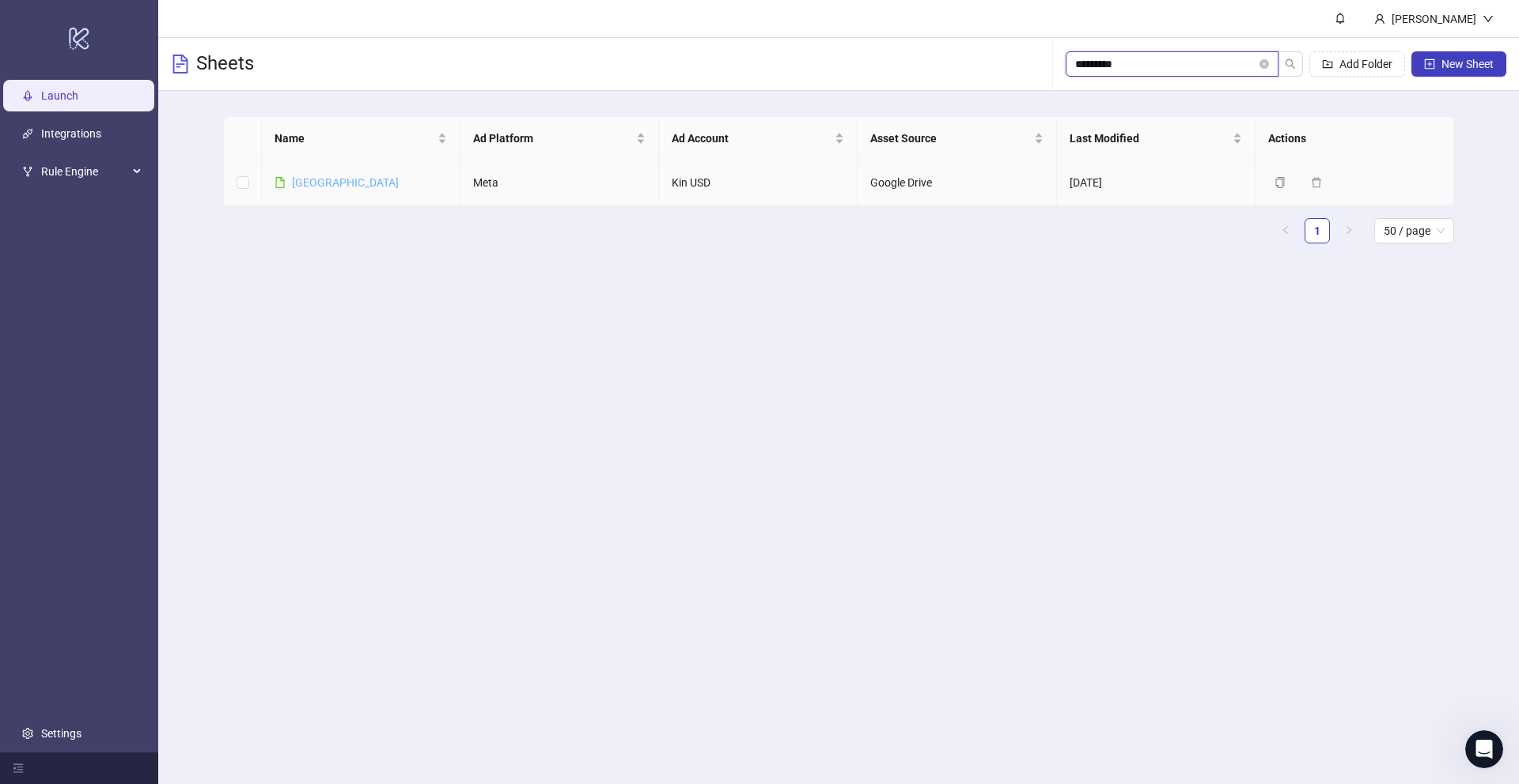
type input "*********"
click at [305, 177] on link "[GEOGRAPHIC_DATA]" at bounding box center [345, 182] width 107 height 12
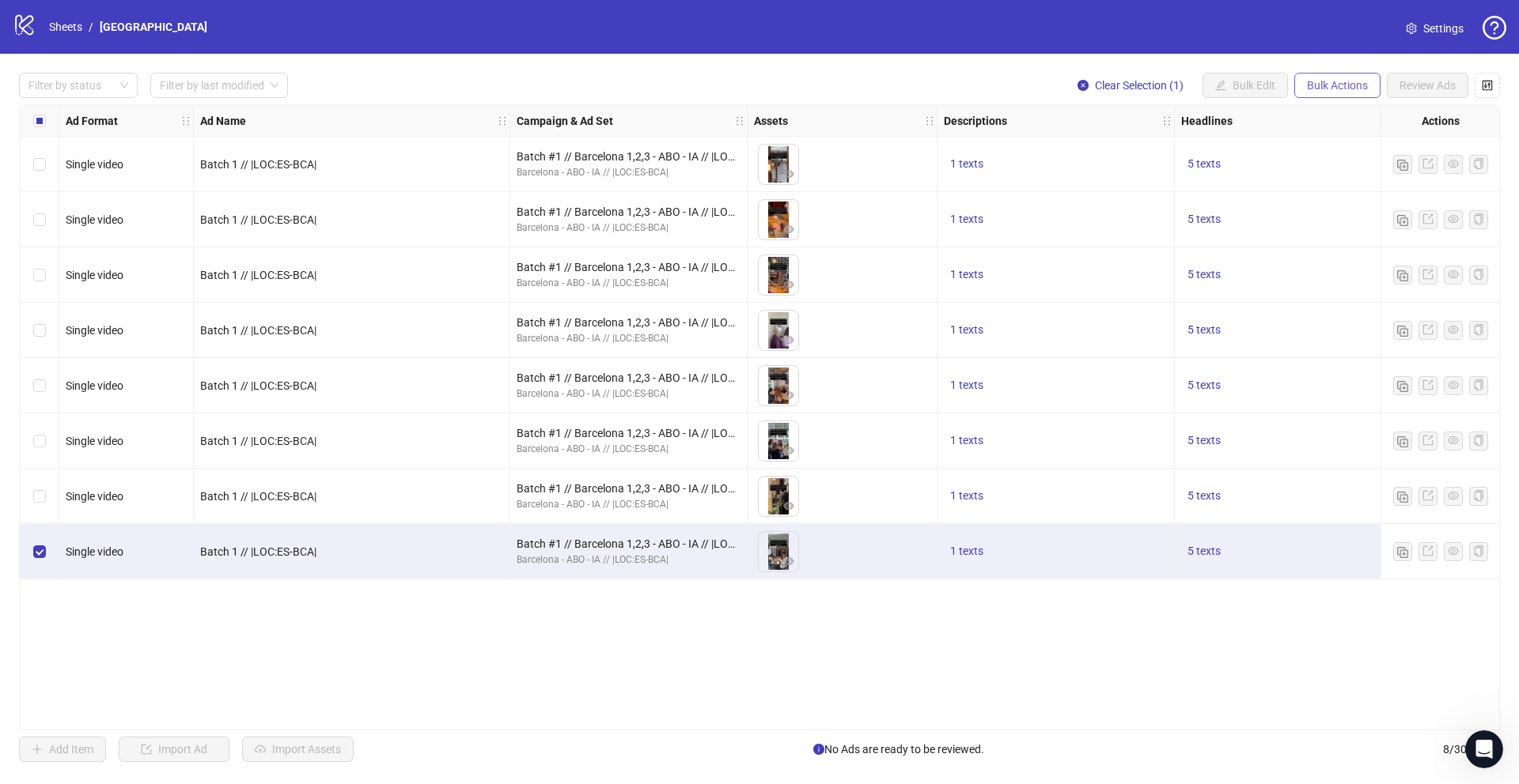
click at [1322, 72] on button "Bulk Actions" at bounding box center [1337, 85] width 87 height 26
click at [1323, 140] on span "Duplicate" at bounding box center [1359, 142] width 108 height 17
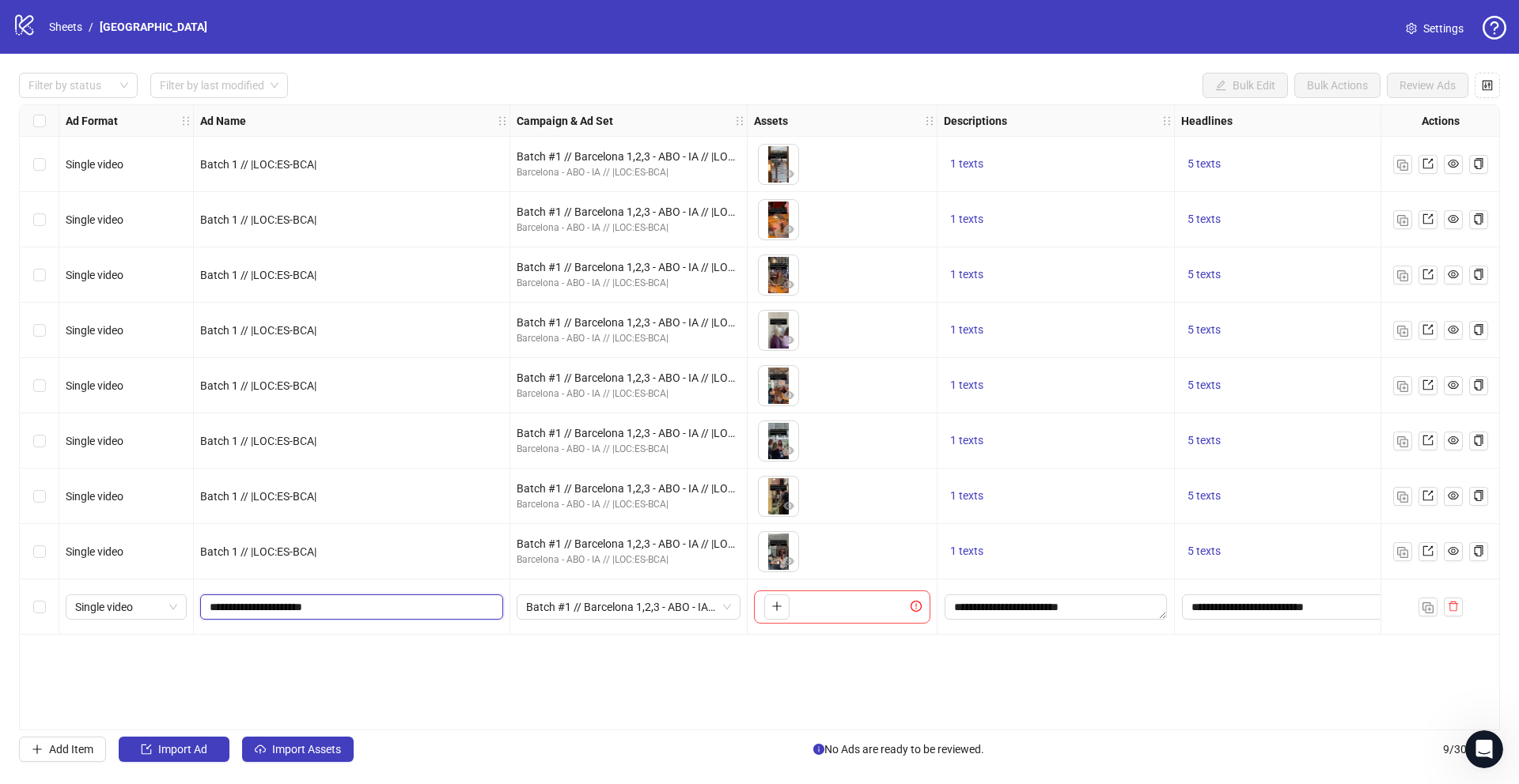
click at [245, 611] on input "**********" at bounding box center [349, 607] width 281 height 17
type input "**********"
click at [348, 647] on div "Ad Format Ad Name Campaign & Ad Set Assets Descriptions Headlines Primary Texts…" at bounding box center [760, 418] width 1481 height 626
click at [602, 611] on span "Batch #1 // Barcelona 1,2,3 - ABO - IA // |LOC:ES-BCA| // Exclude 180D PUR" at bounding box center [628, 607] width 205 height 24
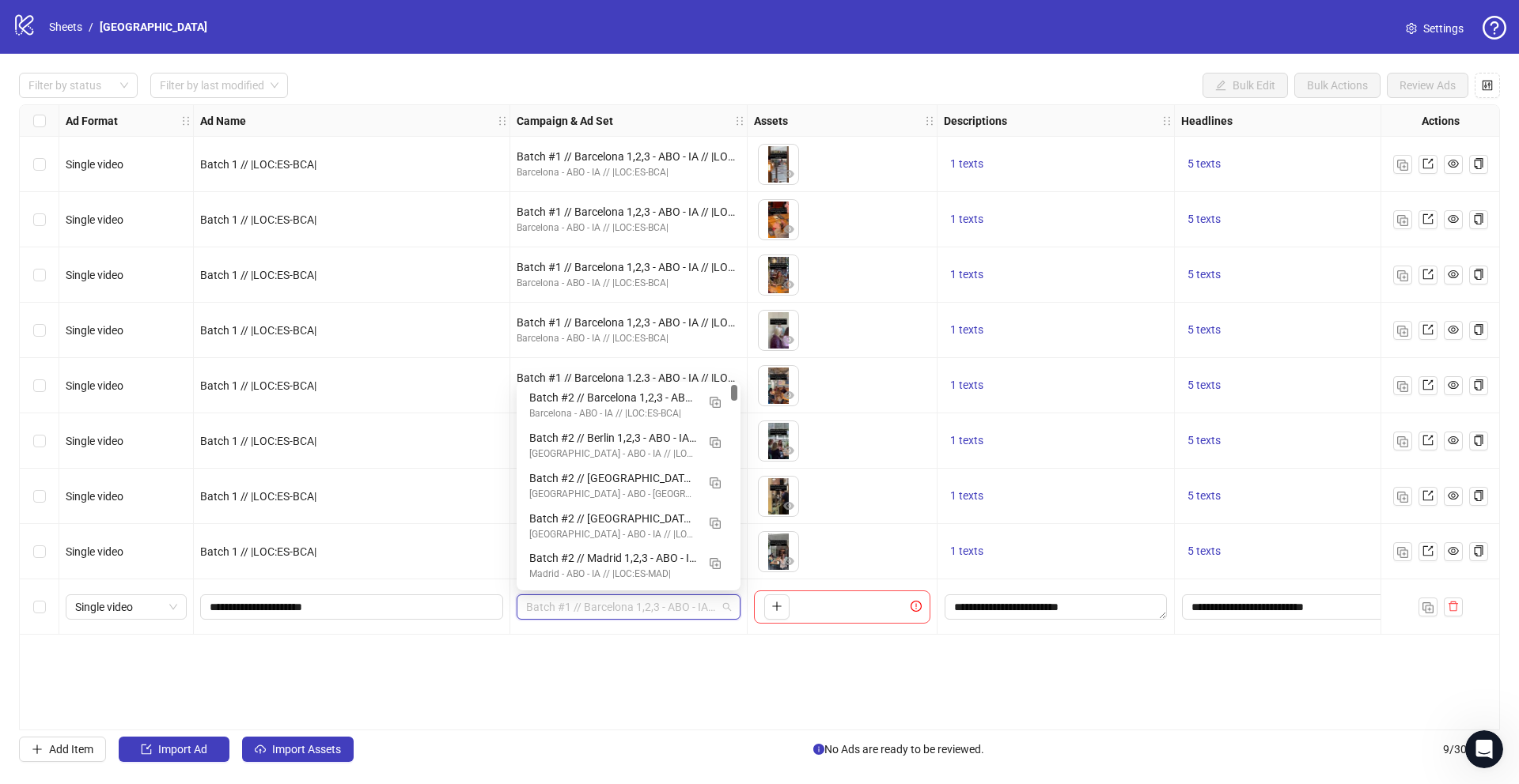
drag, startPoint x: 736, startPoint y: 438, endPoint x: 736, endPoint y: 369, distance: 69.0
click at [736, 368] on body "logo/logo-mobile Sheets / Barcelona Settings Filter by status Filter by last mo…" at bounding box center [760, 392] width 1519 height 784
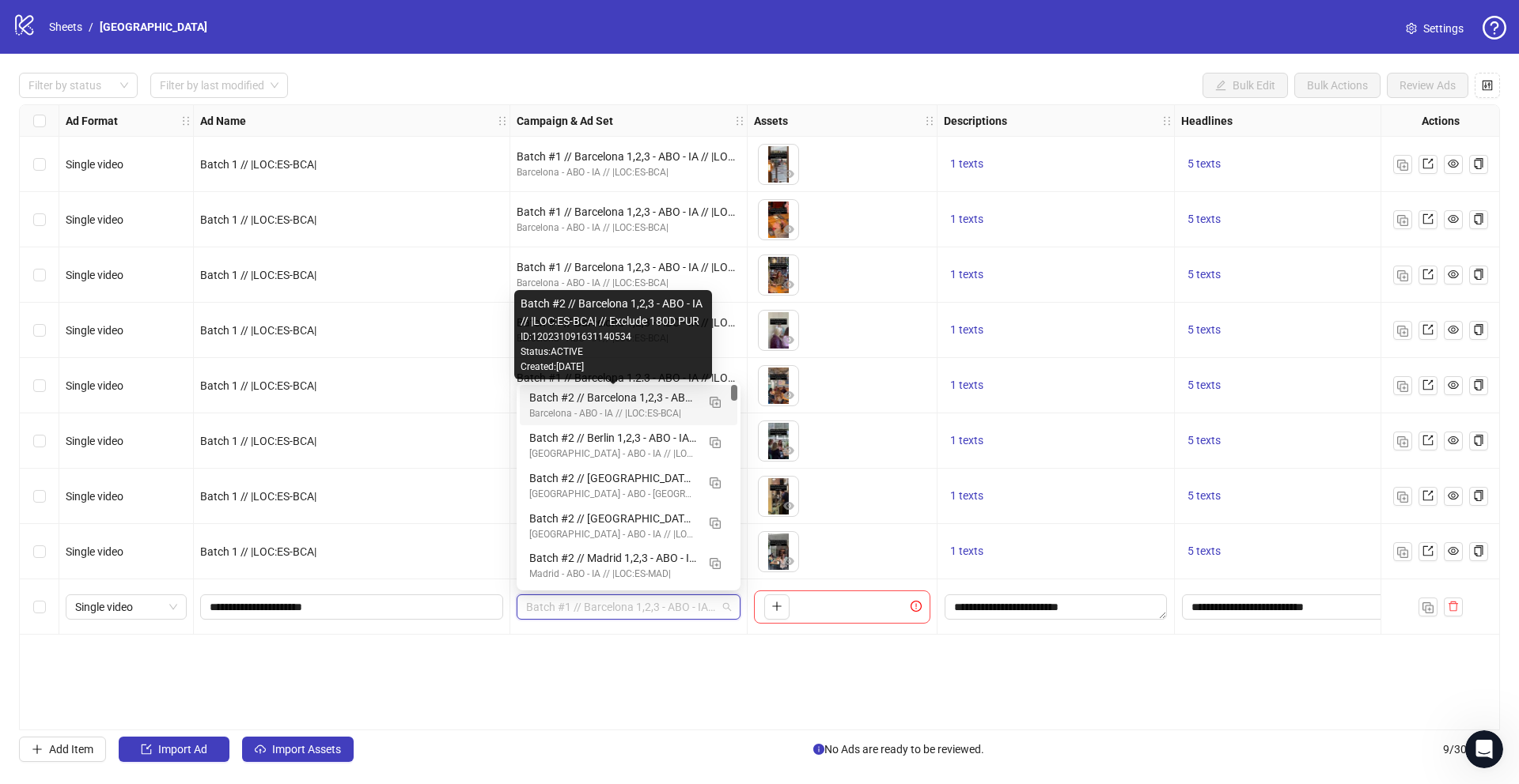
click at [630, 402] on div "Batch #2 // Barcelona 1,2,3 - ABO - IA // |LOC:ES-BCA| // Exclude 180D PUR" at bounding box center [612, 398] width 167 height 17
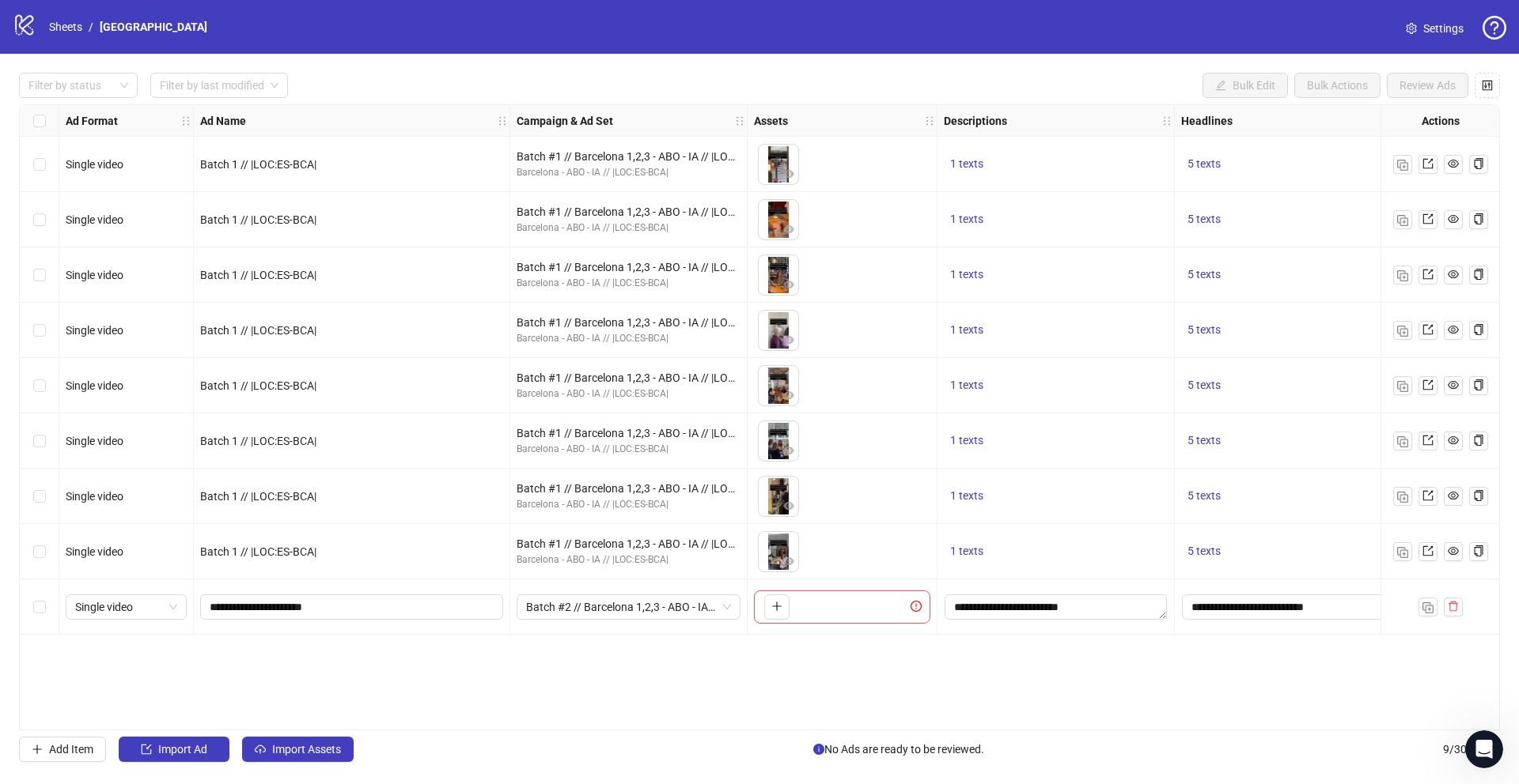
click at [672, 690] on div "Ad Format Ad Name Campaign & Ad Set Assets Descriptions Headlines Primary Texts…" at bounding box center [760, 418] width 1481 height 626
click at [1430, 614] on button "button" at bounding box center [1428, 607] width 19 height 19
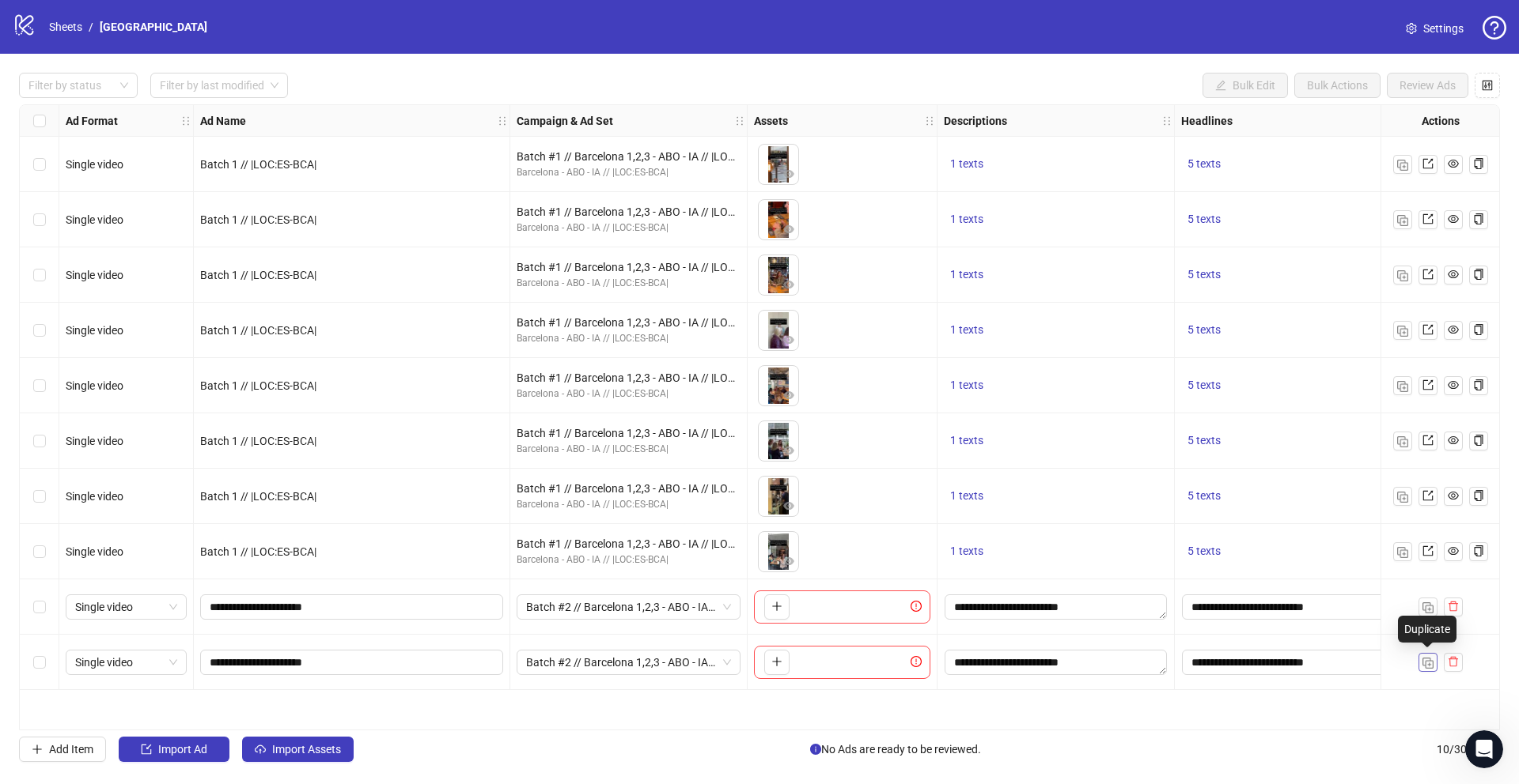
click at [1428, 658] on img "button" at bounding box center [1428, 664] width 11 height 11
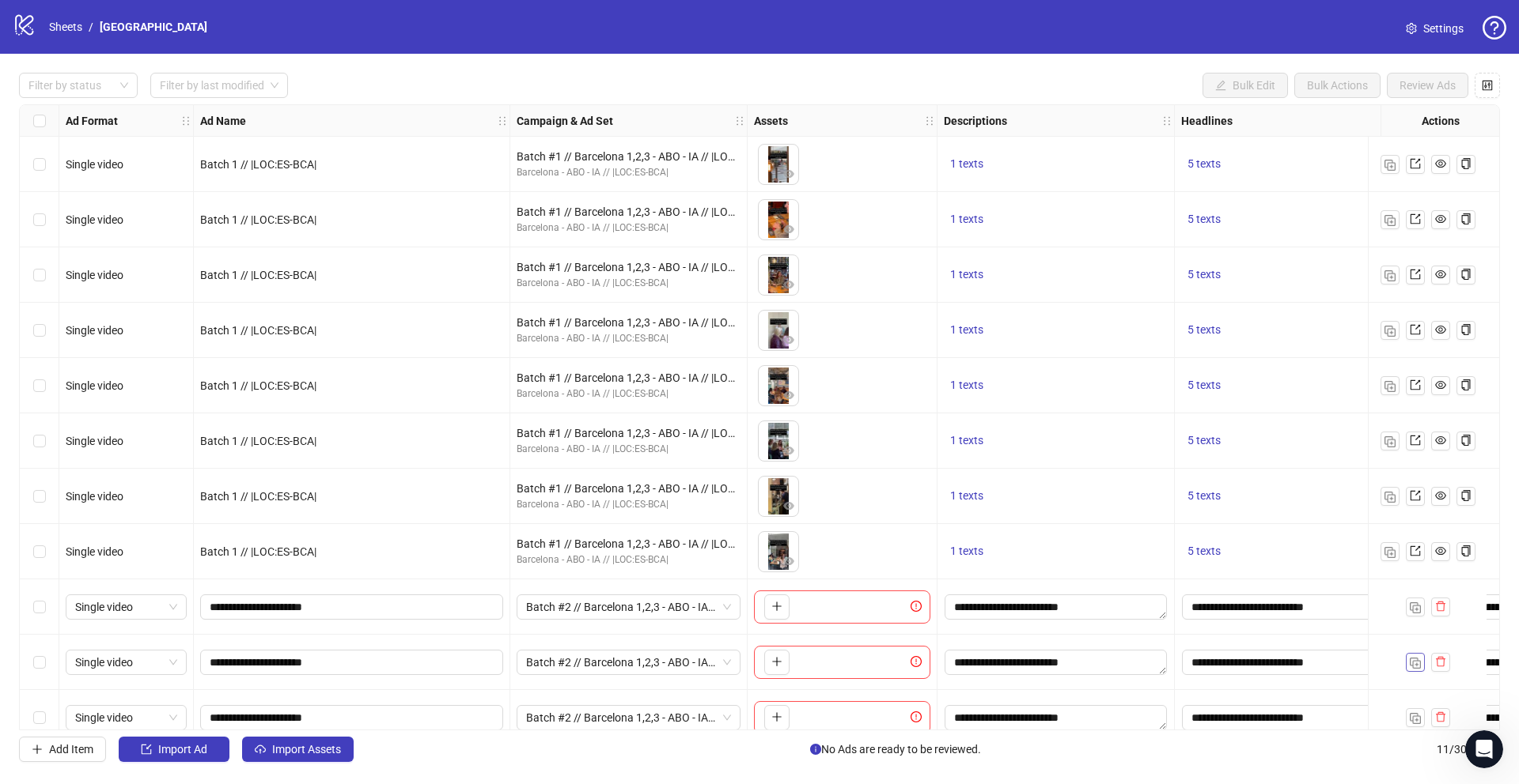
click at [1420, 667] on img "button" at bounding box center [1415, 664] width 11 height 11
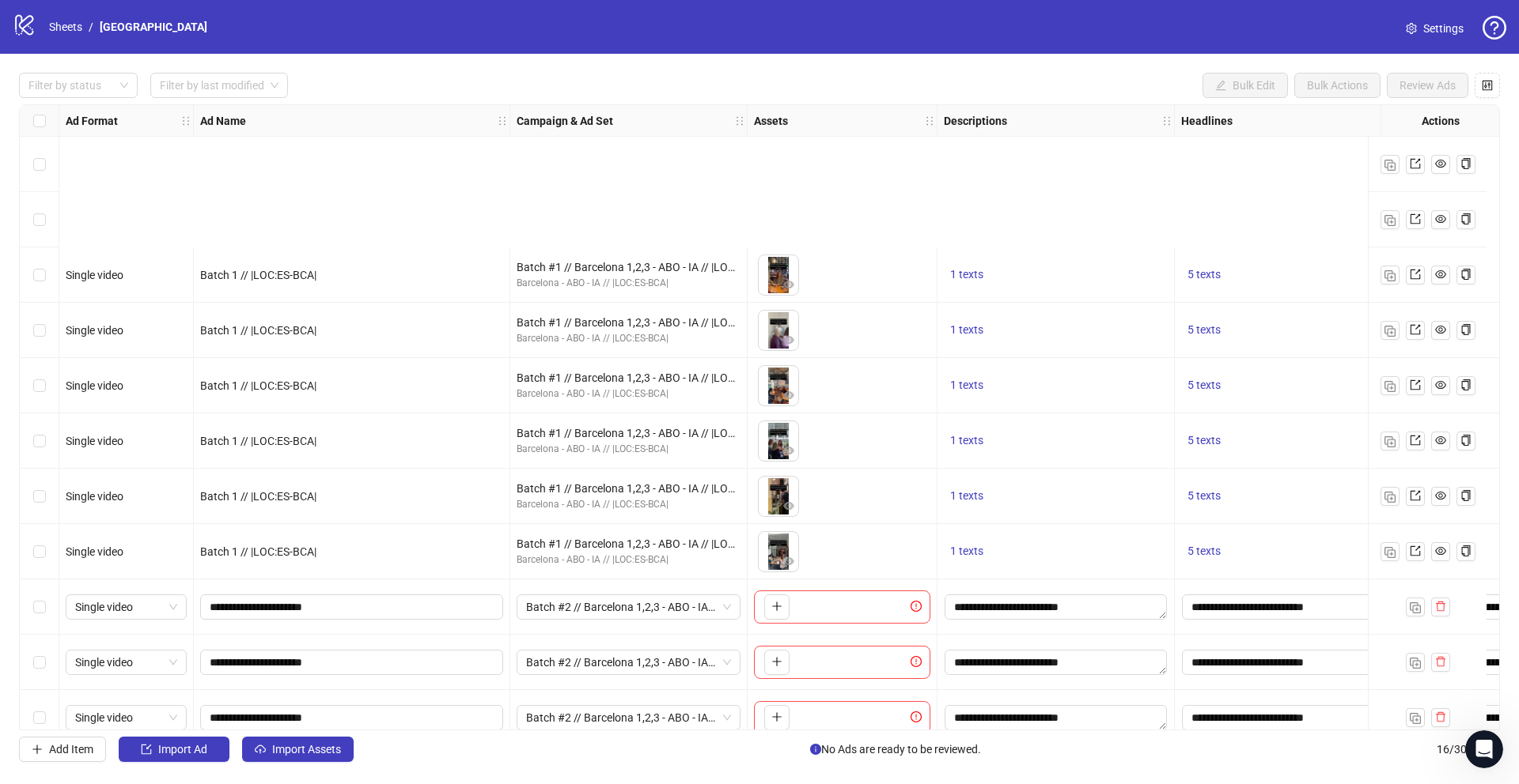
scroll to position [299, 0]
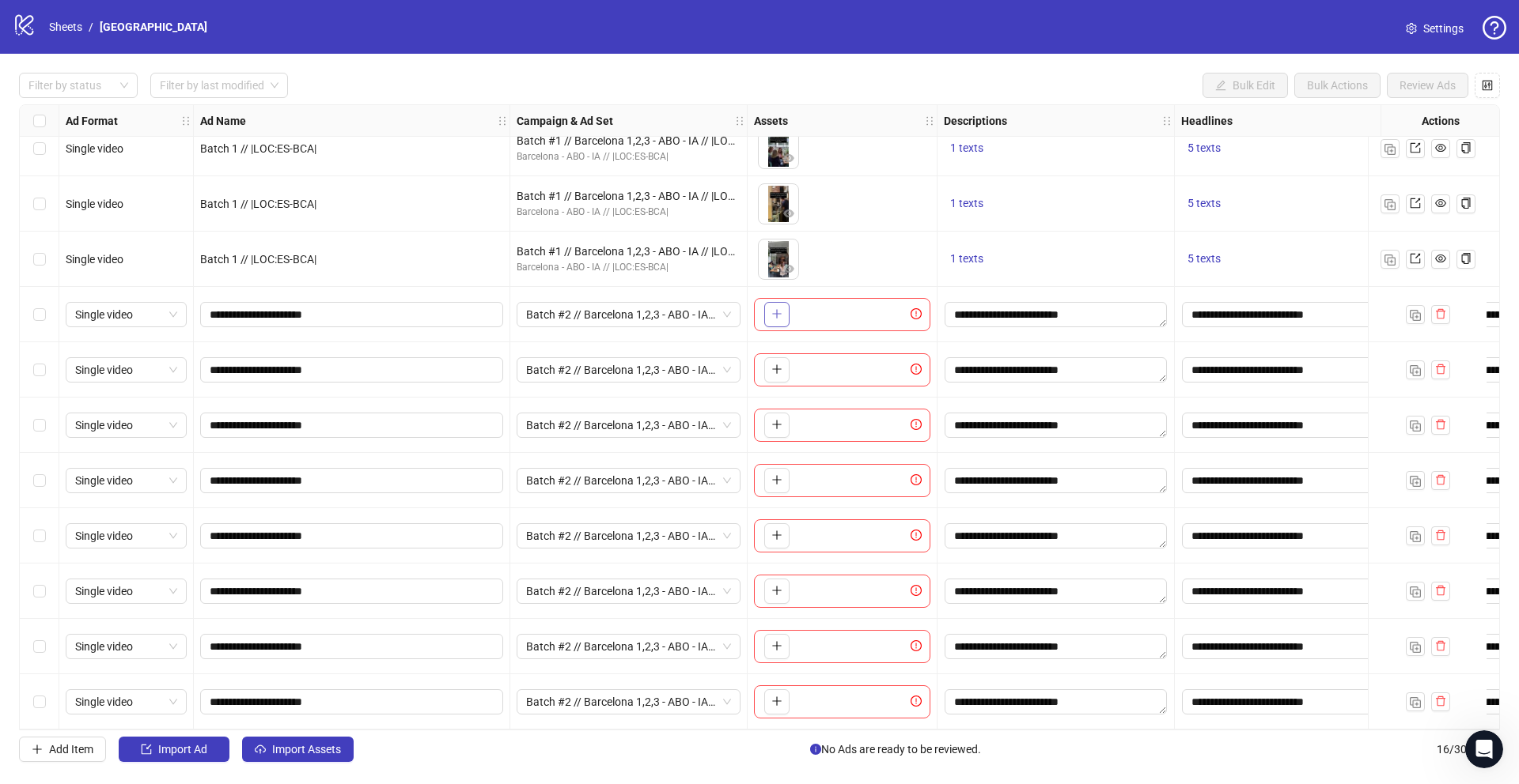
click at [781, 308] on icon "plus" at bounding box center [777, 314] width 11 height 11
click at [774, 363] on icon "plus" at bounding box center [777, 369] width 11 height 11
click at [776, 420] on icon "plus" at bounding box center [777, 425] width 11 height 11
click at [776, 475] on icon "plus" at bounding box center [777, 480] width 11 height 11
click at [775, 530] on icon "plus" at bounding box center [777, 536] width 11 height 11
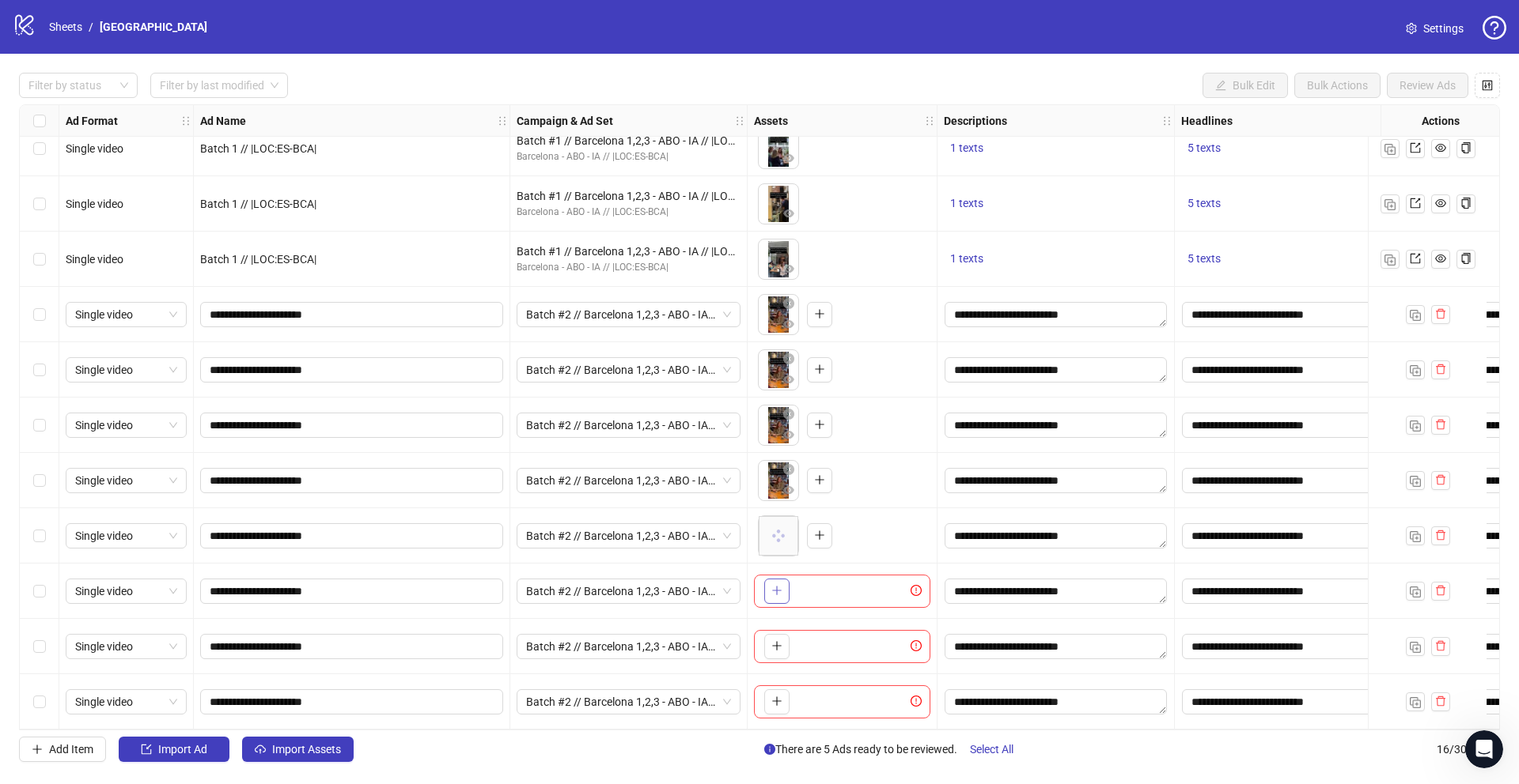
click at [770, 589] on button "button" at bounding box center [777, 591] width 26 height 26
click at [778, 644] on icon "plus" at bounding box center [777, 646] width 11 height 11
click at [773, 701] on span "button" at bounding box center [777, 701] width 11 height 12
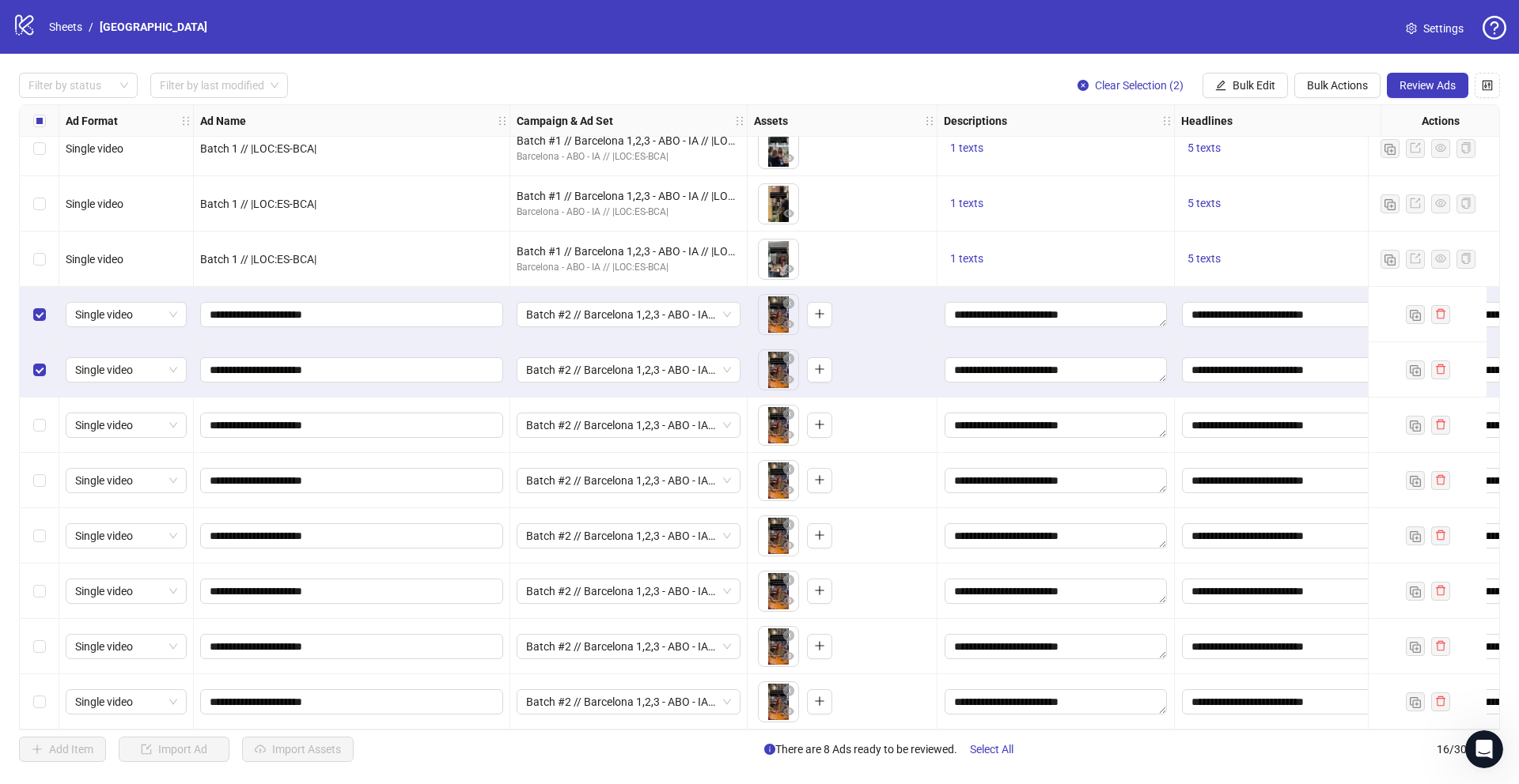
click at [37, 428] on div "Select row 11" at bounding box center [40, 425] width 40 height 55
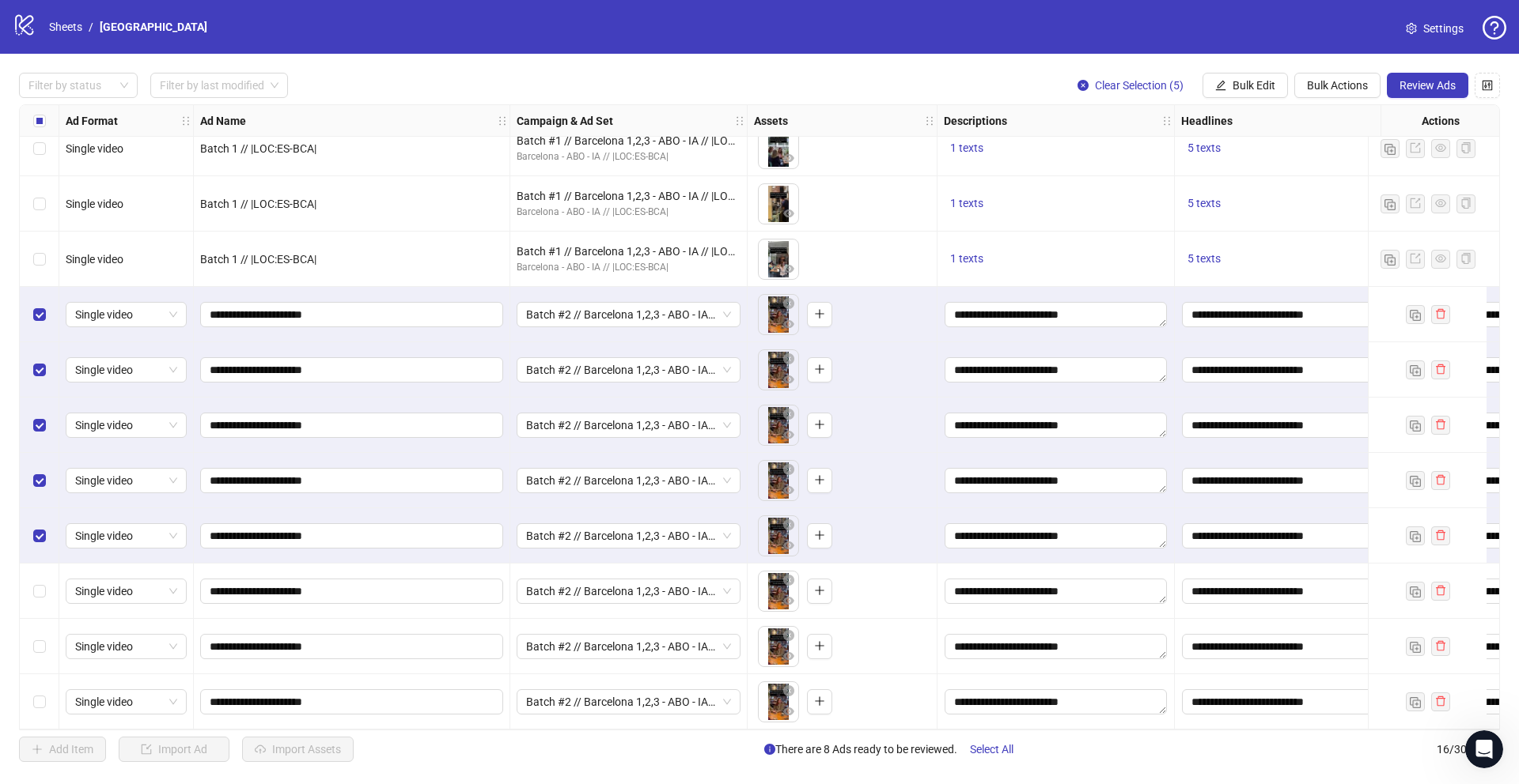
click at [39, 593] on div "Select row 14" at bounding box center [40, 592] width 40 height 55
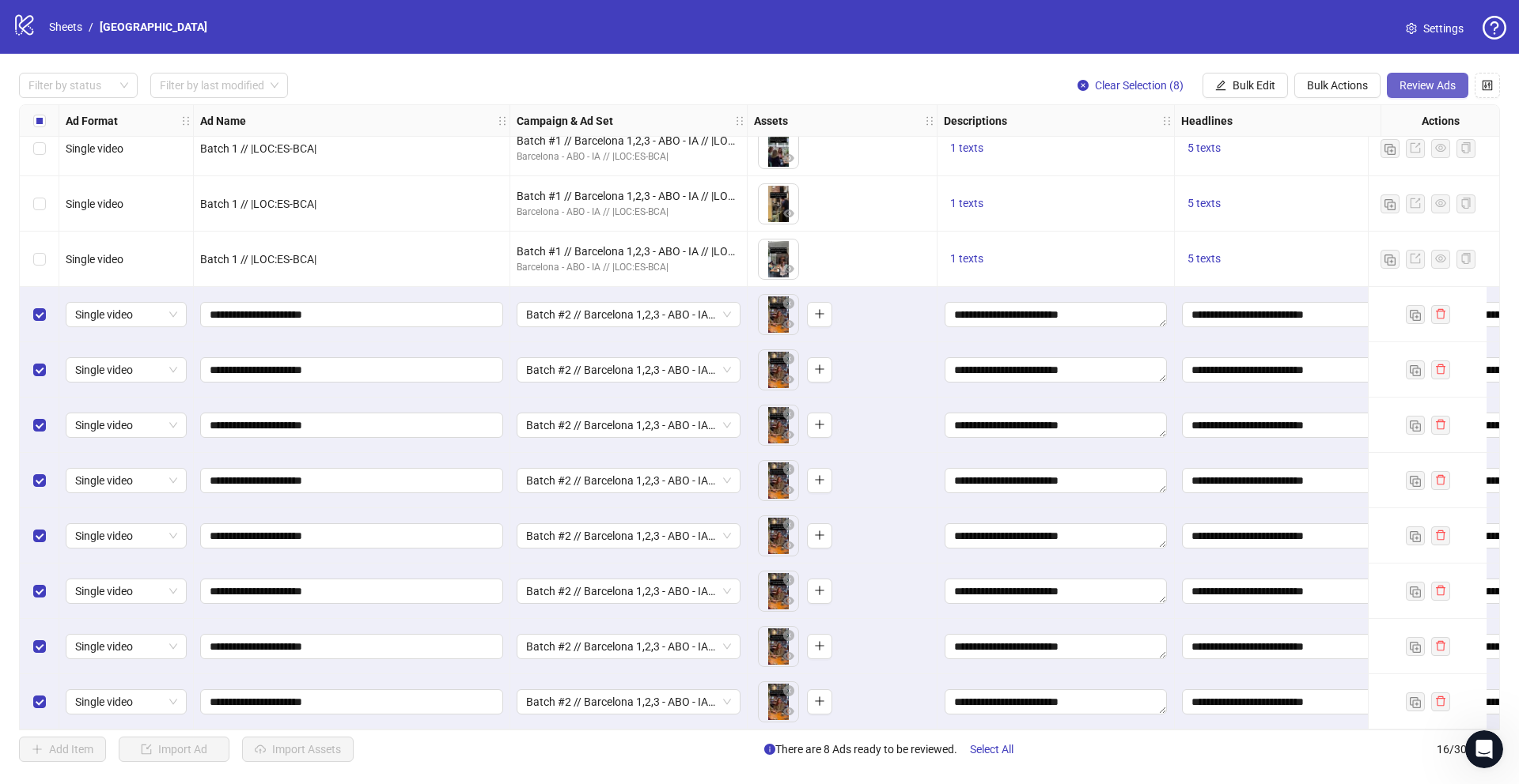
click at [1435, 83] on span "Review Ads" at bounding box center [1427, 85] width 56 height 12
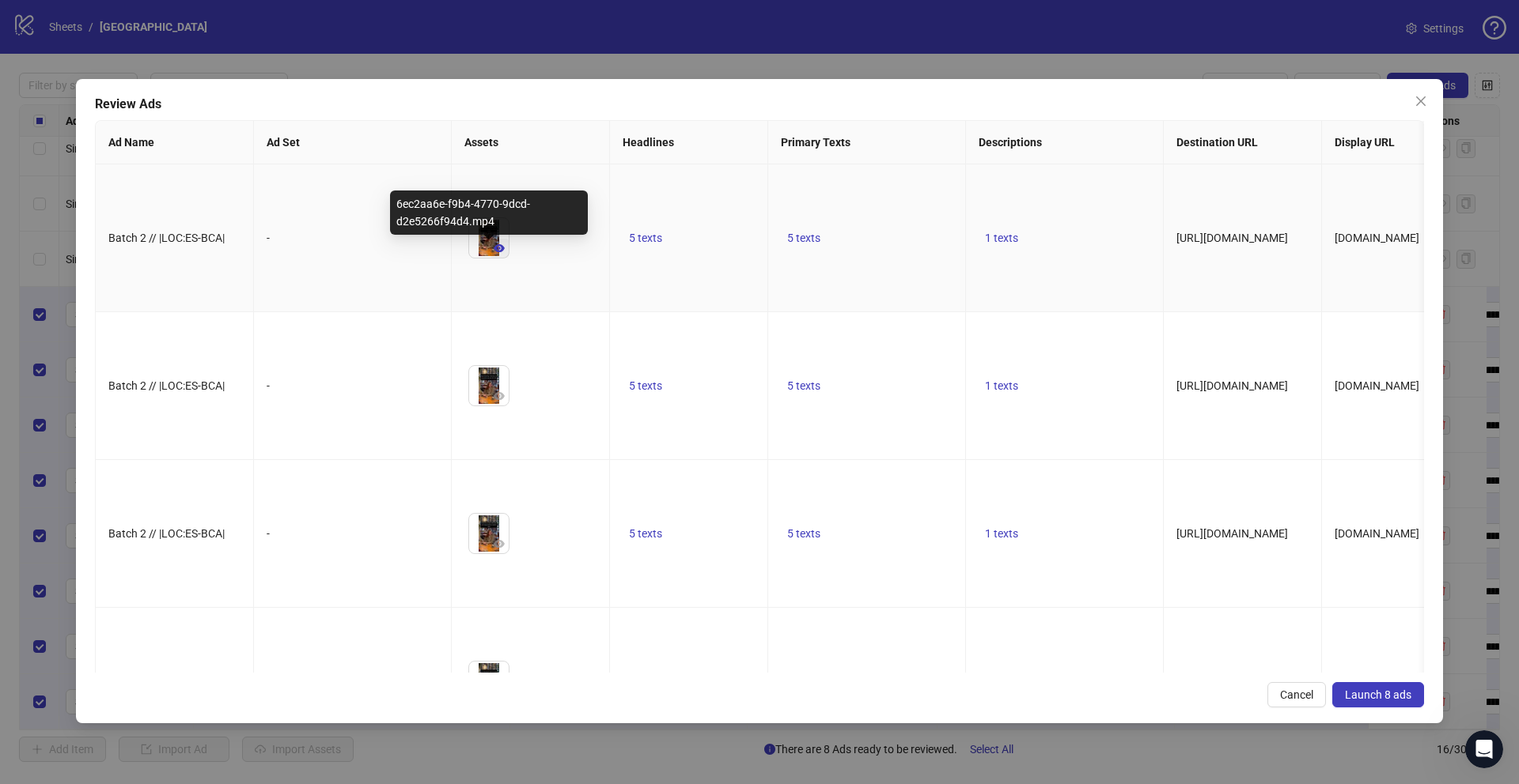
click at [499, 254] on icon "eye" at bounding box center [500, 248] width 11 height 11
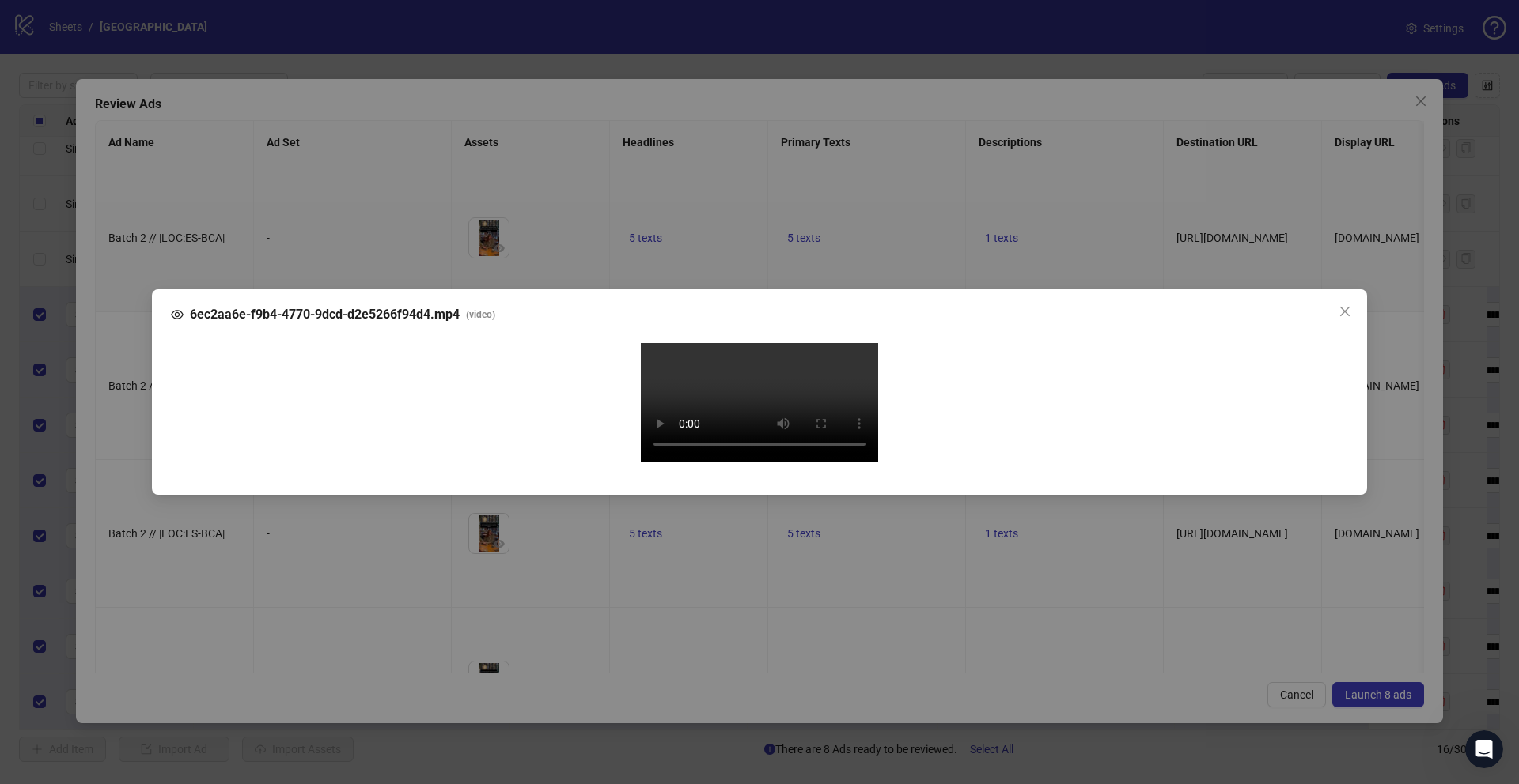
click at [121, 420] on div "6ec2aa6e-f9b4-4770-9dcd-d2e5266f94d4.mp4 ( video ) Your browser does not suppor…" at bounding box center [760, 392] width 1519 height 784
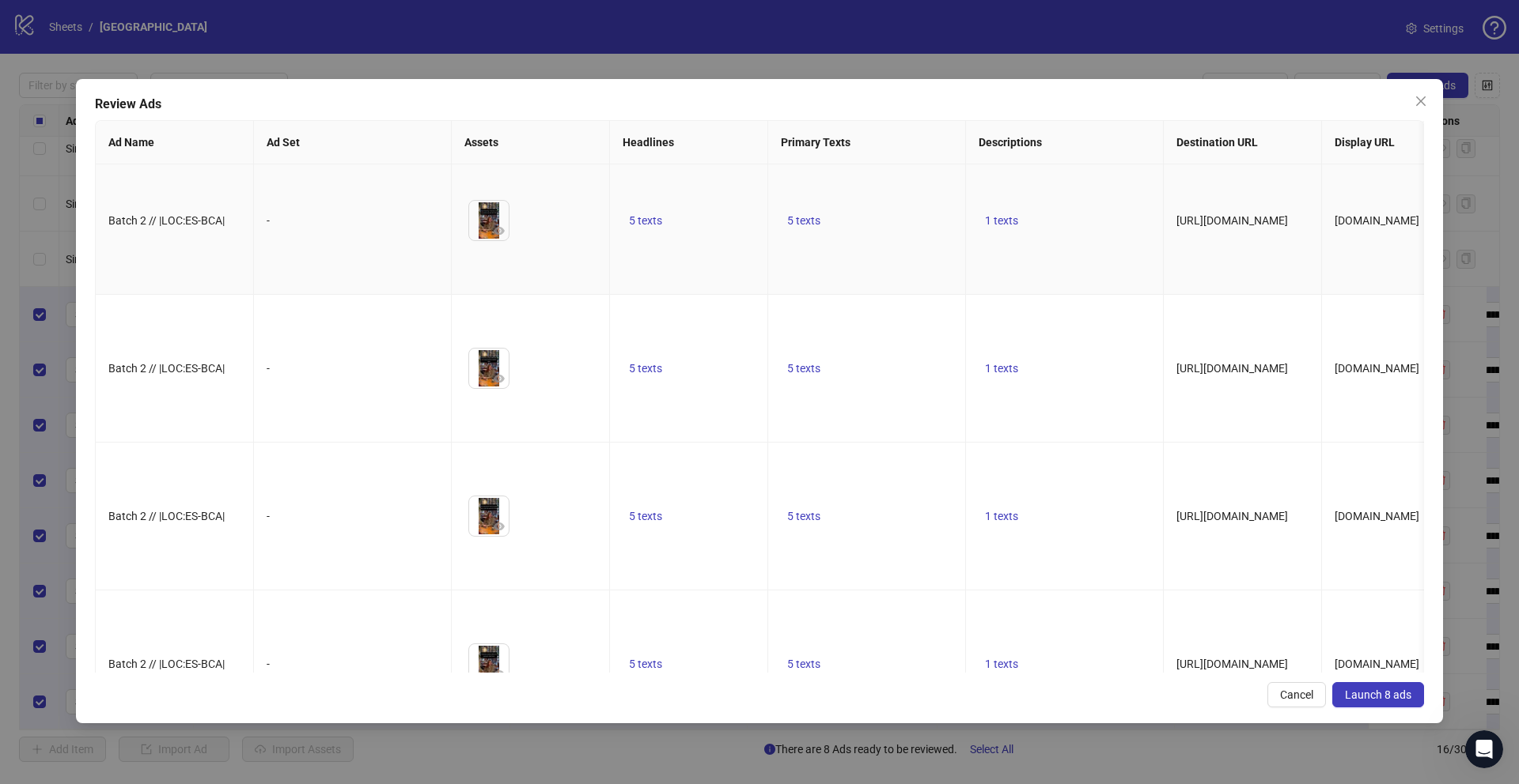
scroll to position [242, 0]
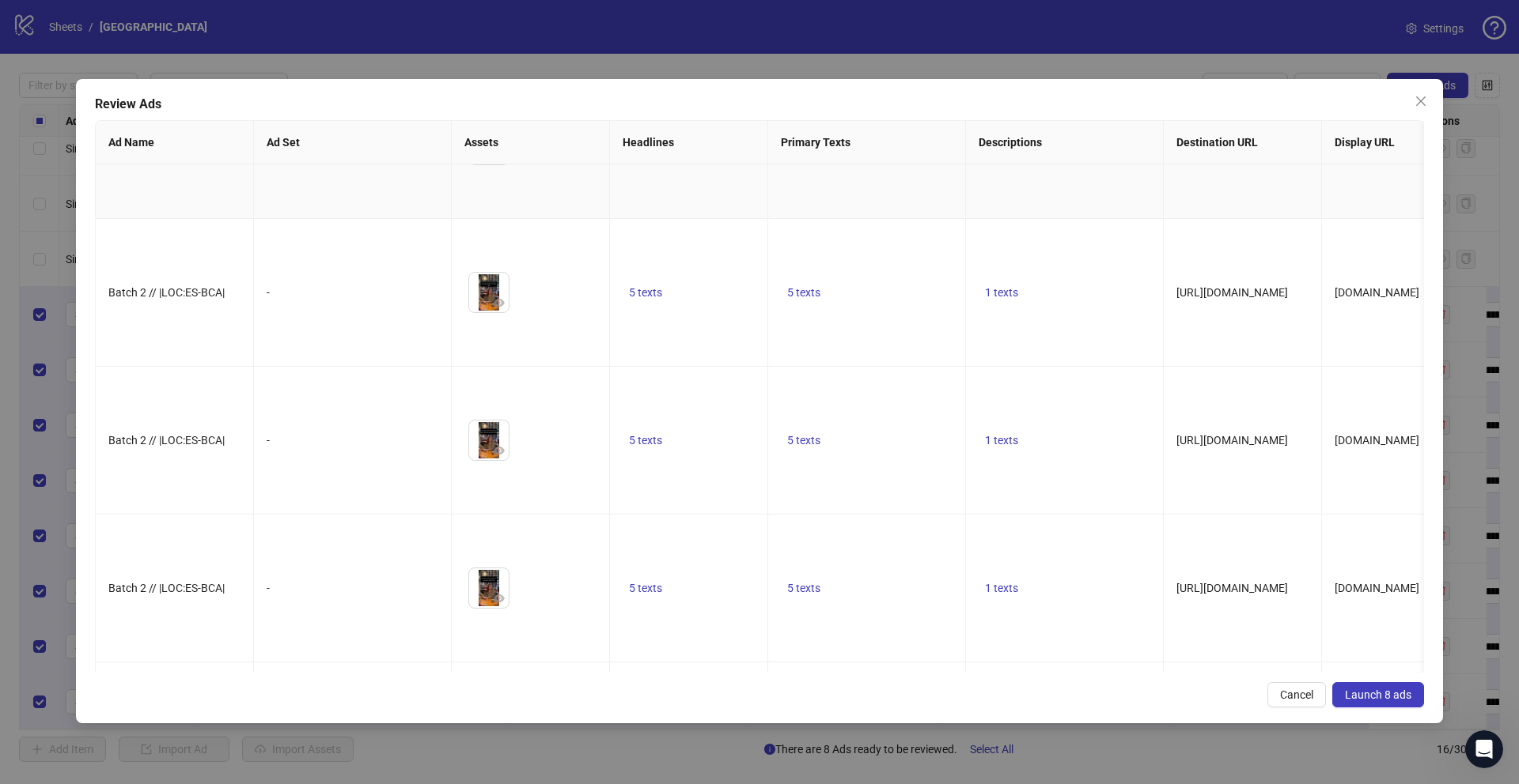
click at [497, 162] on span "button" at bounding box center [500, 154] width 11 height 12
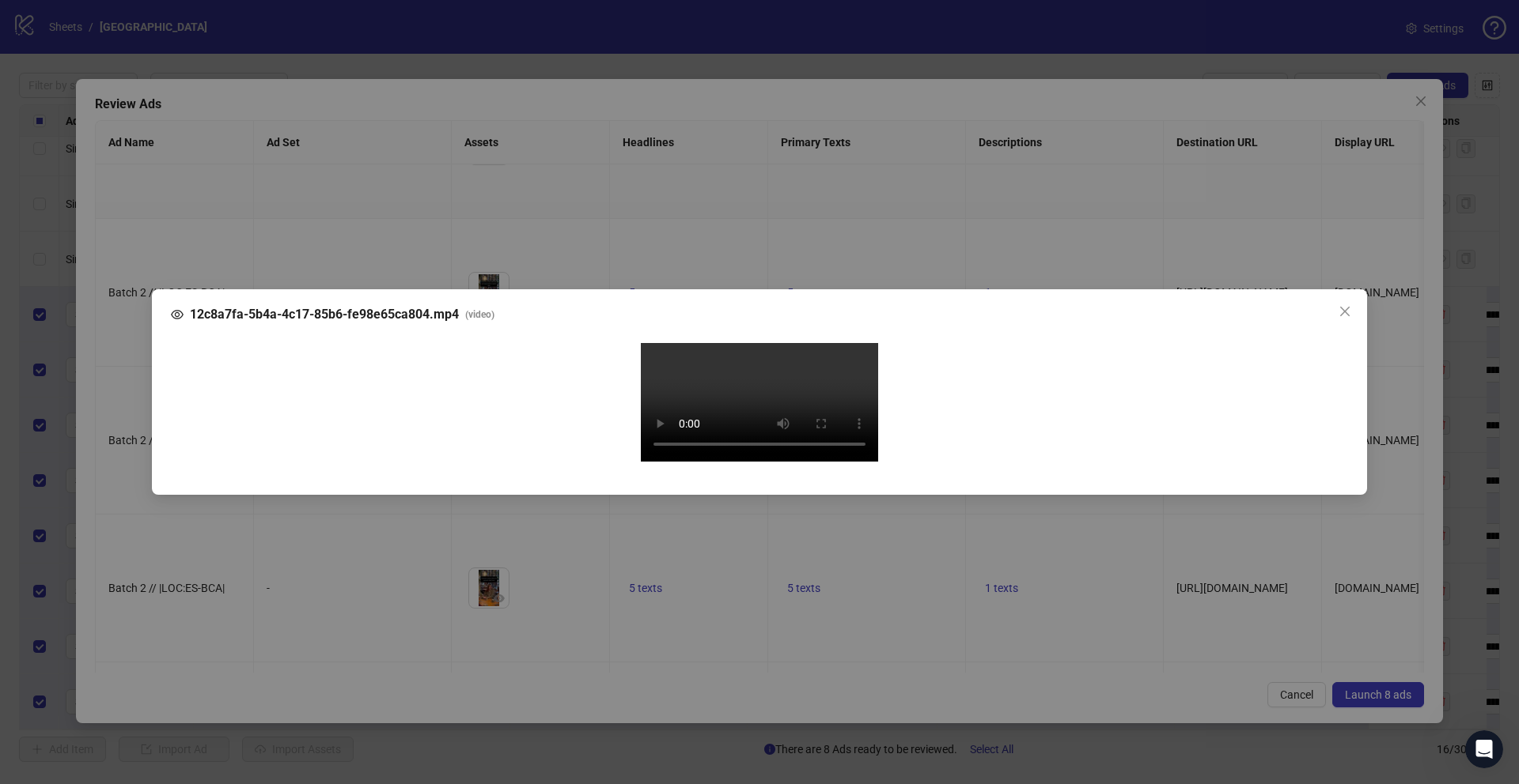
click at [124, 451] on div "12c8a7fa-5b4a-4c17-85b6-fe98e65ca804.mp4 ( video ) Your browser does not suppor…" at bounding box center [760, 392] width 1519 height 784
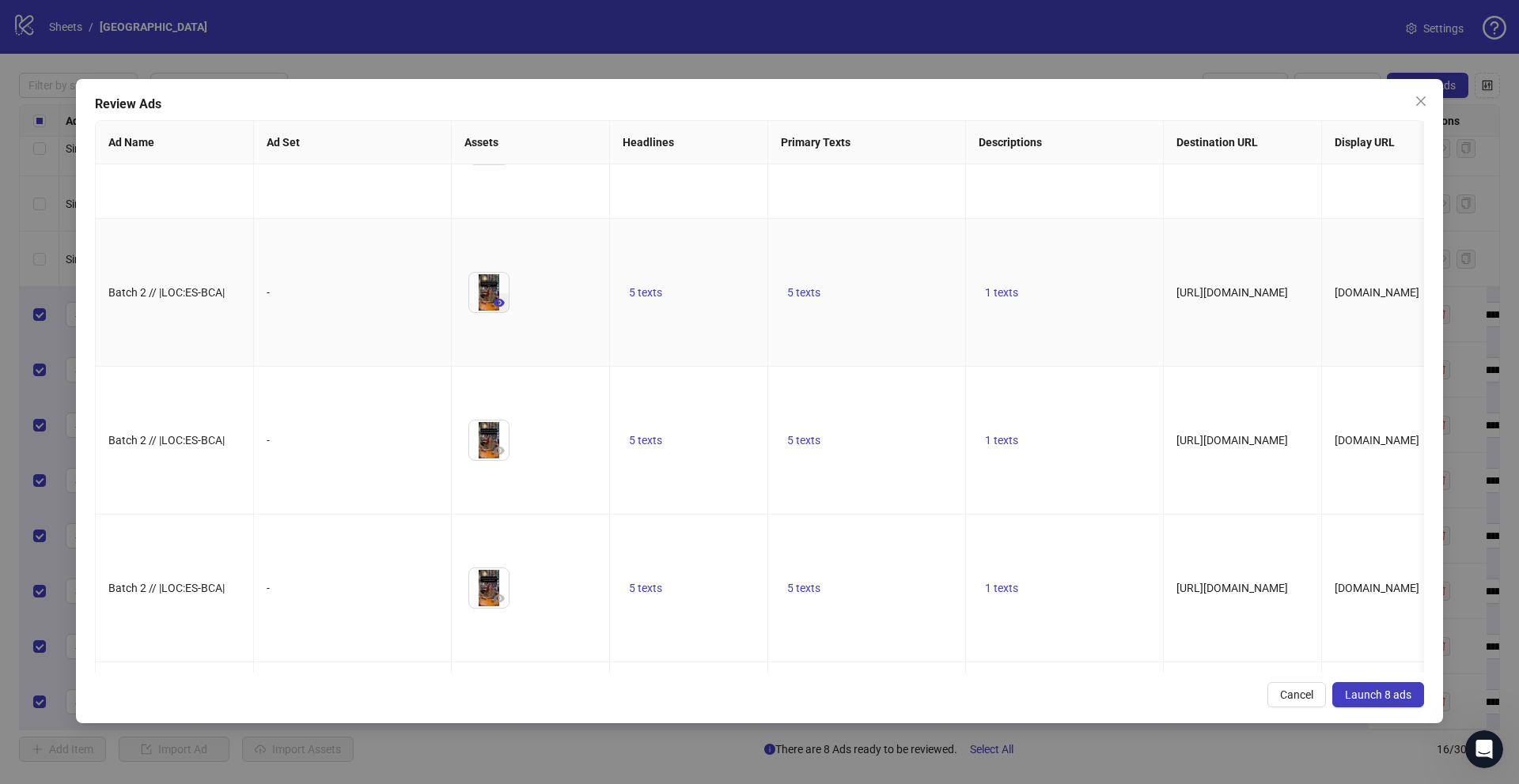
click at [498, 306] on icon "eye" at bounding box center [500, 303] width 11 height 8
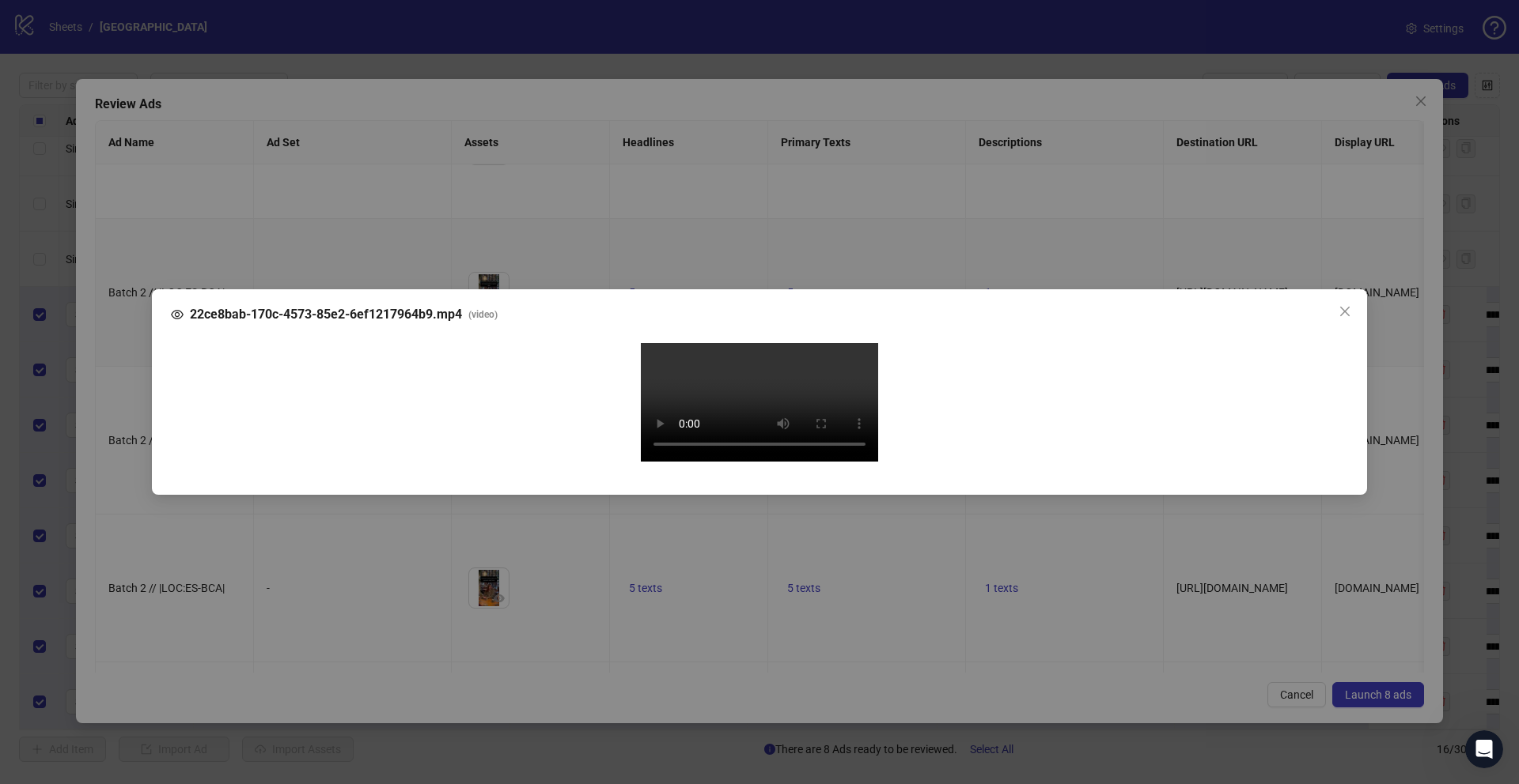
click at [128, 447] on div "22ce8bab-170c-4573-85e2-6ef1217964b9.mp4 ( video ) Your browser does not suppor…" at bounding box center [760, 392] width 1519 height 784
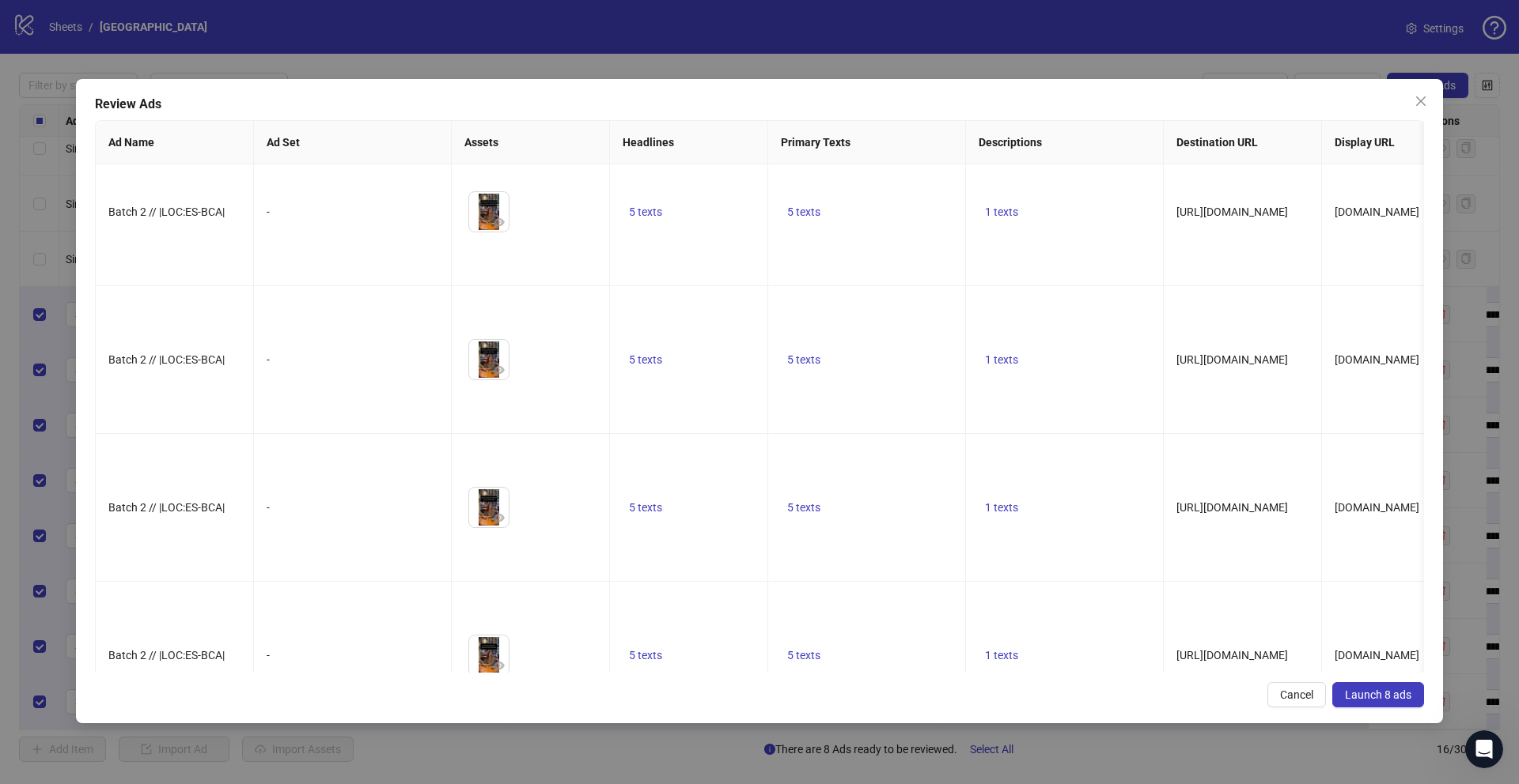
scroll to position [507, 0]
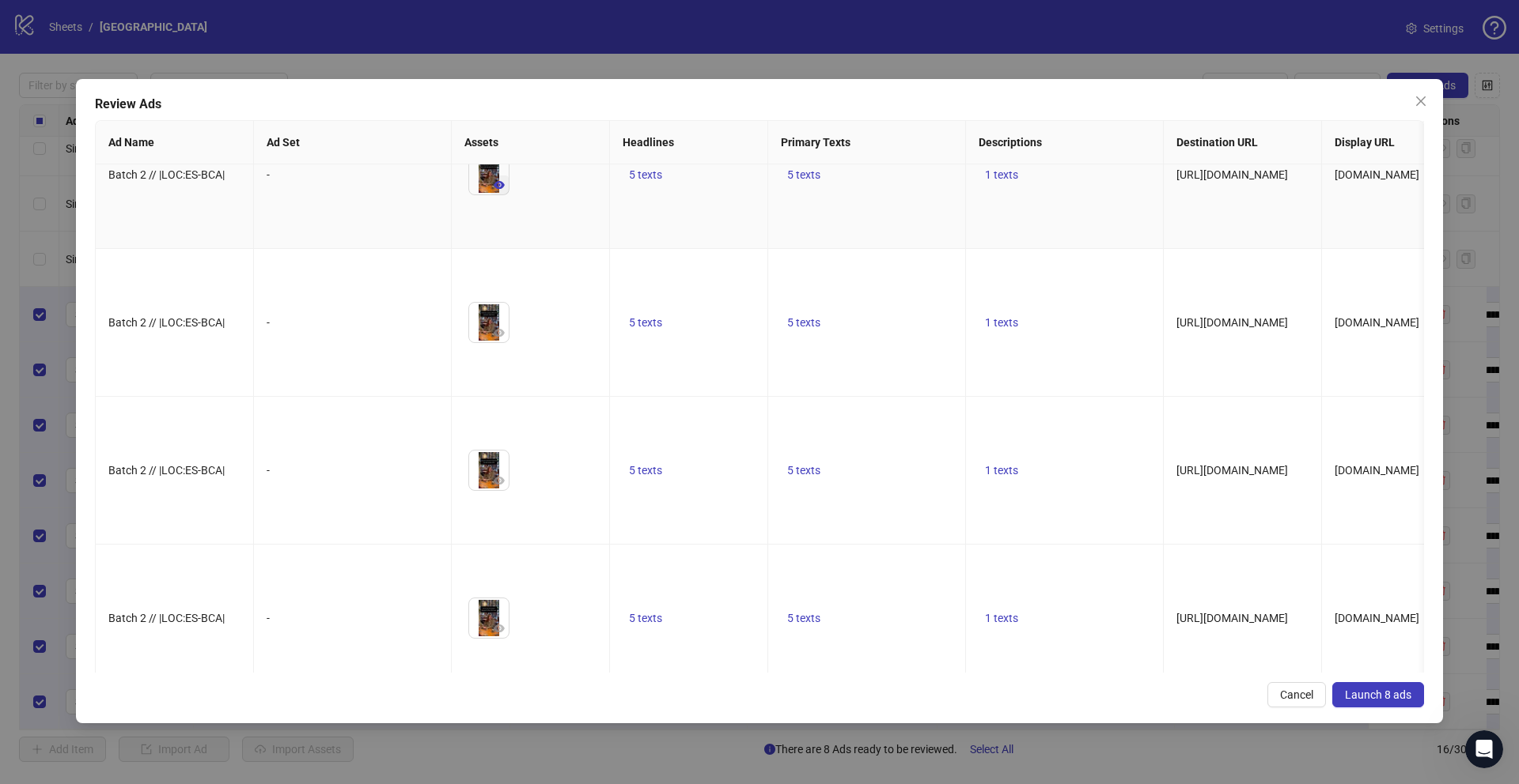
click at [498, 189] on icon "eye" at bounding box center [500, 185] width 11 height 8
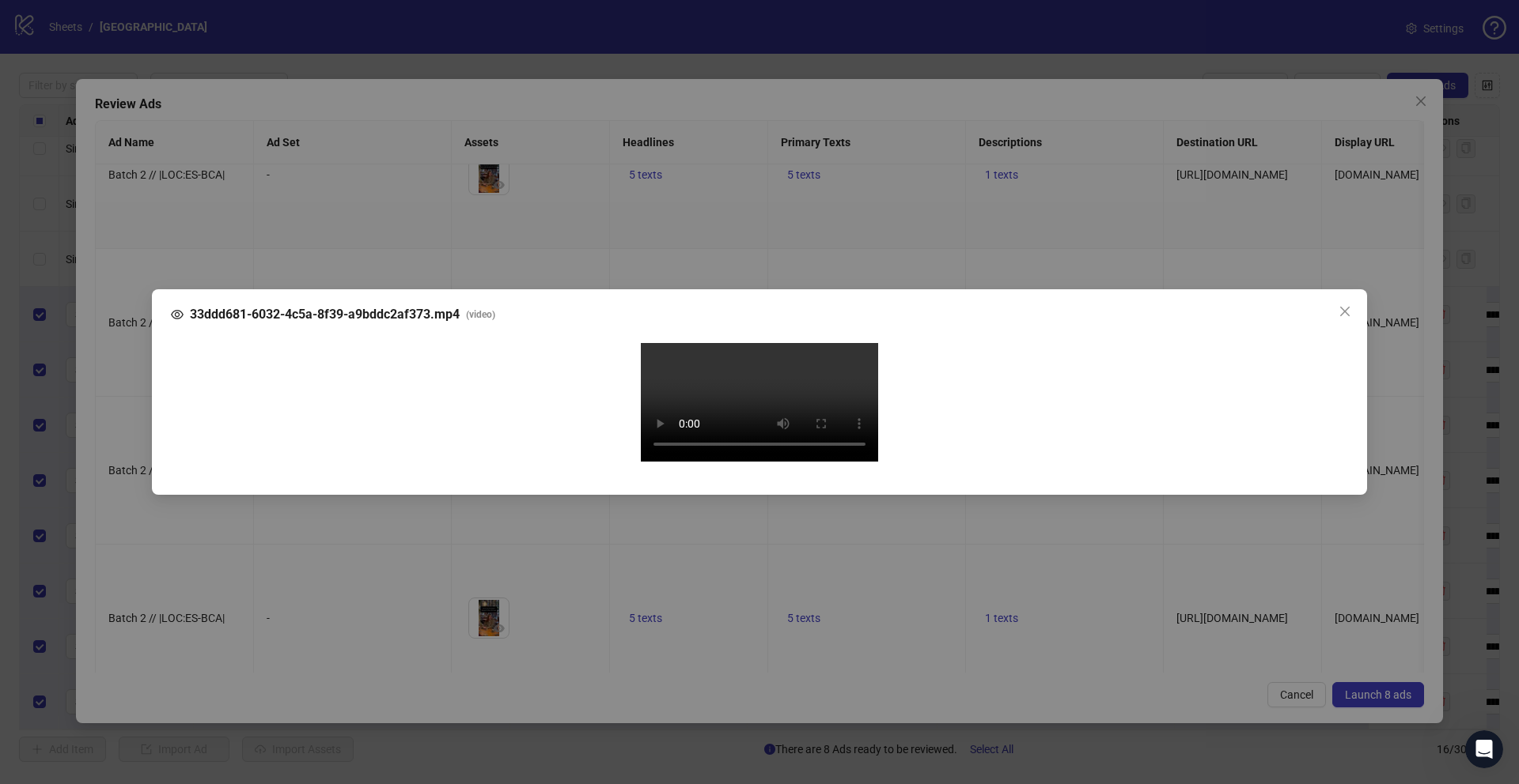
click at [137, 451] on div "33ddd681-6032-4c5a-8f39-a9bddc2af373.mp4 ( video ) Your browser does not suppor…" at bounding box center [760, 392] width 1519 height 784
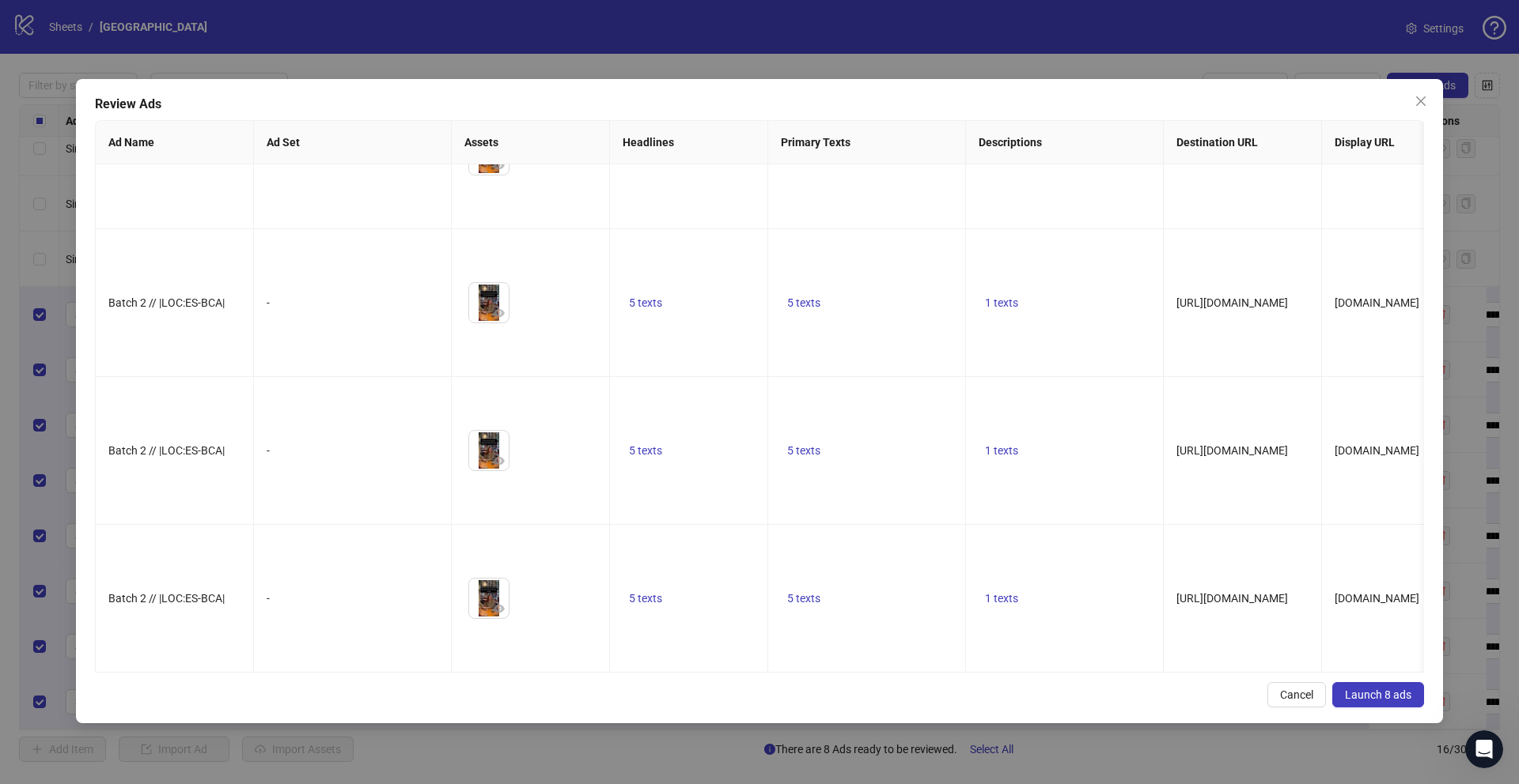
scroll to position [747, 0]
click at [494, 169] on icon "eye" at bounding box center [500, 166] width 11 height 8
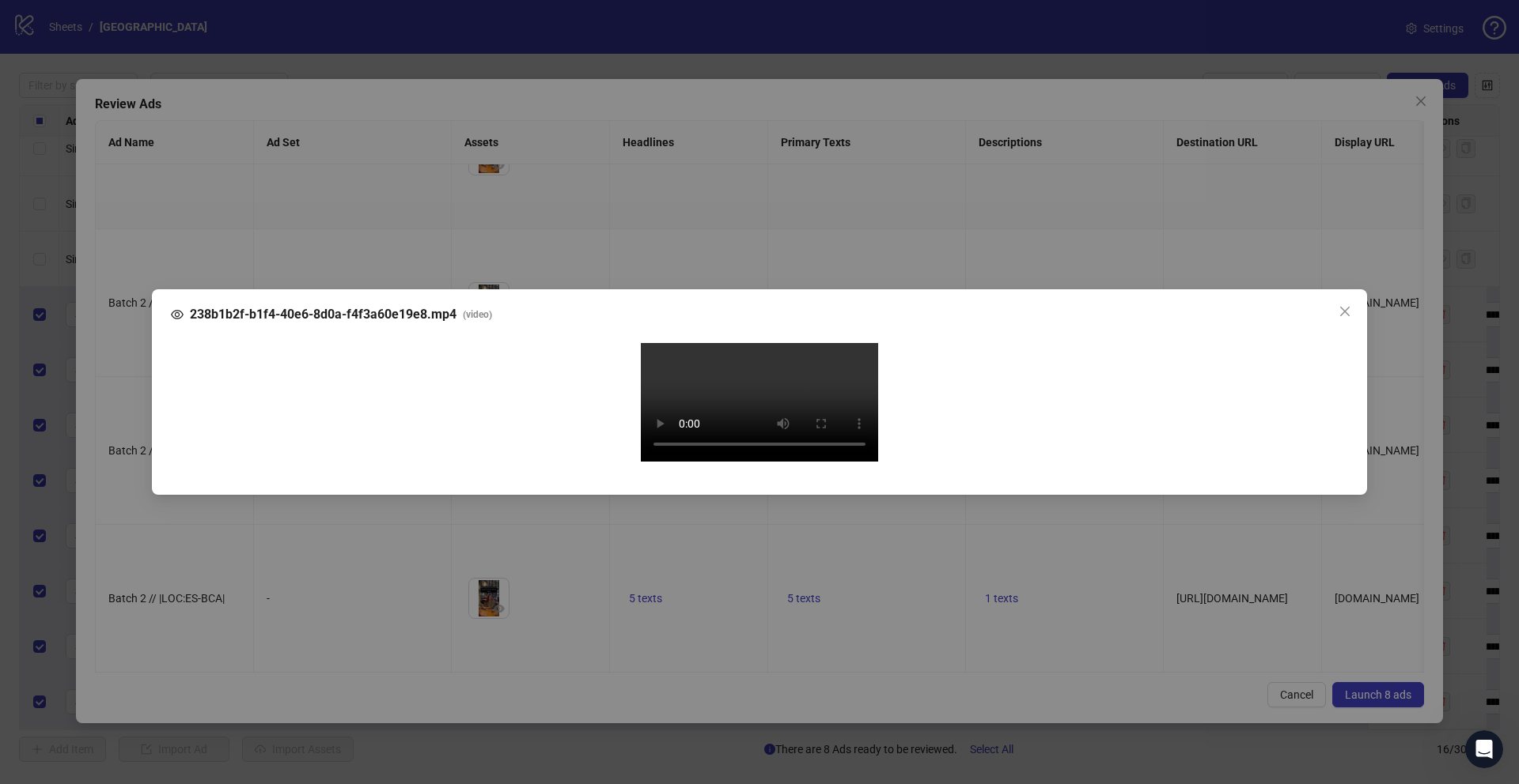
click at [127, 394] on div "238b1b2f-b1f4-40e6-8d0a-f4f3a60e19e8.mp4 ( video ) Your browser does not suppor…" at bounding box center [760, 392] width 1519 height 784
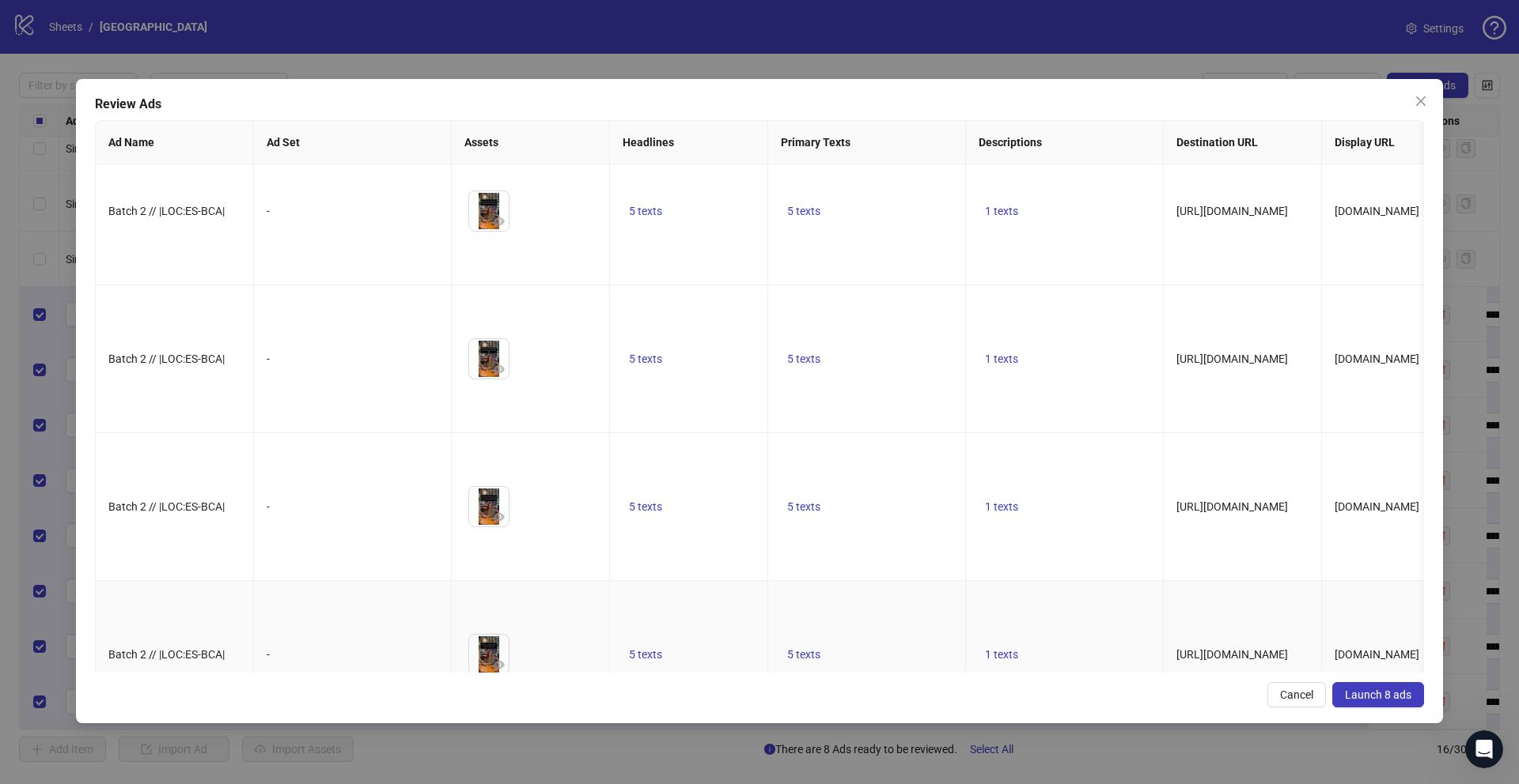
scroll to position [0, 0]
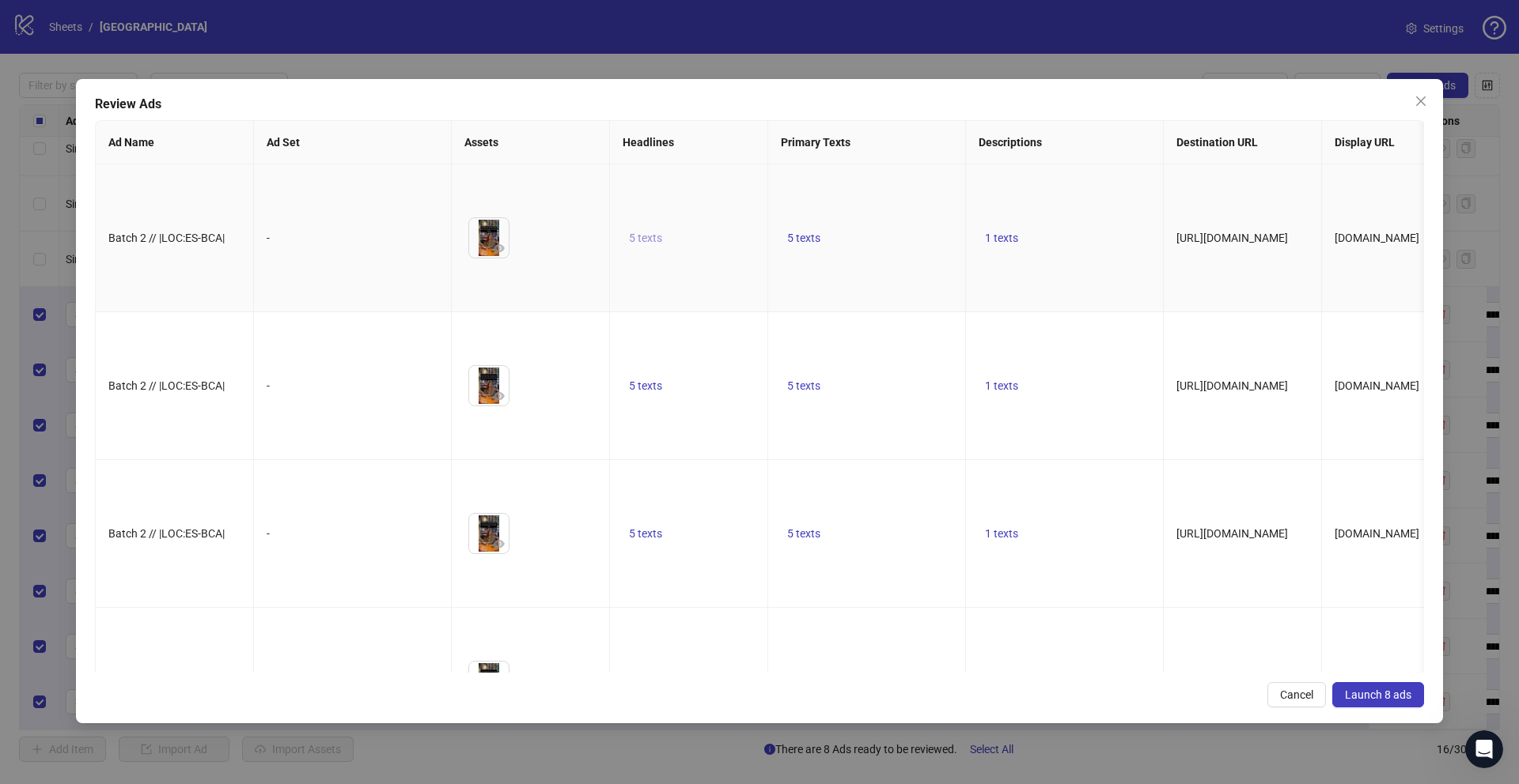
click at [652, 245] on span "5 texts" at bounding box center [645, 238] width 33 height 12
click at [873, 248] on div "Looking for new connections?" at bounding box center [806, 251] width 198 height 35
click at [880, 248] on button "button" at bounding box center [892, 251] width 26 height 26
click at [880, 248] on button "button" at bounding box center [892, 260] width 26 height 26
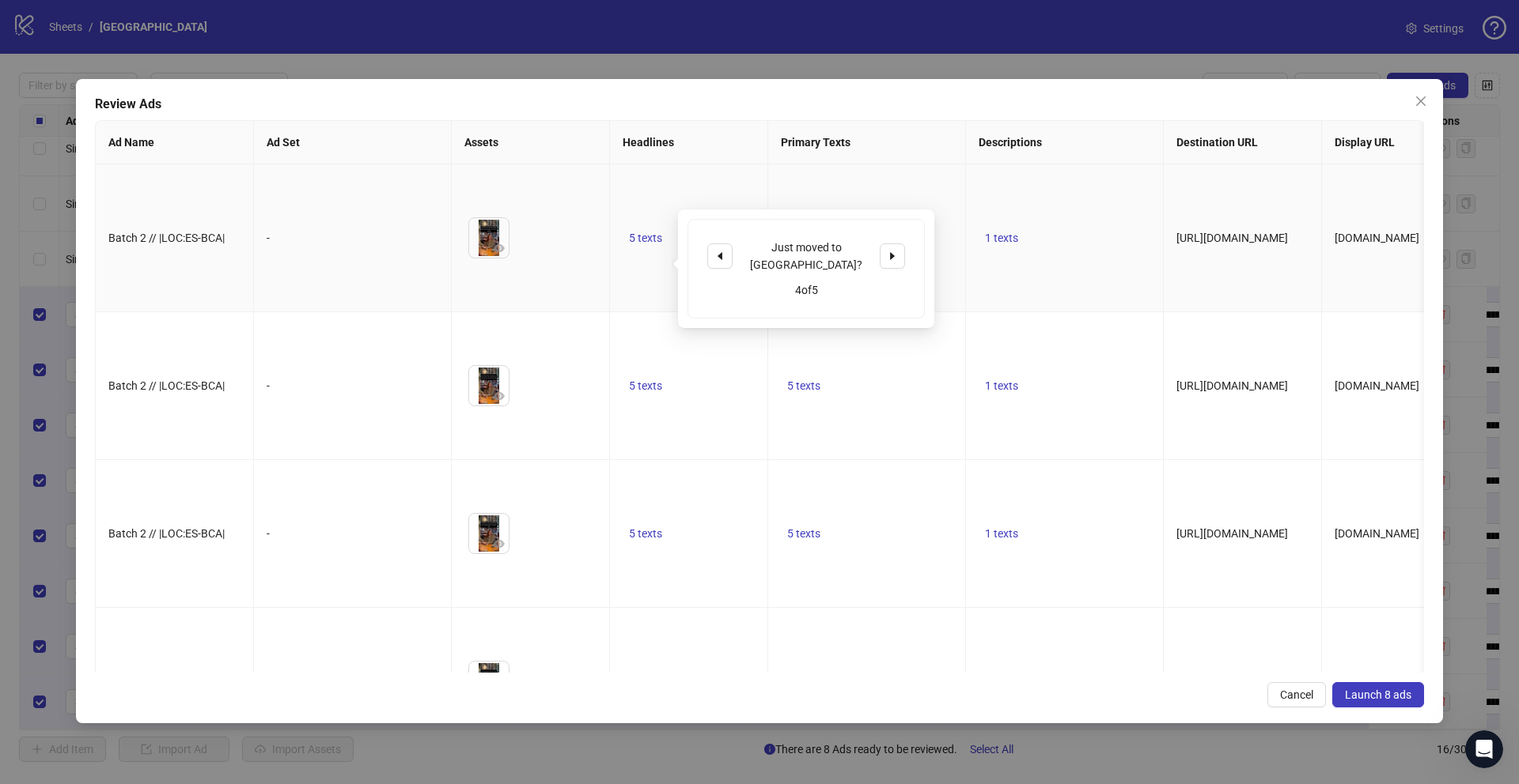
click at [1144, 461] on td "1 texts" at bounding box center [1065, 385] width 198 height 147
click at [1386, 699] on span "Launch 8 ads" at bounding box center [1378, 695] width 67 height 12
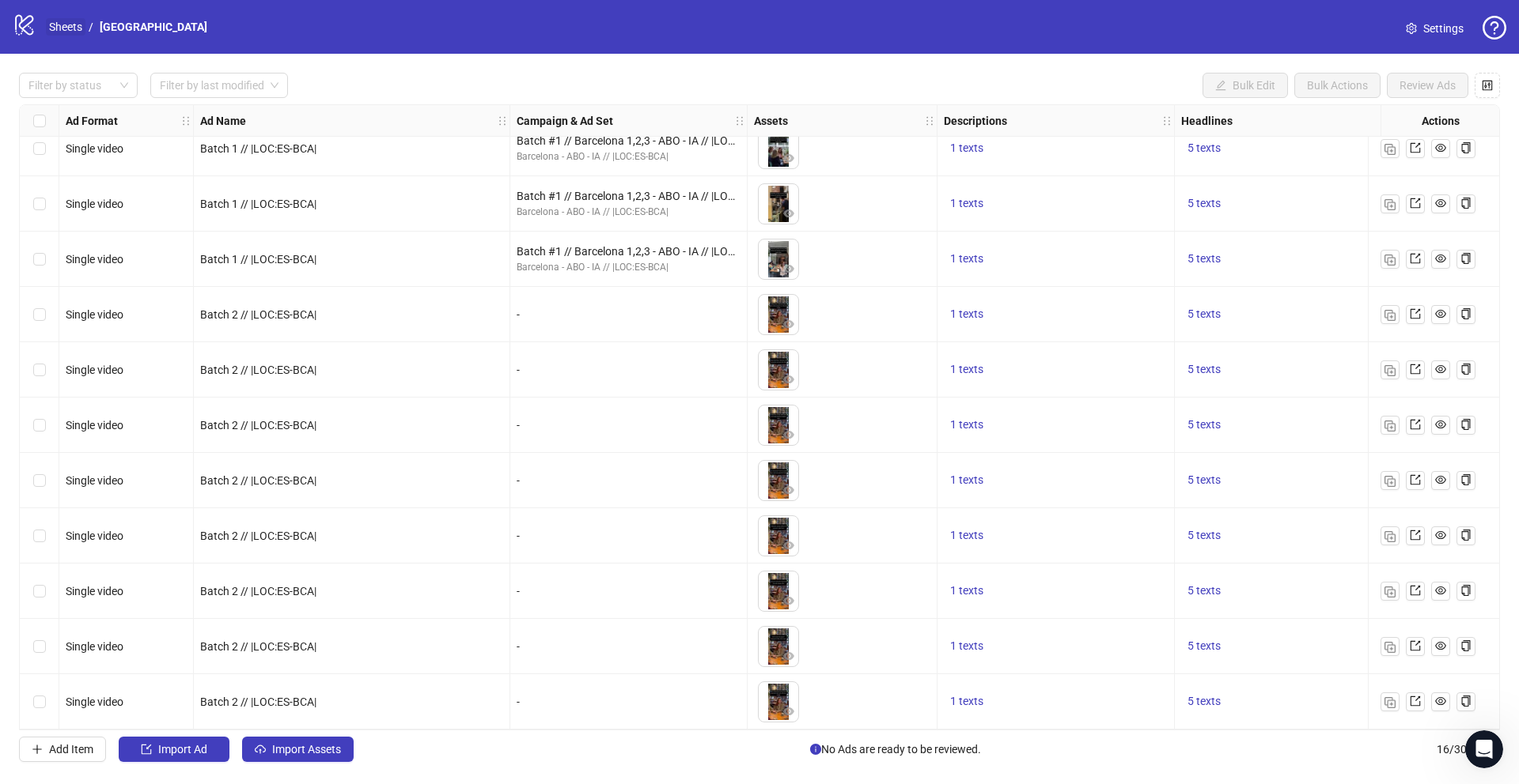
click at [73, 25] on link "Sheets" at bounding box center [66, 27] width 40 height 17
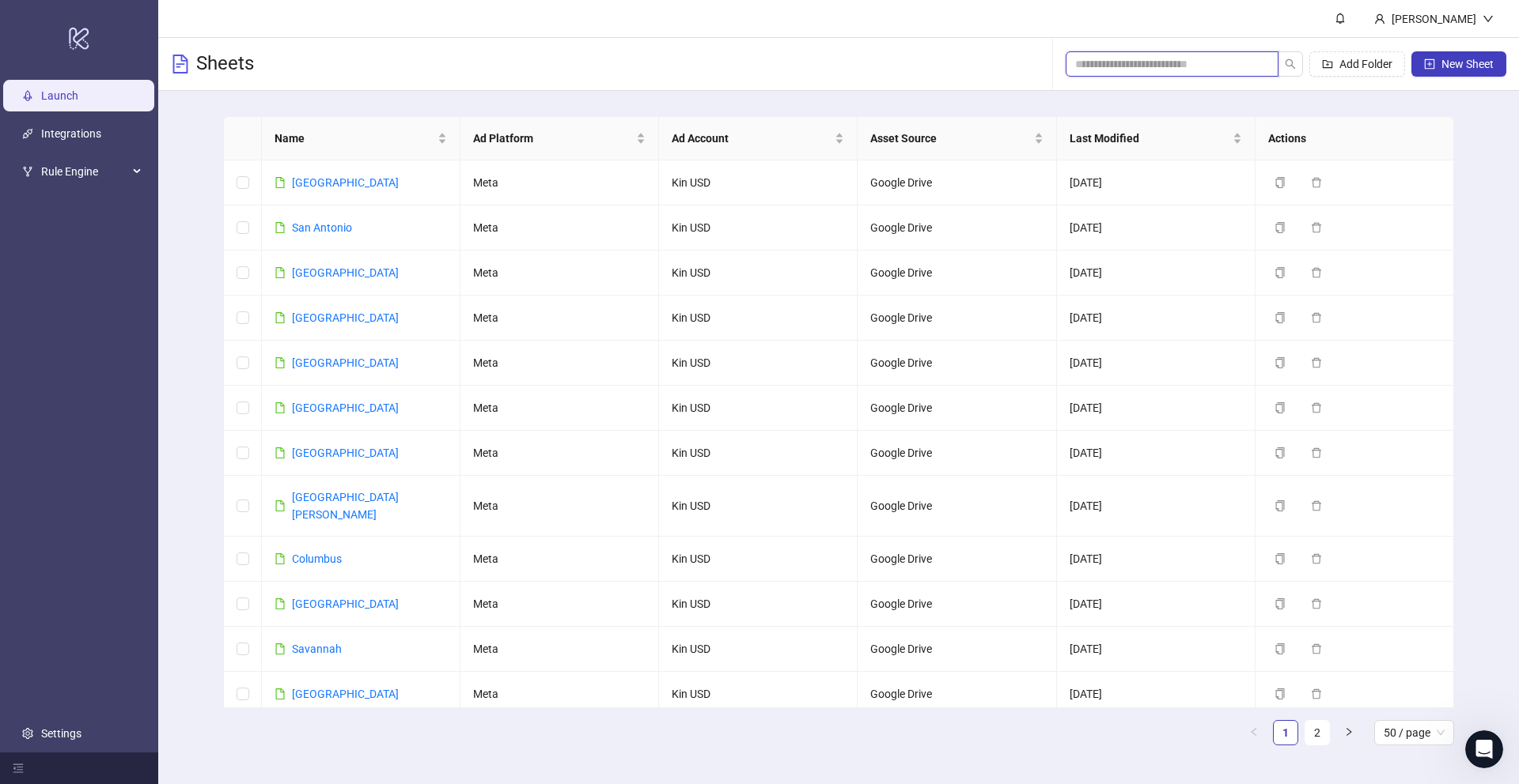
click at [1188, 65] on input "search" at bounding box center [1166, 64] width 181 height 17
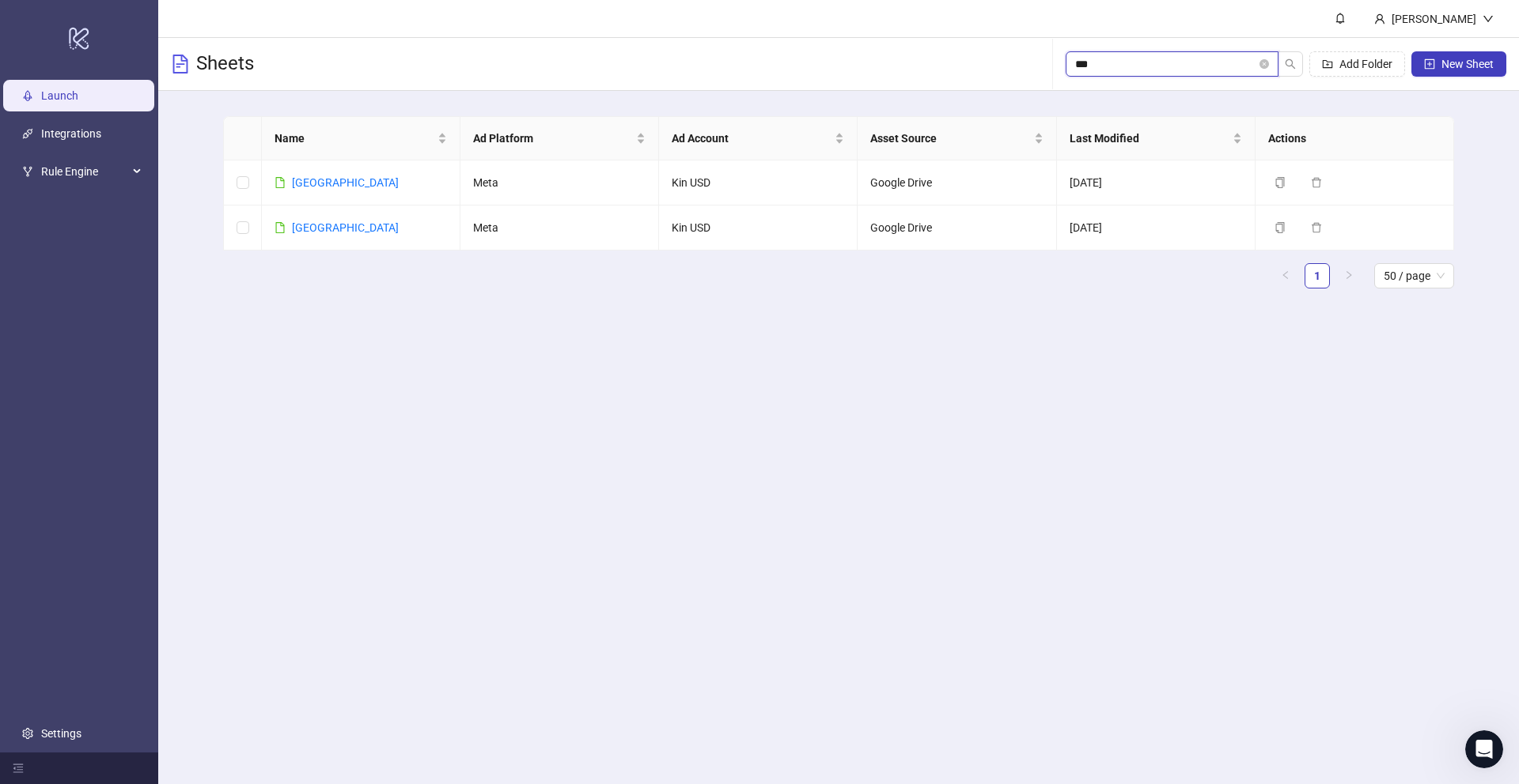
type input "****"
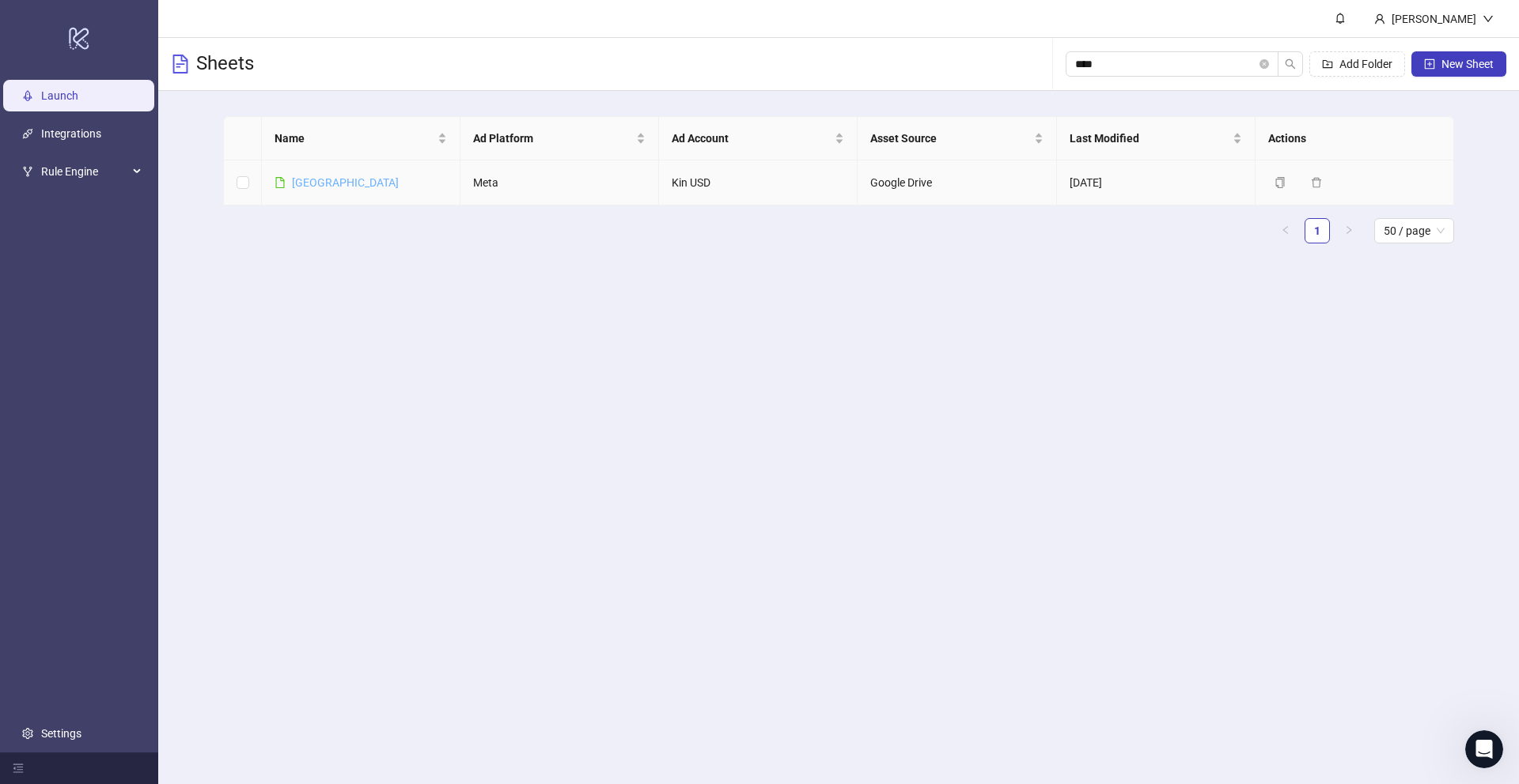
click at [313, 186] on link "[GEOGRAPHIC_DATA]" at bounding box center [345, 182] width 107 height 12
